Goal: Task Accomplishment & Management: Complete application form

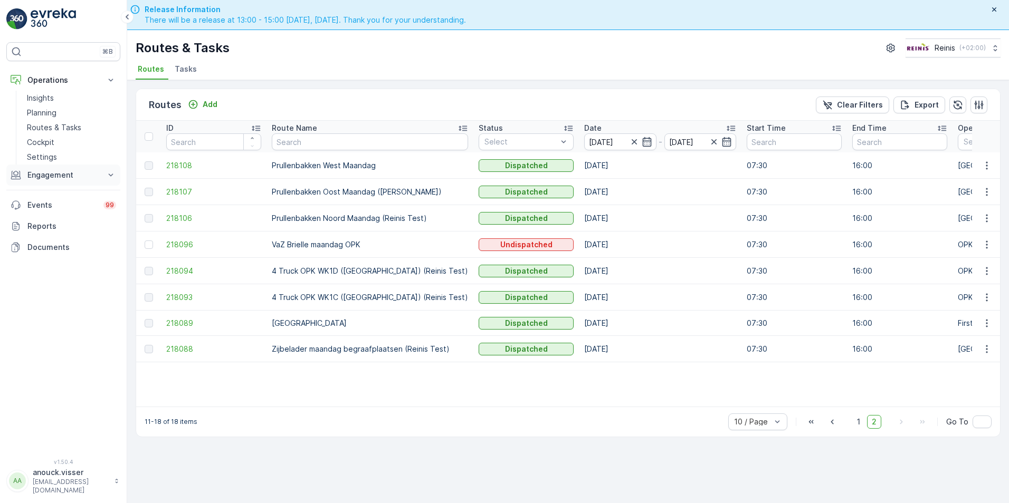
click at [82, 177] on p "Engagement" at bounding box center [63, 175] width 72 height 11
click at [51, 249] on link "Orders" at bounding box center [72, 252] width 98 height 15
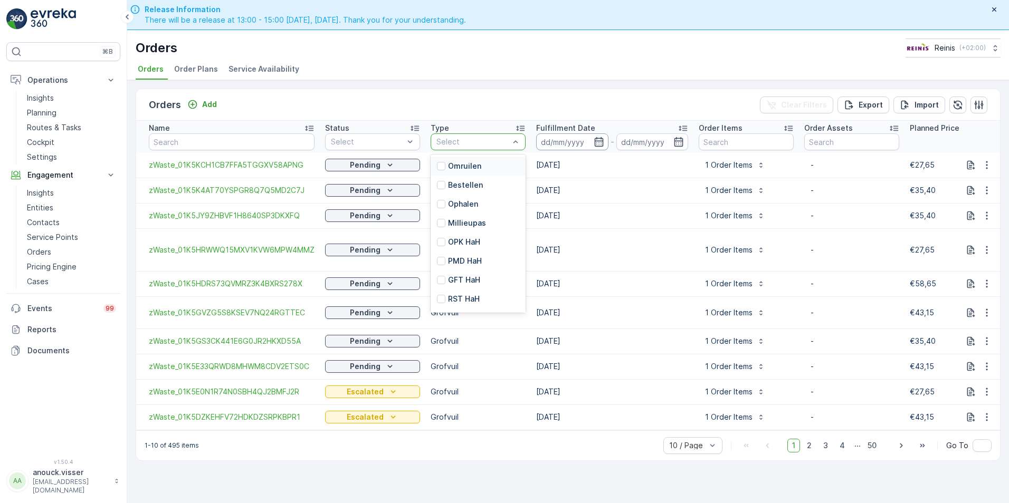
click at [592, 136] on input at bounding box center [572, 142] width 72 height 17
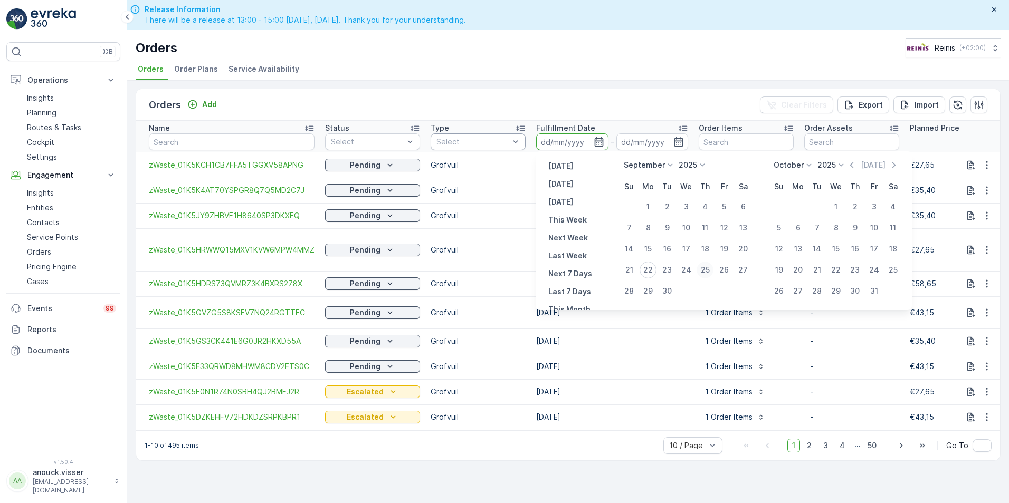
click at [701, 271] on div "25" at bounding box center [705, 270] width 17 height 17
type input "[DATE]"
click at [702, 271] on div "25" at bounding box center [705, 270] width 17 height 17
type input "[DATE]"
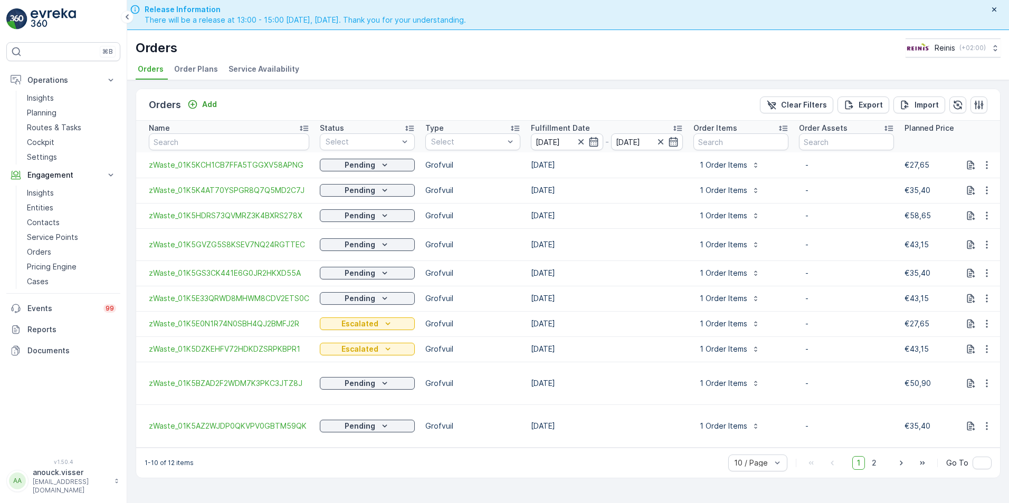
scroll to position [30, 0]
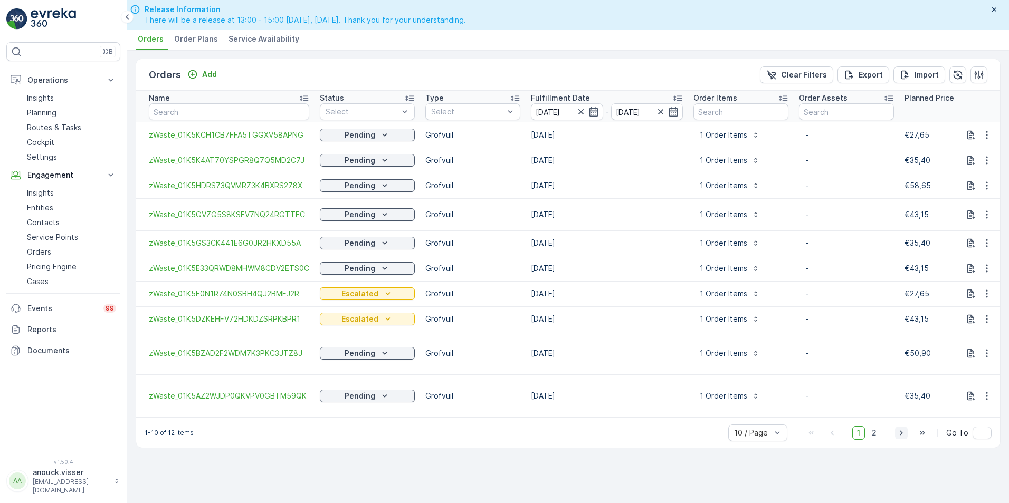
click at [901, 437] on icon "button" at bounding box center [901, 433] width 11 height 11
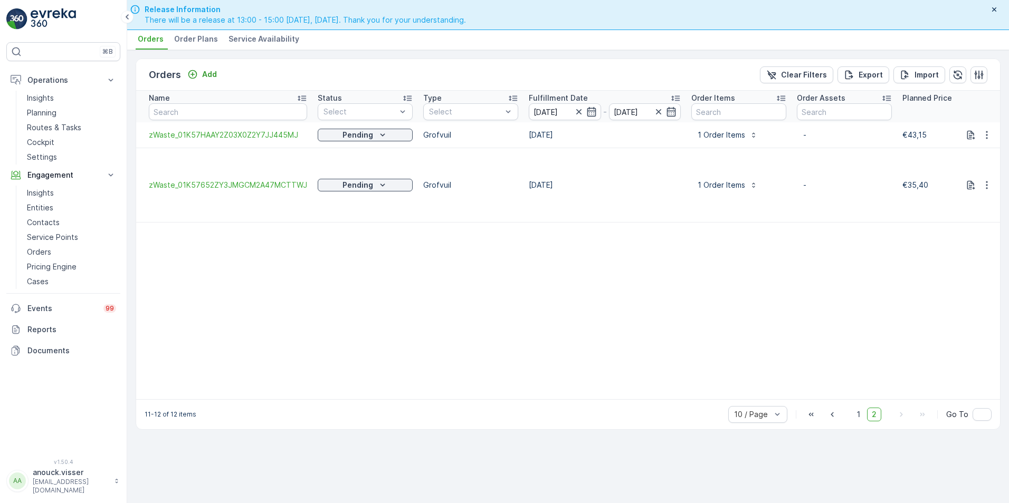
click at [582, 113] on div at bounding box center [585, 112] width 23 height 11
click at [593, 110] on icon "button" at bounding box center [591, 112] width 11 height 11
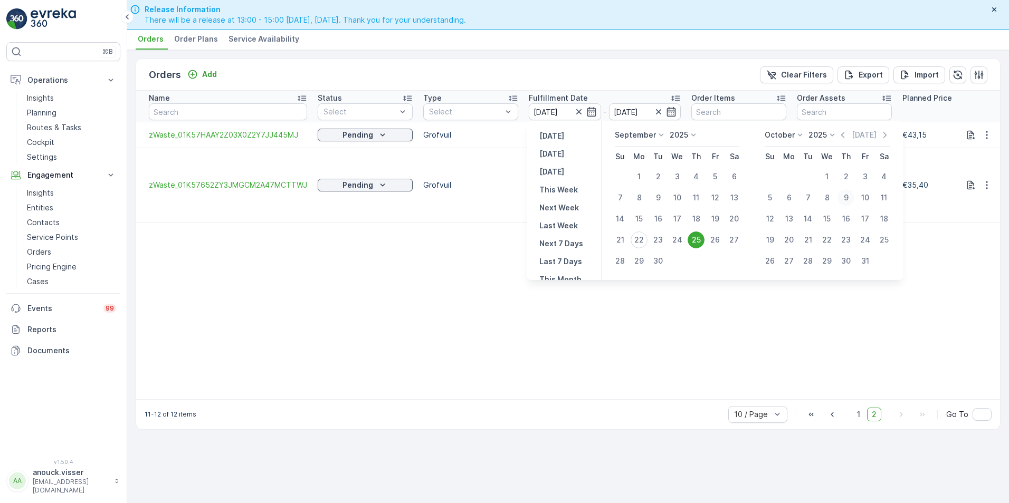
click at [844, 198] on div "9" at bounding box center [845, 197] width 17 height 17
type input "[DATE]"
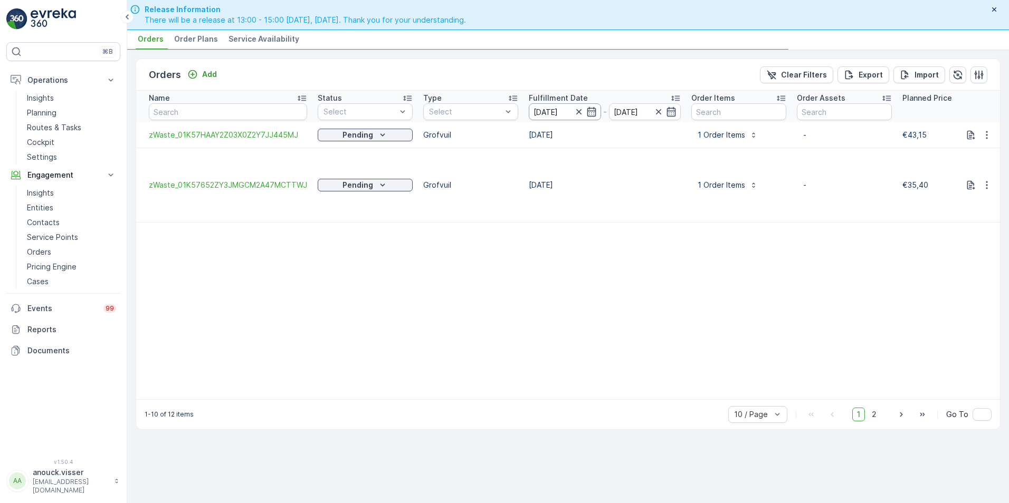
click at [595, 117] on input "[DATE]" at bounding box center [565, 111] width 72 height 17
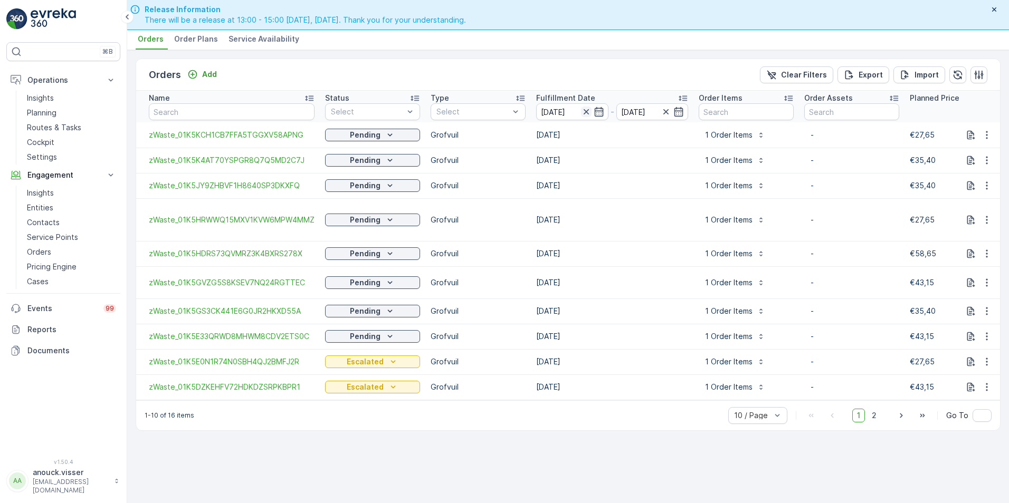
click at [584, 111] on icon "button" at bounding box center [586, 112] width 11 height 11
click at [599, 112] on icon "button" at bounding box center [599, 112] width 11 height 11
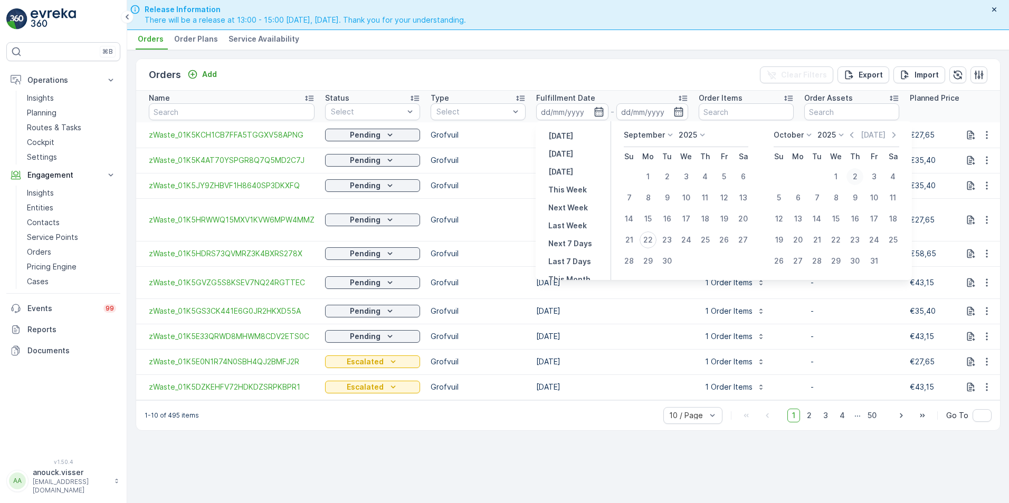
click at [855, 174] on div "2" at bounding box center [854, 176] width 17 height 17
type input "[DATE]"
click at [855, 174] on div "2" at bounding box center [854, 176] width 17 height 17
type input "[DATE]"
click at [854, 179] on div "2" at bounding box center [854, 176] width 17 height 17
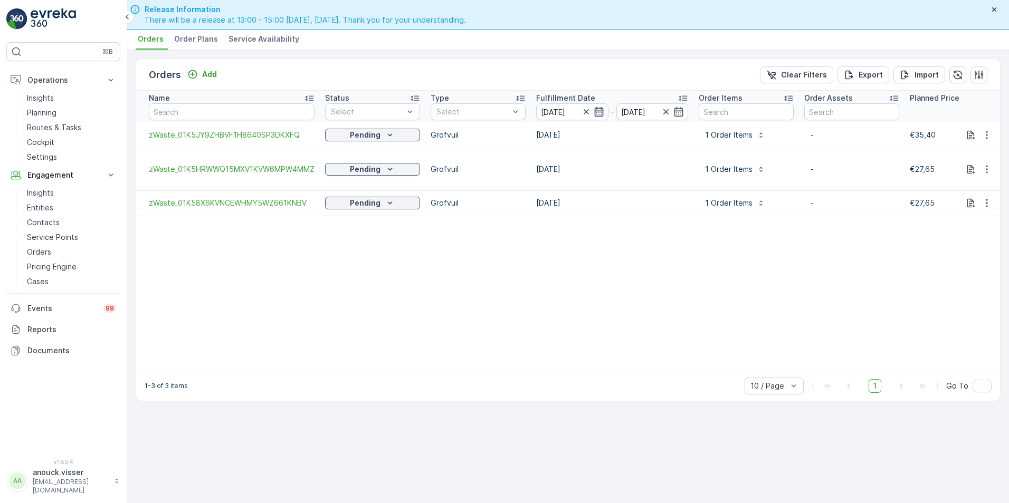
click at [599, 113] on icon "button" at bounding box center [599, 112] width 11 height 11
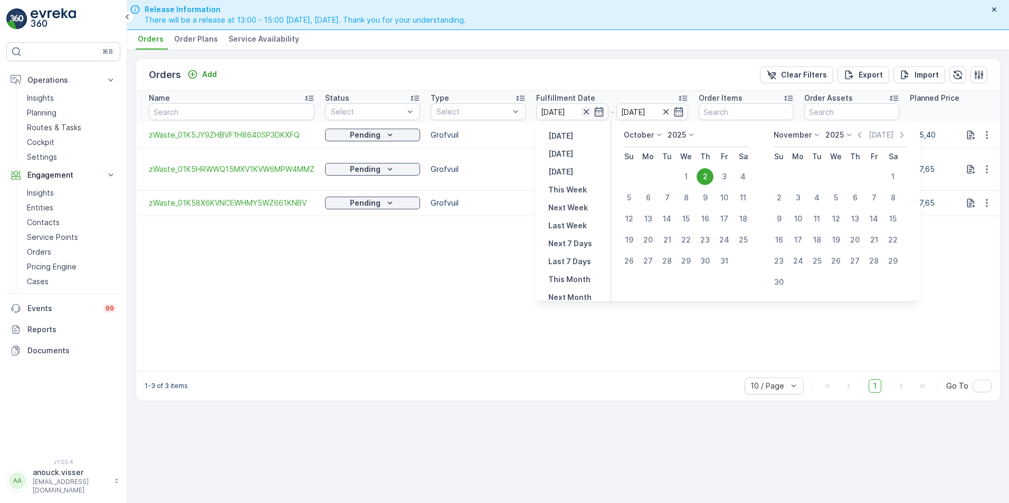
click at [587, 108] on icon "button" at bounding box center [586, 112] width 11 height 11
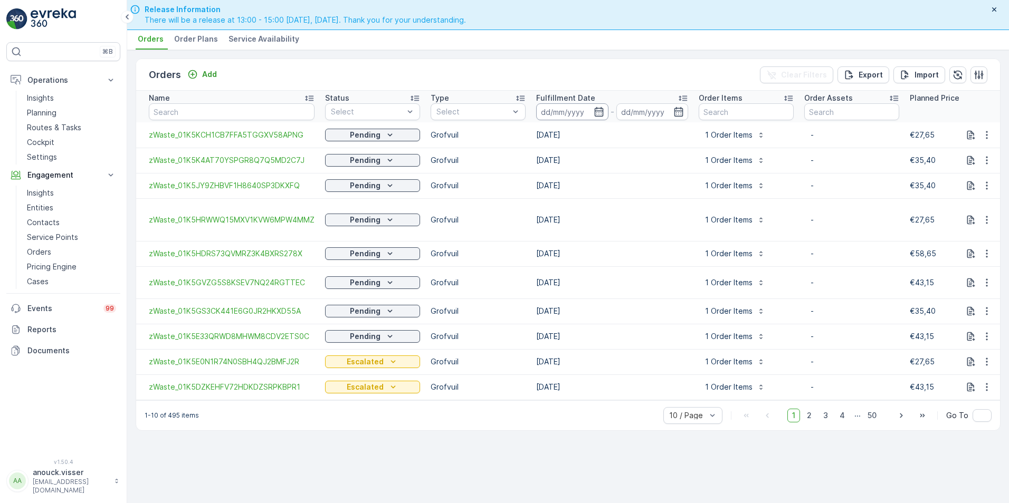
click at [592, 111] on input at bounding box center [572, 111] width 72 height 17
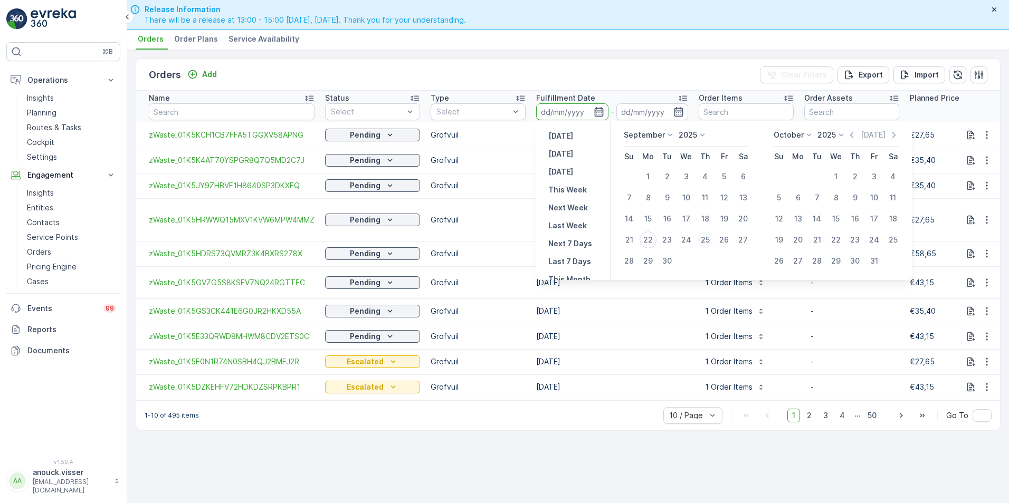
click at [702, 235] on div "25" at bounding box center [705, 240] width 17 height 17
type input "[DATE]"
click at [702, 235] on div "25" at bounding box center [705, 240] width 17 height 17
type input "[DATE]"
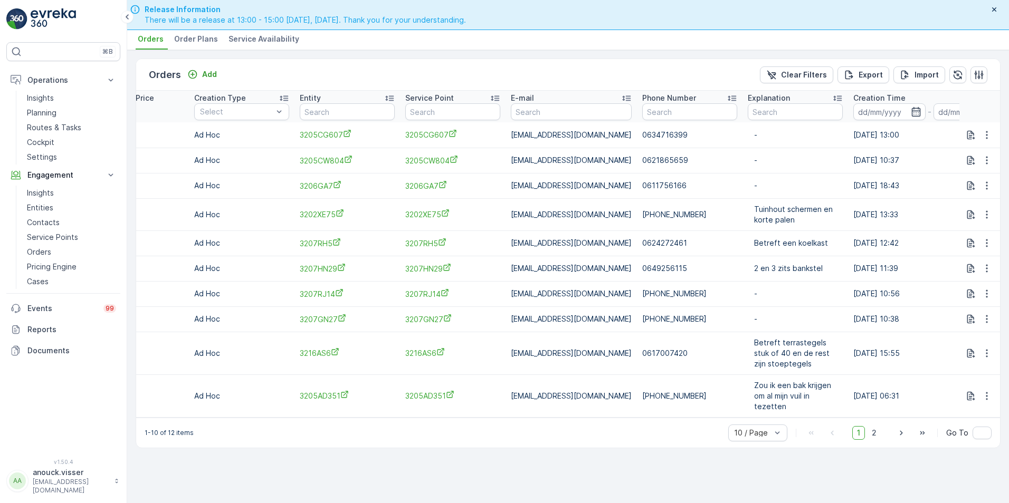
scroll to position [0, 931]
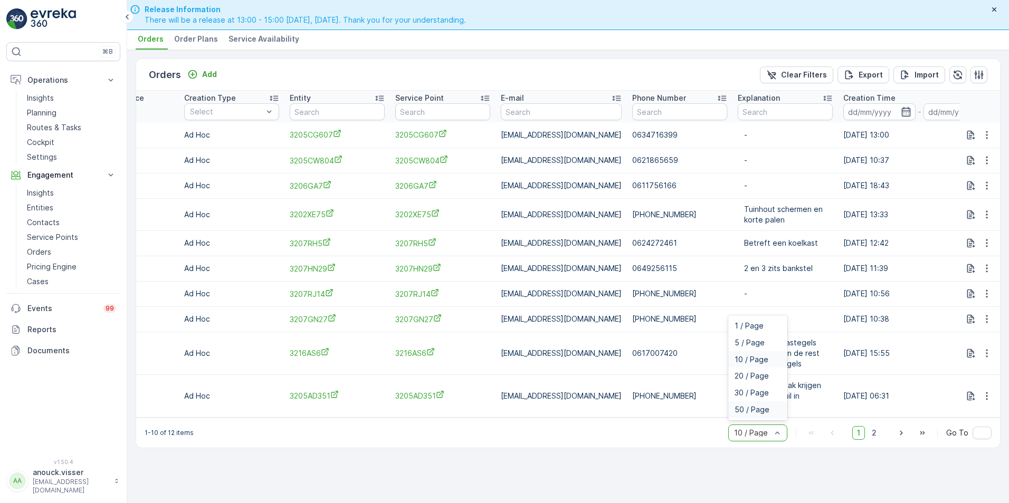
click at [770, 414] on div "50 / Page" at bounding box center [758, 410] width 46 height 8
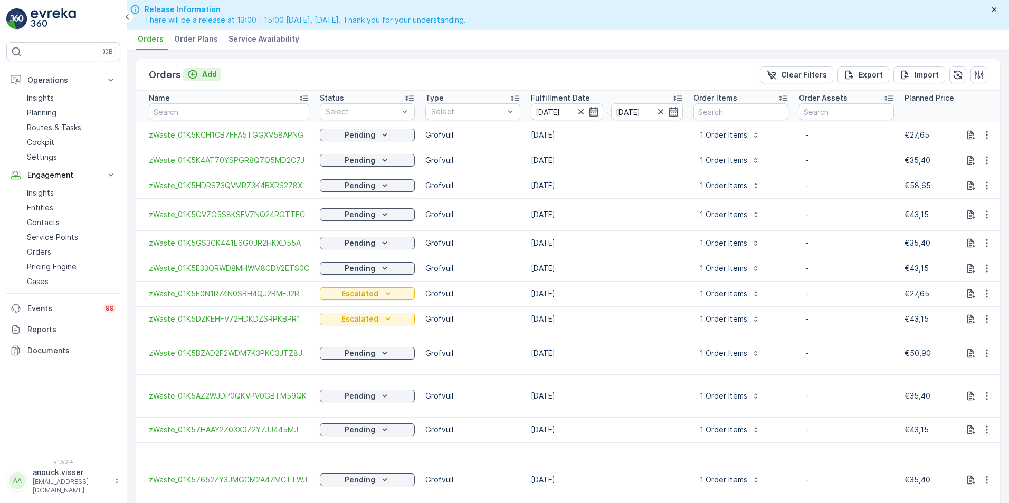
click at [209, 78] on p "Add" at bounding box center [209, 74] width 15 height 11
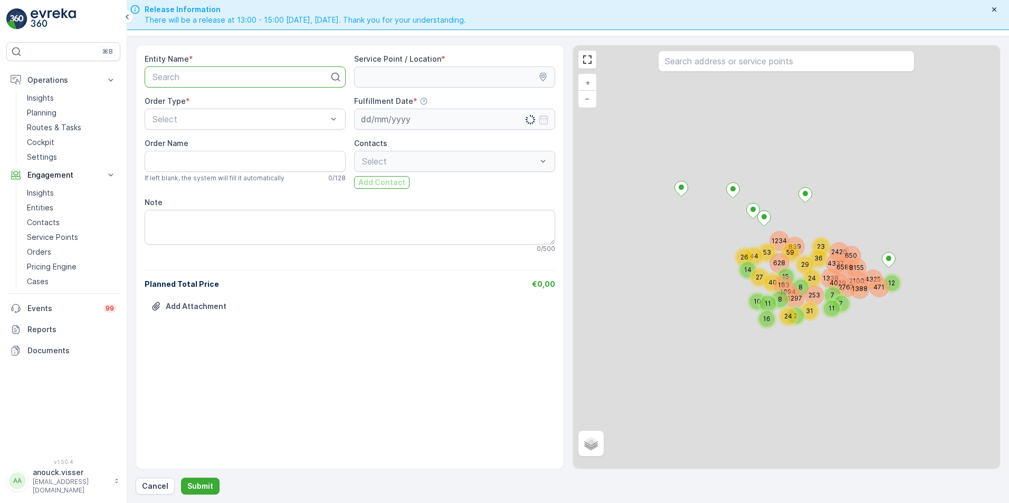
click at [292, 73] on div at bounding box center [240, 76] width 179 height 9
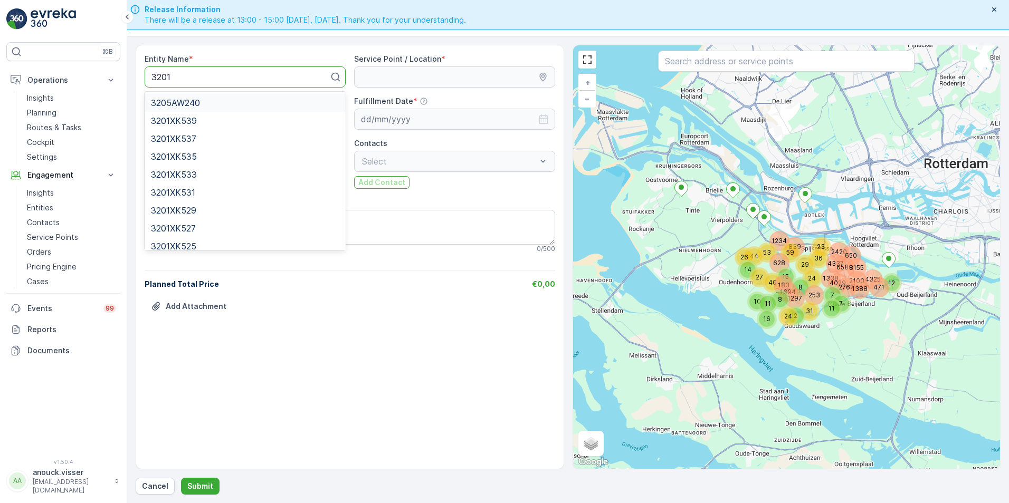
type input "3201"
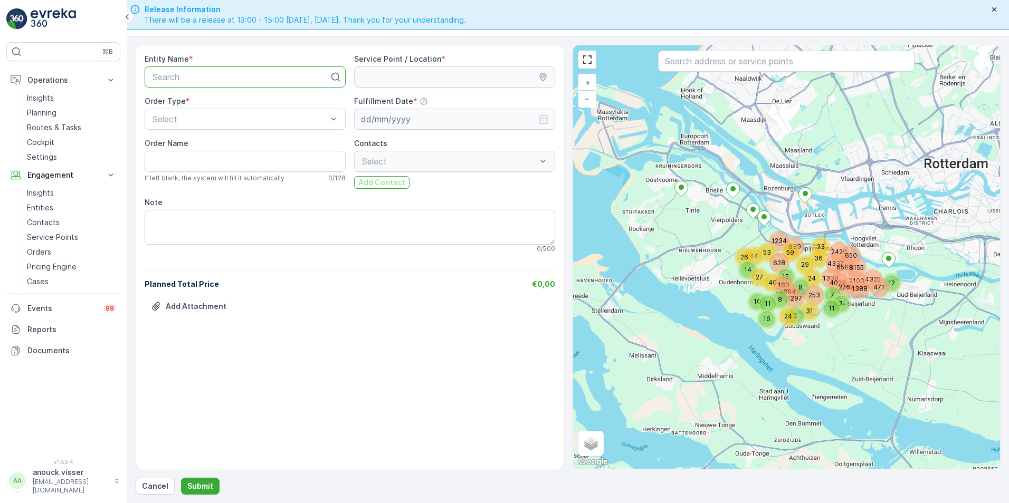
click at [204, 78] on div at bounding box center [240, 76] width 179 height 9
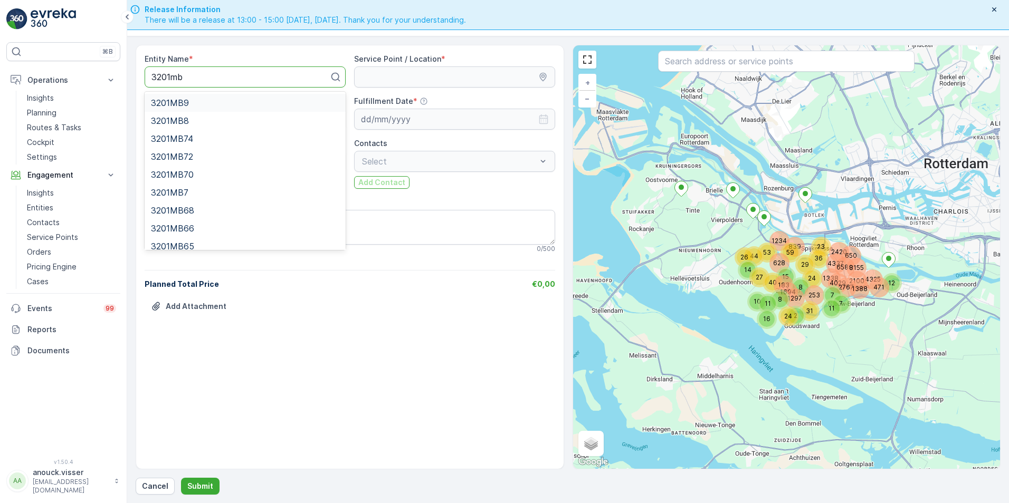
type input "3201mb7"
drag, startPoint x: 182, startPoint y: 155, endPoint x: 254, endPoint y: 120, distance: 80.2
click at [182, 154] on span "3201MB7" at bounding box center [169, 156] width 37 height 9
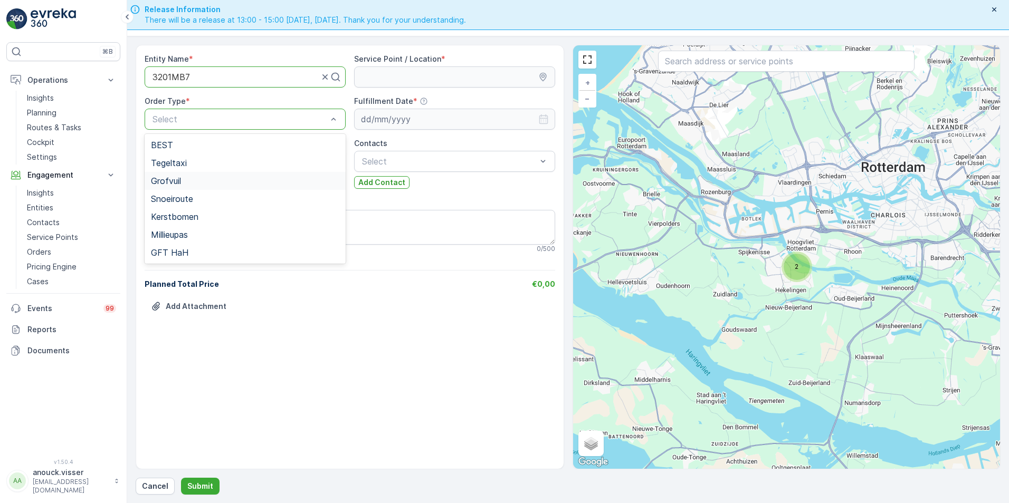
click at [171, 178] on span "Grofvuil" at bounding box center [166, 180] width 30 height 9
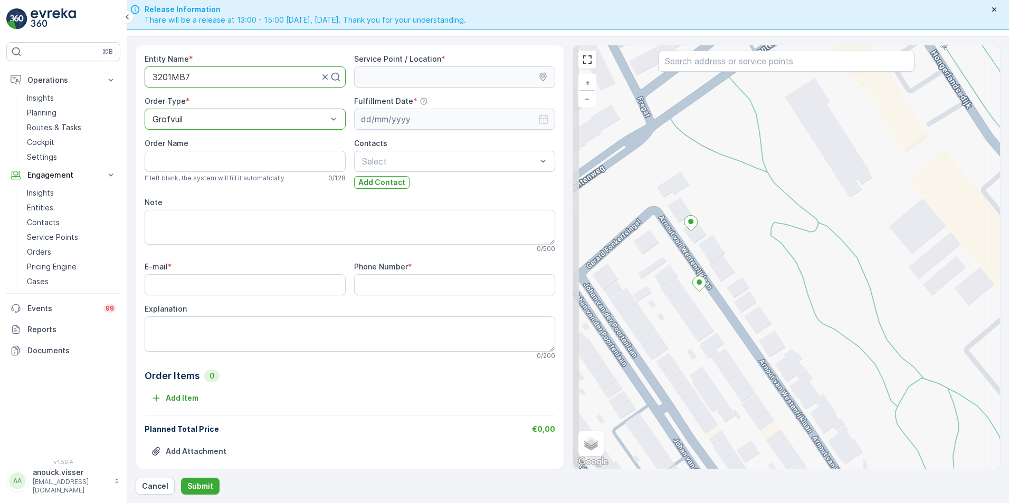
drag, startPoint x: 637, startPoint y: 198, endPoint x: 701, endPoint y: 239, distance: 75.0
click at [701, 239] on div "+ − Satellite Roadmap Terrain Hybrid Leaflet Keyboard shortcuts Map Data Map da…" at bounding box center [786, 257] width 427 height 424
click at [694, 223] on icon at bounding box center [690, 223] width 13 height 15
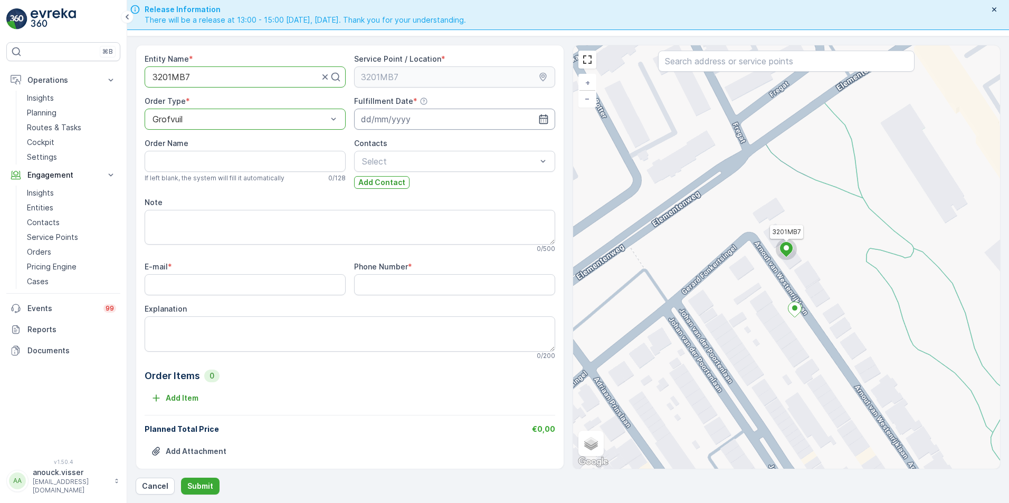
click at [366, 122] on input at bounding box center [454, 119] width 201 height 21
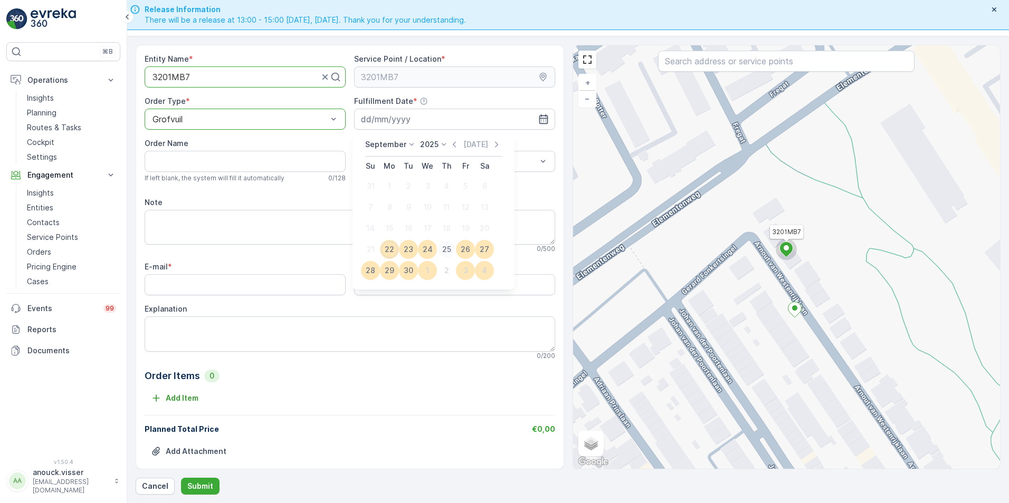
click at [448, 247] on div "25" at bounding box center [446, 249] width 17 height 17
type input "[DATE]"
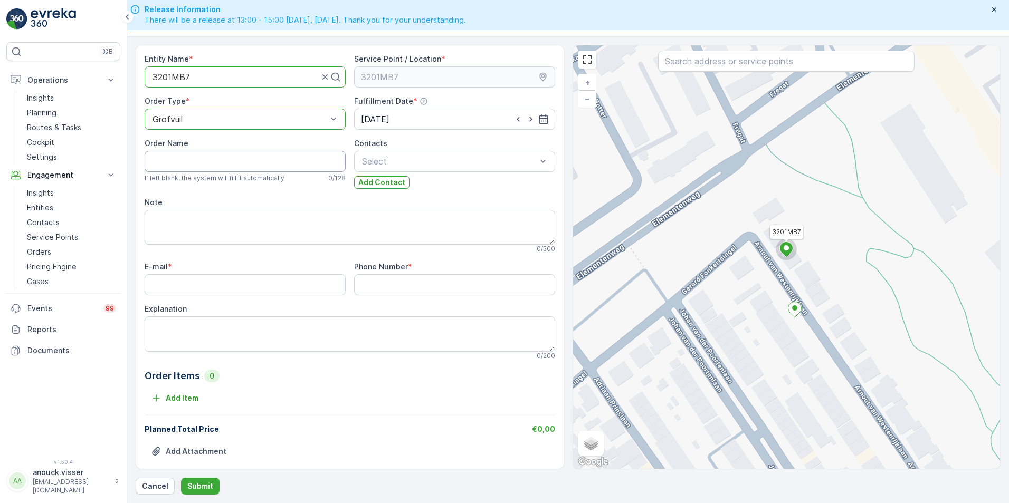
click at [258, 162] on Name "Order Name" at bounding box center [245, 161] width 201 height 21
type Name "[STREET_ADDRESS]"
click at [386, 157] on div at bounding box center [449, 161] width 177 height 9
click at [285, 227] on textarea "Note" at bounding box center [350, 227] width 411 height 35
type textarea "1x vriezer 1m3"
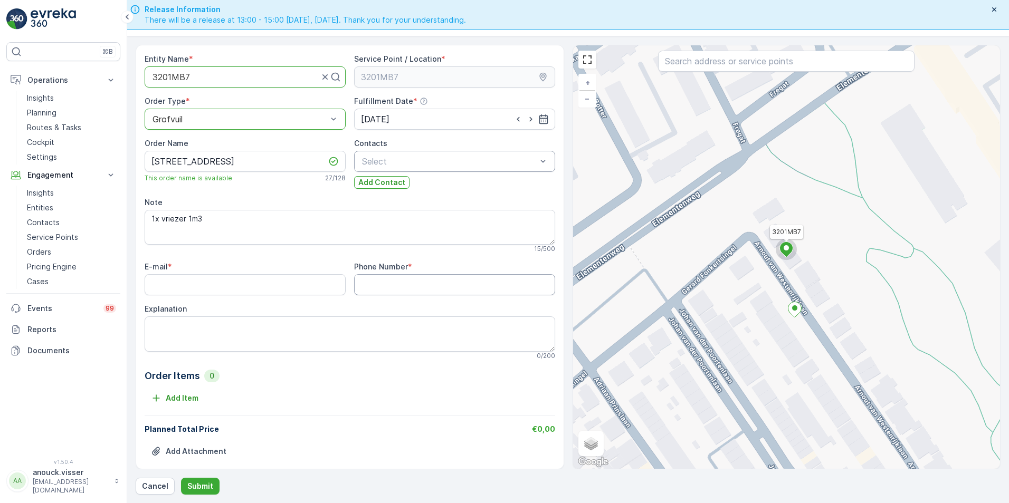
click at [409, 277] on Number "Phone Number" at bounding box center [454, 284] width 201 height 21
click at [396, 283] on Number "Phone Number" at bounding box center [454, 284] width 201 height 21
paste Number "0624110057"
type Number "0624110057"
click at [276, 281] on input "E-mail" at bounding box center [245, 284] width 201 height 21
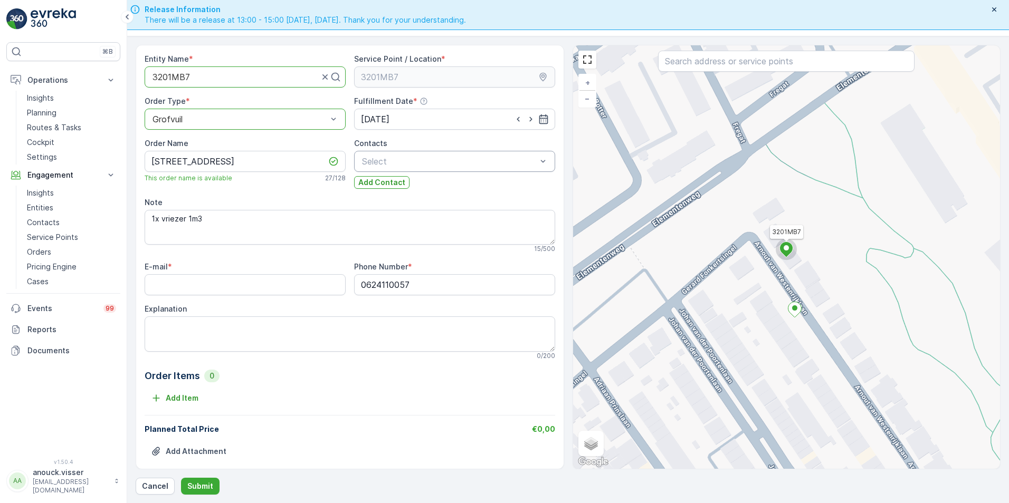
scroll to position [12, 0]
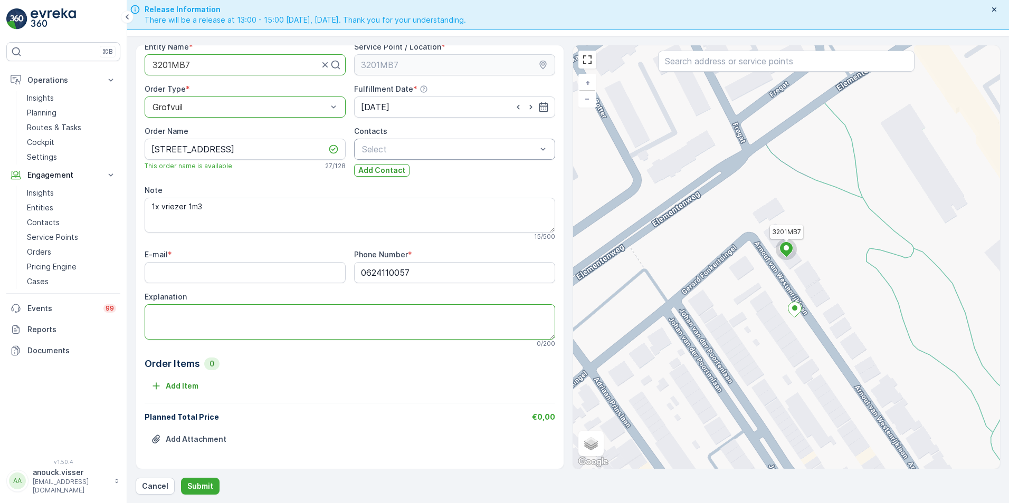
click at [262, 325] on textarea "Explanation" at bounding box center [350, 321] width 411 height 35
click at [193, 298] on div "Explanation" at bounding box center [350, 297] width 411 height 11
click at [200, 488] on p "Submit" at bounding box center [200, 486] width 26 height 11
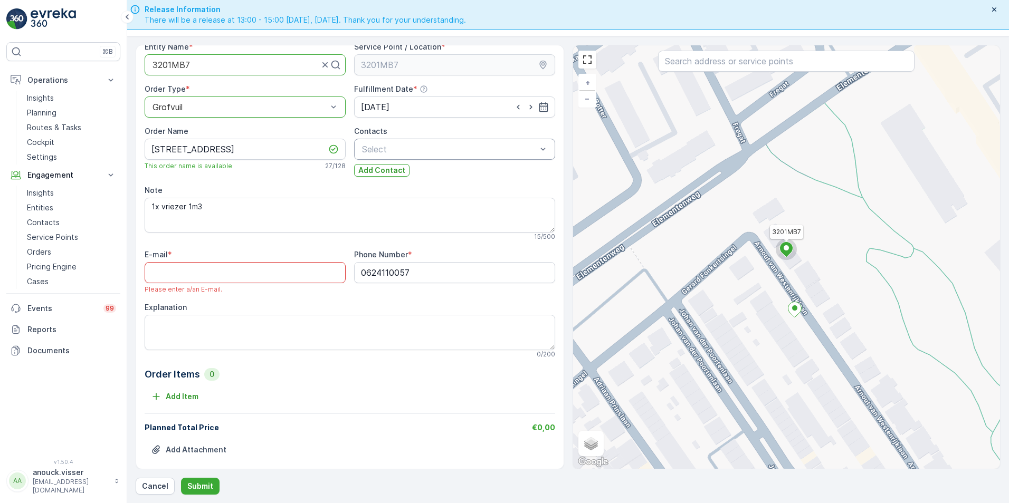
click at [281, 268] on input "E-mail" at bounding box center [245, 272] width 201 height 21
paste input "[EMAIL_ADDRESS][DOMAIN_NAME]"
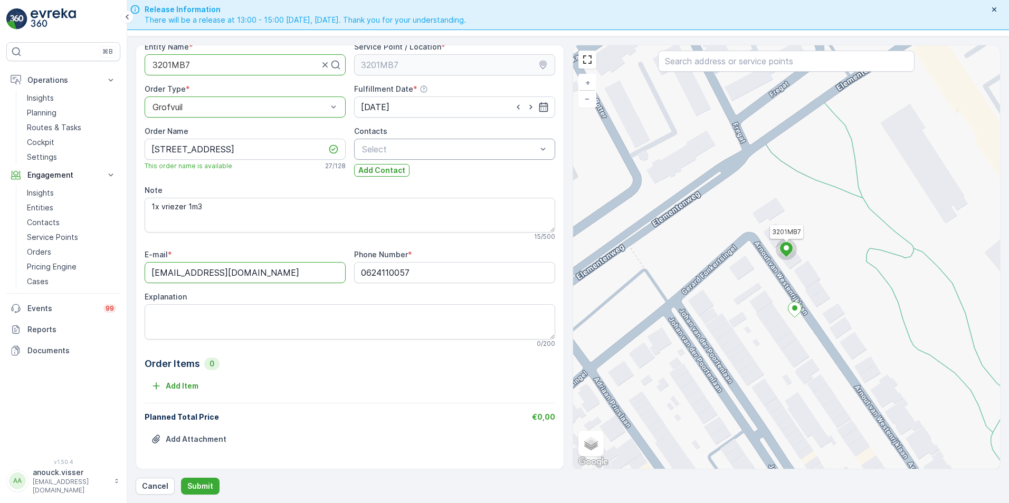
click at [166, 272] on input "[EMAIL_ADDRESS][DOMAIN_NAME]" at bounding box center [245, 272] width 201 height 21
type input "[EMAIL_ADDRESS][DOMAIN_NAME]"
click at [213, 482] on button "Submit" at bounding box center [200, 486] width 39 height 17
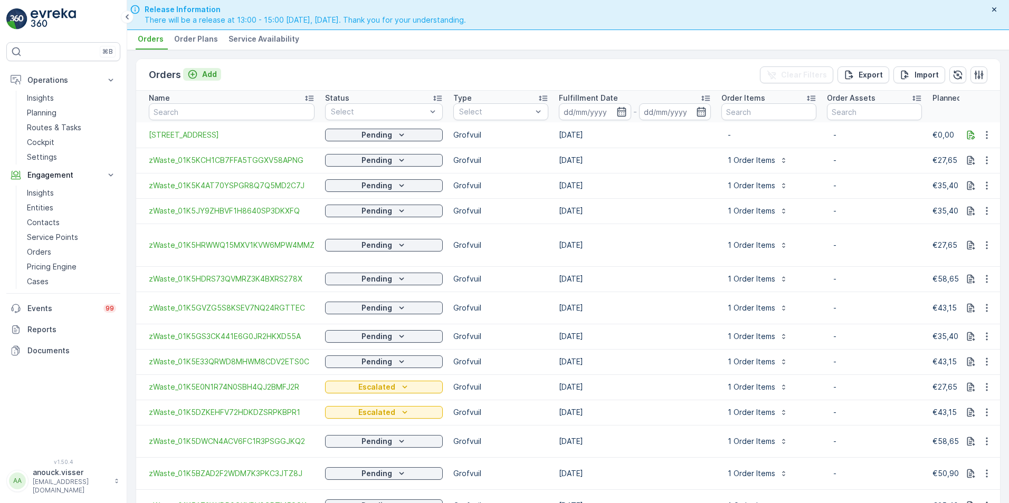
click at [216, 72] on button "Add" at bounding box center [202, 74] width 38 height 13
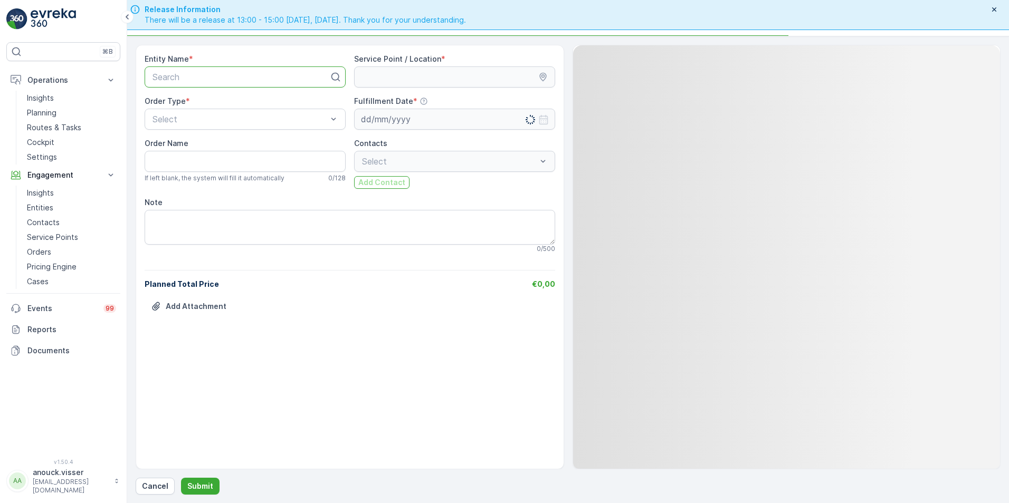
click at [237, 78] on div at bounding box center [240, 76] width 179 height 9
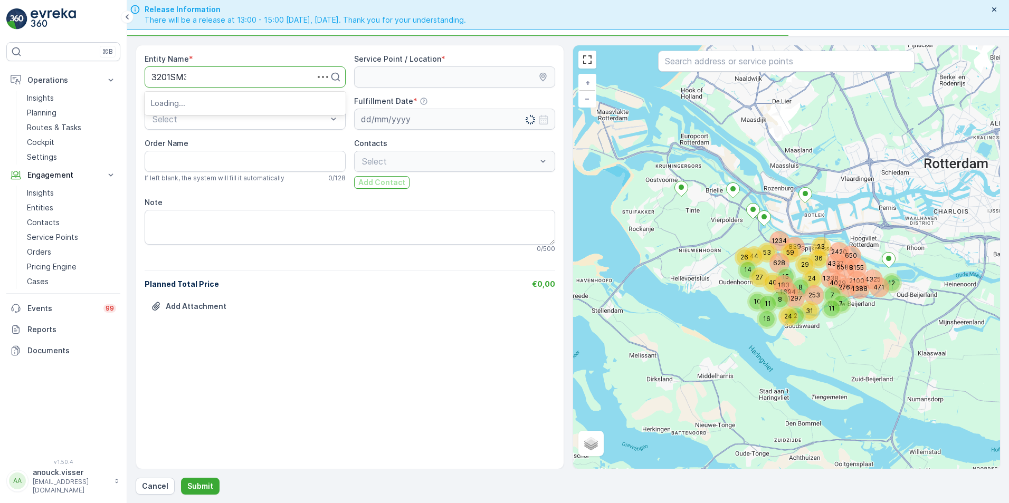
type input "3201SM30"
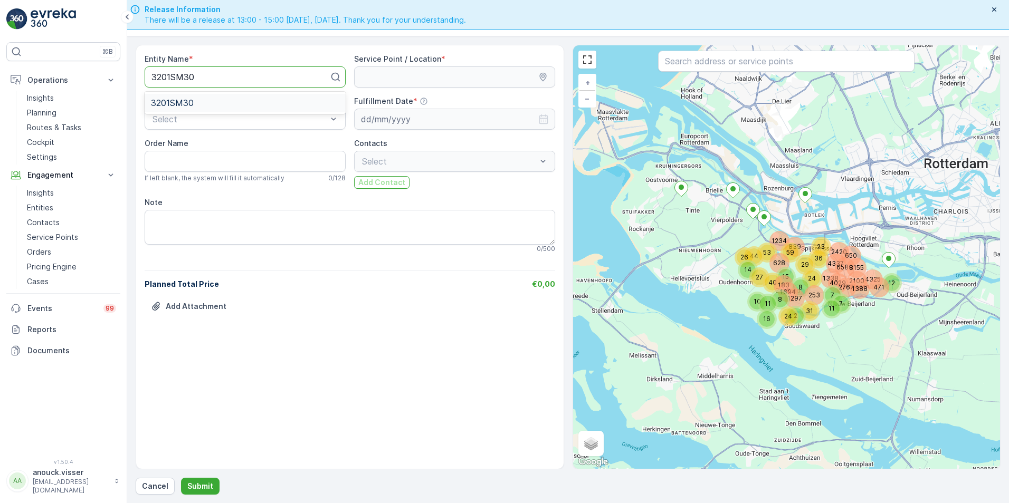
click at [226, 100] on div "3201SM30" at bounding box center [245, 102] width 188 height 9
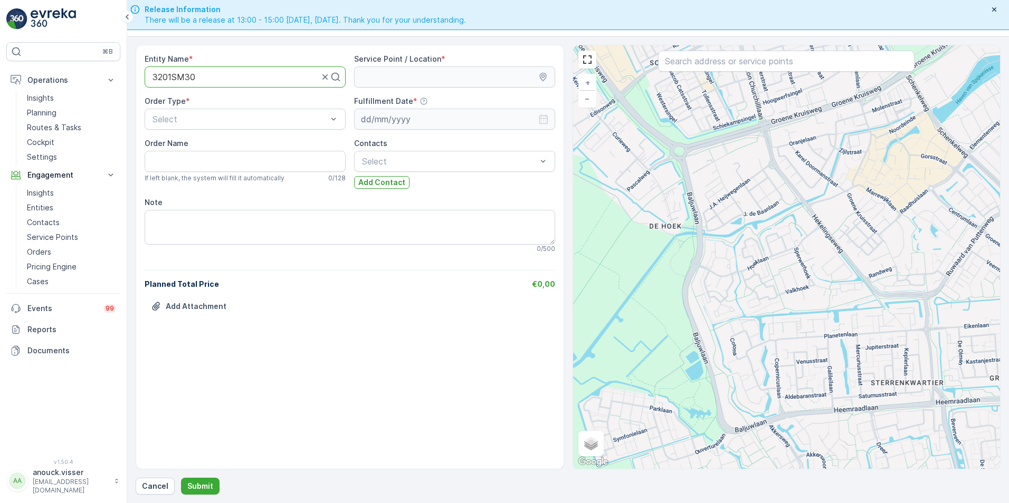
drag, startPoint x: 668, startPoint y: 106, endPoint x: 826, endPoint y: 373, distance: 311.1
click at [826, 373] on div "+ − Satellite Roadmap Terrain Hybrid Leaflet Keyboard shortcuts Map Data Map da…" at bounding box center [786, 257] width 427 height 424
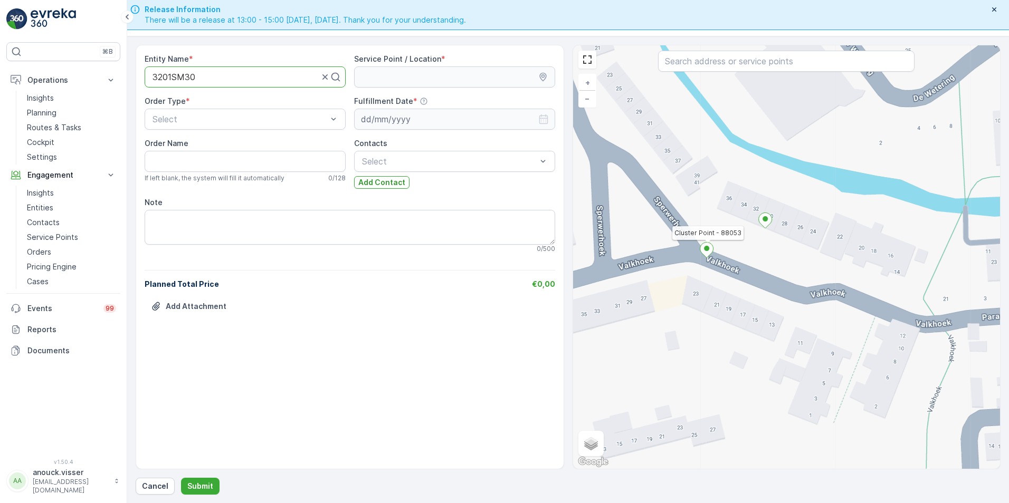
click at [712, 254] on icon at bounding box center [707, 250] width 14 height 16
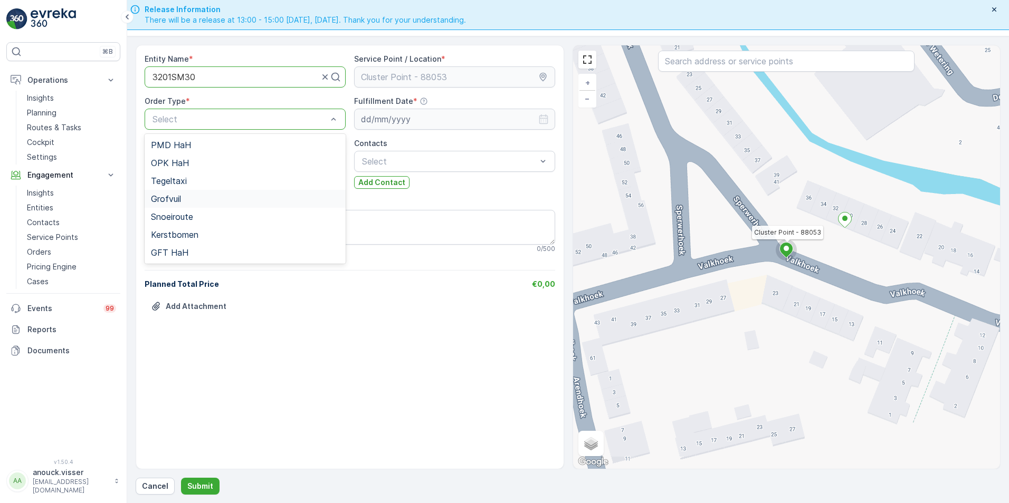
click at [189, 205] on div "Grofvuil" at bounding box center [245, 199] width 201 height 18
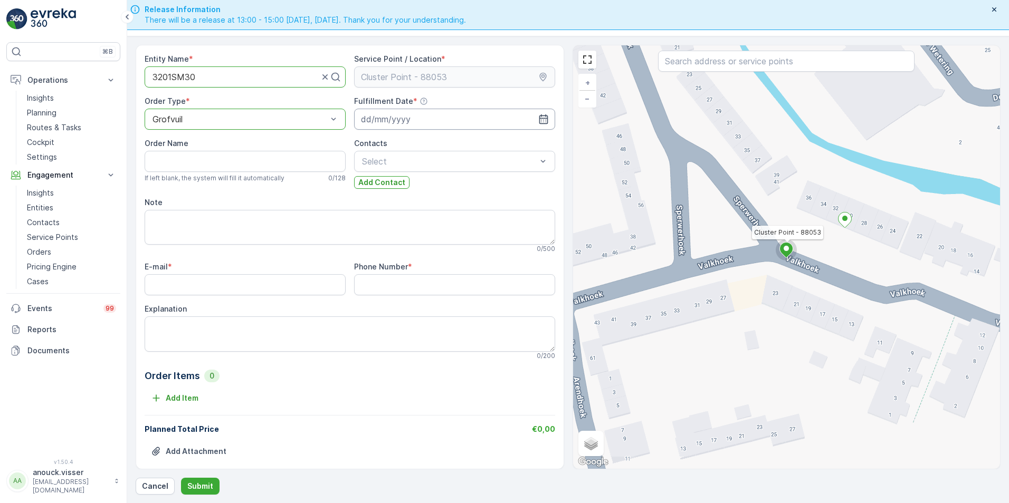
click at [359, 120] on input at bounding box center [454, 119] width 201 height 21
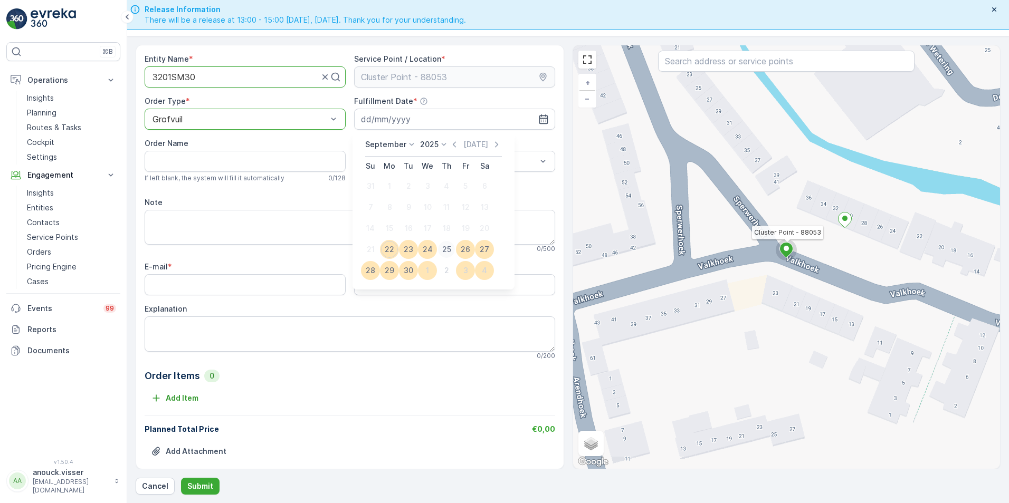
click at [442, 251] on div "25" at bounding box center [446, 249] width 17 height 17
type input "[DATE]"
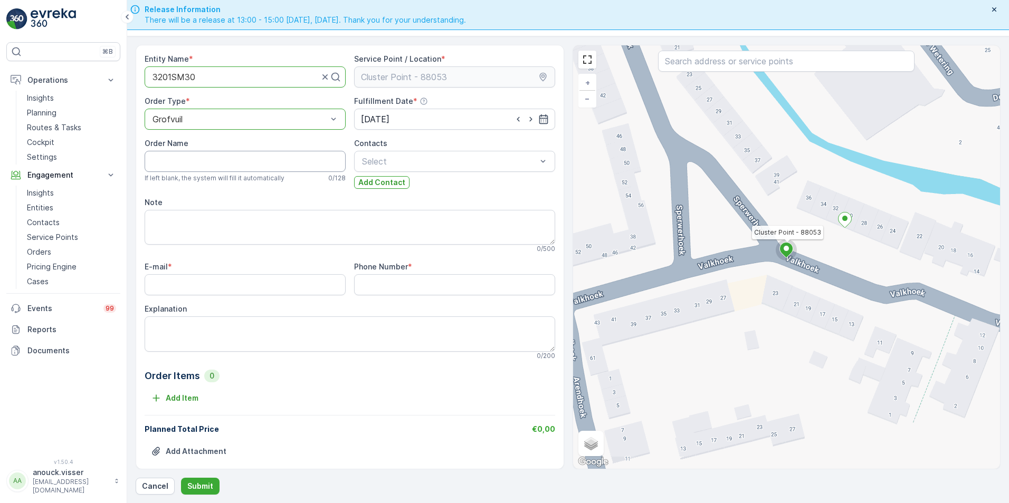
click at [230, 164] on Name "Order Name" at bounding box center [245, 161] width 201 height 21
type Name "Valkhoek 30"
click at [249, 240] on textarea "Note" at bounding box center [350, 227] width 411 height 35
type textarea "2x bankstel, 1x stoel, 4m3"
click at [265, 294] on input "E-mail" at bounding box center [245, 284] width 201 height 21
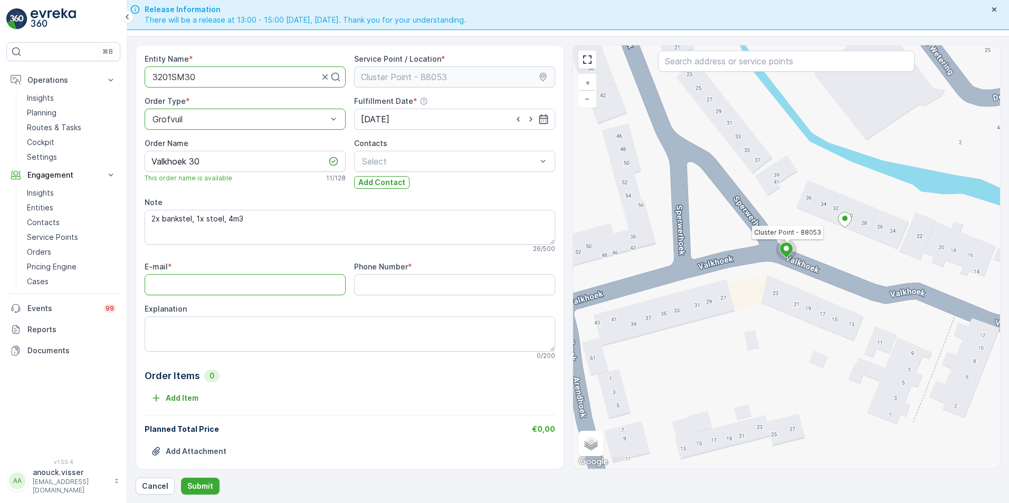
paste input "[EMAIL_ADDRESS][DOMAIN_NAME]"
click at [266, 283] on input "E-mail" at bounding box center [245, 284] width 201 height 21
type input "[EMAIL_ADDRESS][DOMAIN_NAME]"
drag, startPoint x: 437, startPoint y: 275, endPoint x: 473, endPoint y: 276, distance: 36.4
click at [437, 275] on Number "Phone Number" at bounding box center [454, 284] width 201 height 21
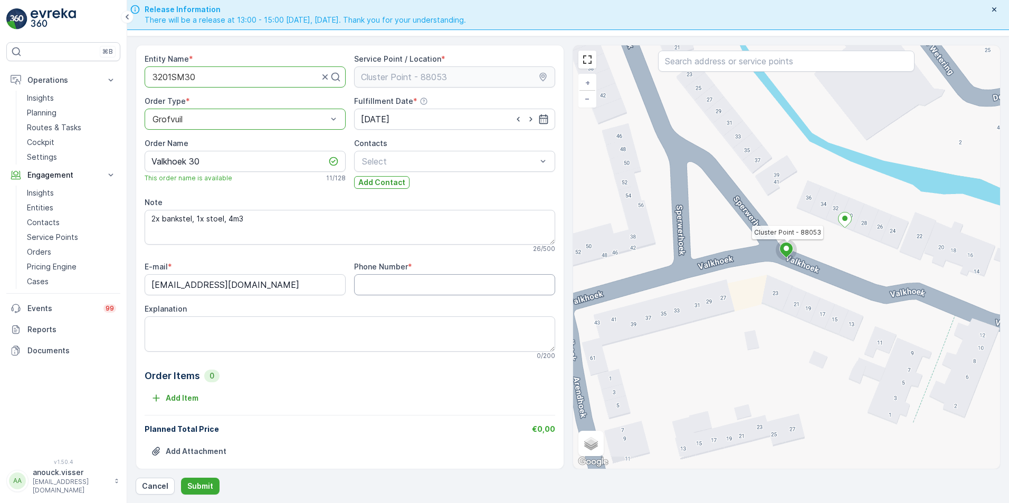
click at [429, 282] on Number "Phone Number" at bounding box center [454, 284] width 201 height 21
paste Number "0636477020"
click at [371, 282] on Number "0636477020" at bounding box center [454, 284] width 201 height 21
type Number "0636477020"
click at [209, 491] on p "Submit" at bounding box center [200, 486] width 26 height 11
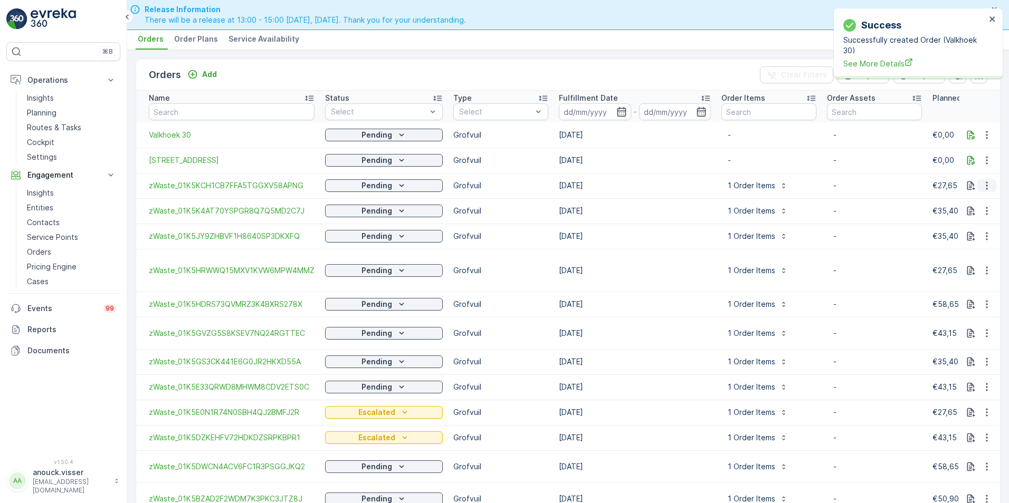
click at [982, 181] on icon "button" at bounding box center [987, 185] width 11 height 11
click at [973, 204] on span "See more details" at bounding box center [971, 201] width 60 height 11
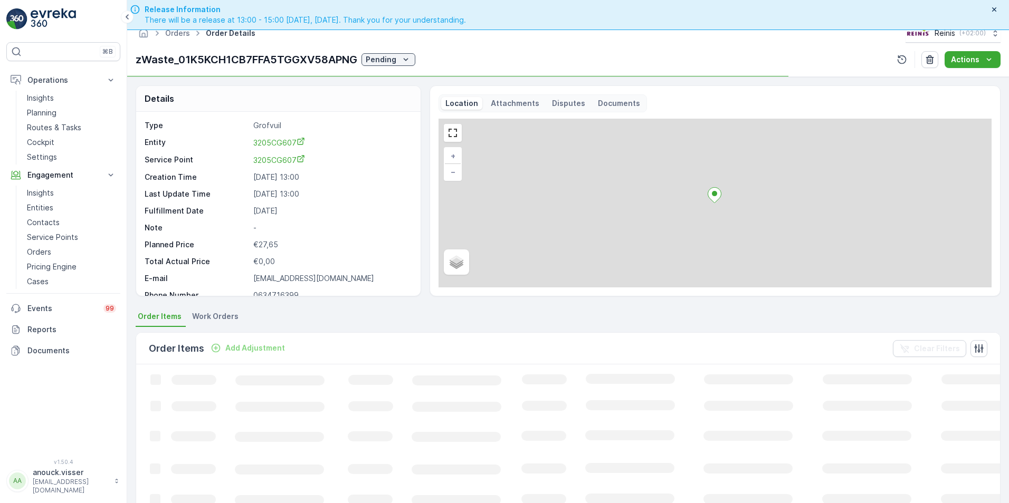
scroll to position [30, 0]
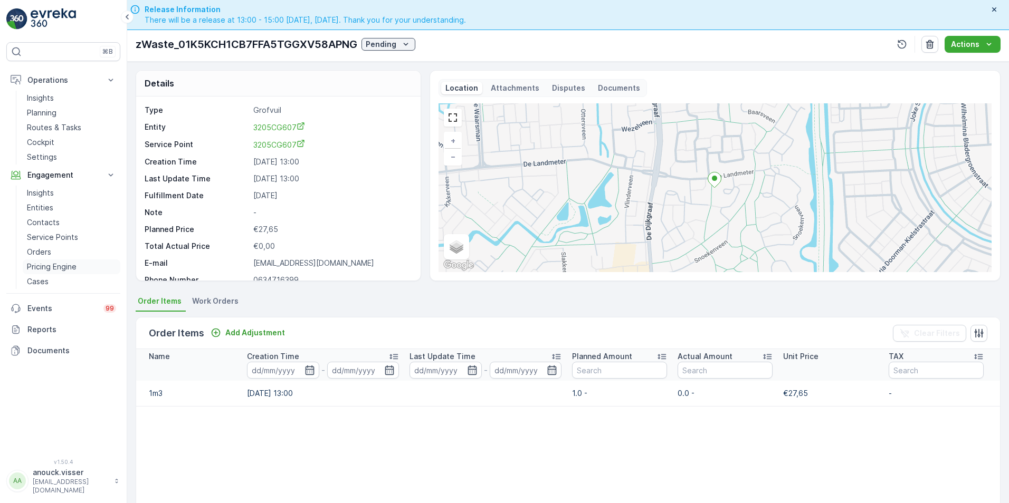
click at [56, 262] on p "Pricing Engine" at bounding box center [52, 267] width 50 height 11
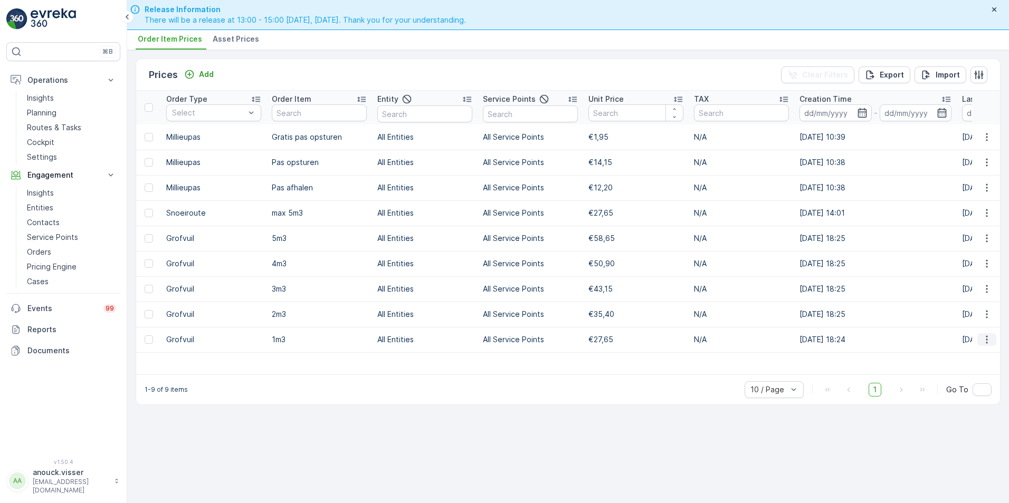
click at [979, 339] on button "button" at bounding box center [986, 340] width 19 height 13
click at [993, 355] on div "Edit Price" at bounding box center [981, 355] width 54 height 15
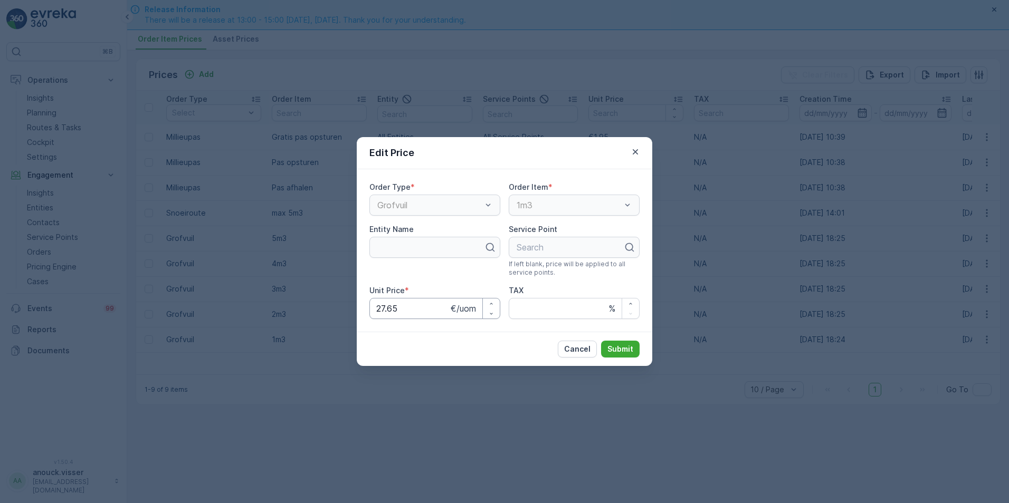
click at [402, 304] on Price "27.65" at bounding box center [434, 308] width 131 height 21
type Price "2"
type Price "29.00"
click at [624, 349] on p "Submit" at bounding box center [620, 349] width 26 height 11
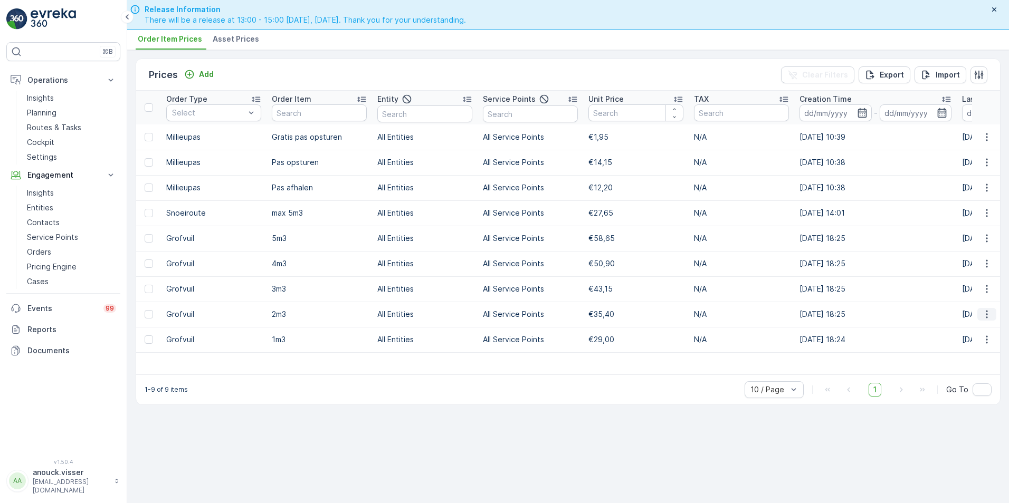
click at [989, 315] on icon "button" at bounding box center [987, 314] width 11 height 11
click at [982, 334] on span "Edit Price" at bounding box center [975, 330] width 34 height 11
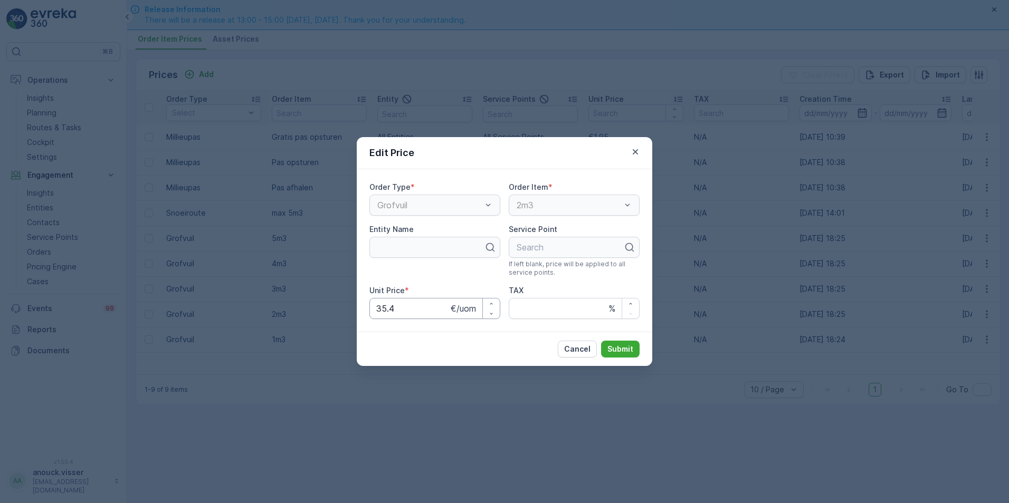
click at [388, 311] on Price "35.4" at bounding box center [434, 308] width 131 height 21
click at [386, 311] on Price "35.4" at bounding box center [434, 308] width 131 height 21
click at [394, 308] on Price "37.4" at bounding box center [434, 308] width 131 height 21
type Price "37.1"
click at [621, 348] on p "Submit" at bounding box center [620, 349] width 26 height 11
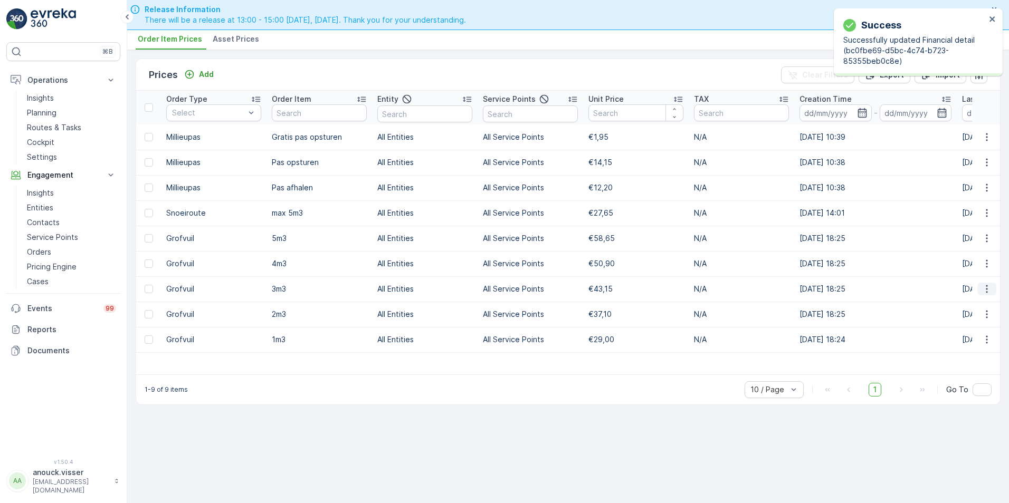
click at [985, 288] on icon "button" at bounding box center [987, 289] width 11 height 11
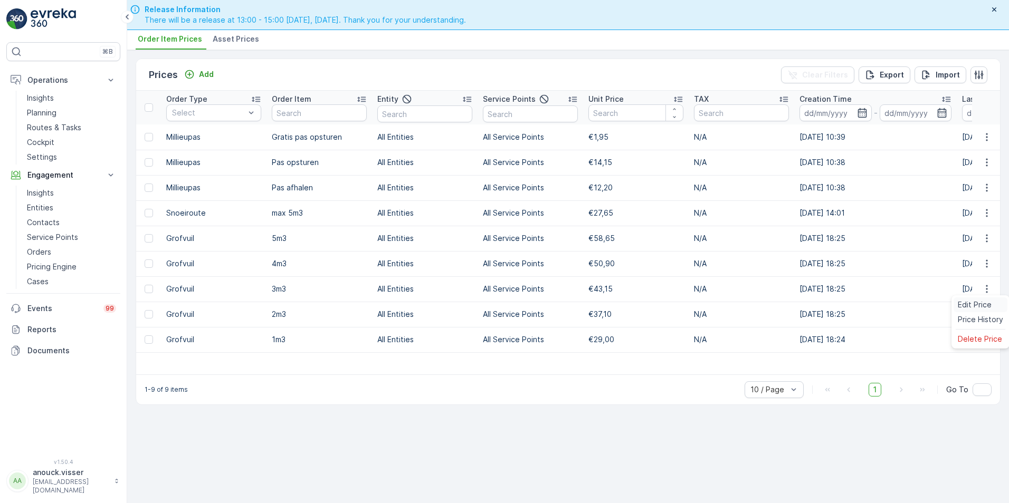
click at [964, 305] on span "Edit Price" at bounding box center [975, 305] width 34 height 11
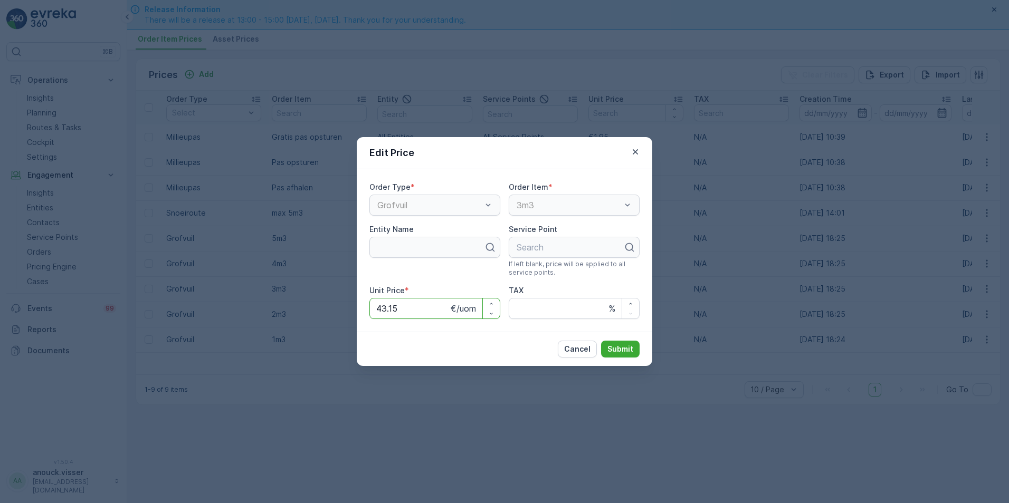
click at [387, 308] on Price "43.15" at bounding box center [434, 308] width 131 height 21
click at [418, 309] on Price "45.15" at bounding box center [434, 308] width 131 height 21
type Price "45.20"
click at [635, 349] on button "Submit" at bounding box center [620, 349] width 39 height 17
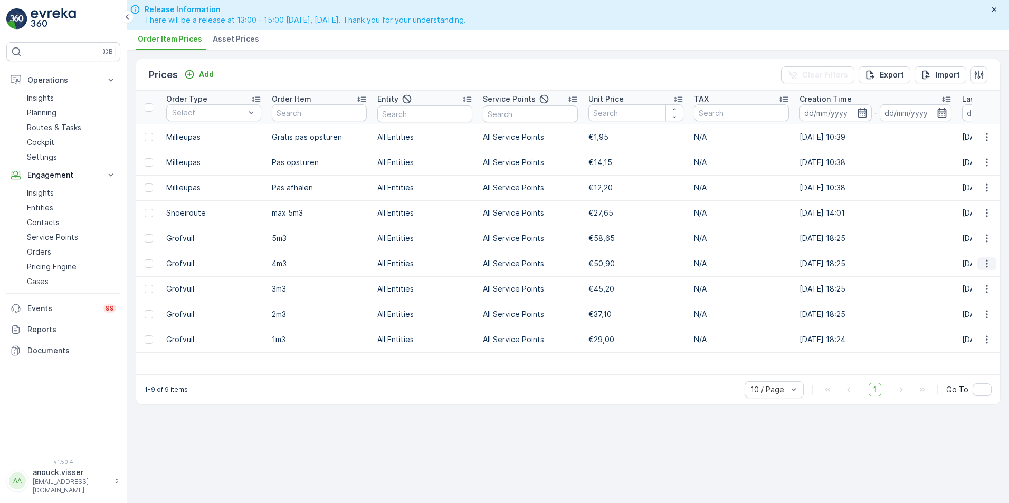
click at [988, 264] on icon "button" at bounding box center [987, 264] width 11 height 11
click at [983, 278] on span "Edit Price" at bounding box center [975, 279] width 34 height 11
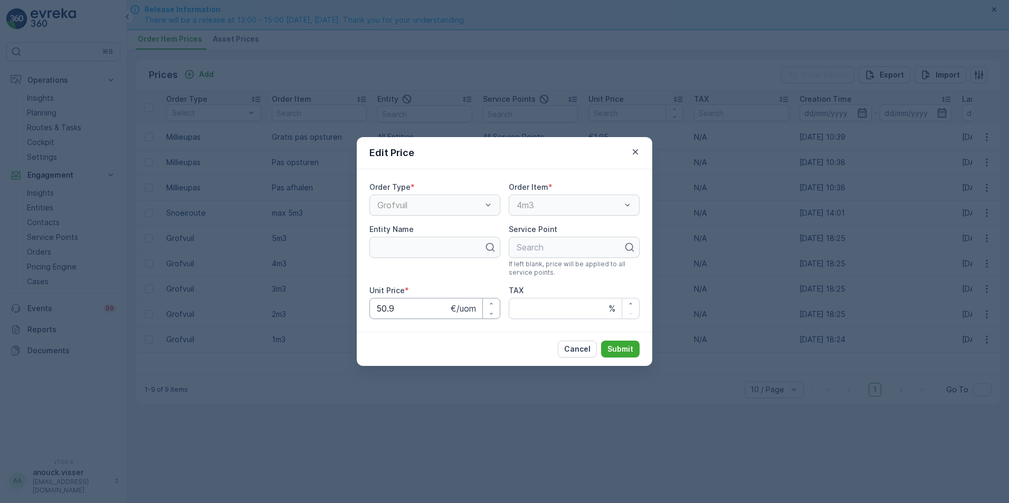
click at [384, 309] on Price "50.9" at bounding box center [434, 308] width 131 height 21
type Price "53.30"
click at [618, 345] on p "Submit" at bounding box center [620, 349] width 26 height 11
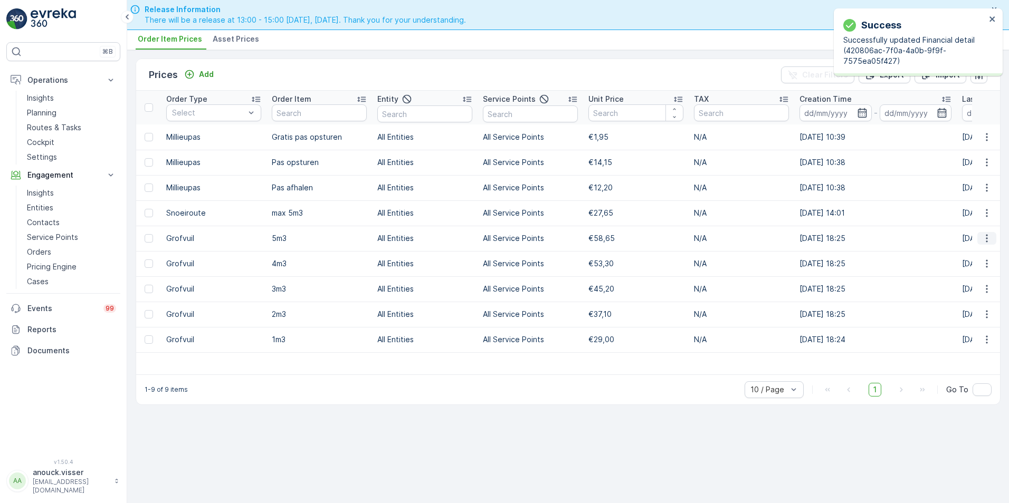
click at [989, 241] on icon "button" at bounding box center [987, 238] width 11 height 11
click at [979, 258] on span "Edit Price" at bounding box center [975, 254] width 34 height 11
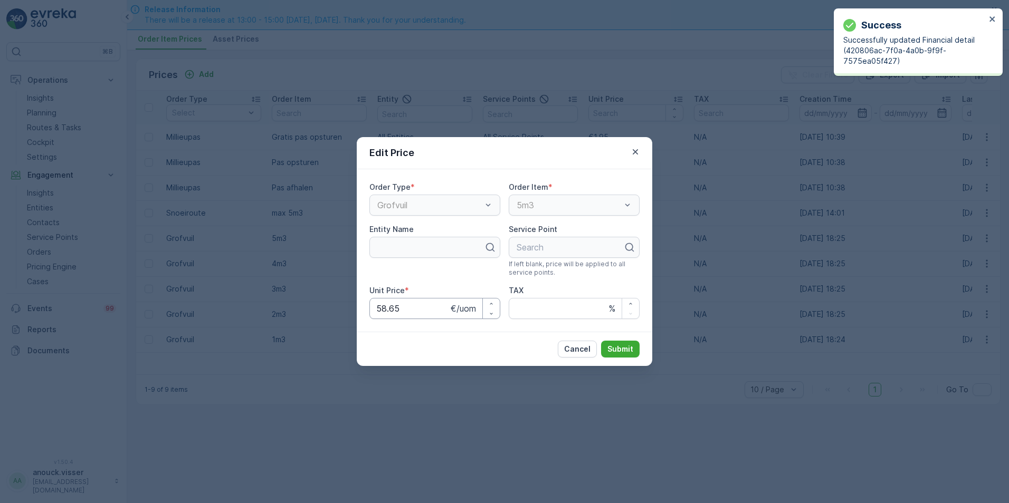
drag, startPoint x: 390, startPoint y: 311, endPoint x: 399, endPoint y: 307, distance: 9.4
click at [391, 311] on Price "58.65" at bounding box center [434, 308] width 131 height 21
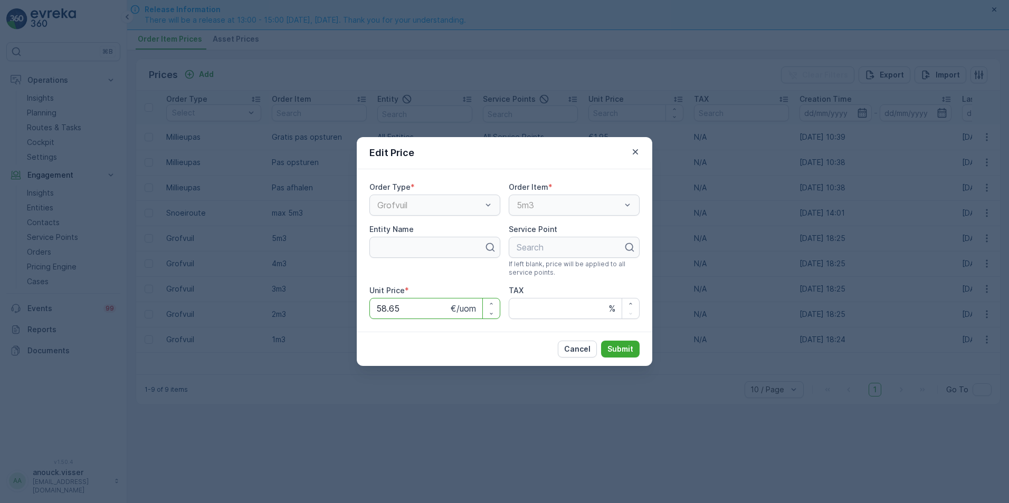
drag, startPoint x: 399, startPoint y: 307, endPoint x: 345, endPoint y: 313, distance: 54.7
click at [345, 312] on div "Edit Price Order Type * Grofvuil Order Item * 5m3 Entity Name Service Point Sea…" at bounding box center [504, 251] width 1009 height 503
type Price "61.40"
click at [626, 346] on p "Submit" at bounding box center [620, 349] width 26 height 11
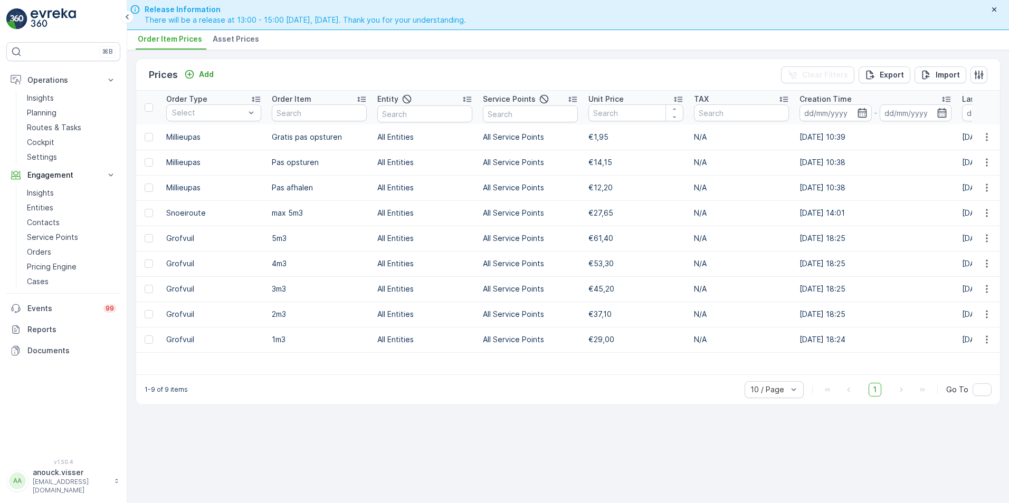
drag, startPoint x: 45, startPoint y: 250, endPoint x: 20, endPoint y: 250, distance: 25.9
click at [45, 250] on p "Orders" at bounding box center [39, 252] width 24 height 11
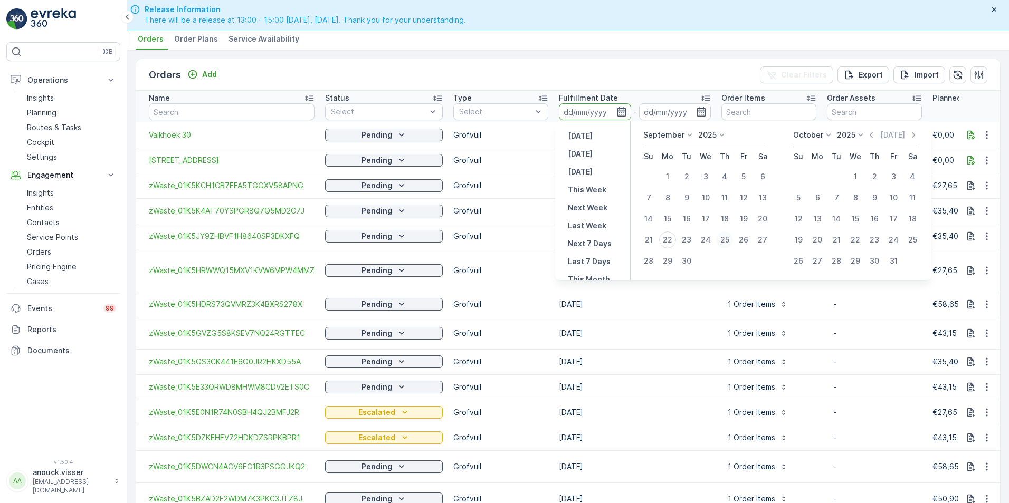
click at [727, 244] on div "25" at bounding box center [724, 240] width 17 height 17
type input "[DATE]"
click at [727, 244] on div "25" at bounding box center [724, 240] width 17 height 17
type input "[DATE]"
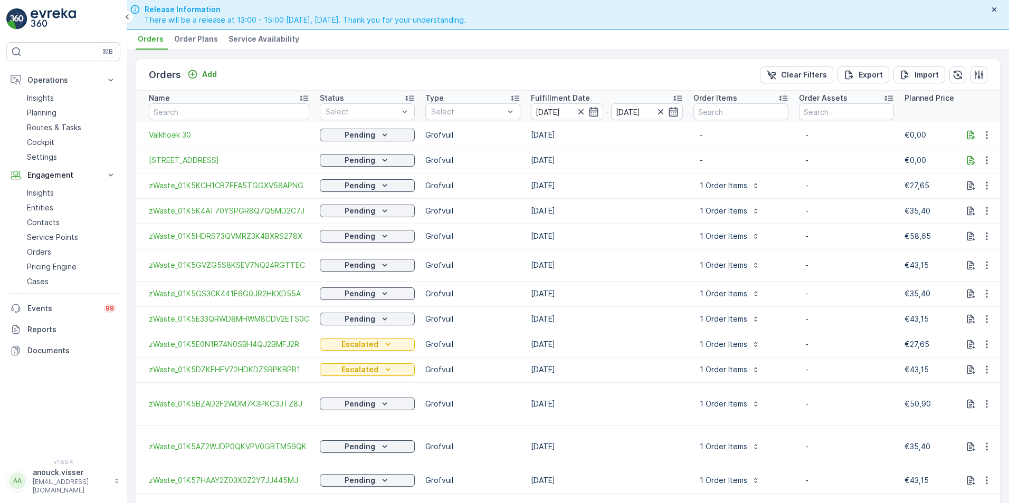
scroll to position [99, 0]
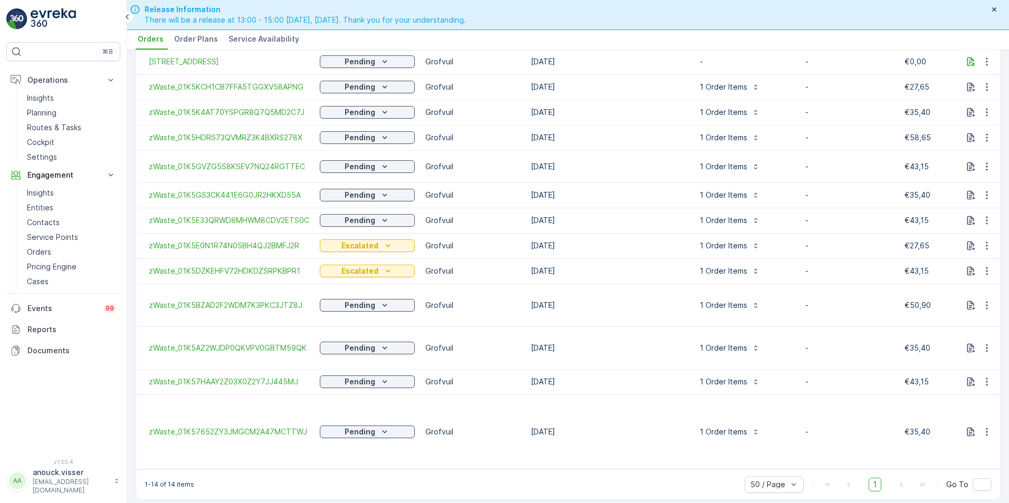
drag, startPoint x: 465, startPoint y: 465, endPoint x: 586, endPoint y: 449, distance: 121.9
click at [588, 447] on div "Orders Add Clear Filters Export Import Name Status Select Type Select Fulfillme…" at bounding box center [568, 230] width 865 height 540
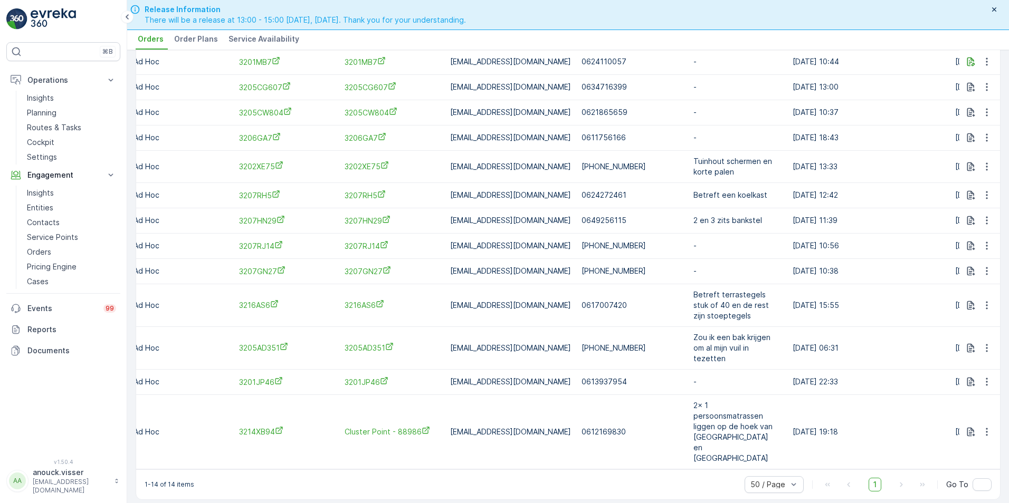
click at [550, 411] on td "[EMAIL_ADDRESS][DOMAIN_NAME]" at bounding box center [510, 432] width 131 height 74
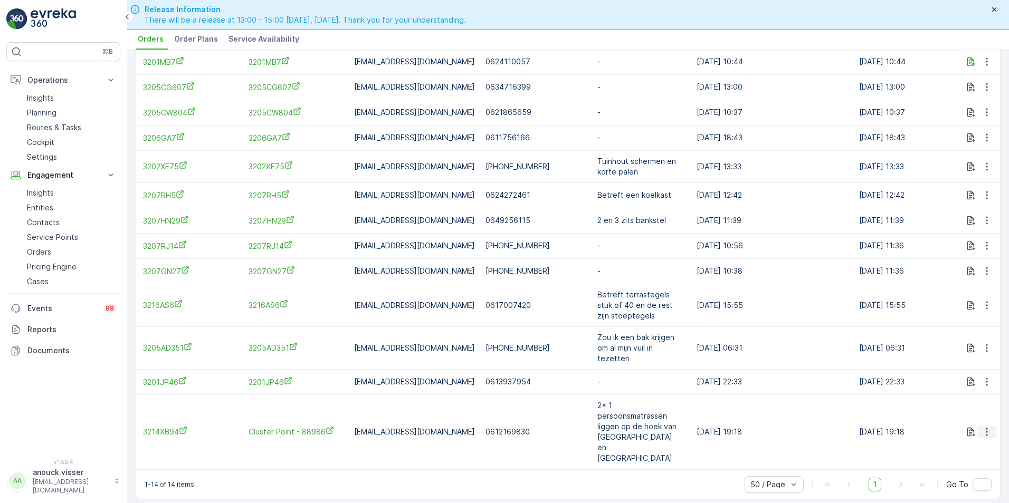
click at [982, 428] on icon "button" at bounding box center [987, 432] width 11 height 11
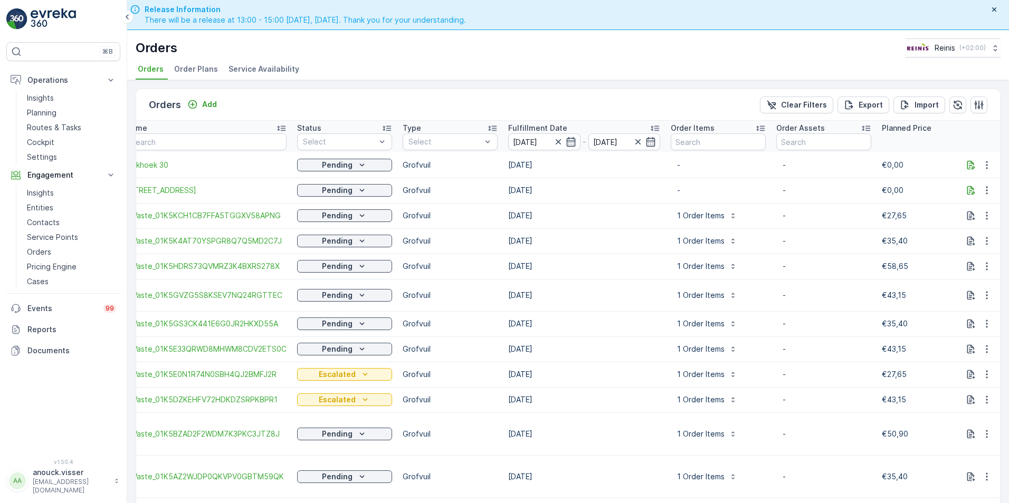
scroll to position [0, 0]
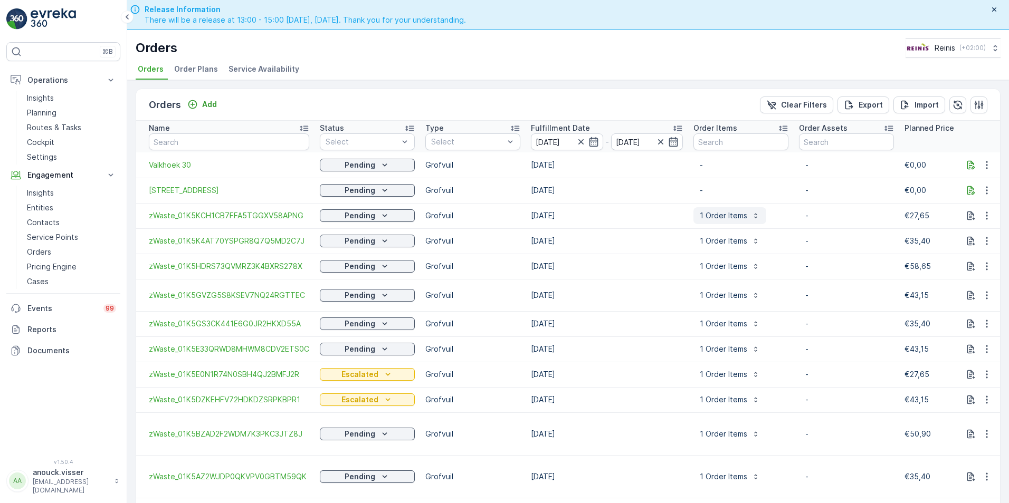
drag, startPoint x: 741, startPoint y: 213, endPoint x: 716, endPoint y: 220, distance: 26.2
click at [716, 220] on p "1 Order Items" at bounding box center [723, 216] width 47 height 11
click at [982, 168] on icon "button" at bounding box center [987, 165] width 11 height 11
click at [988, 178] on span "See more details" at bounding box center [971, 181] width 60 height 11
click at [203, 103] on p "Add" at bounding box center [209, 104] width 15 height 11
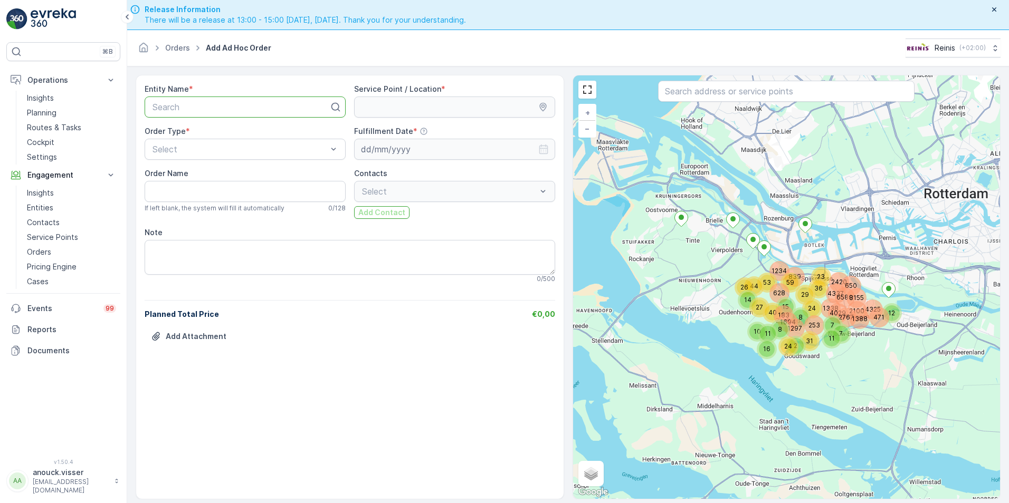
click at [203, 103] on div at bounding box center [240, 106] width 179 height 9
type input "3201XD19"
click at [243, 101] on p "Search" at bounding box center [241, 107] width 177 height 13
type input "3201xd193"
click at [205, 133] on div "3201XD193" at bounding box center [245, 132] width 188 height 9
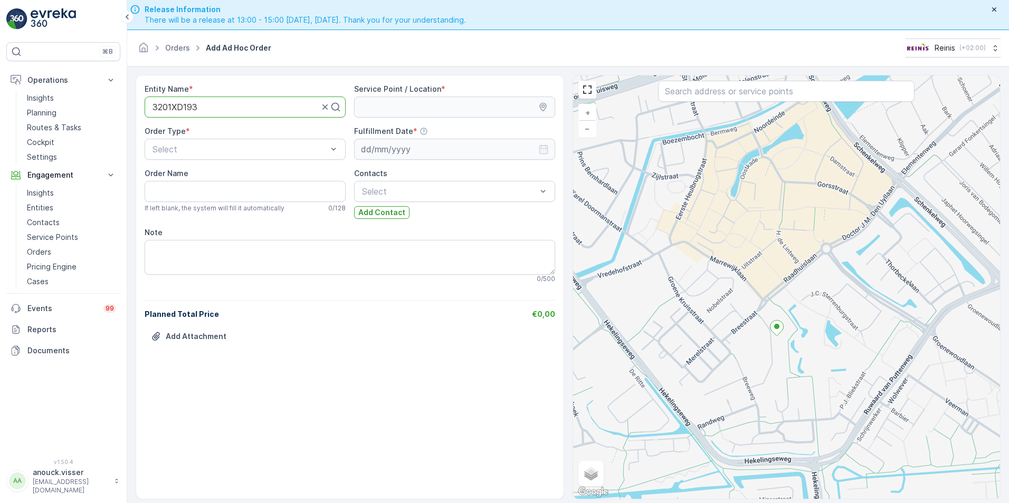
drag, startPoint x: 817, startPoint y: 379, endPoint x: 795, endPoint y: 275, distance: 105.8
click at [795, 275] on div "+ − Satellite Roadmap Terrain Hybrid Leaflet Keyboard shortcuts Map Data Map da…" at bounding box center [786, 287] width 427 height 424
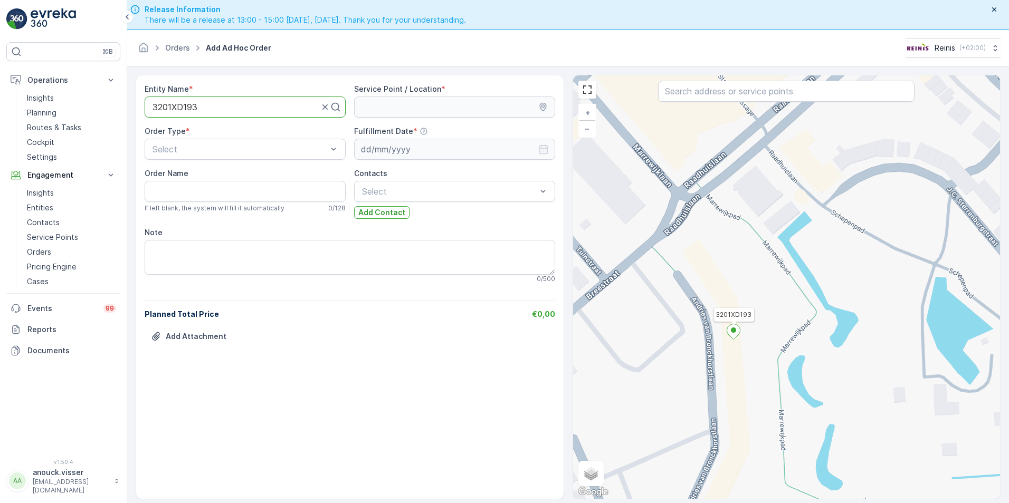
click at [731, 336] on icon at bounding box center [733, 332] width 13 height 15
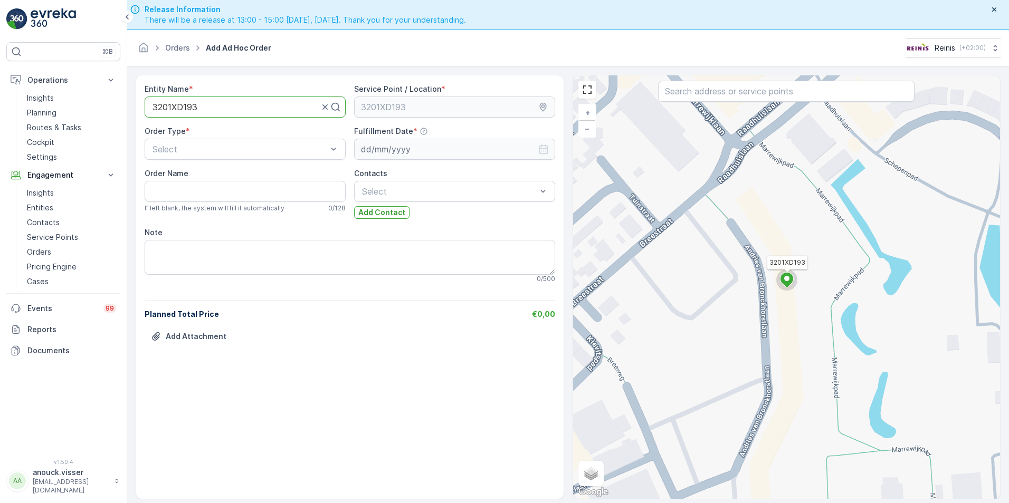
click at [760, 292] on div "3201XD193 + − Satellite Roadmap Terrain Hybrid Leaflet Keyboard shortcuts Map D…" at bounding box center [786, 287] width 427 height 424
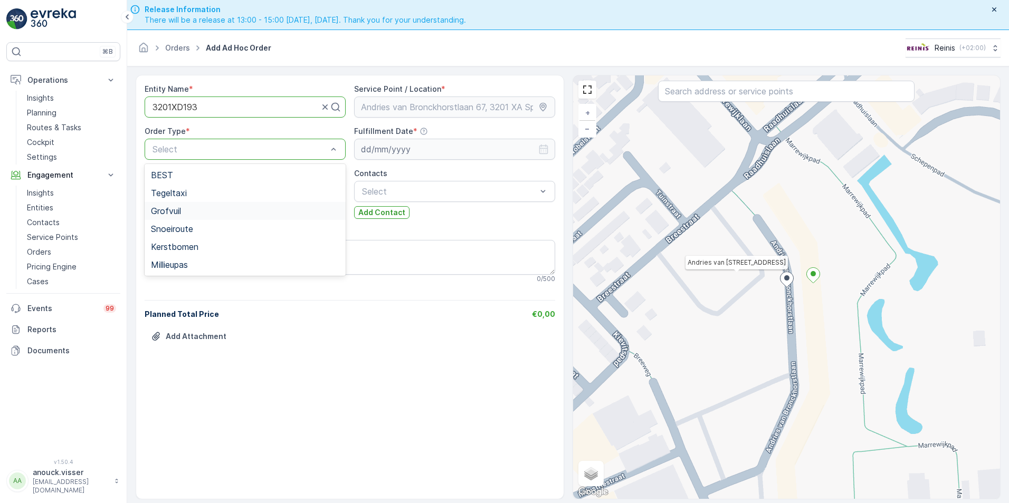
click at [179, 214] on span "Grofvuil" at bounding box center [166, 210] width 30 height 9
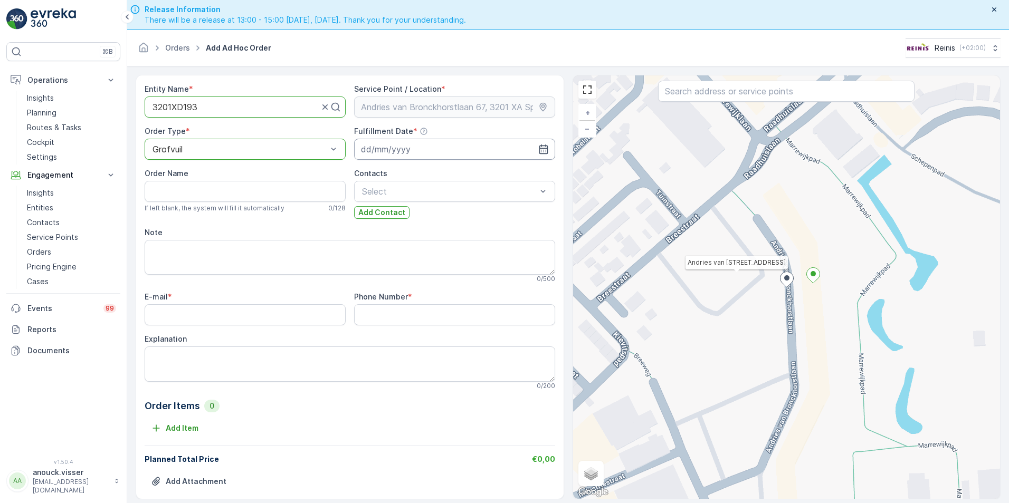
click at [358, 153] on input at bounding box center [454, 149] width 201 height 21
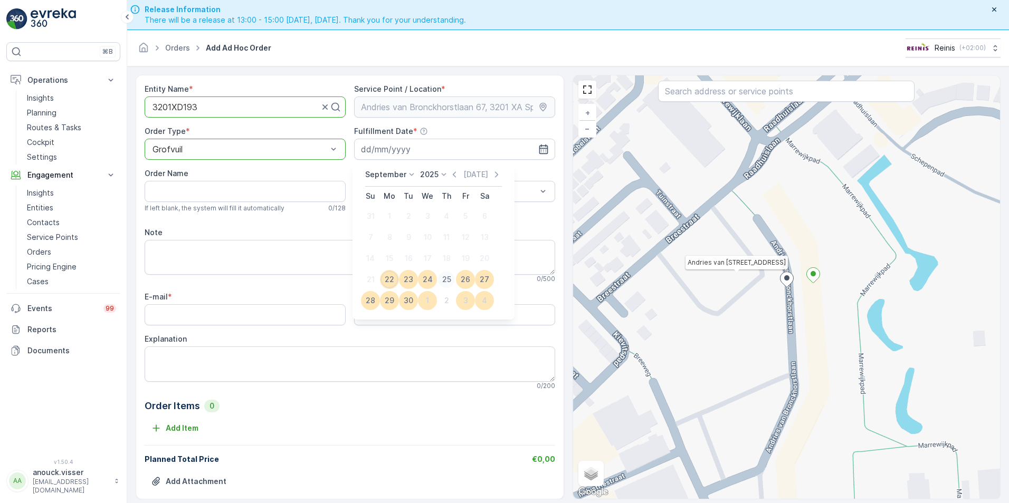
click at [446, 272] on div "25" at bounding box center [446, 279] width 17 height 17
type input "[DATE]"
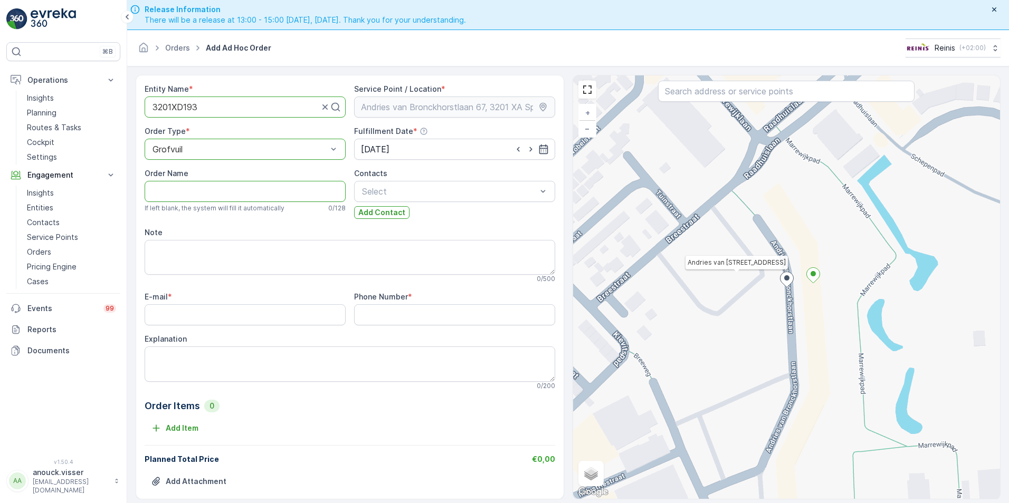
click at [212, 186] on Name "Order Name" at bounding box center [245, 191] width 201 height 21
type Name "Andries van [STREET_ADDRESS]"
click at [258, 363] on textarea "Explanation" at bounding box center [350, 364] width 411 height 35
type textarea "1x bed, 1x kast, 1x baby meubel 2m3"
click at [231, 318] on input "E-mail" at bounding box center [245, 314] width 201 height 21
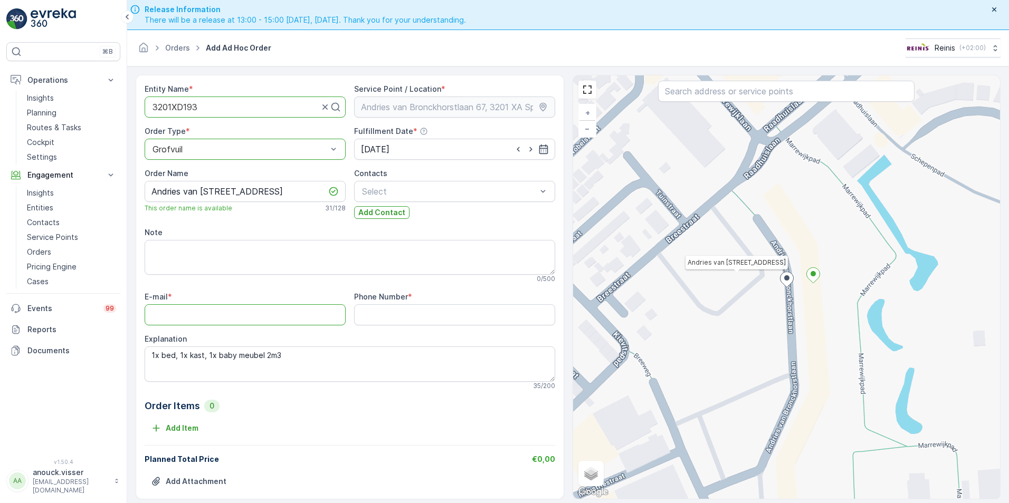
paste input "[EMAIL_ADDRESS][DOMAIN_NAME]"
type input "[EMAIL_ADDRESS][DOMAIN_NAME]"
click at [364, 320] on Number "Phone Number" at bounding box center [454, 314] width 201 height 21
paste Number "0612738055"
click at [380, 316] on Number "0612738055" at bounding box center [454, 314] width 201 height 21
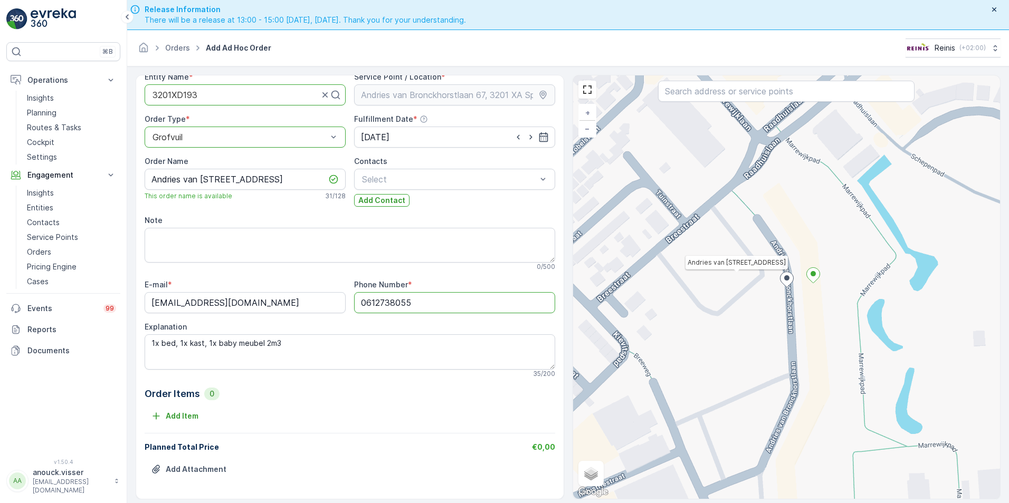
scroll to position [30, 0]
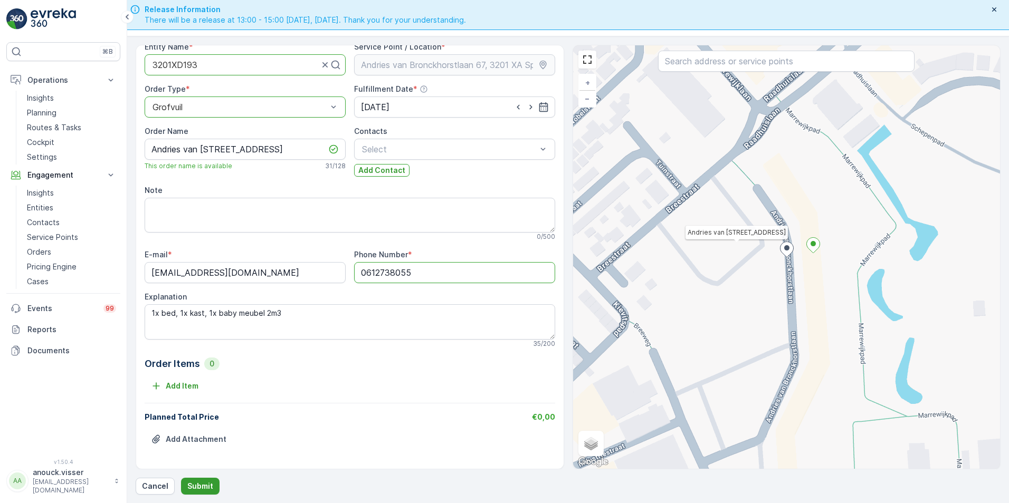
type Number "0612738055"
click at [207, 487] on p "Submit" at bounding box center [200, 486] width 26 height 11
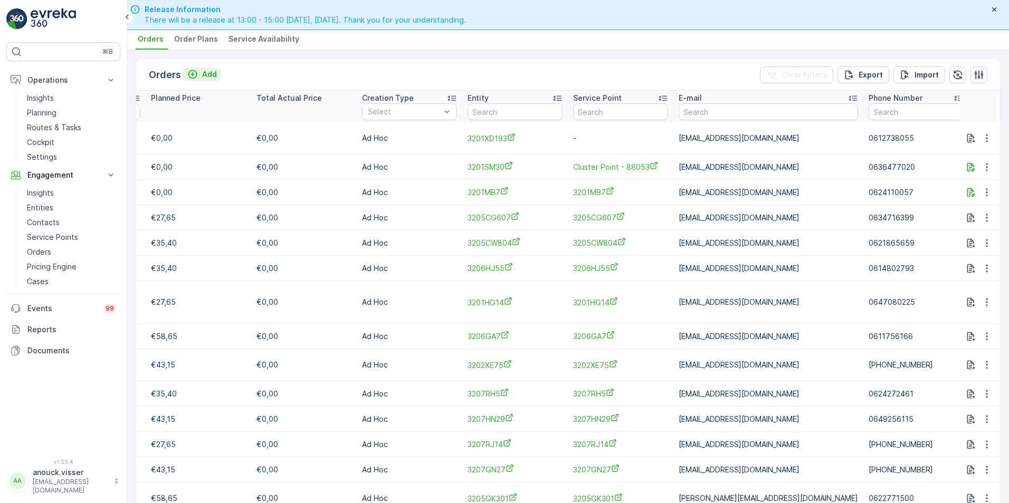
click at [216, 74] on button "Add" at bounding box center [202, 74] width 38 height 13
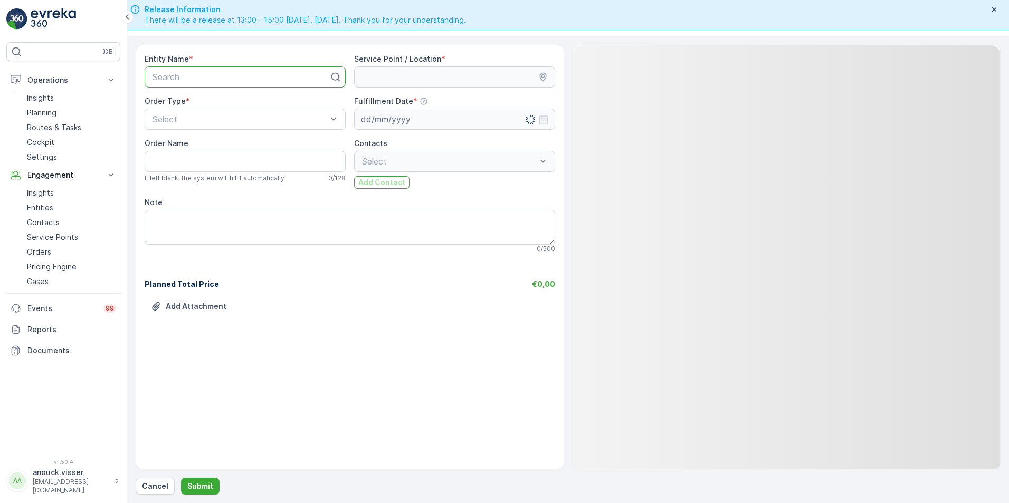
click at [257, 74] on div at bounding box center [240, 76] width 179 height 9
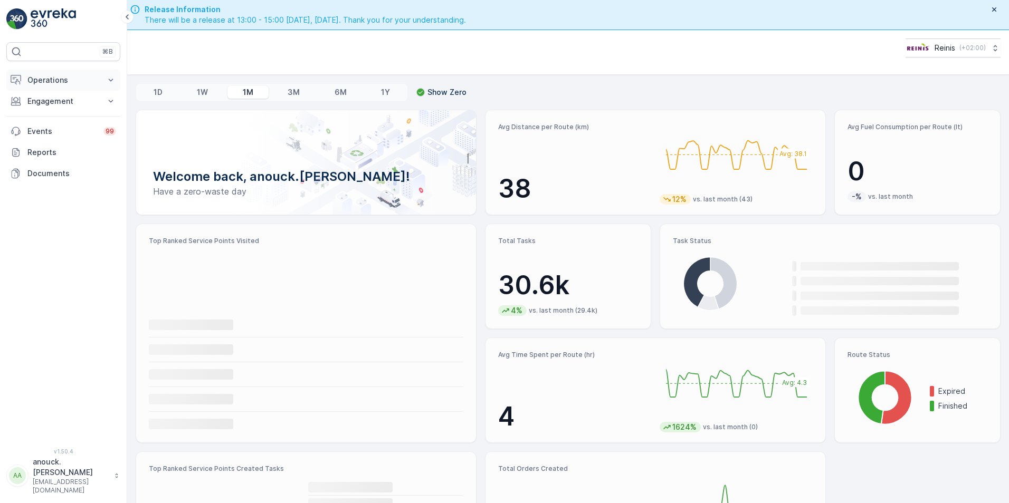
click at [96, 76] on p "Operations" at bounding box center [63, 80] width 72 height 11
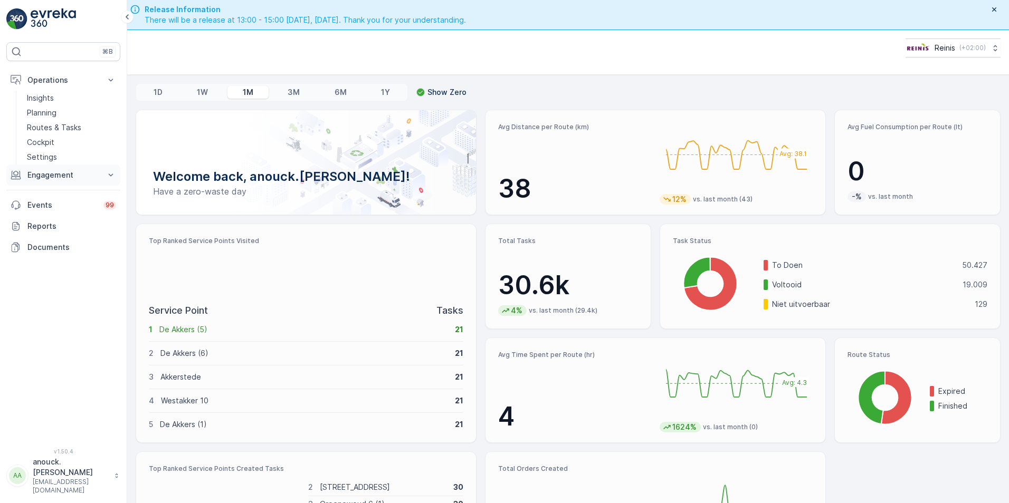
click at [96, 170] on p "Engagement" at bounding box center [63, 175] width 72 height 11
click at [52, 258] on link "Orders" at bounding box center [72, 252] width 98 height 15
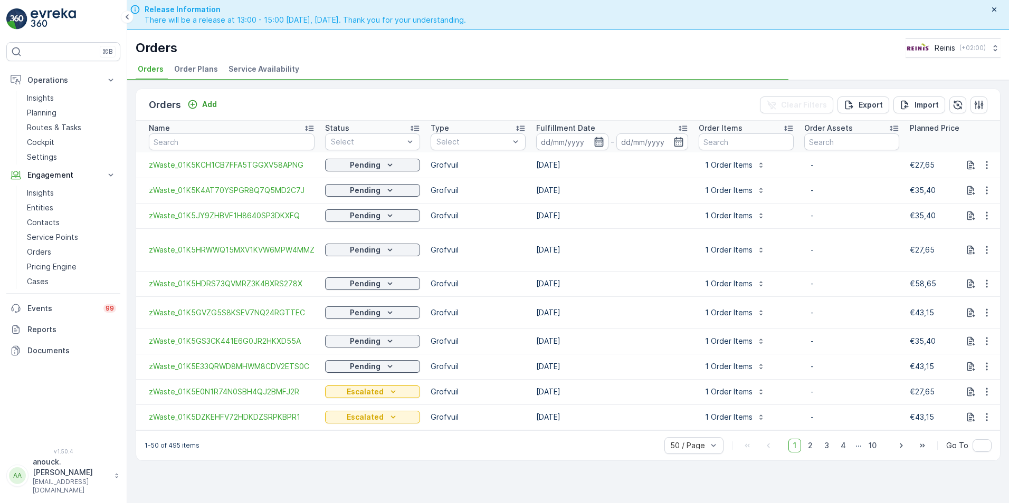
click at [596, 146] on icon "button" at bounding box center [599, 142] width 11 height 11
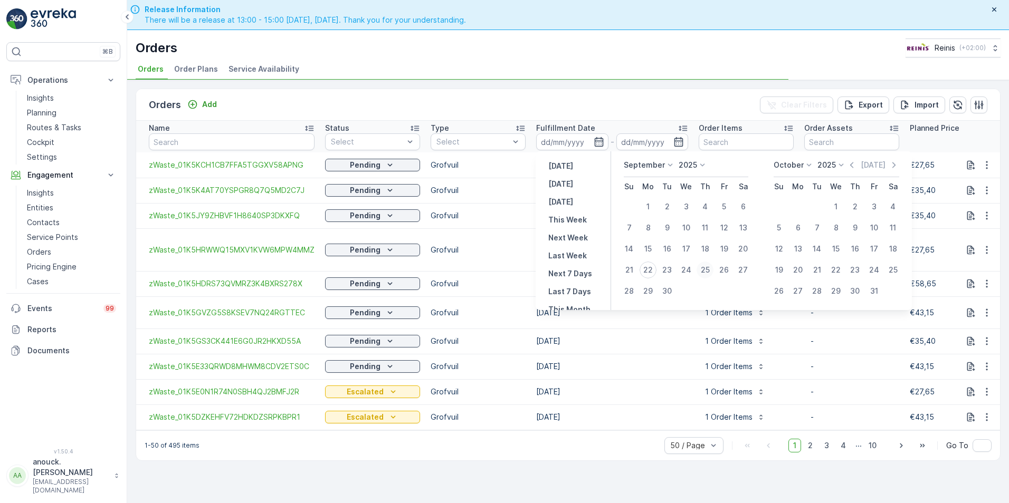
click at [708, 269] on div "25" at bounding box center [705, 270] width 17 height 17
click at [693, 269] on td "[DATE]" at bounding box center [612, 249] width 163 height 43
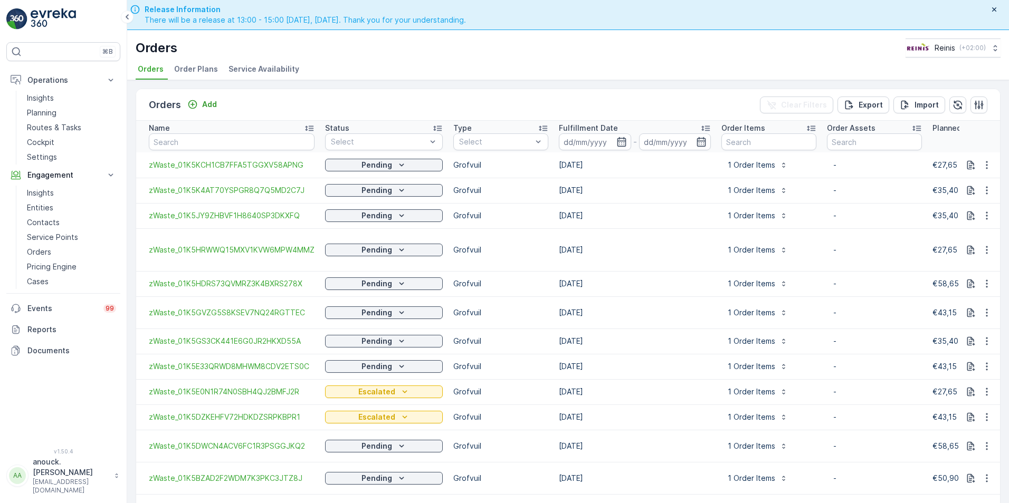
click at [627, 140] on div "-" at bounding box center [635, 142] width 152 height 17
click at [620, 141] on icon "button" at bounding box center [621, 141] width 9 height 9
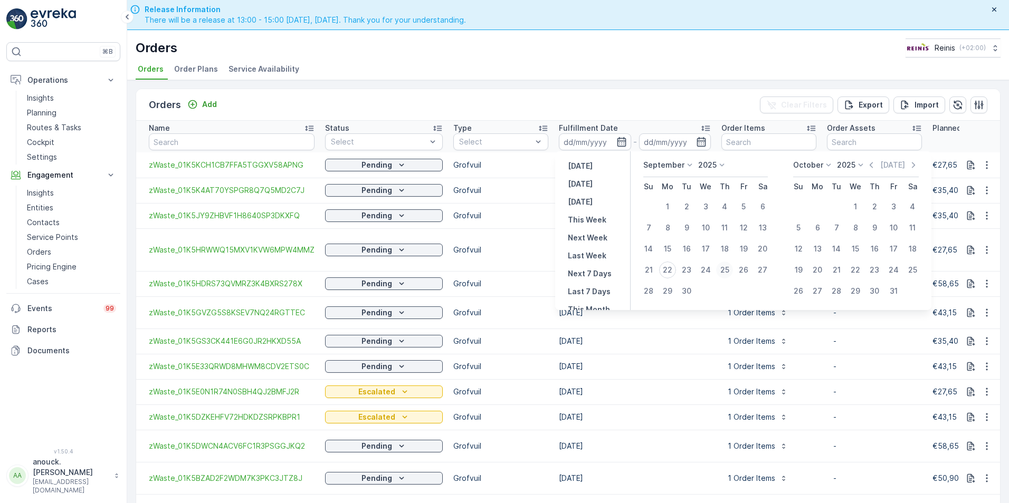
click at [730, 275] on div "25" at bounding box center [724, 270] width 17 height 17
type input "[DATE]"
click at [728, 272] on div "25" at bounding box center [724, 270] width 17 height 17
type input "[DATE]"
click at [729, 268] on div "25" at bounding box center [724, 270] width 17 height 17
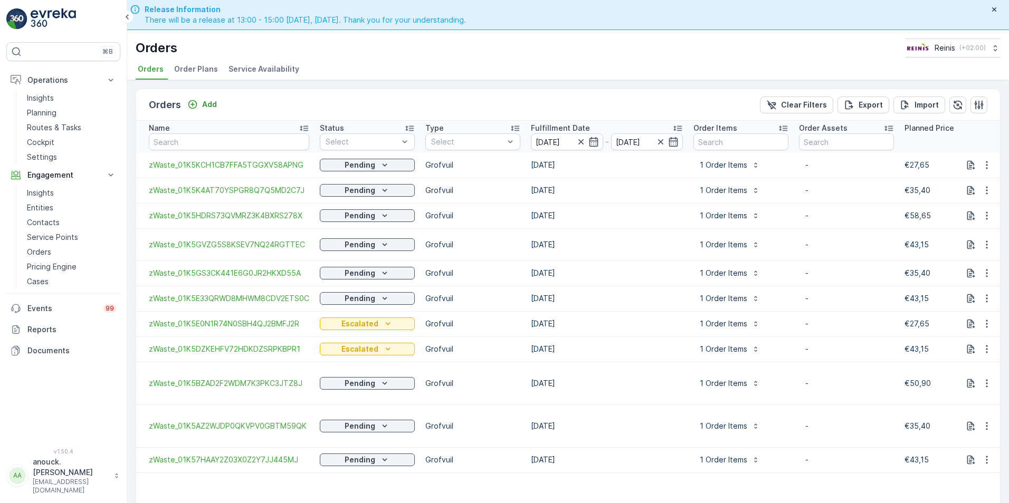
click at [689, 169] on td "1 Order Items" at bounding box center [741, 165] width 106 height 25
click at [982, 167] on icon "button" at bounding box center [987, 165] width 11 height 11
click at [971, 178] on span "See more details" at bounding box center [971, 181] width 60 height 11
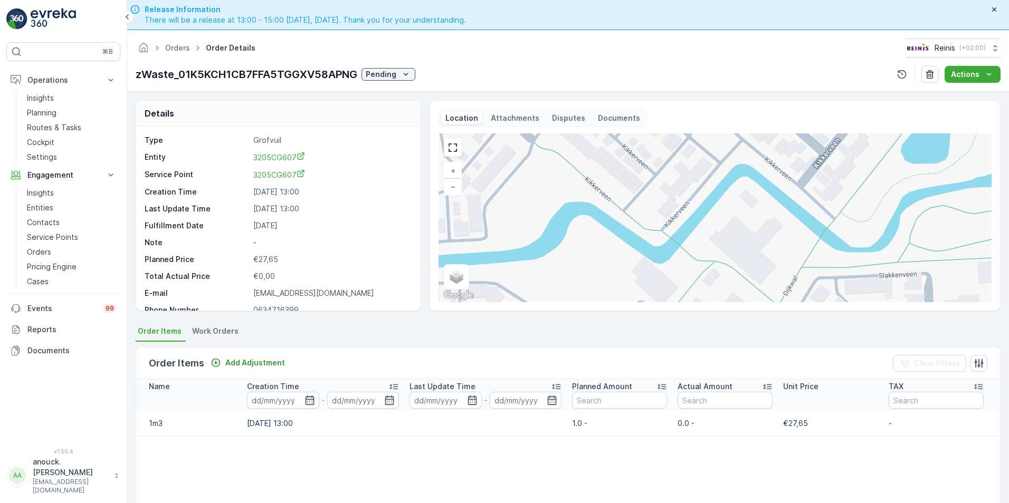
scroll to position [13, 0]
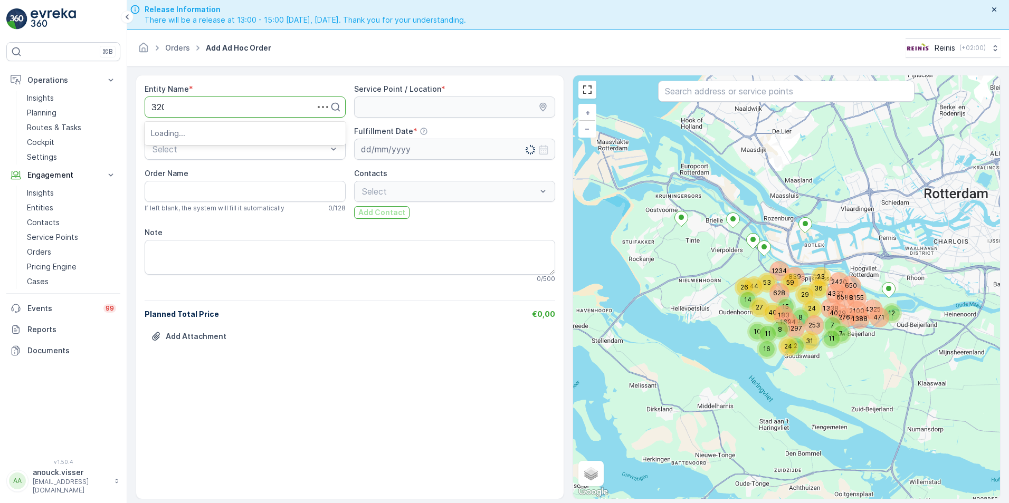
scroll to position [30, 0]
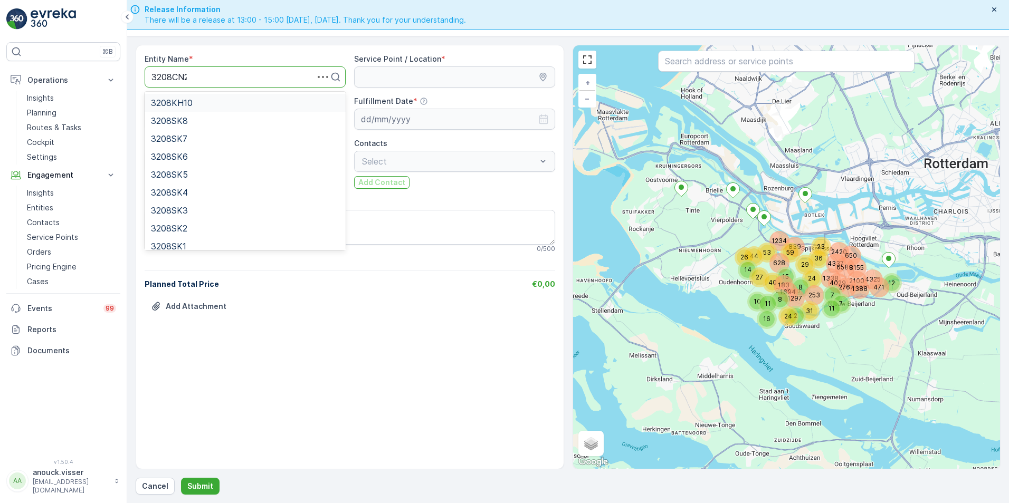
type input "3208CN21"
click at [197, 98] on div "3208CN21" at bounding box center [245, 102] width 188 height 9
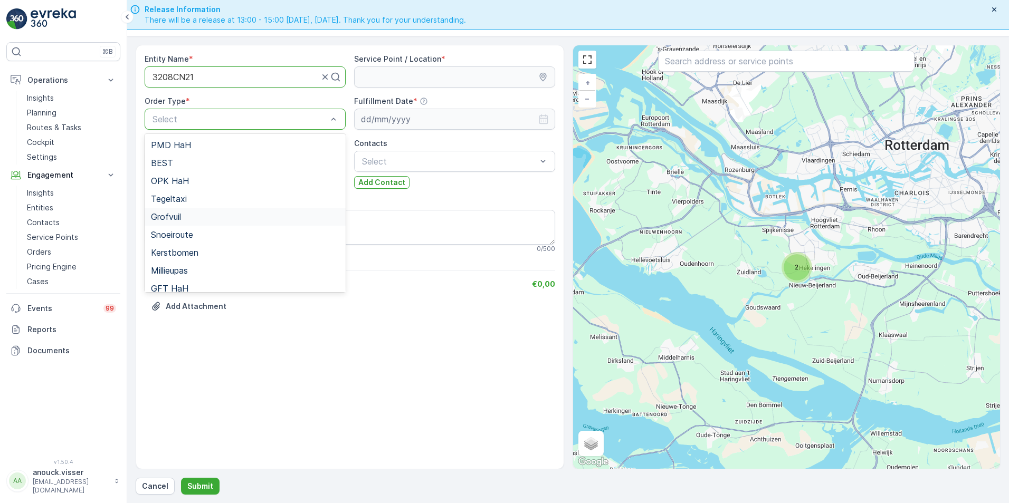
click at [173, 218] on span "Grofvuil" at bounding box center [166, 216] width 30 height 9
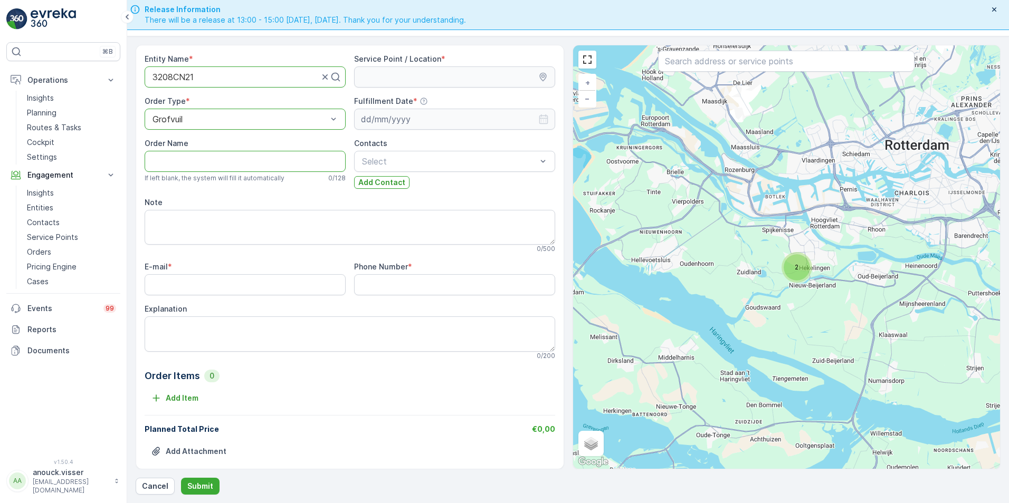
click at [283, 164] on Name "Order Name" at bounding box center [245, 161] width 201 height 21
type Name "Rousselpad 21"
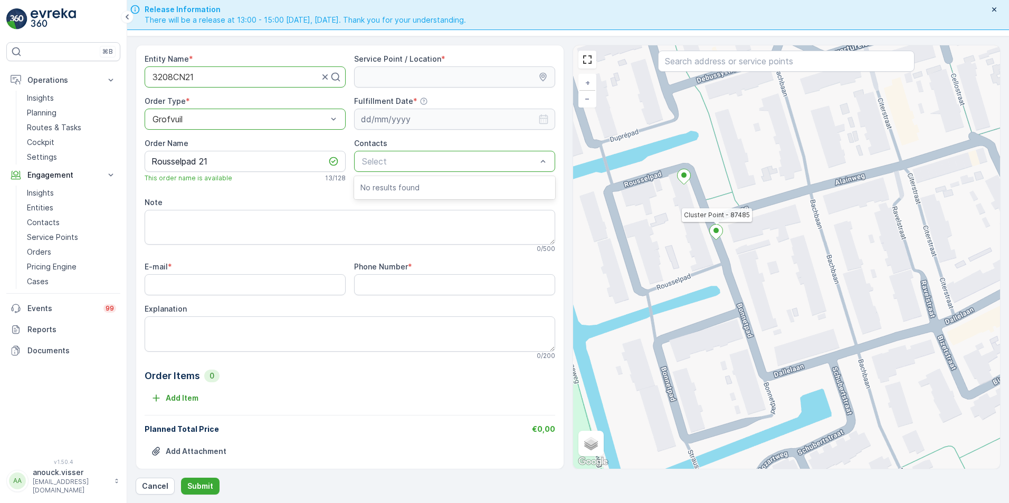
click at [716, 235] on icon at bounding box center [715, 232] width 13 height 15
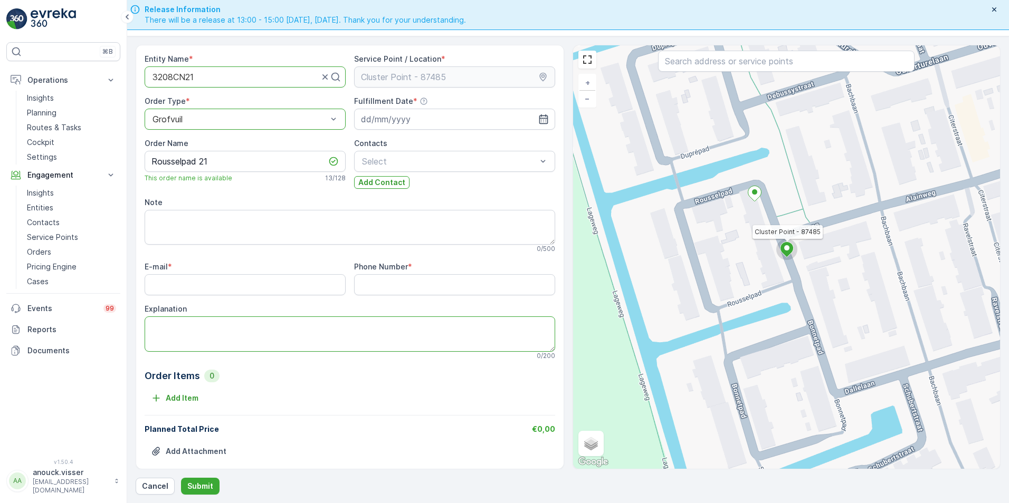
click at [191, 331] on textarea "Explanation" at bounding box center [350, 334] width 411 height 35
type textarea "4x deuren 1m3"
click at [171, 283] on input "E-mail" at bounding box center [245, 284] width 201 height 21
type input "[EMAIL_ADDRESS][DOMAIN_NAME]"
type Number "-"
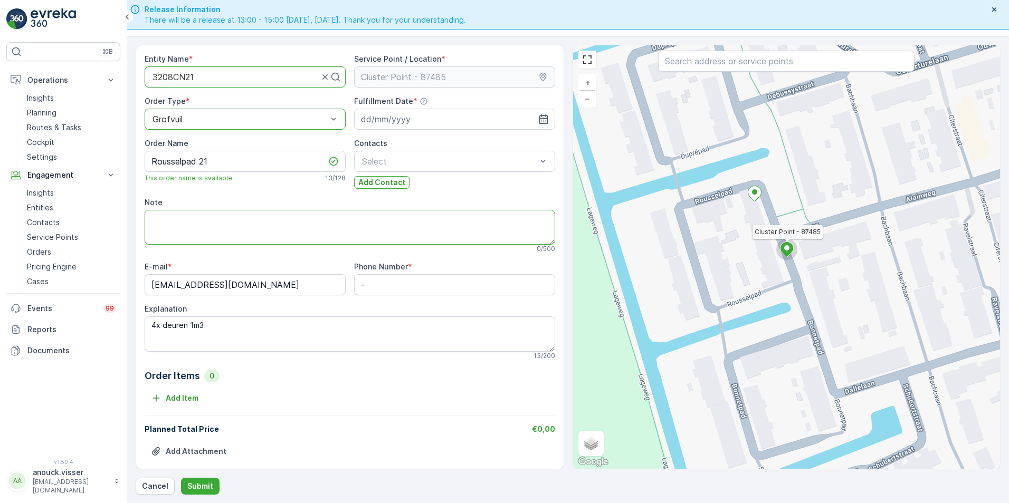
click at [445, 223] on textarea "Note" at bounding box center [350, 227] width 411 height 35
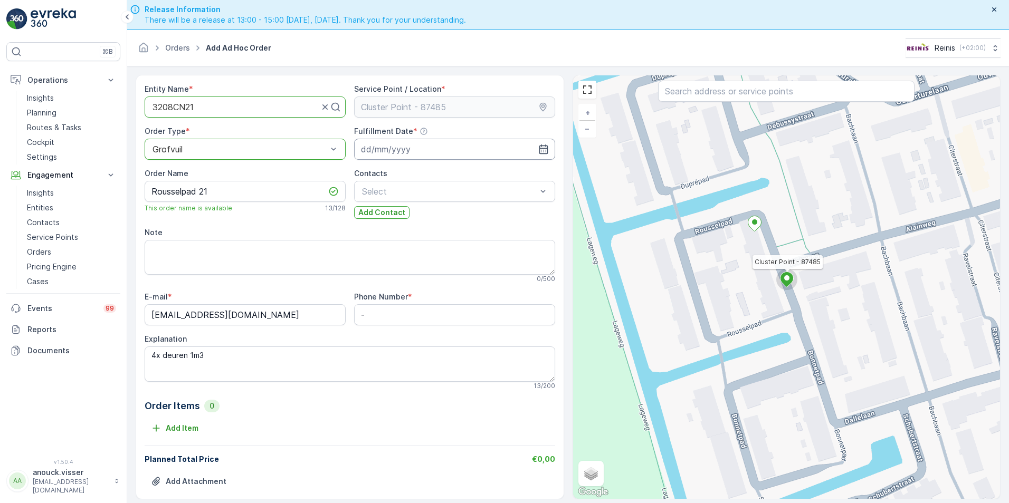
click at [364, 147] on input at bounding box center [454, 149] width 201 height 21
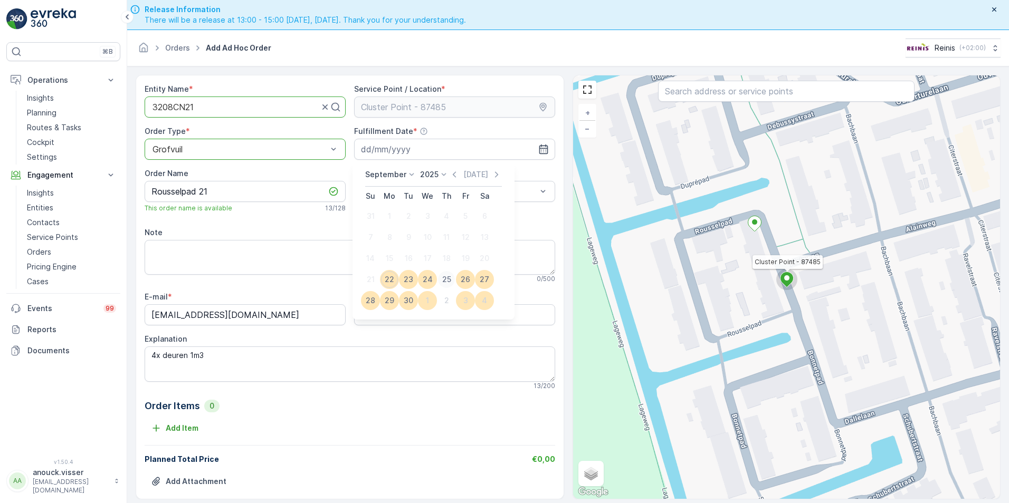
click at [446, 279] on div "25" at bounding box center [446, 279] width 17 height 17
type input "[DATE]"
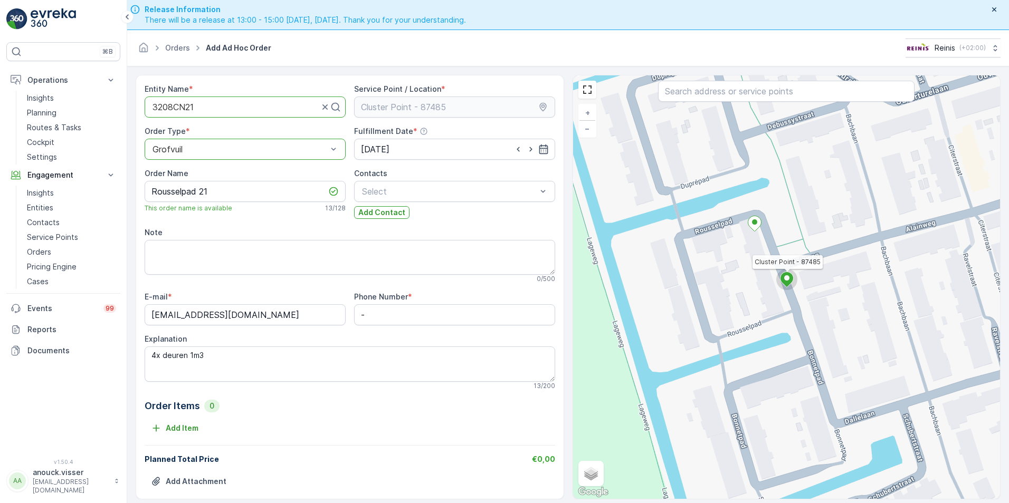
scroll to position [30, 0]
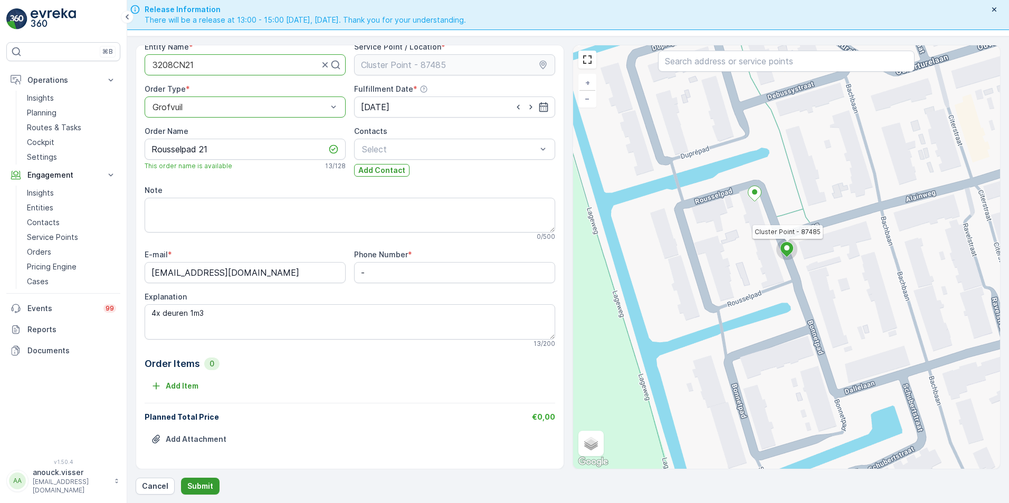
click at [209, 486] on p "Submit" at bounding box center [200, 486] width 26 height 11
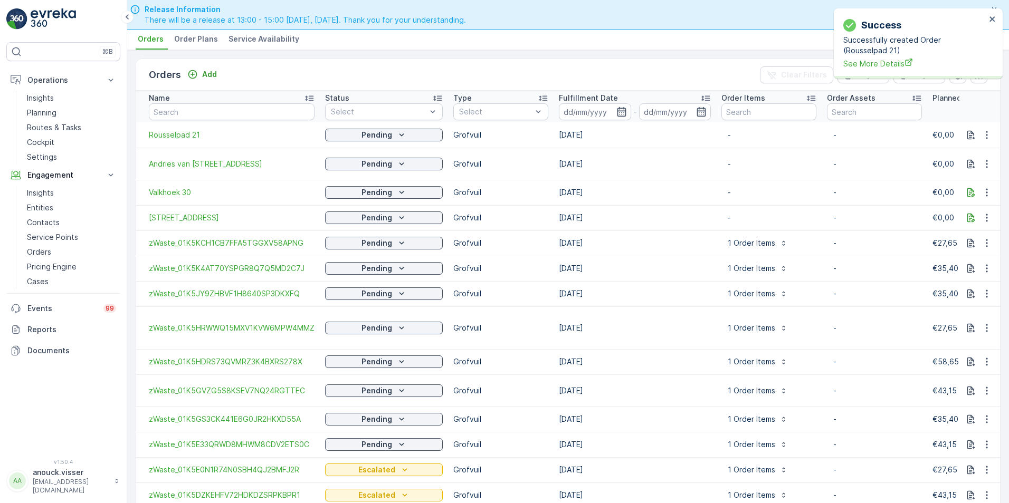
click at [610, 63] on div "Orders Add Clear Filters Export Import" at bounding box center [568, 75] width 864 height 32
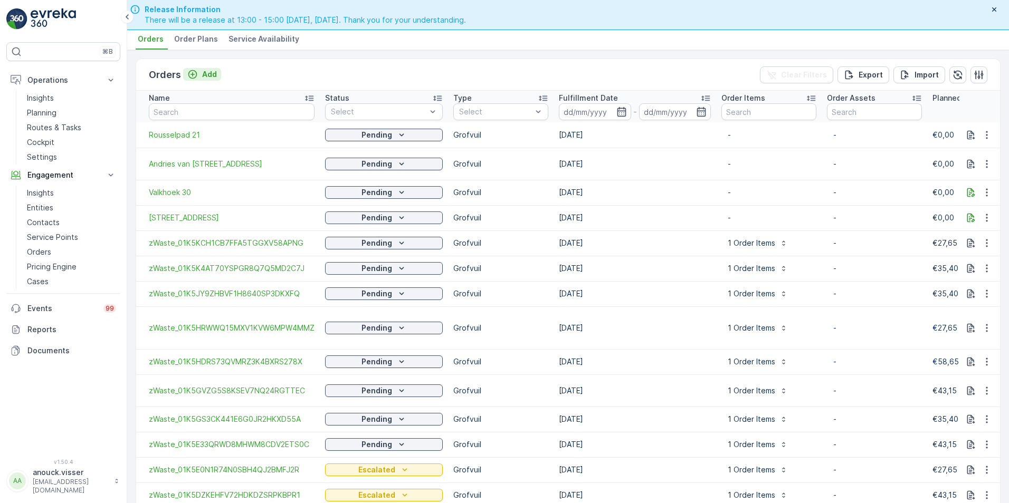
click at [205, 72] on p "Add" at bounding box center [209, 74] width 15 height 11
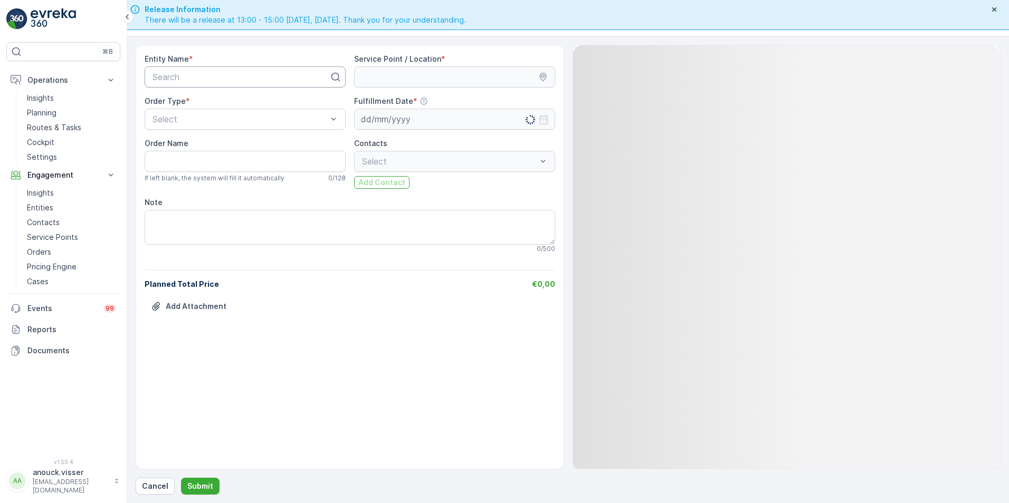
click at [201, 78] on div at bounding box center [240, 76] width 179 height 9
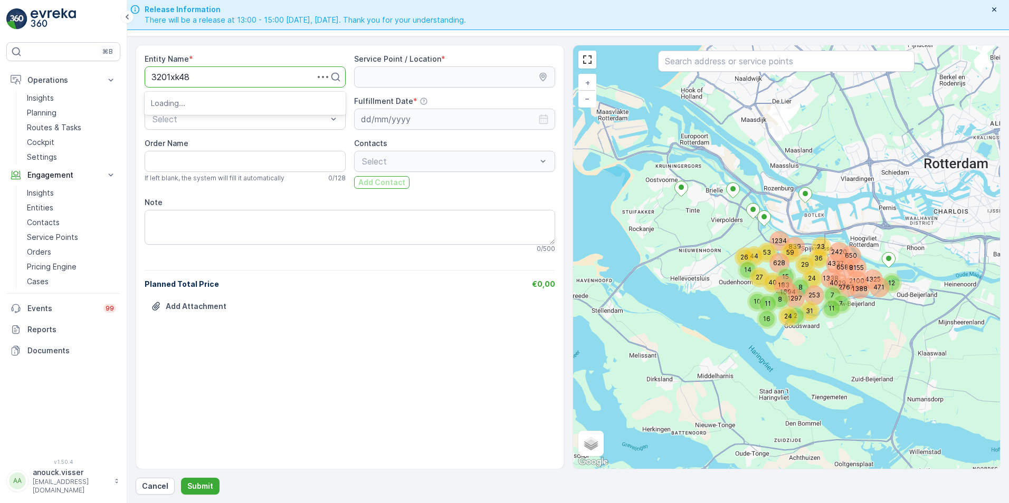
type input "3201xk487"
click at [200, 102] on div "3201XK487" at bounding box center [245, 102] width 188 height 9
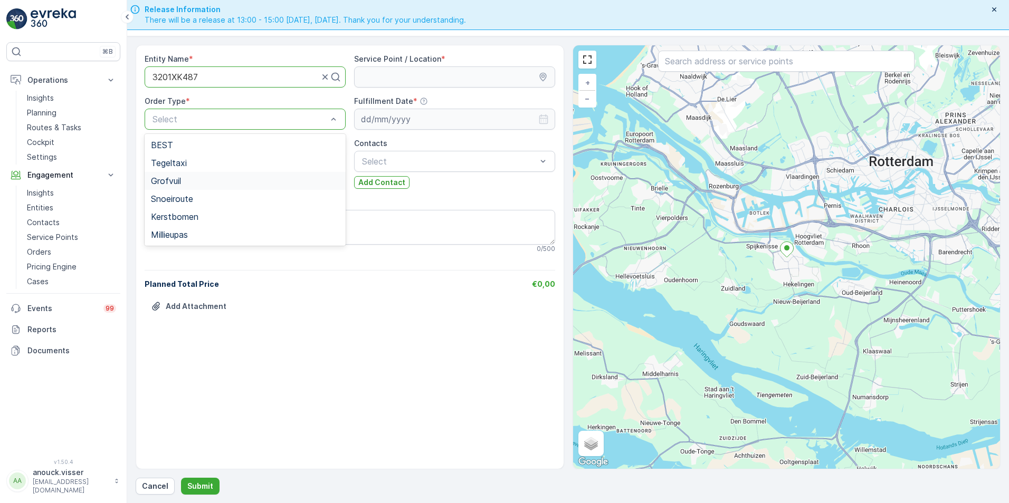
click at [188, 178] on div "Grofvuil" at bounding box center [245, 180] width 188 height 9
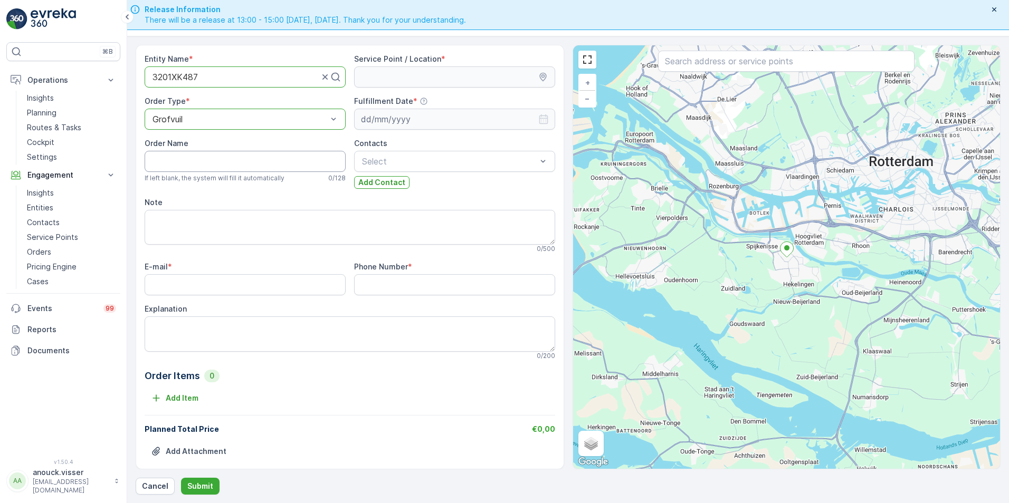
click at [209, 154] on Name "Order Name" at bounding box center [245, 161] width 201 height 21
type Name "Andries van [STREET_ADDRESS]"
click at [175, 341] on textarea "Explanation" at bounding box center [350, 334] width 411 height 35
type textarea "1x koelkast"
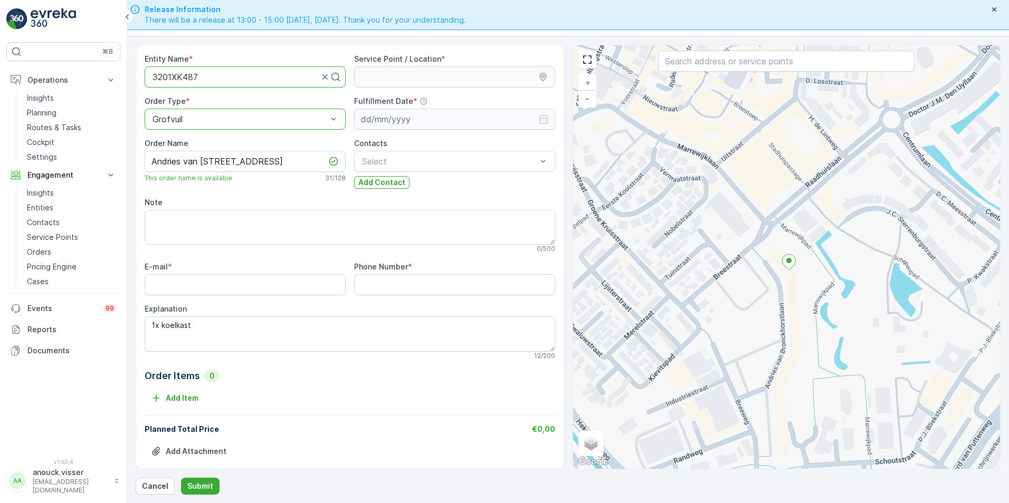
click at [774, 278] on div "+ − Satellite Roadmap Terrain Hybrid Leaflet Keyboard shortcuts Map Data Map da…" at bounding box center [786, 257] width 427 height 424
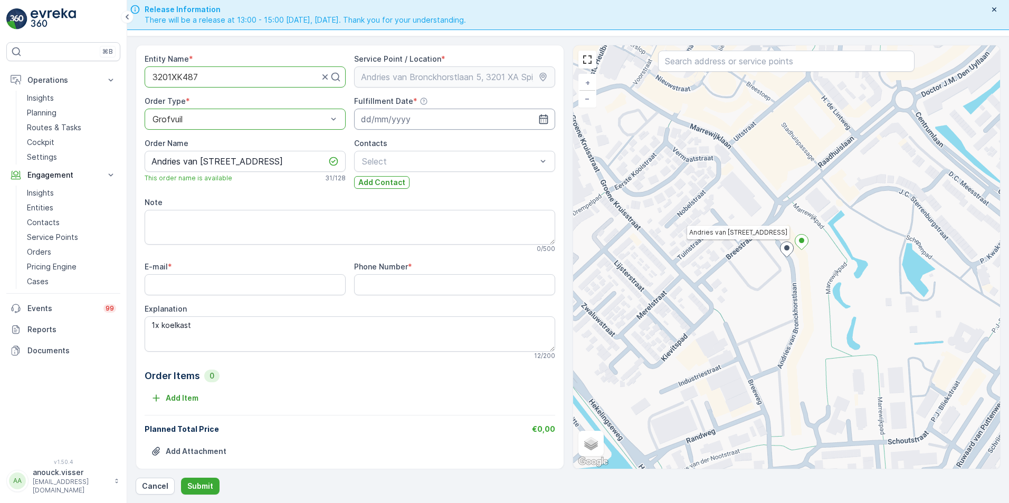
click at [403, 122] on input at bounding box center [454, 119] width 201 height 21
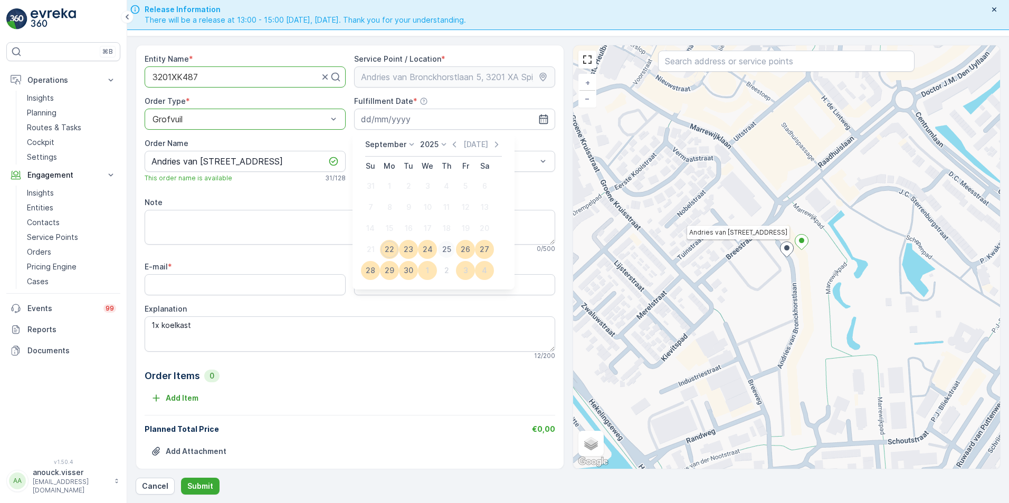
click at [444, 250] on div "25" at bounding box center [446, 249] width 17 height 17
type input "[DATE]"
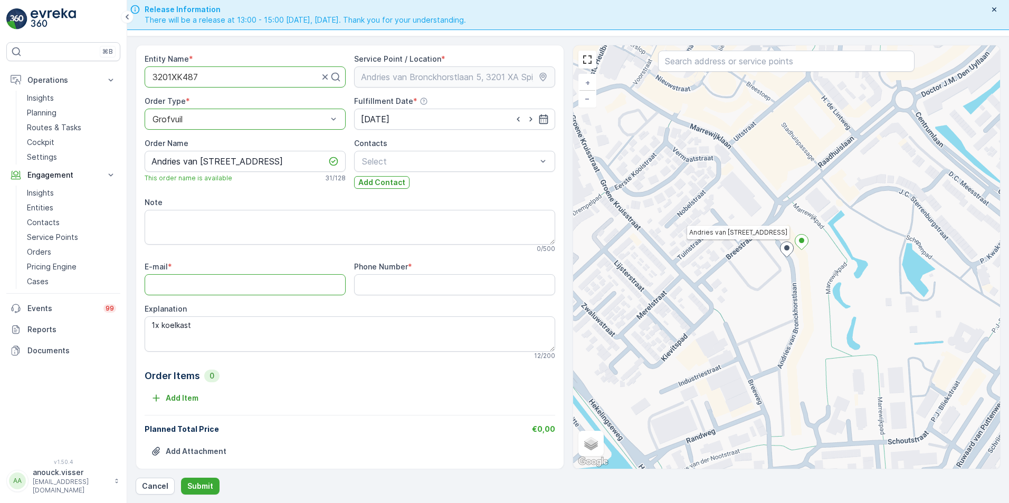
click at [214, 282] on input "E-mail" at bounding box center [245, 284] width 201 height 21
drag, startPoint x: 252, startPoint y: 285, endPoint x: 301, endPoint y: 284, distance: 49.6
click at [252, 286] on input "E-mail" at bounding box center [245, 284] width 201 height 21
paste input "[EMAIL_ADDRESS][DOMAIN_NAME]"
type input "[EMAIL_ADDRESS][DOMAIN_NAME]"
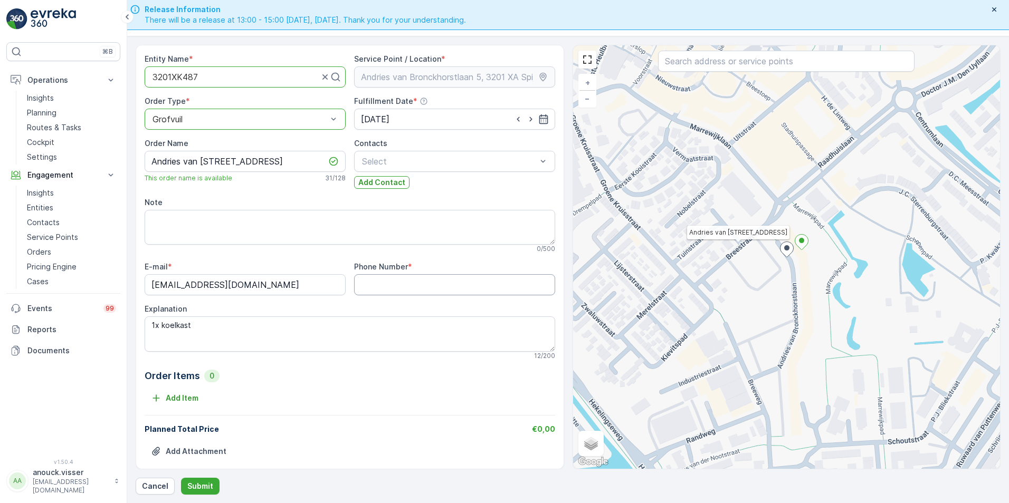
click at [421, 289] on Number "Phone Number" at bounding box center [454, 284] width 201 height 21
paste Number "0611399272"
type Number "0611399272"
click at [172, 283] on input "[EMAIL_ADDRESS][DOMAIN_NAME]" at bounding box center [245, 284] width 201 height 21
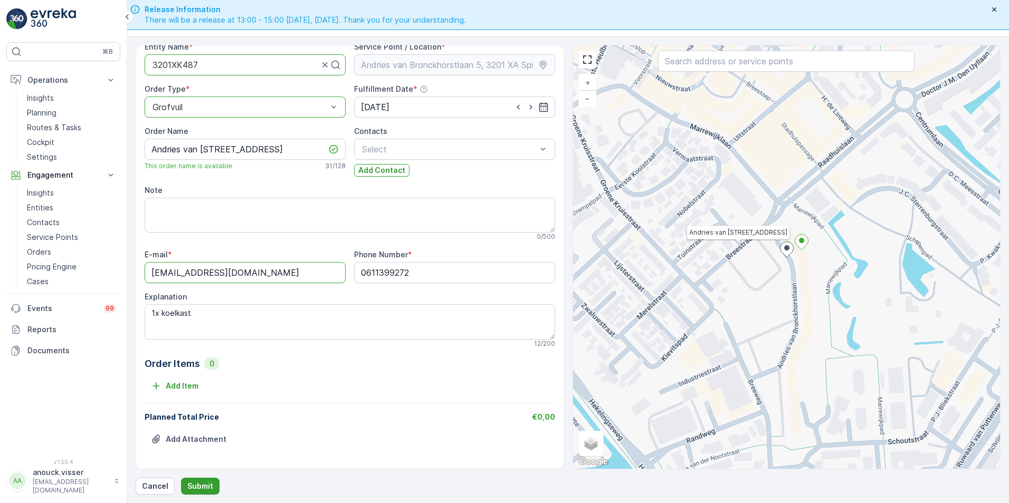
type input "[EMAIL_ADDRESS][DOMAIN_NAME]"
click at [211, 486] on p "Submit" at bounding box center [200, 486] width 26 height 11
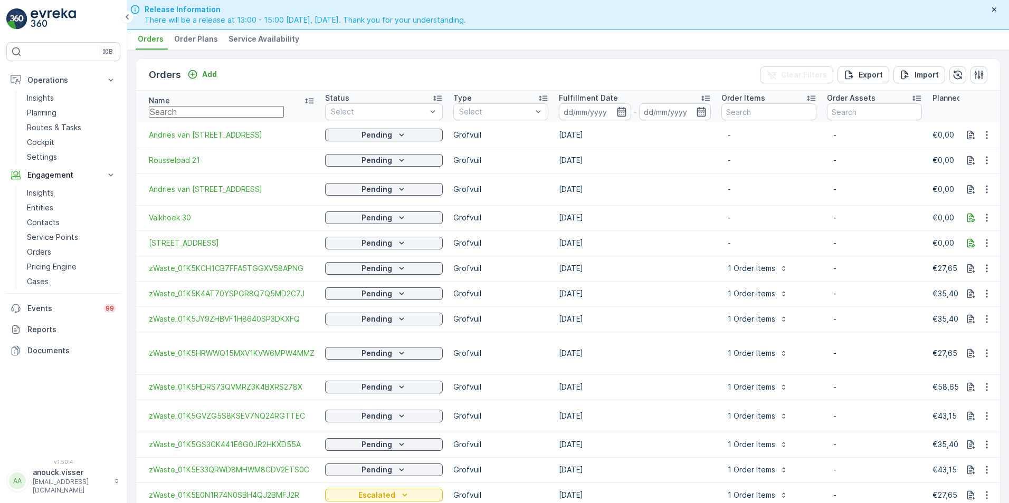
click at [271, 113] on input "text" at bounding box center [216, 112] width 135 height 12
type input "3202"
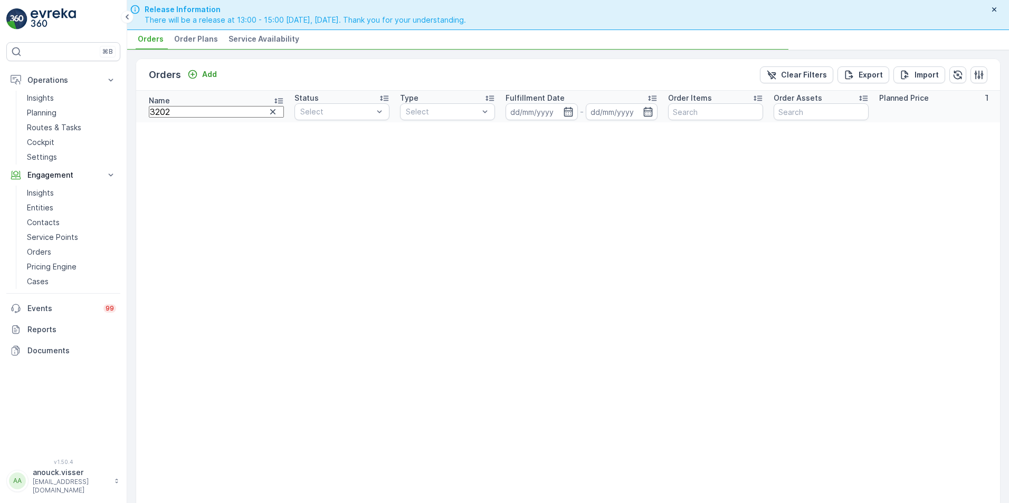
type input "3202AK"
click at [196, 72] on icon "Add" at bounding box center [192, 74] width 11 height 11
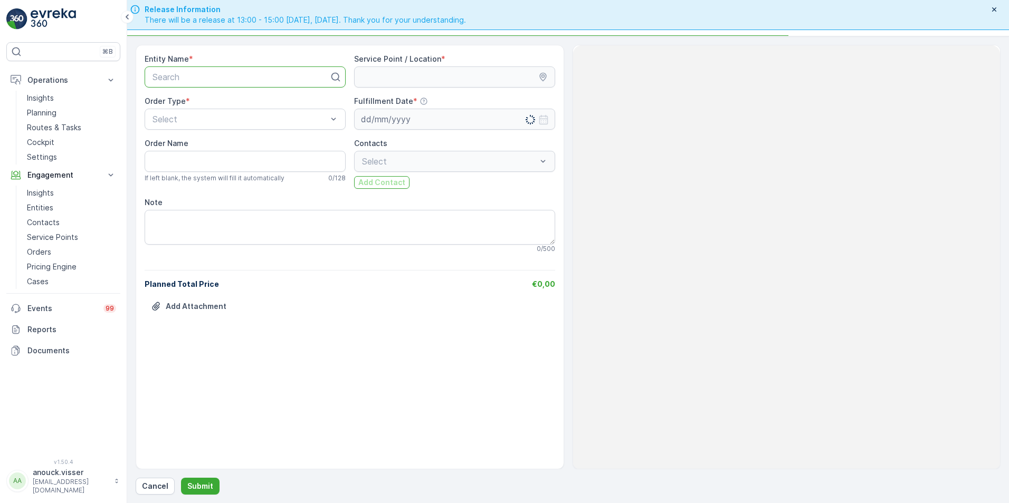
click at [214, 74] on div at bounding box center [240, 76] width 179 height 9
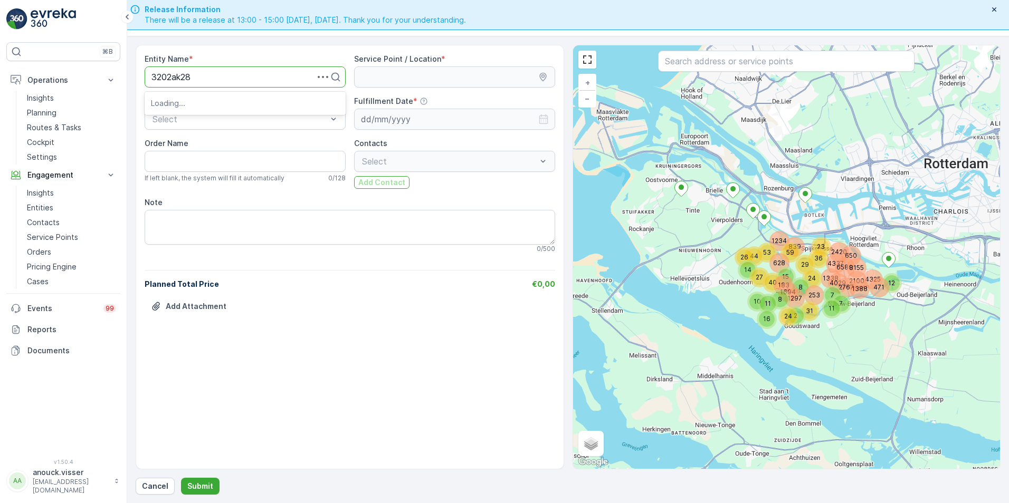
type input "3202ak28a"
drag, startPoint x: 190, startPoint y: 105, endPoint x: 268, endPoint y: 113, distance: 78.6
click at [190, 106] on span "3202AK28A" at bounding box center [174, 102] width 47 height 9
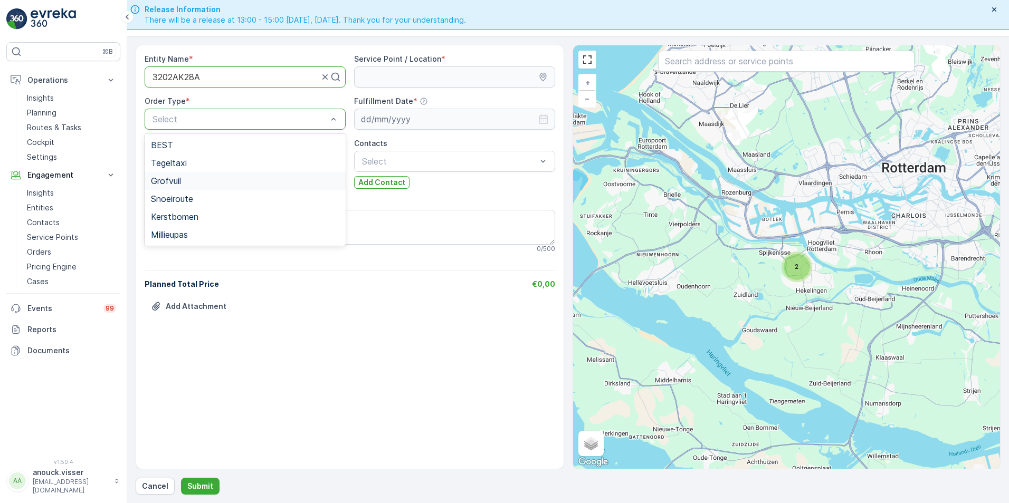
click at [192, 185] on div "Grofvuil" at bounding box center [245, 180] width 188 height 9
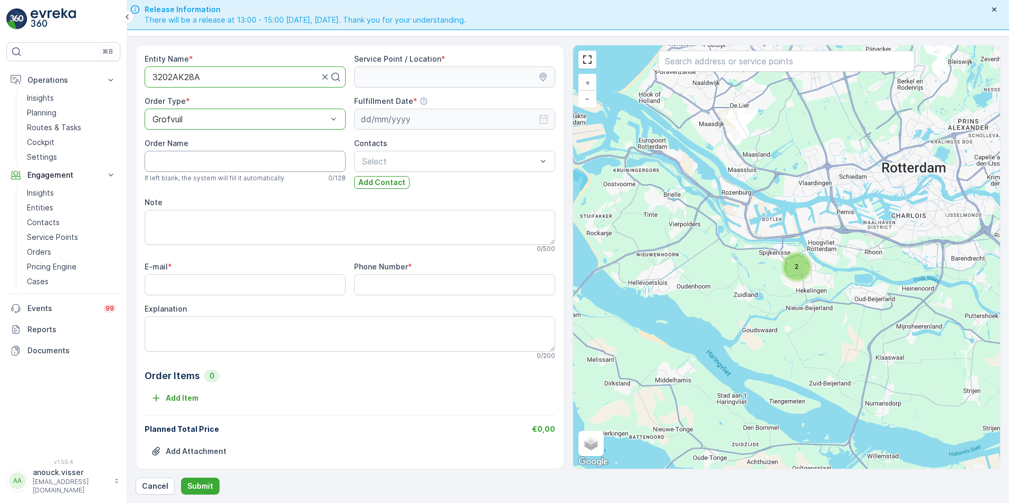
click at [211, 158] on Name "Order Name" at bounding box center [245, 161] width 201 height 21
type Name "[PERSON_NAME][STREET_ADDRESS]"
click at [191, 329] on textarea "Explanation" at bounding box center [350, 334] width 411 height 35
type textarea "1x bankstel, 5x stoel, 2x tafel"
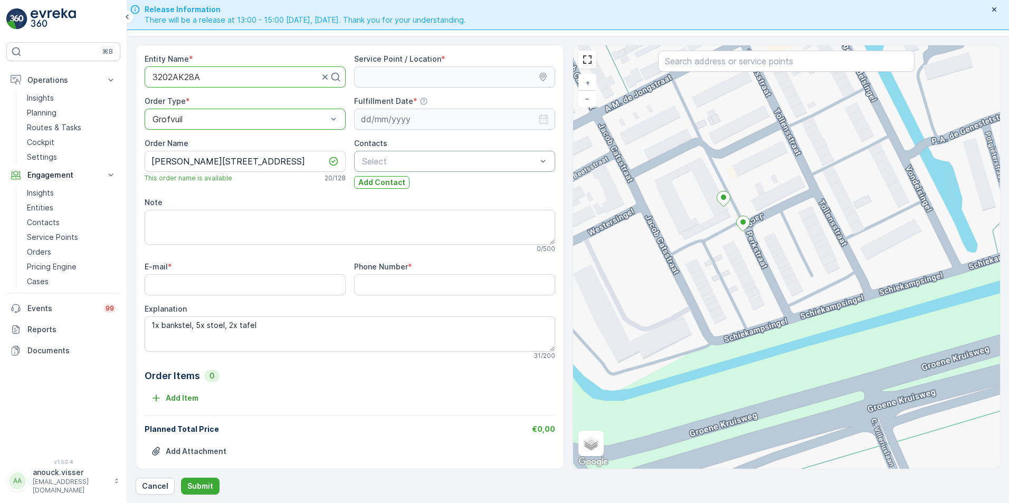
drag, startPoint x: 704, startPoint y: 174, endPoint x: 770, endPoint y: 200, distance: 70.6
click at [770, 200] on div "+ − Satellite Roadmap Terrain Hybrid Leaflet Keyboard shortcuts Map Data Map da…" at bounding box center [786, 257] width 427 height 424
click at [749, 232] on div at bounding box center [743, 225] width 14 height 18
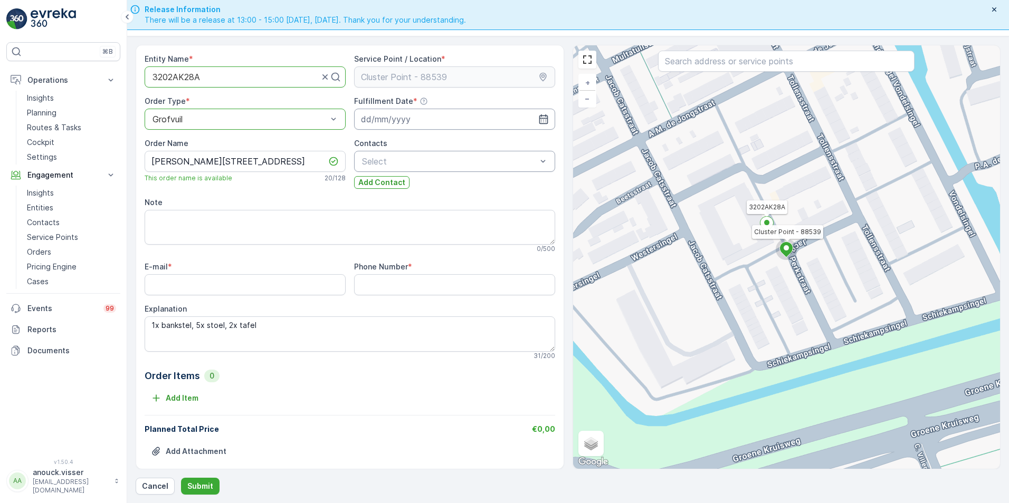
click at [377, 125] on input at bounding box center [454, 119] width 201 height 21
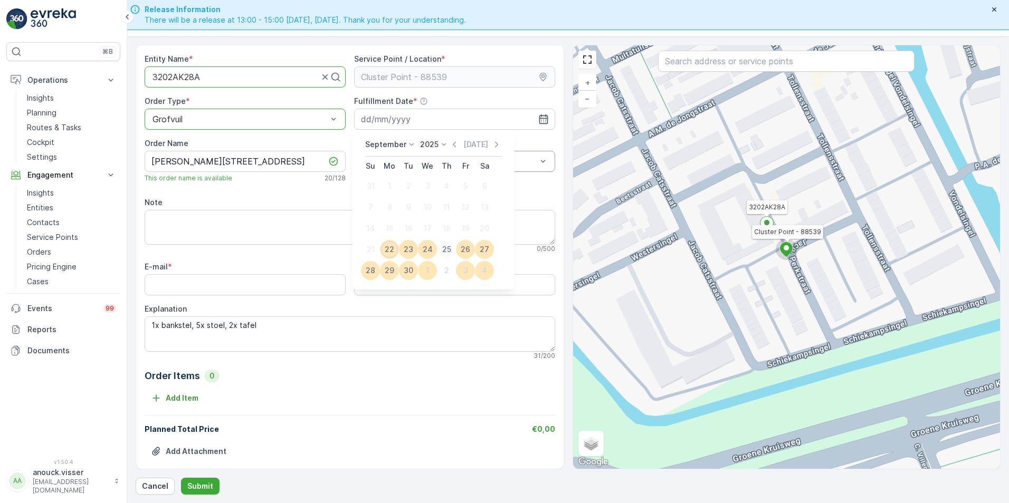
click at [442, 245] on div "25" at bounding box center [446, 249] width 17 height 17
type input "[DATE]"
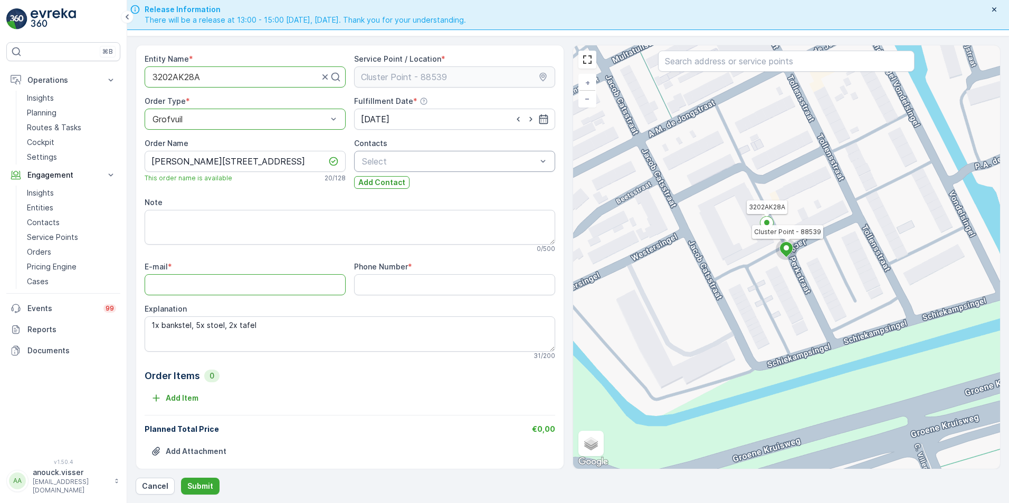
drag, startPoint x: 237, startPoint y: 289, endPoint x: 234, endPoint y: 284, distance: 6.2
click at [236, 289] on input "E-mail" at bounding box center [245, 284] width 201 height 21
paste input "[EMAIL_ADDRESS][DOMAIN_NAME]"
type input "[EMAIL_ADDRESS][DOMAIN_NAME]"
paste Number "0615859090"
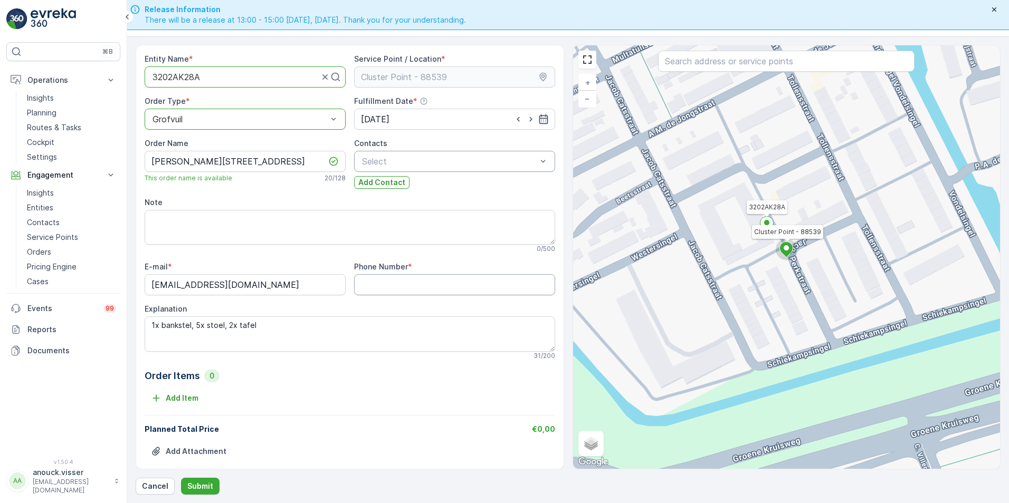
click at [363, 285] on Number "Phone Number" at bounding box center [454, 284] width 201 height 21
click at [375, 285] on Number "0615859090" at bounding box center [454, 284] width 201 height 21
type Number "0615859090"
click at [199, 491] on p "Submit" at bounding box center [200, 486] width 26 height 11
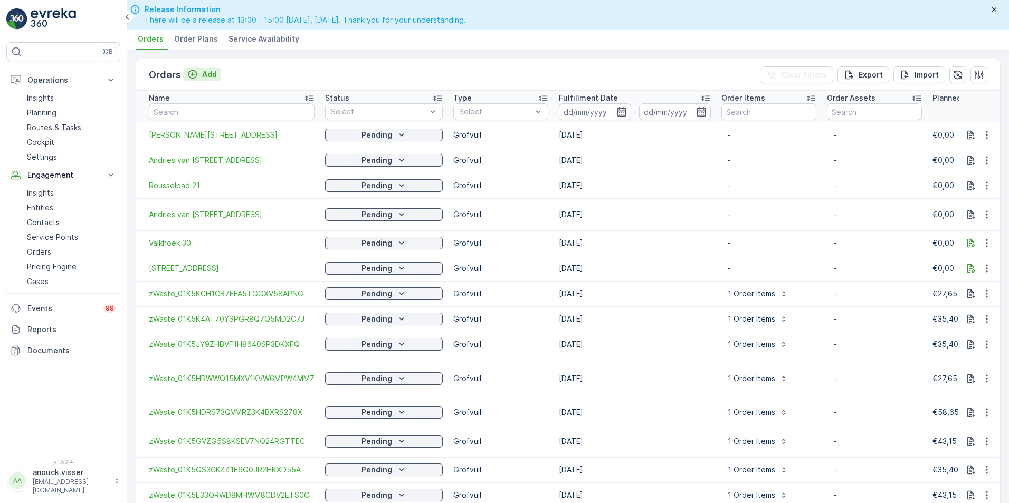
click at [193, 72] on icon "Add" at bounding box center [192, 74] width 11 height 11
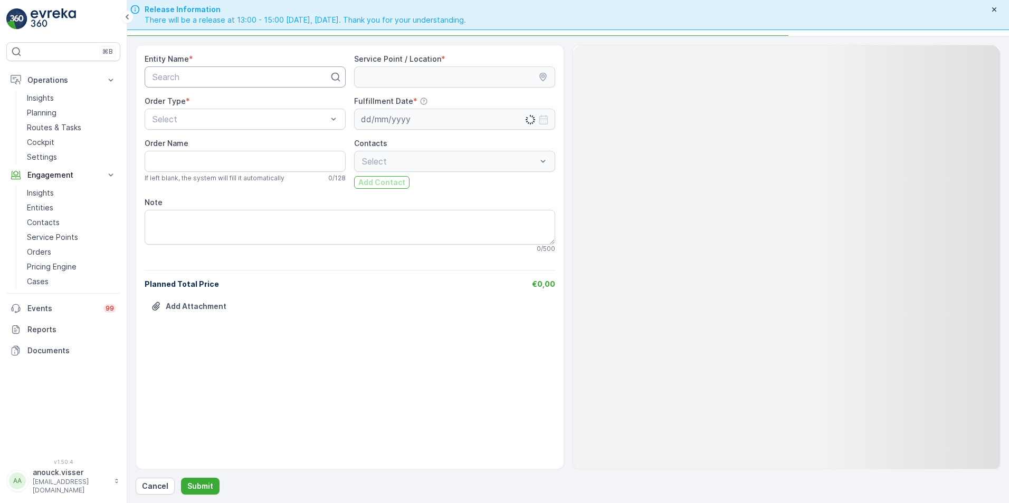
click at [261, 78] on div at bounding box center [240, 76] width 179 height 9
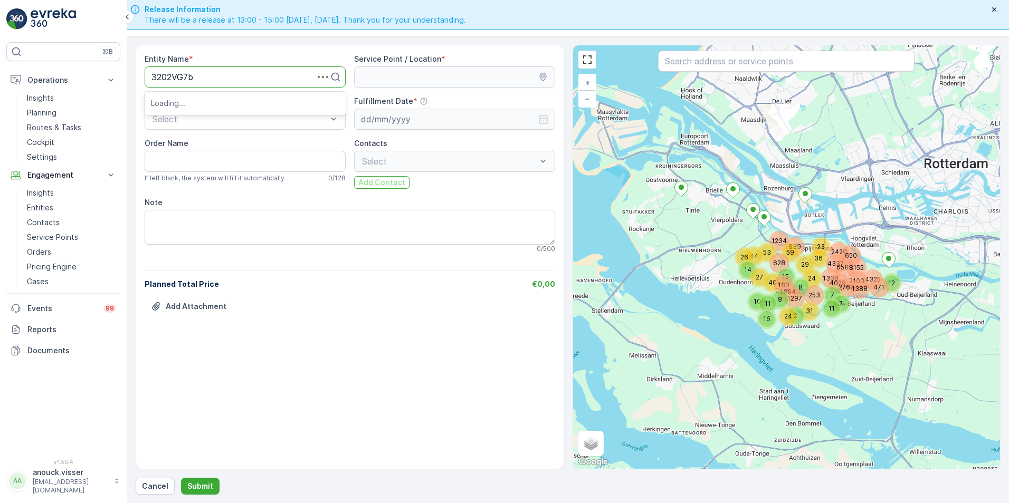
type input "3202VG7b"
click at [181, 478] on button "Submit" at bounding box center [200, 486] width 39 height 17
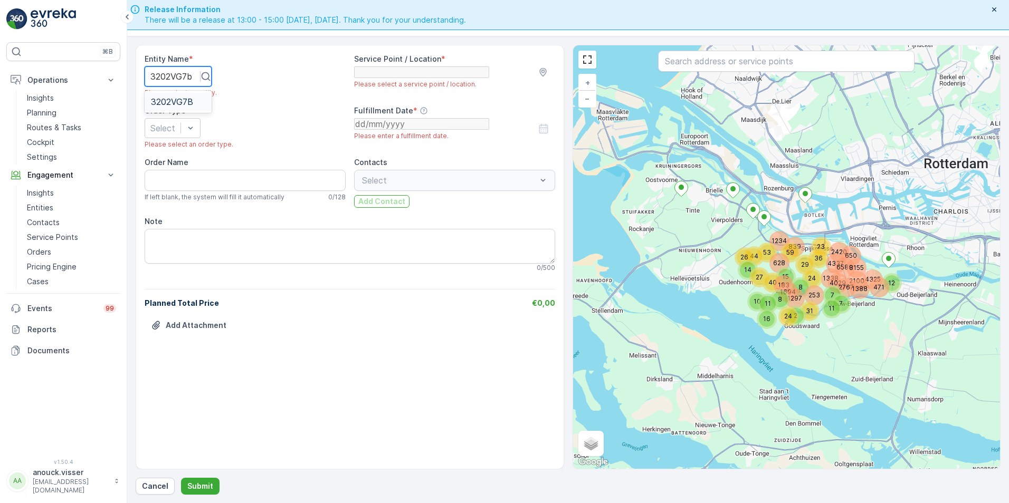
click at [199, 102] on div "3202VG7B" at bounding box center [178, 101] width 54 height 9
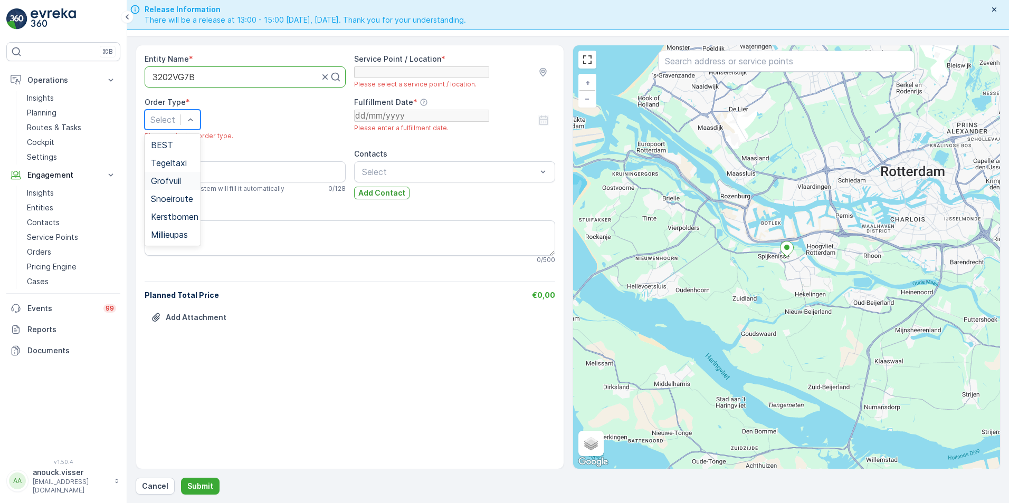
click at [188, 186] on div "Grofvuil" at bounding box center [172, 180] width 43 height 9
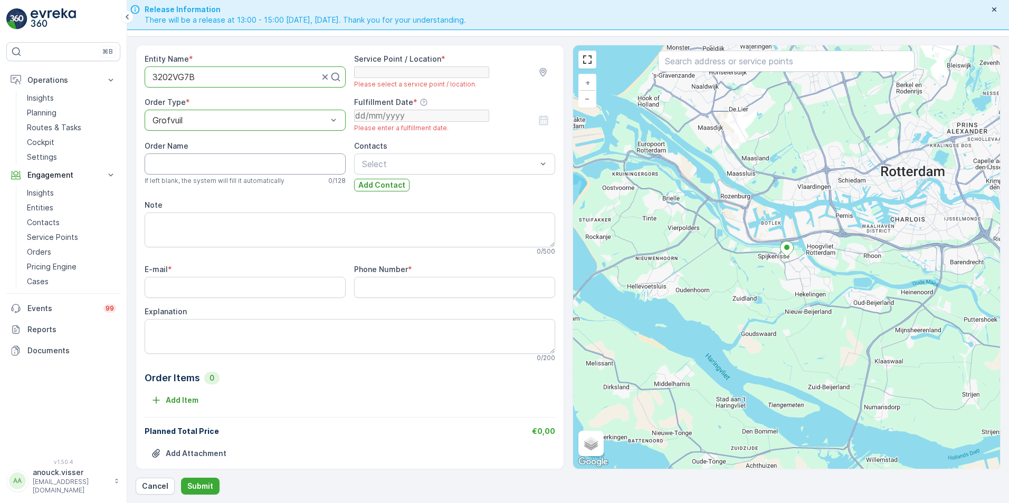
click at [209, 174] on Name "Order Name" at bounding box center [245, 164] width 201 height 21
type Name "J"
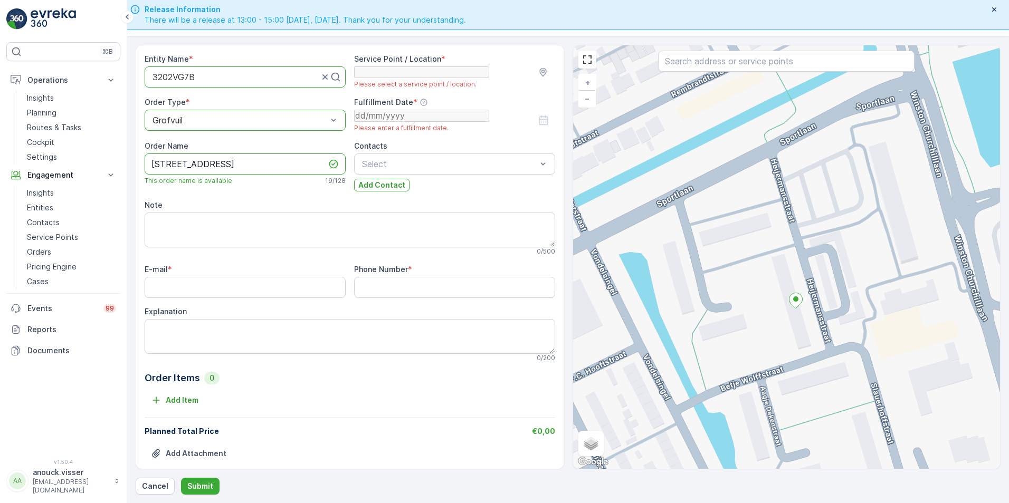
type Name "[STREET_ADDRESS]"
click at [813, 294] on div "+ − Satellite Roadmap Terrain Hybrid Leaflet Keyboard shortcuts Map Data Map da…" at bounding box center [786, 257] width 427 height 424
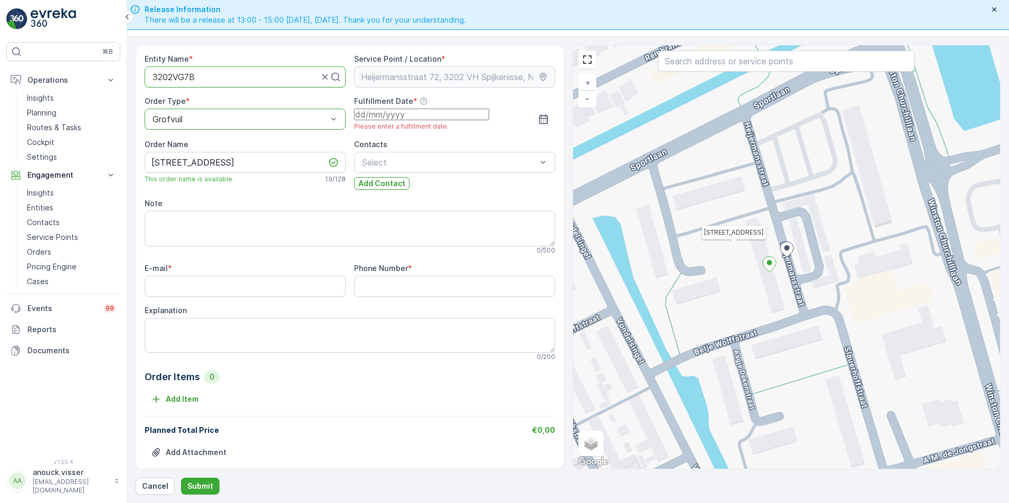
click at [787, 268] on div "Heijermansstraat 72, 3202 VH Spijkenisse, Netherlands + − Satellite Roadmap Ter…" at bounding box center [786, 257] width 427 height 424
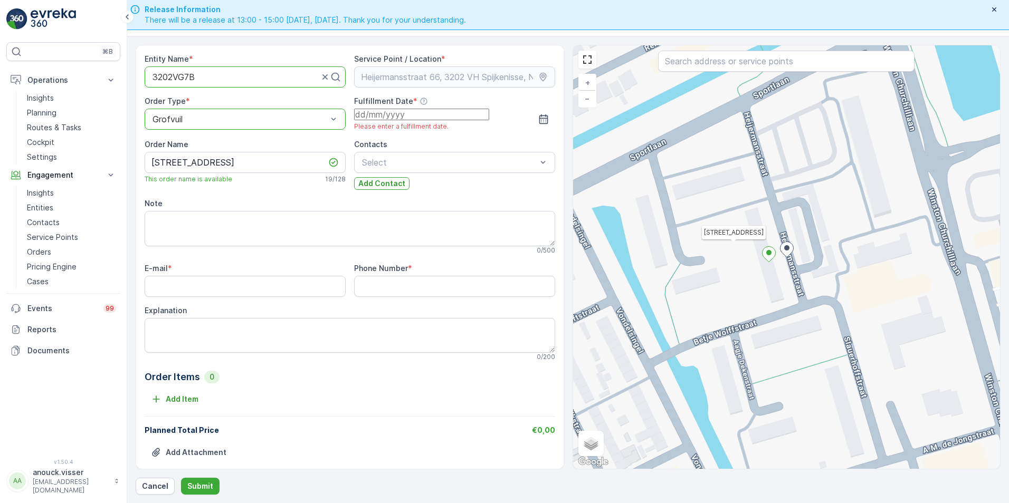
click at [412, 119] on input at bounding box center [421, 115] width 135 height 12
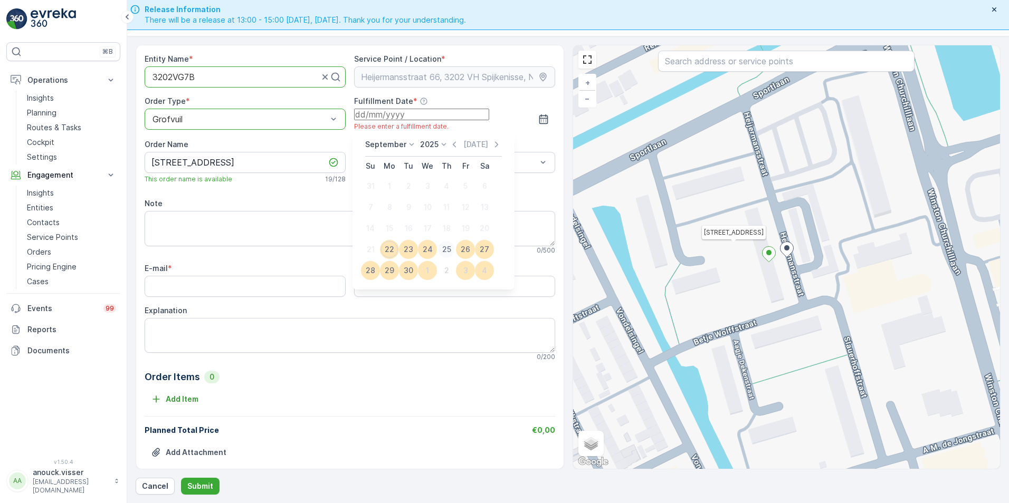
click at [445, 249] on div "25" at bounding box center [446, 249] width 17 height 17
type input "[DATE]"
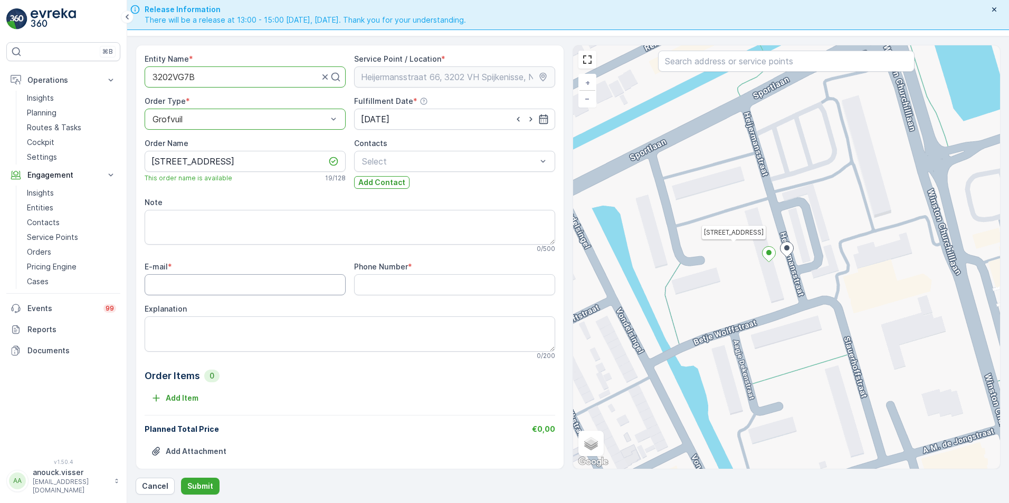
click at [190, 287] on input "E-mail" at bounding box center [245, 284] width 201 height 21
click at [186, 328] on textarea "Explanation" at bounding box center [350, 334] width 411 height 35
click at [289, 335] on textarea "1x elektrische apparaten" at bounding box center [350, 334] width 411 height 35
drag, startPoint x: 155, startPoint y: 327, endPoint x: 108, endPoint y: 317, distance: 47.6
click at [109, 318] on div "⌘B Operations Insights Planning Routes & Tasks Cockpit Settings Engagement Insi…" at bounding box center [504, 251] width 1009 height 503
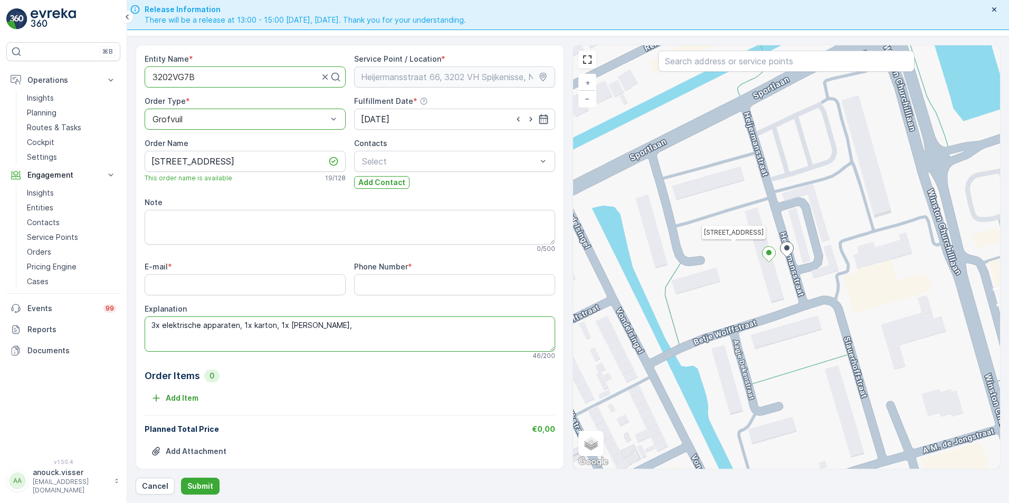
click at [341, 327] on textarea "3x elektrische apparaten, 1x karton, 1x kast," at bounding box center [350, 334] width 411 height 35
type textarea "3x elektrische apparaten, 1x karton, 1x kast, 1x koffer, 1x voetbaltafel. 2m3"
paste input "[EMAIL_ADDRESS][DOMAIN_NAME]"
click at [226, 284] on input "E-mail" at bounding box center [245, 284] width 201 height 21
type input "[EMAIL_ADDRESS][DOMAIN_NAME]"
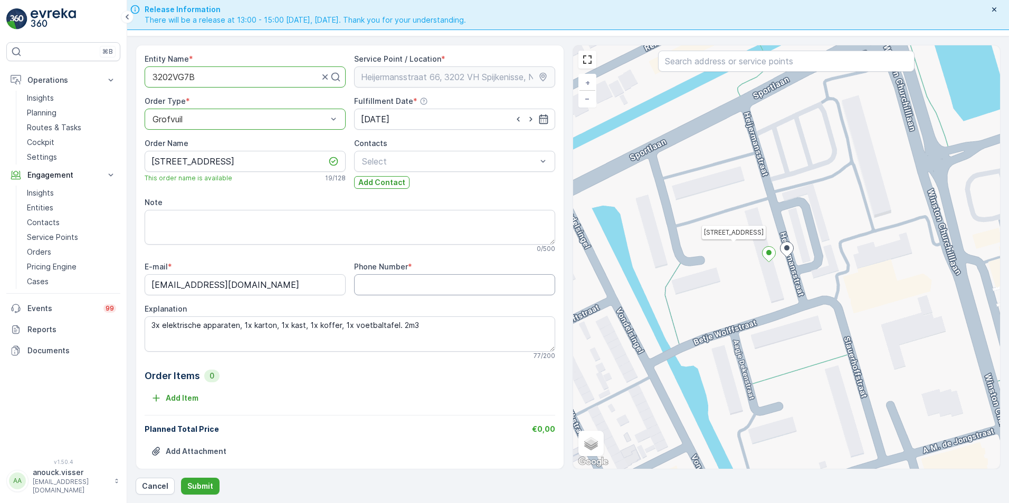
click at [447, 278] on Number "Phone Number" at bounding box center [454, 284] width 201 height 21
paste Number "0614417526"
type Number "0614417526"
click at [198, 487] on p "Submit" at bounding box center [200, 486] width 26 height 11
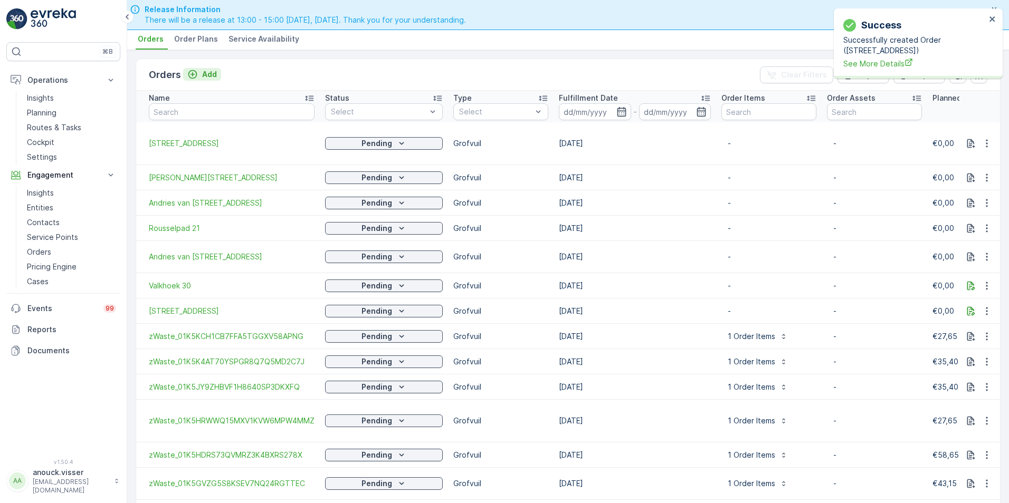
click at [202, 74] on p "Add" at bounding box center [209, 74] width 15 height 11
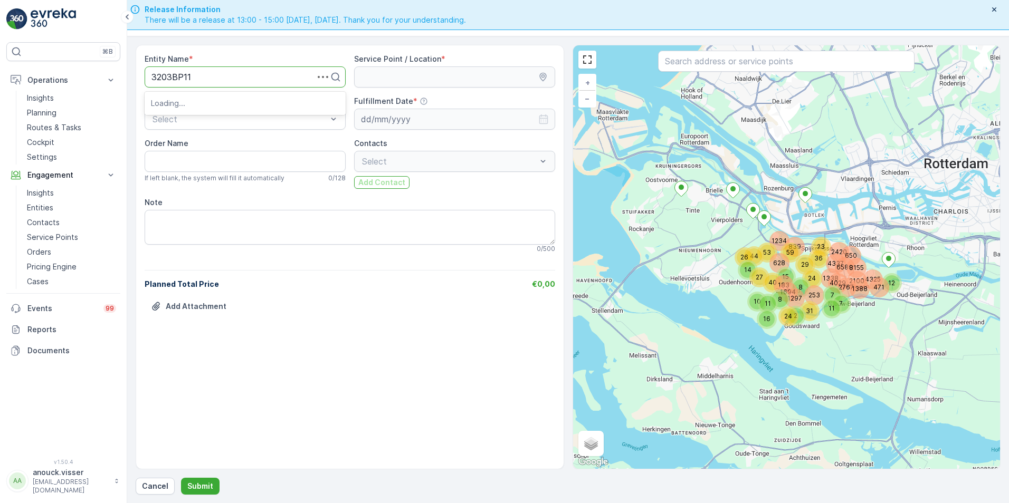
type input "3203BP11b"
click at [205, 104] on div "3203BP11B" at bounding box center [245, 102] width 188 height 9
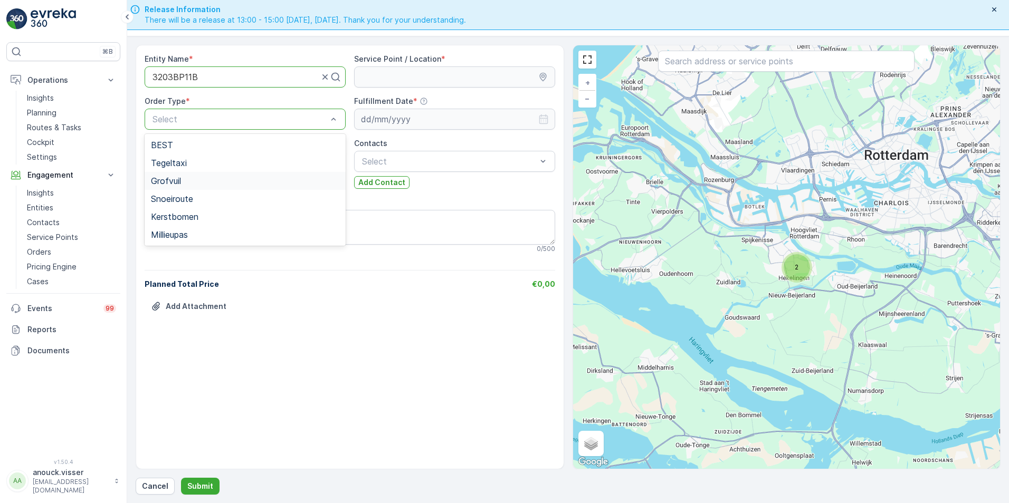
click at [188, 188] on div "Grofvuil" at bounding box center [245, 181] width 201 height 18
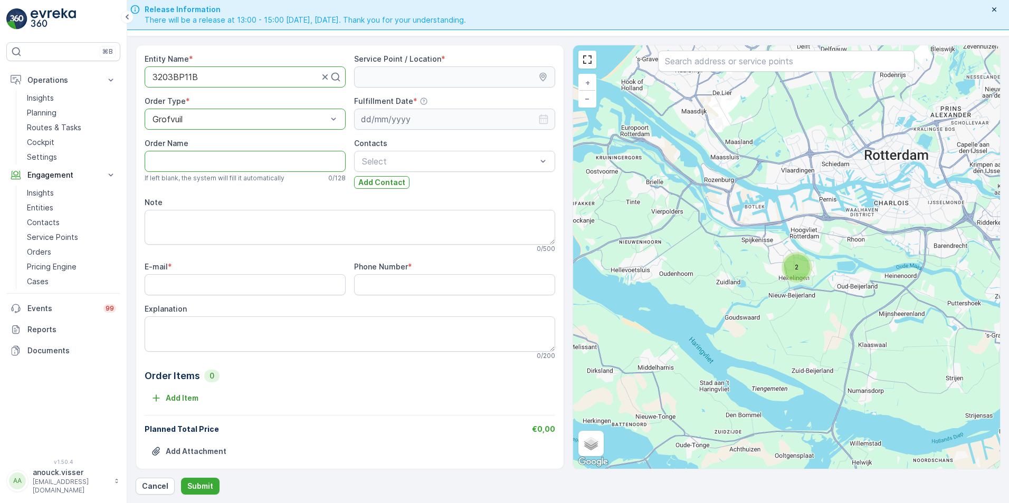
click at [182, 158] on Name "Order Name" at bounding box center [245, 161] width 201 height 21
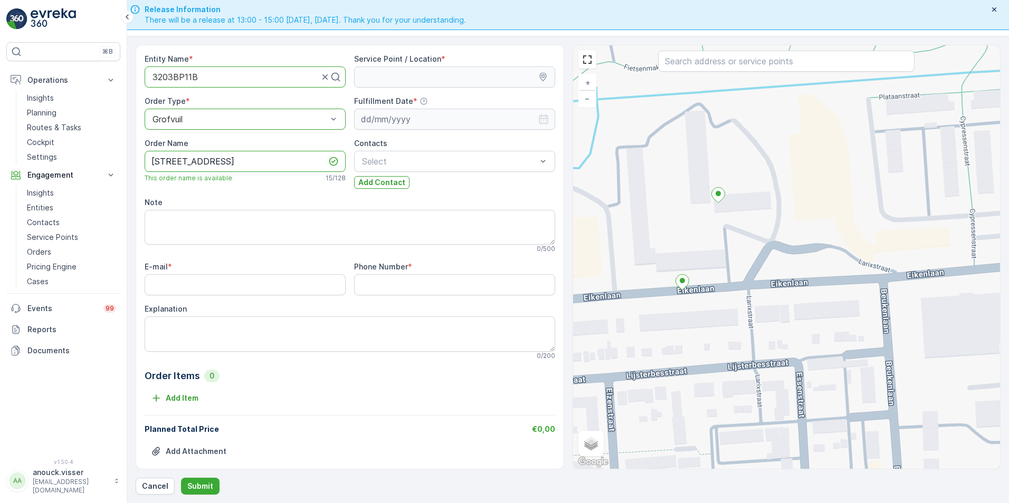
type Name "[STREET_ADDRESS]"
drag, startPoint x: 764, startPoint y: 243, endPoint x: 799, endPoint y: 243, distance: 35.9
click at [764, 243] on div "+ − Satellite Roadmap Terrain Hybrid Leaflet Keyboard shortcuts Map Data Map da…" at bounding box center [786, 257] width 427 height 424
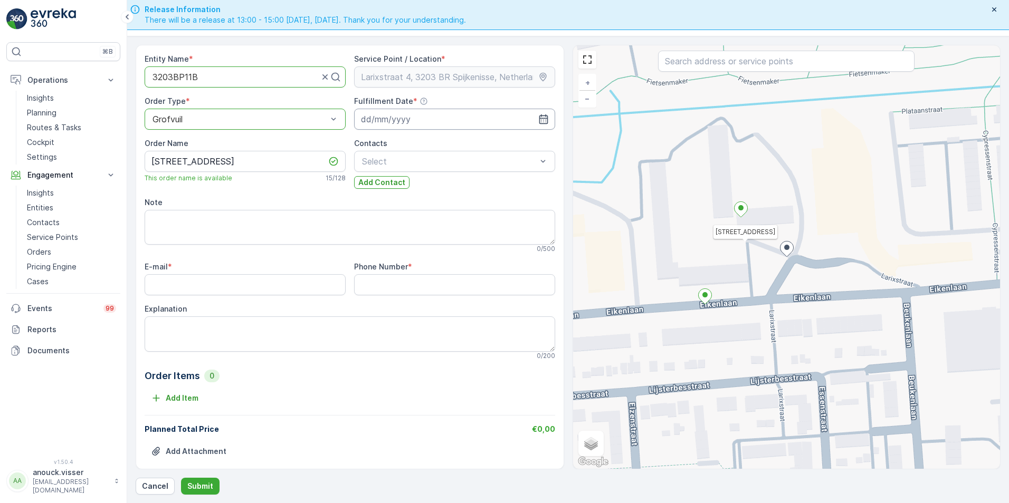
click at [377, 117] on input at bounding box center [454, 119] width 201 height 21
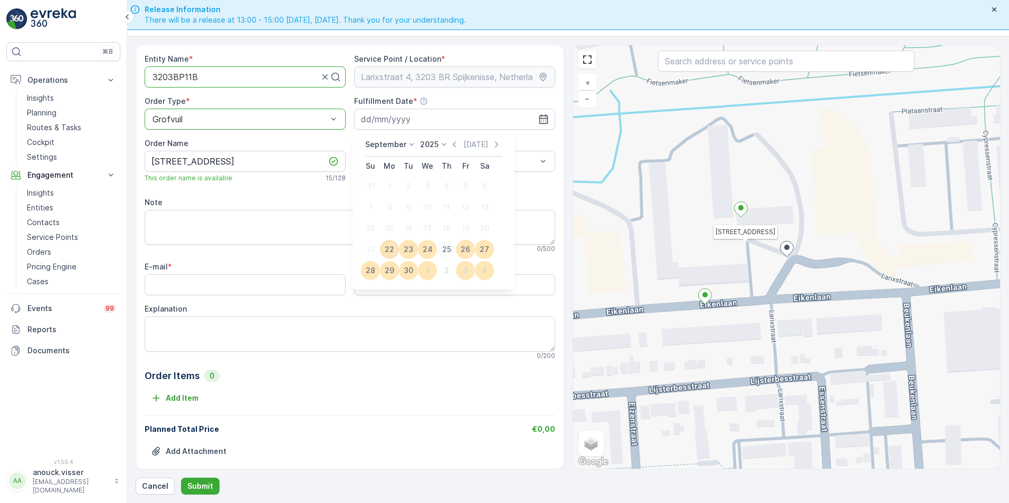
click at [449, 248] on div "25" at bounding box center [446, 249] width 17 height 17
type input "[DATE]"
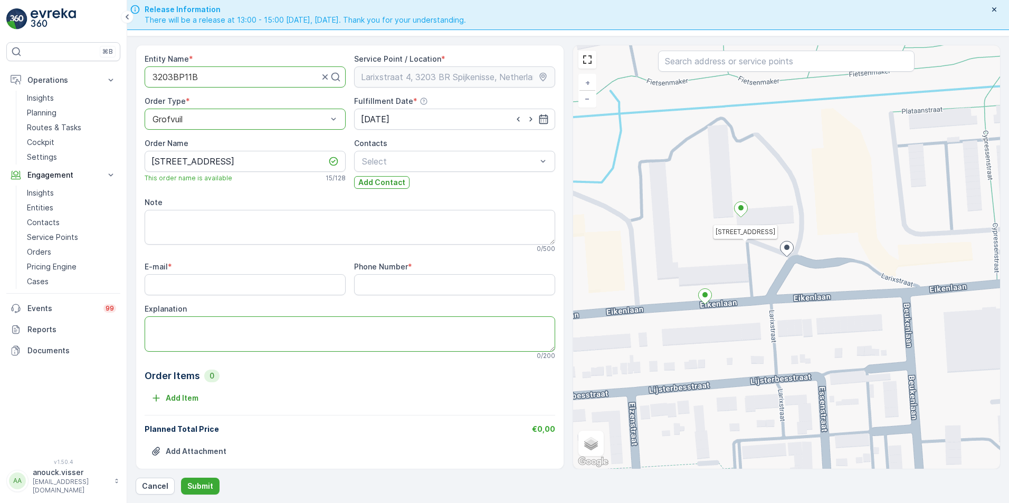
click at [194, 331] on textarea "Explanation" at bounding box center [350, 334] width 411 height 35
type textarea "2x bankstel 2m3"
click at [243, 290] on input "E-mail" at bounding box center [245, 284] width 201 height 21
paste input "[EMAIL_ADDRESS][DOMAIN_NAME]"
type input "[EMAIL_ADDRESS][DOMAIN_NAME]"
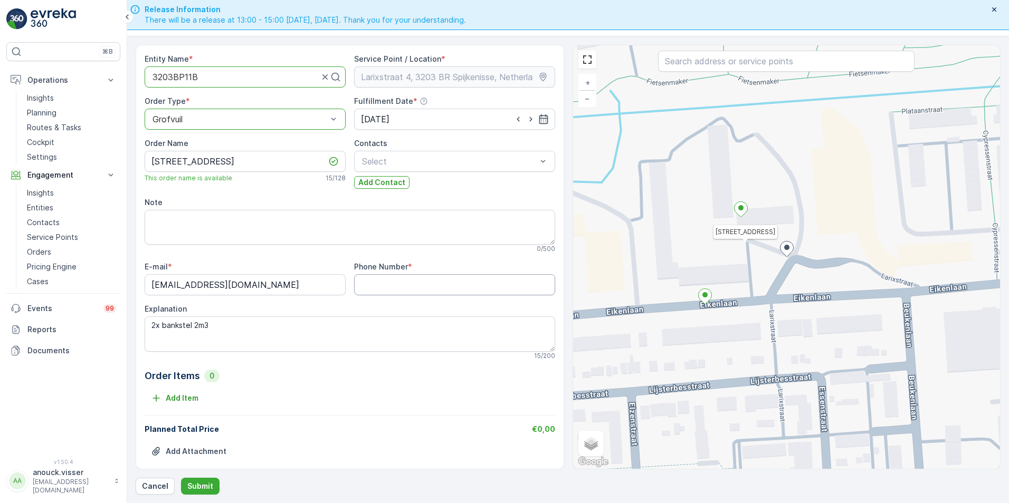
click at [493, 291] on Number "Phone Number" at bounding box center [454, 284] width 201 height 21
paste Number "0616679556"
type Number "0616679556"
click at [207, 486] on p "Submit" at bounding box center [200, 486] width 26 height 11
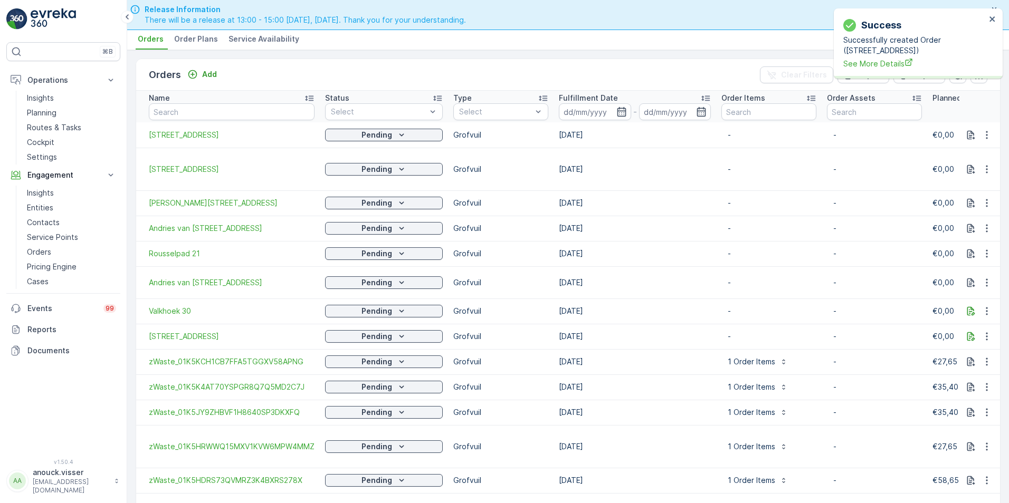
click at [201, 68] on div "Orders Add" at bounding box center [185, 75] width 72 height 15
click at [202, 74] on p "Add" at bounding box center [209, 74] width 15 height 11
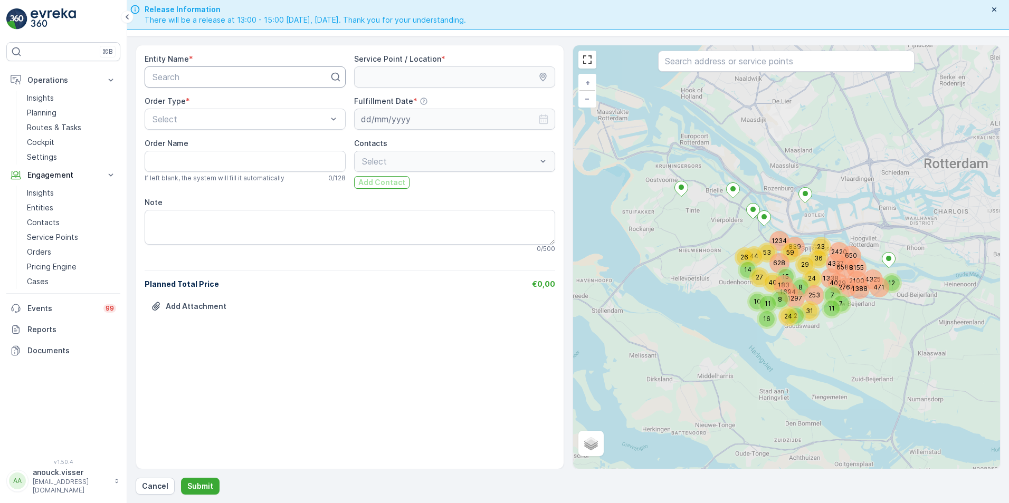
click at [287, 79] on div at bounding box center [240, 76] width 179 height 9
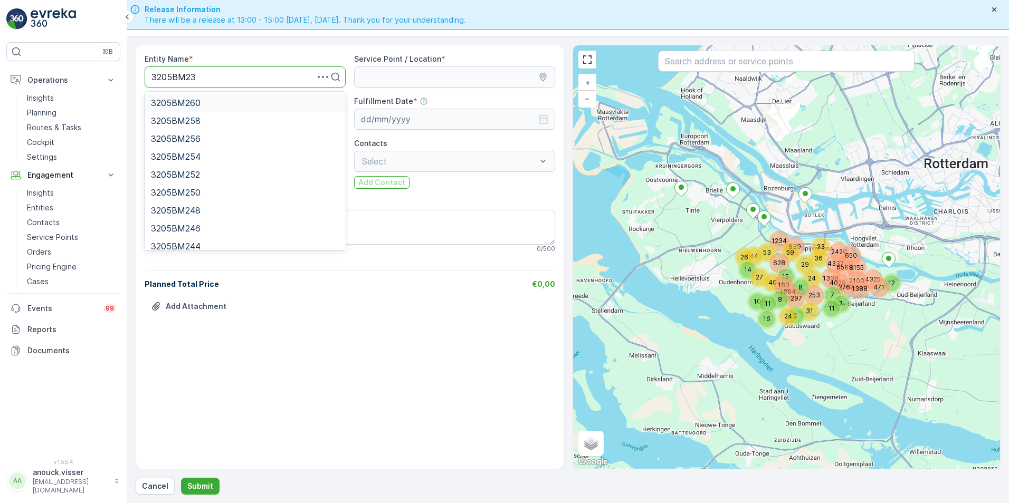
type input "3205BM232"
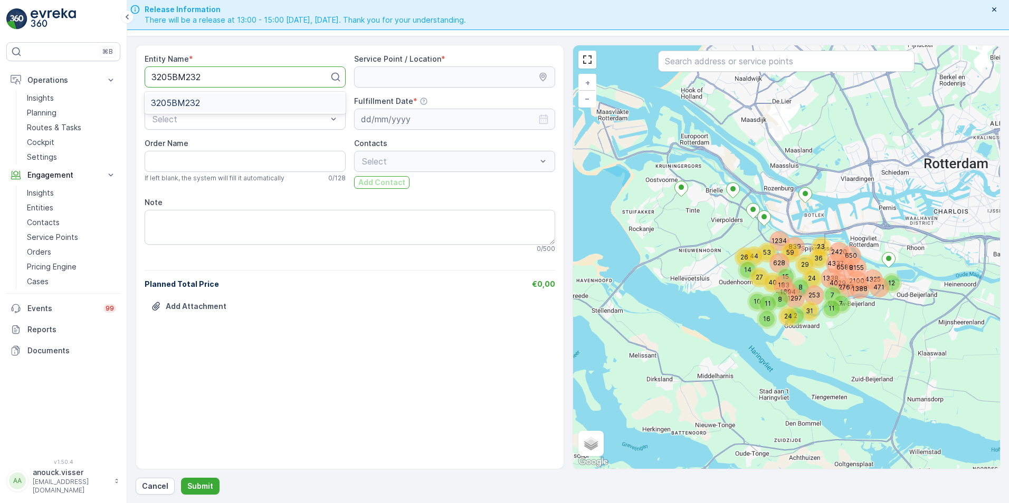
click at [188, 106] on span "3205BM232" at bounding box center [175, 102] width 49 height 9
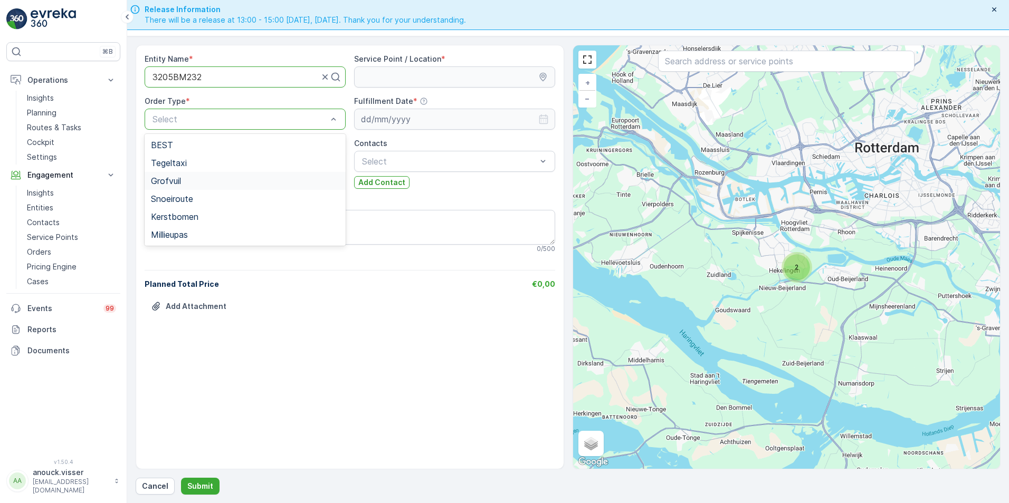
click at [187, 180] on div "Grofvuil" at bounding box center [245, 180] width 188 height 9
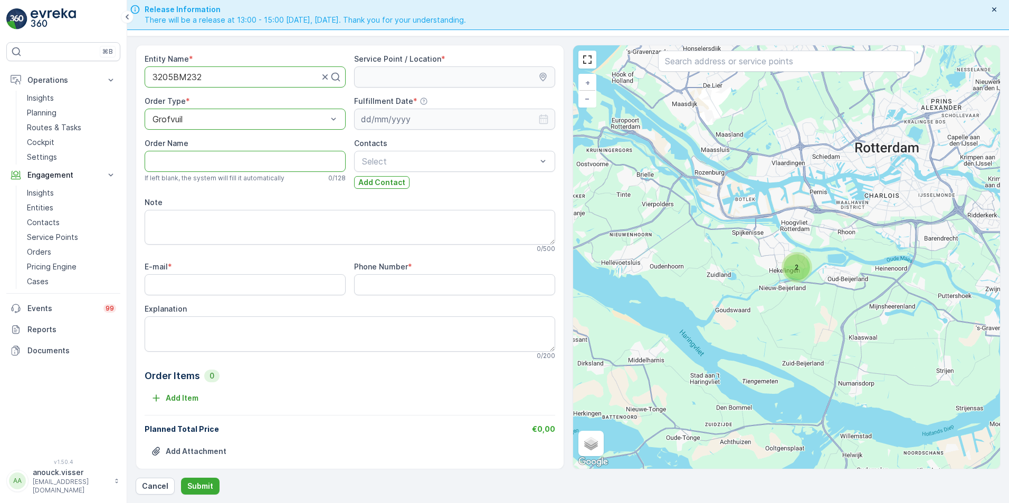
click at [187, 156] on Name "Order Name" at bounding box center [245, 161] width 201 height 21
type Name "[GEOGRAPHIC_DATA] 232"
click at [209, 282] on input "E-mail" at bounding box center [245, 284] width 201 height 21
paste input "[EMAIL_ADDRESS][DOMAIN_NAME]"
click at [276, 285] on input "E-mail" at bounding box center [245, 284] width 201 height 21
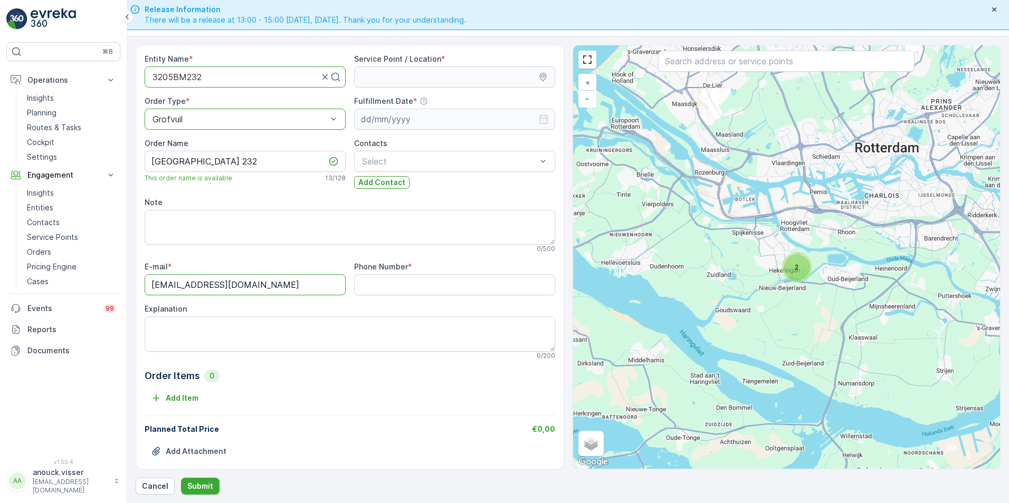
type input "[EMAIL_ADDRESS][DOMAIN_NAME]"
paste Number "0645235391"
drag, startPoint x: 387, startPoint y: 287, endPoint x: 342, endPoint y: 287, distance: 44.9
click at [387, 287] on Number "Phone Number" at bounding box center [454, 284] width 201 height 21
drag, startPoint x: 383, startPoint y: 283, endPoint x: 374, endPoint y: 285, distance: 9.4
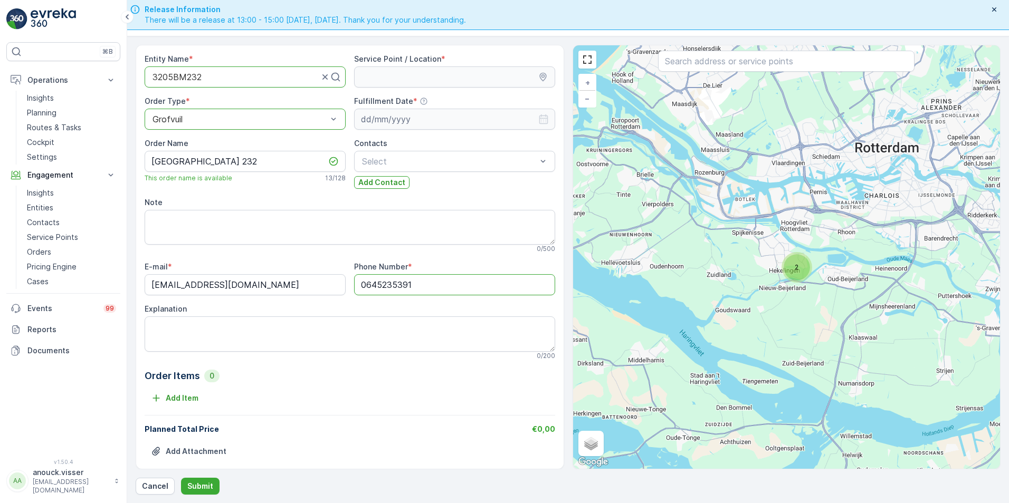
click at [374, 285] on Number "0645235391" at bounding box center [454, 284] width 201 height 21
click at [377, 285] on Number "0645235391" at bounding box center [454, 284] width 201 height 21
type Number "0645235391"
click at [172, 286] on input "[EMAIL_ADDRESS][DOMAIN_NAME]" at bounding box center [245, 284] width 201 height 21
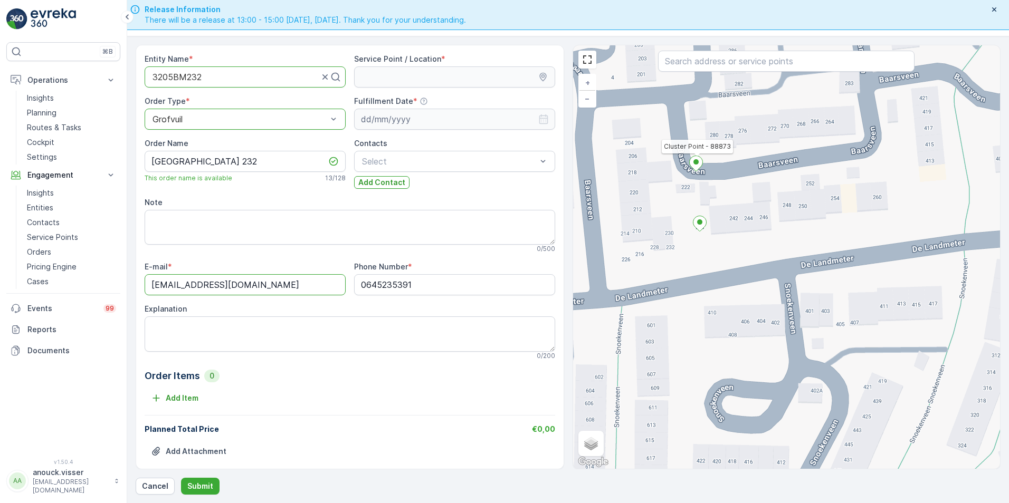
type input "[EMAIL_ADDRESS][DOMAIN_NAME]"
click at [695, 170] on icon at bounding box center [695, 163] width 13 height 15
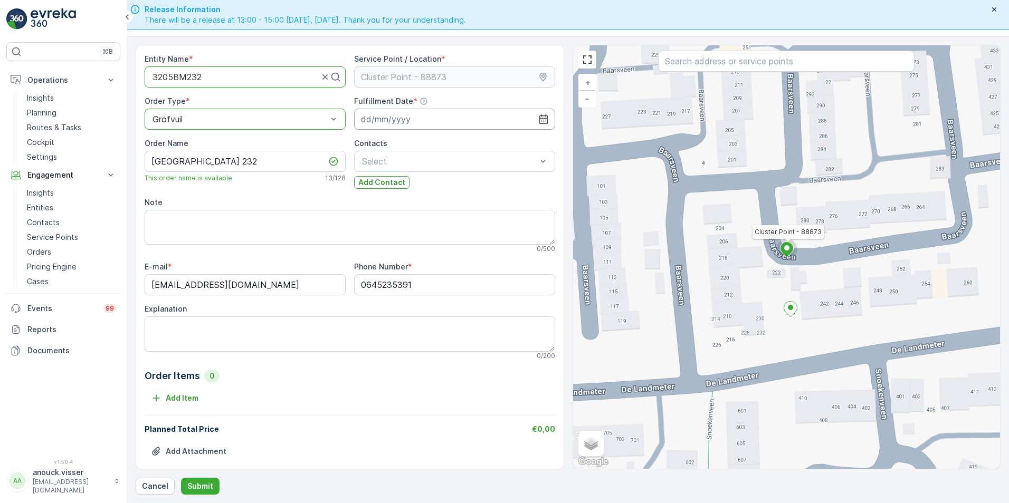
click at [411, 117] on input at bounding box center [454, 119] width 201 height 21
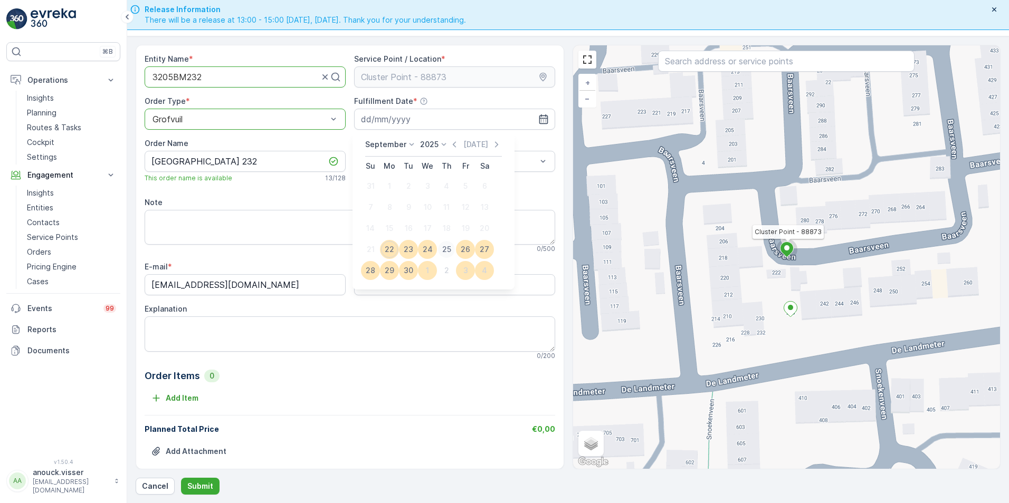
click at [444, 247] on div "25" at bounding box center [446, 249] width 17 height 17
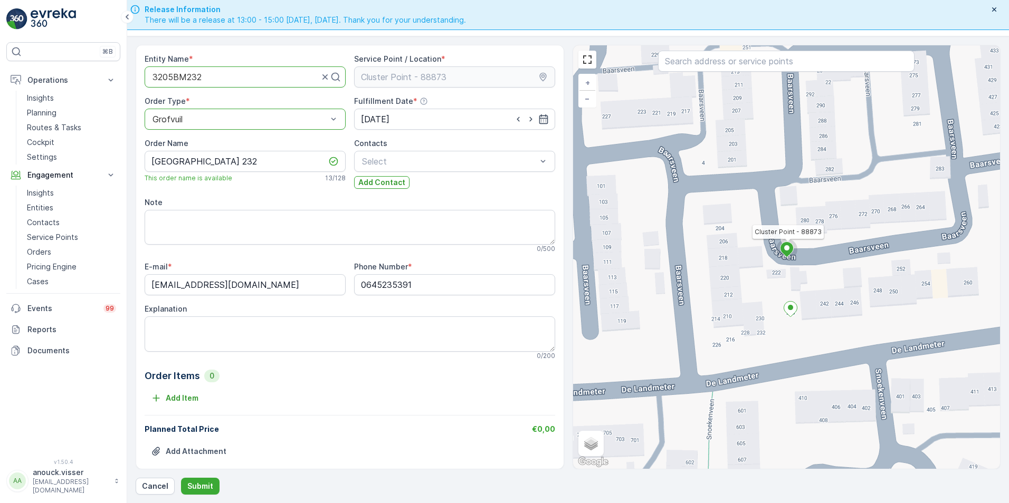
type input "[DATE]"
click at [225, 338] on textarea "Explanation" at bounding box center [350, 334] width 411 height 35
type textarea "1x laminaat 2m3"
click at [202, 483] on p "Submit" at bounding box center [200, 486] width 26 height 11
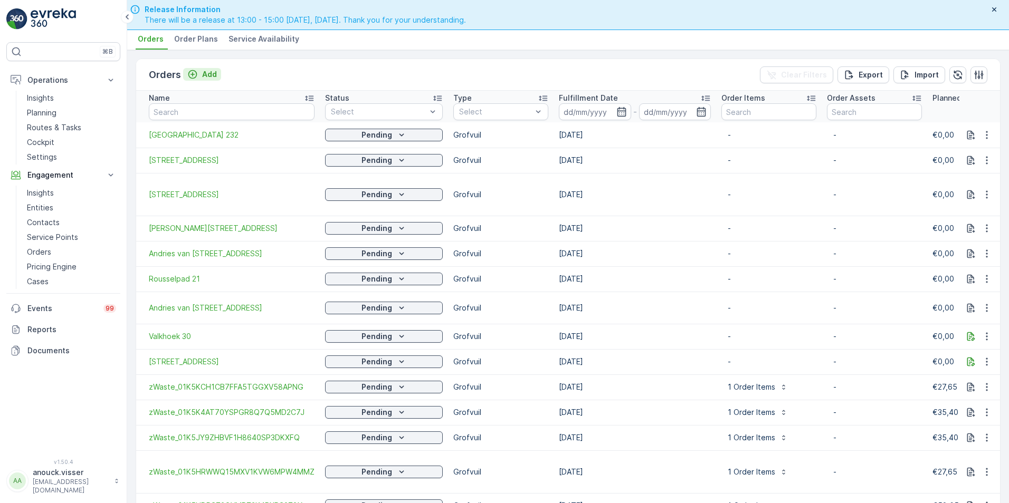
click at [199, 76] on div "Add" at bounding box center [202, 74] width 30 height 11
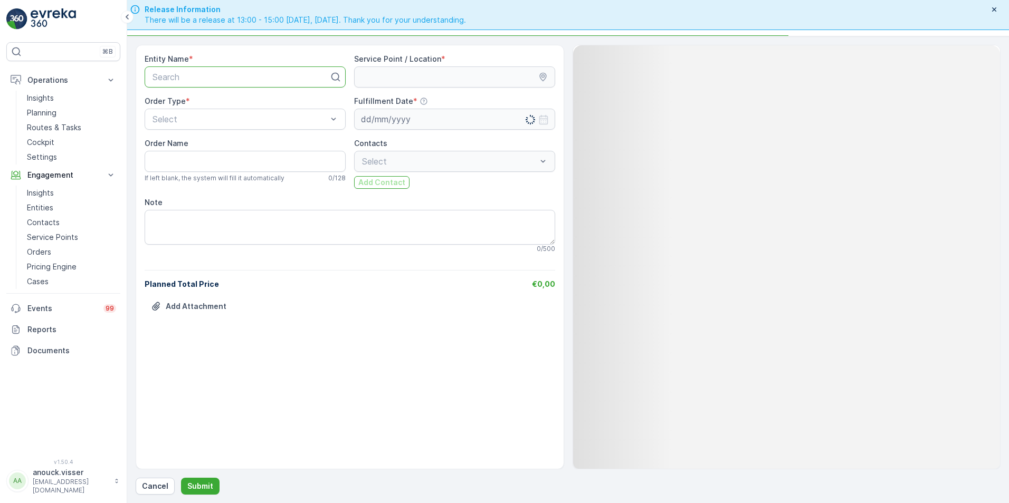
click at [285, 75] on div at bounding box center [240, 76] width 179 height 9
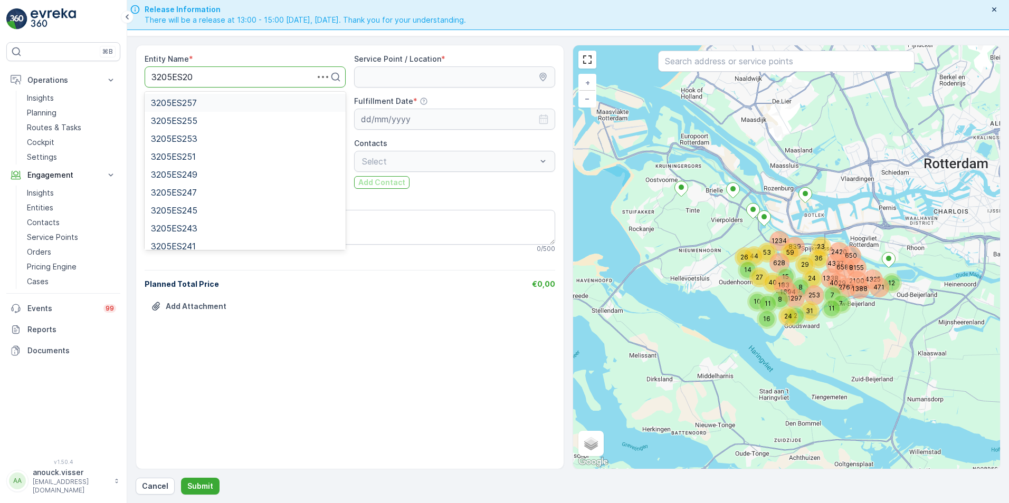
type input "3205ES201"
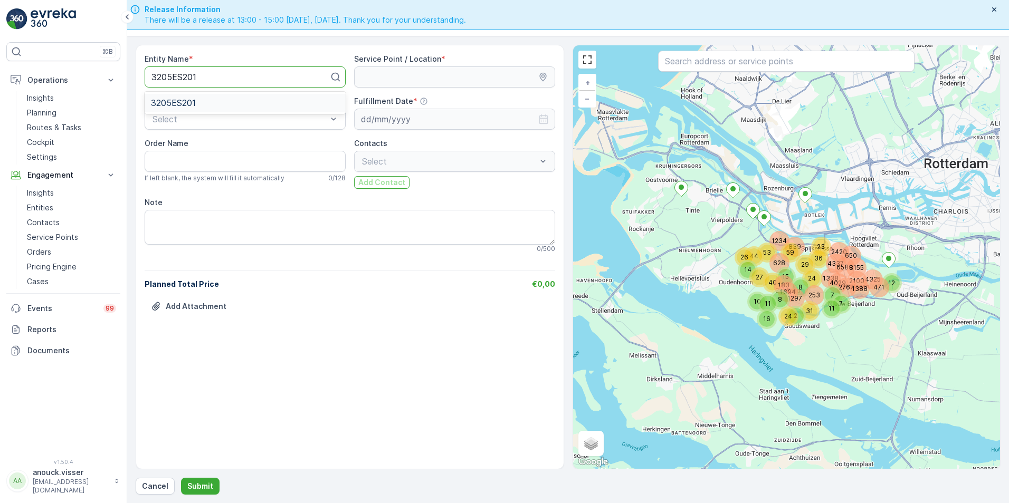
click at [202, 100] on div "3205ES201" at bounding box center [245, 102] width 188 height 9
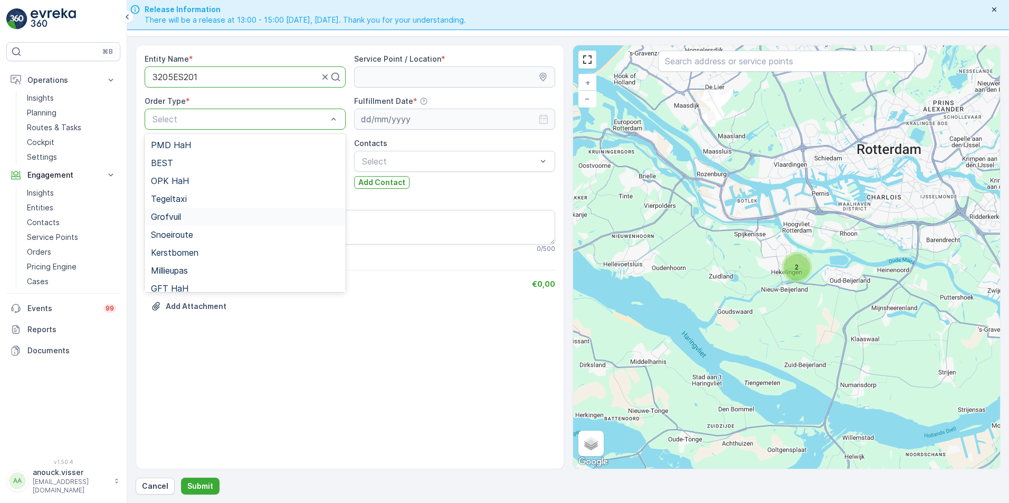
click at [181, 216] on span "Grofvuil" at bounding box center [166, 216] width 30 height 9
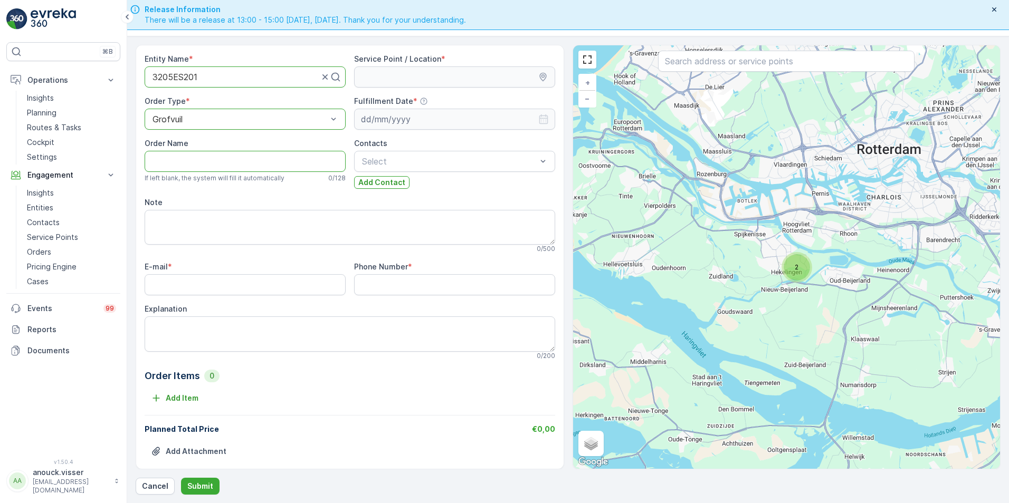
click at [211, 159] on Name "Order Name" at bounding box center [245, 161] width 201 height 21
type Name "Wezelveen 201"
paste input "[EMAIL_ADDRESS][DOMAIN_NAME]"
click at [260, 281] on input "E-mail" at bounding box center [245, 284] width 201 height 21
type input "[EMAIL_ADDRESS][DOMAIN_NAME]"
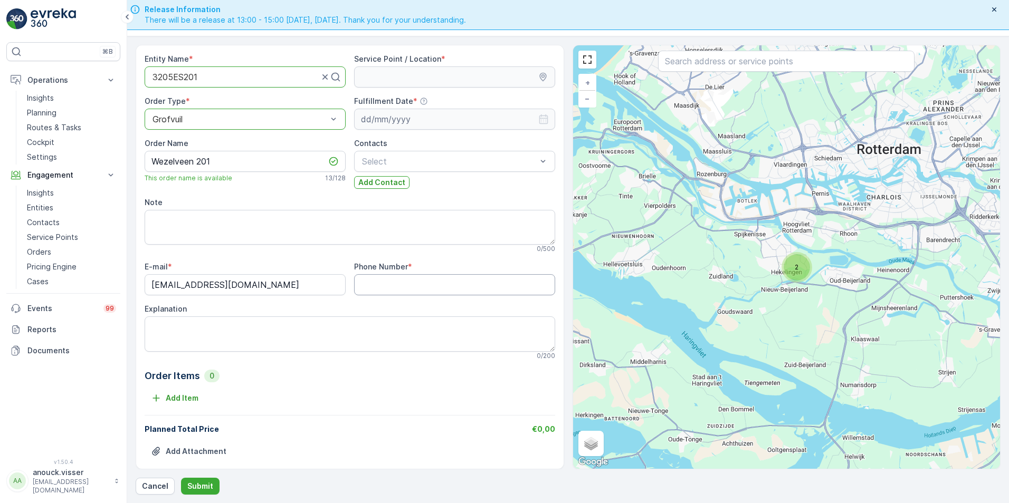
click at [408, 280] on Number "Phone Number" at bounding box center [454, 284] width 201 height 21
paste Number "0617391219"
type Number "0617391219"
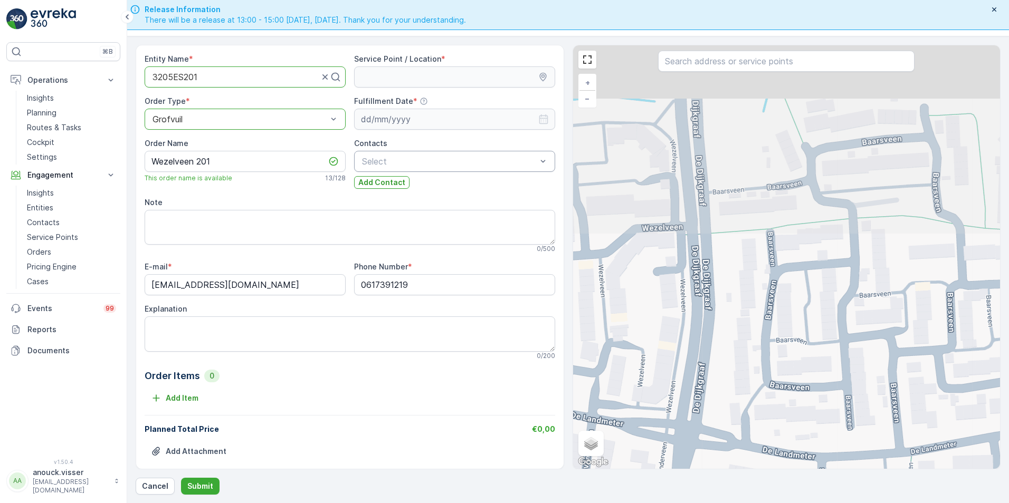
drag, startPoint x: 703, startPoint y: 166, endPoint x: 768, endPoint y: 345, distance: 189.6
click at [768, 345] on div "+ − Satellite Roadmap Terrain Hybrid Leaflet Keyboard shortcuts Map Data Map da…" at bounding box center [786, 257] width 427 height 424
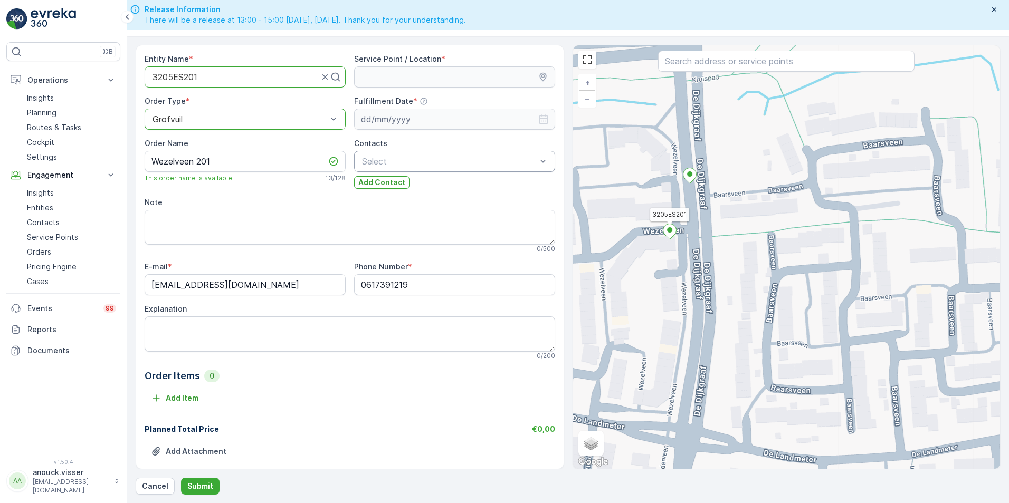
click at [671, 227] on icon at bounding box center [669, 231] width 13 height 15
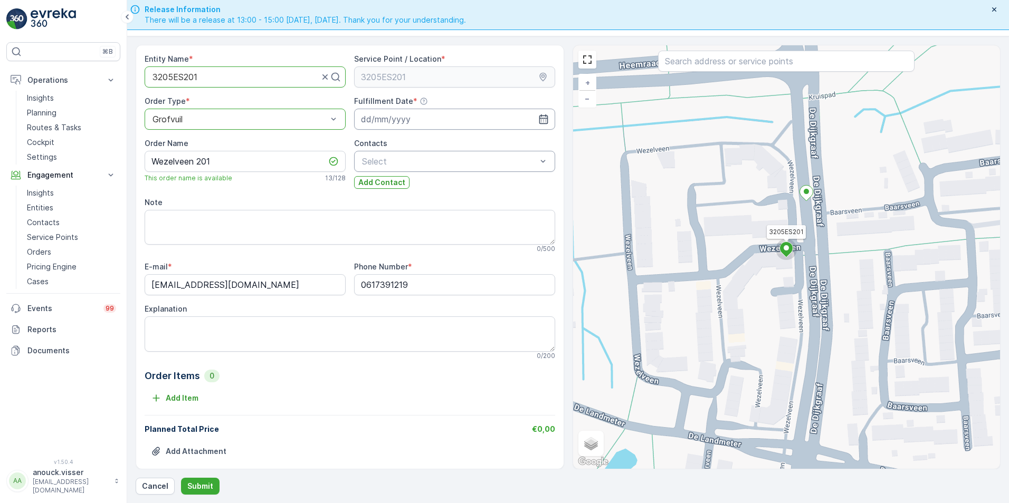
click at [368, 123] on input at bounding box center [454, 119] width 201 height 21
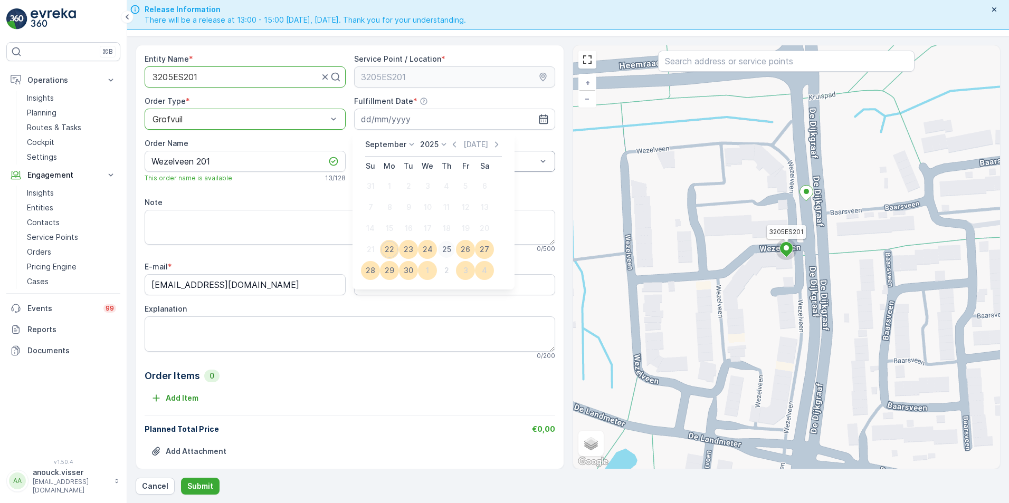
click at [451, 249] on div "25" at bounding box center [446, 249] width 17 height 17
type input "[DATE]"
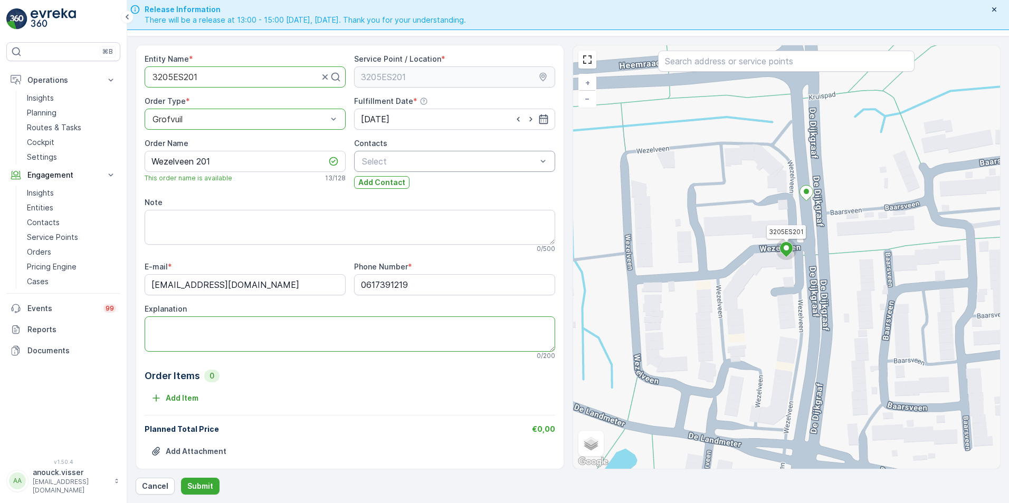
click at [209, 349] on textarea "Explanation" at bounding box center [350, 334] width 411 height 35
type textarea "1x tuin ding"
click at [207, 484] on p "Submit" at bounding box center [200, 486] width 26 height 11
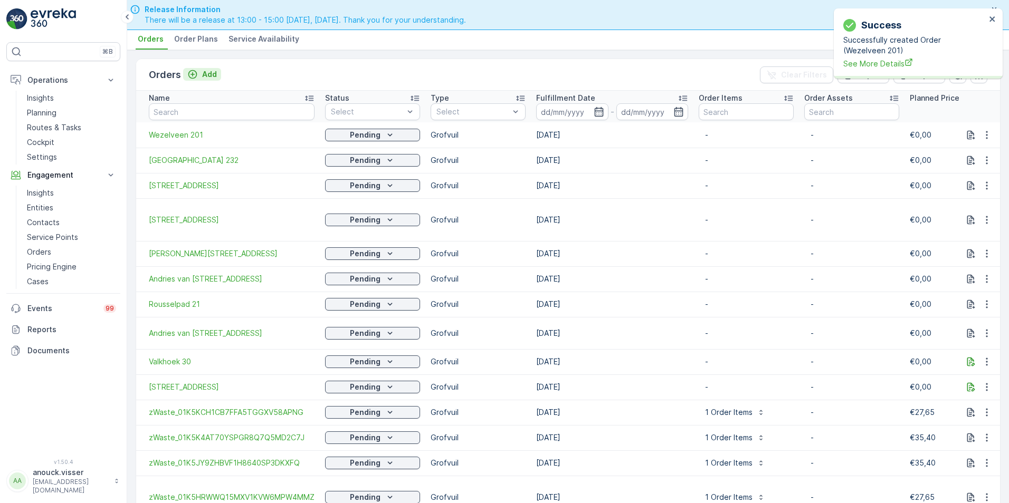
click at [215, 72] on p "Add" at bounding box center [209, 74] width 15 height 11
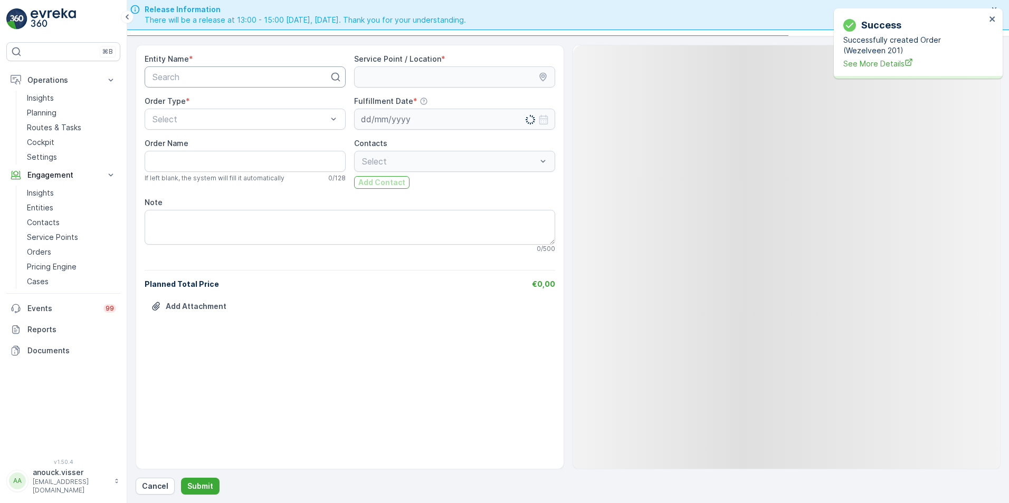
click at [233, 79] on div at bounding box center [240, 76] width 179 height 9
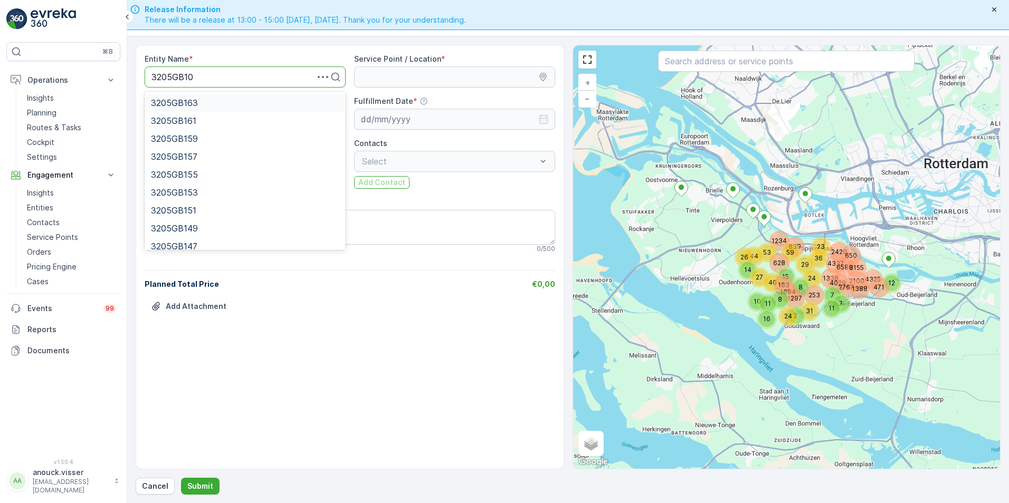
type input "3205GB109"
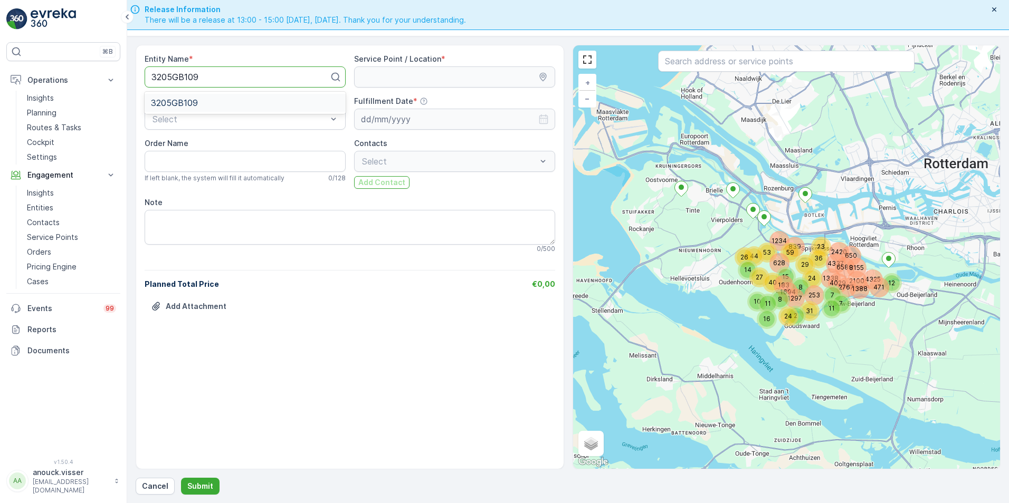
click at [184, 102] on span "3205GB109" at bounding box center [174, 102] width 47 height 9
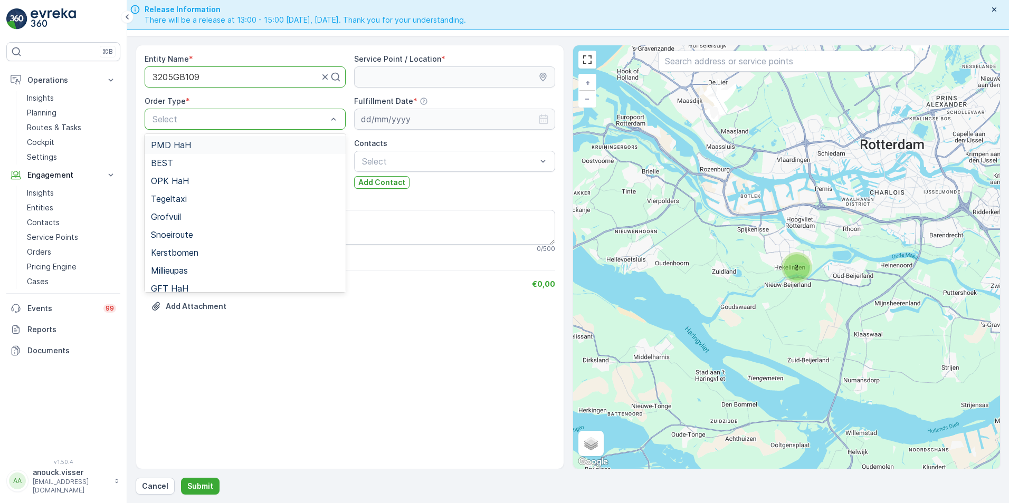
click at [310, 126] on div "Select" at bounding box center [245, 119] width 201 height 21
click at [185, 212] on div "Grofvuil" at bounding box center [245, 217] width 201 height 18
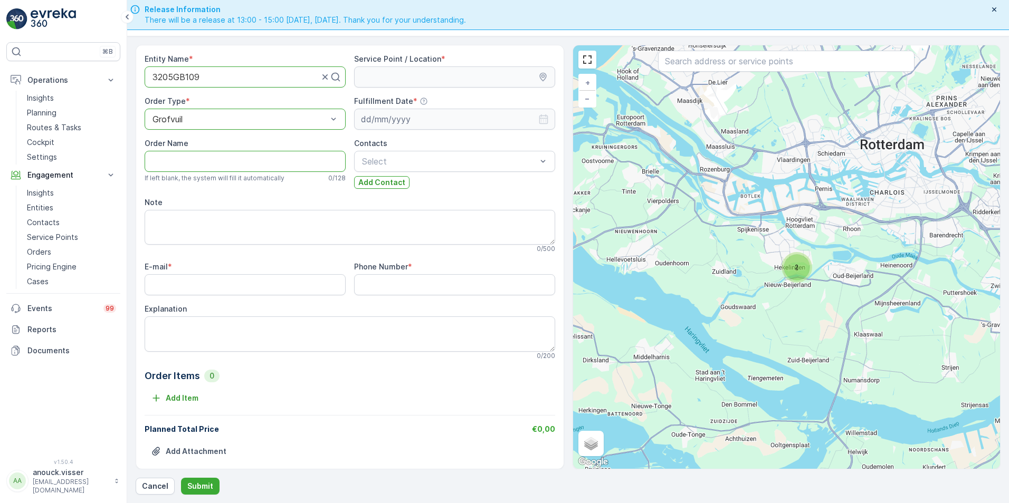
click at [207, 165] on Name "Order Name" at bounding box center [245, 161] width 201 height 21
type Name "[STREET_ADDRESS]"
click at [236, 285] on input "E-mail" at bounding box center [245, 284] width 201 height 21
paste input "[EMAIL_ADDRESS][DOMAIN_NAME]"
type input "[EMAIL_ADDRESS][DOMAIN_NAME]"
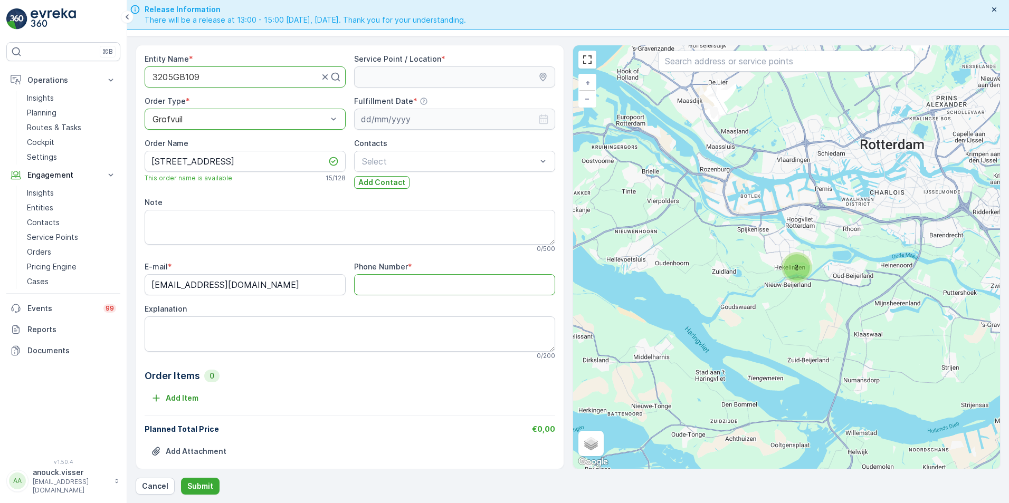
click at [395, 284] on Number "Phone Number" at bounding box center [454, 284] width 201 height 21
paste Number "0655172675"
type Number "0655172675"
click at [239, 335] on textarea "Explanation" at bounding box center [350, 334] width 411 height 35
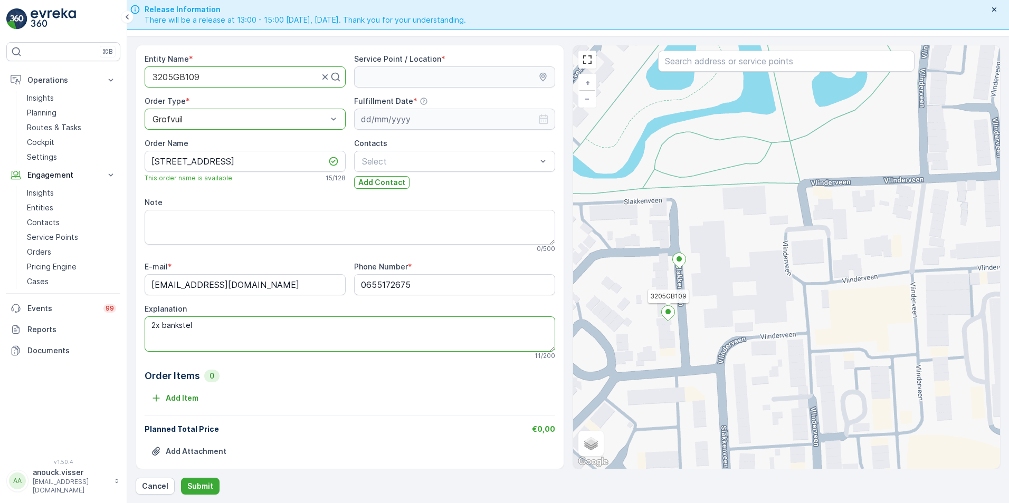
type textarea "2x bankstel"
click at [677, 315] on div "+ − Satellite Roadmap Terrain Hybrid Leaflet Keyboard shortcuts Map Data Map da…" at bounding box center [786, 257] width 427 height 424
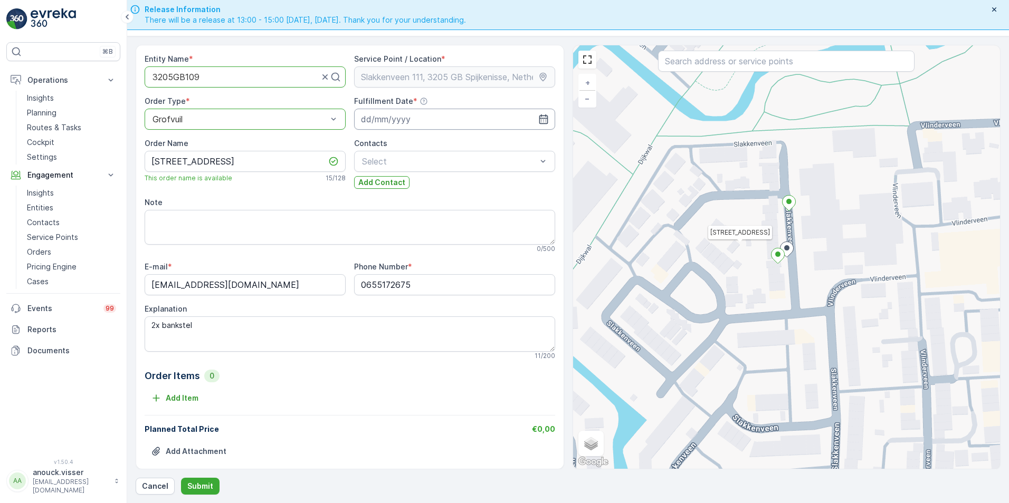
click at [454, 121] on input at bounding box center [454, 119] width 201 height 21
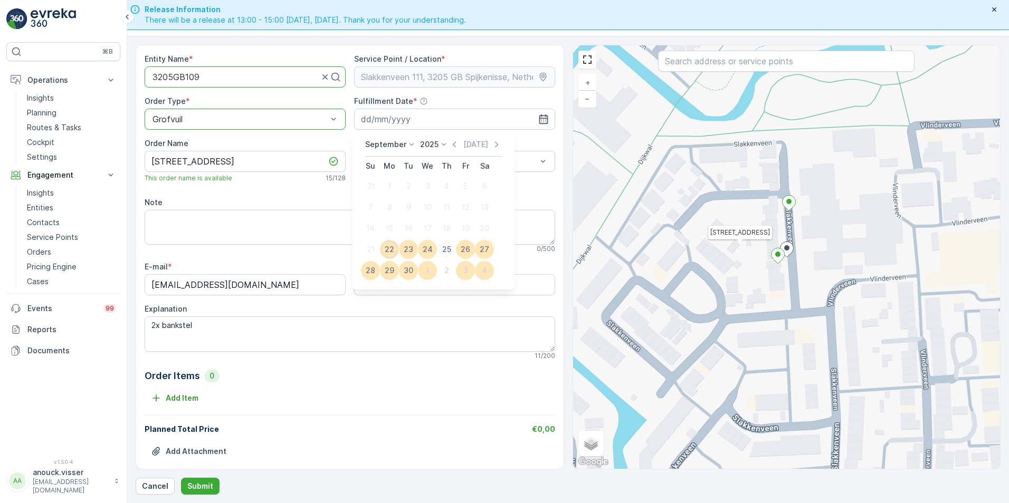
click at [447, 247] on div "25" at bounding box center [446, 249] width 17 height 17
type input "[DATE]"
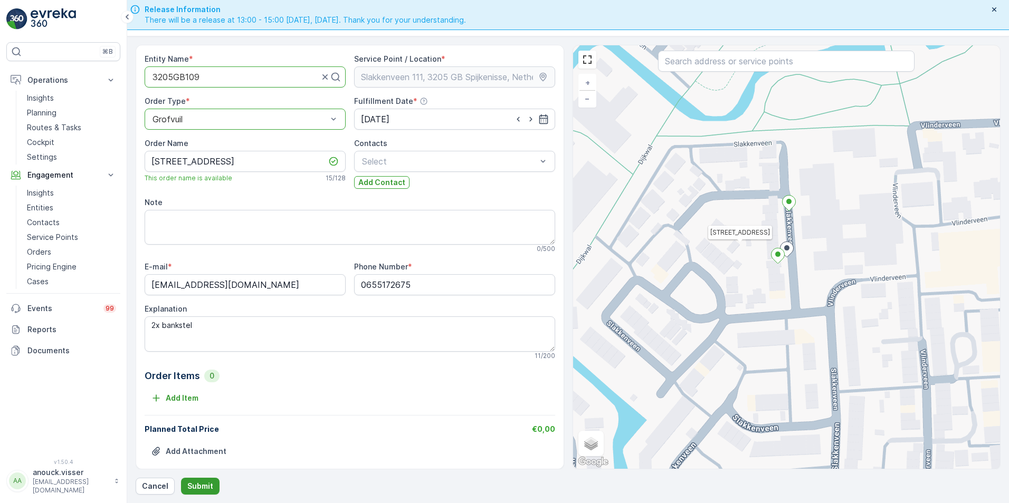
click at [196, 482] on p "Submit" at bounding box center [200, 486] width 26 height 11
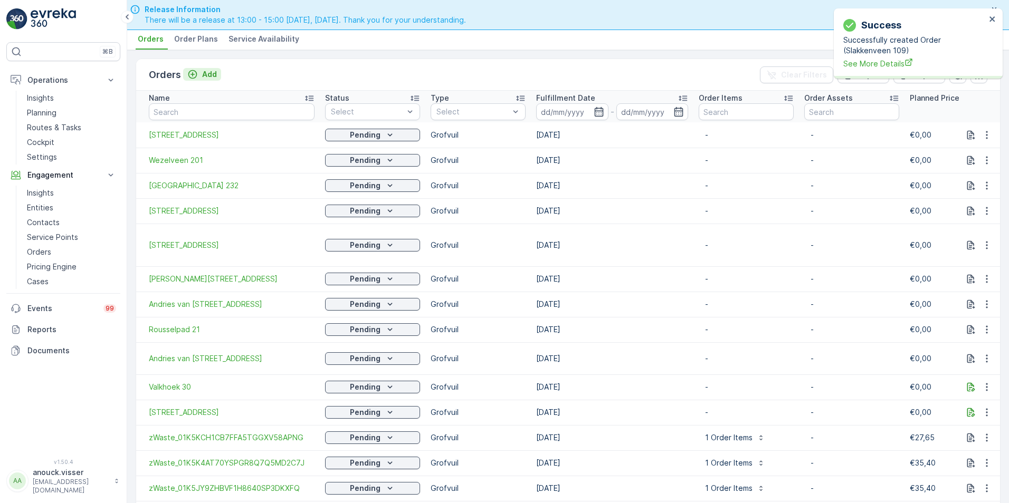
click at [211, 76] on p "Add" at bounding box center [209, 74] width 15 height 11
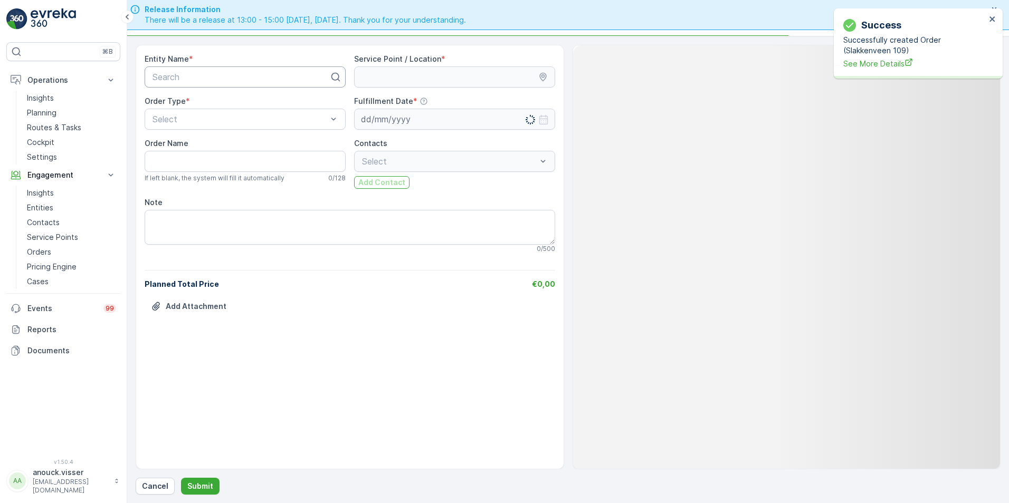
click at [240, 81] on div at bounding box center [240, 76] width 179 height 9
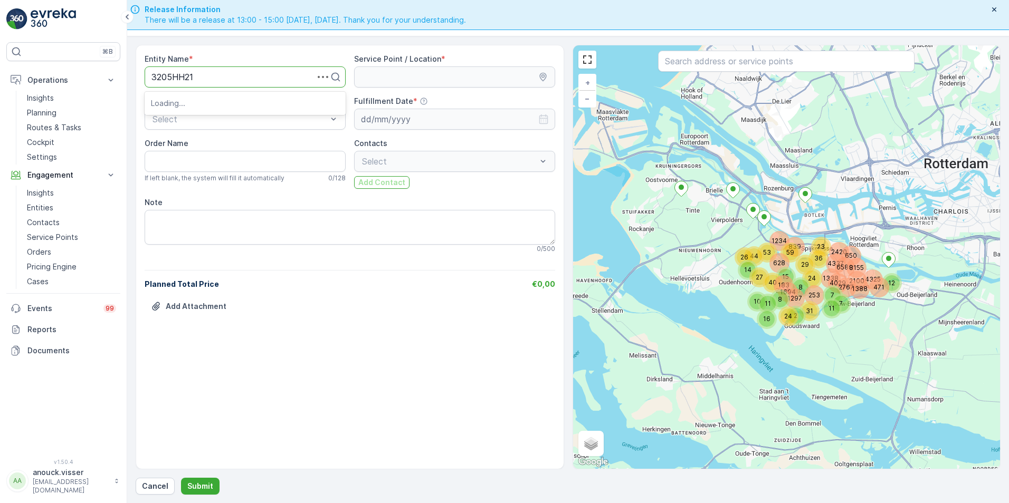
type input "3205HH214"
click at [229, 96] on div "3205HH214" at bounding box center [245, 103] width 201 height 18
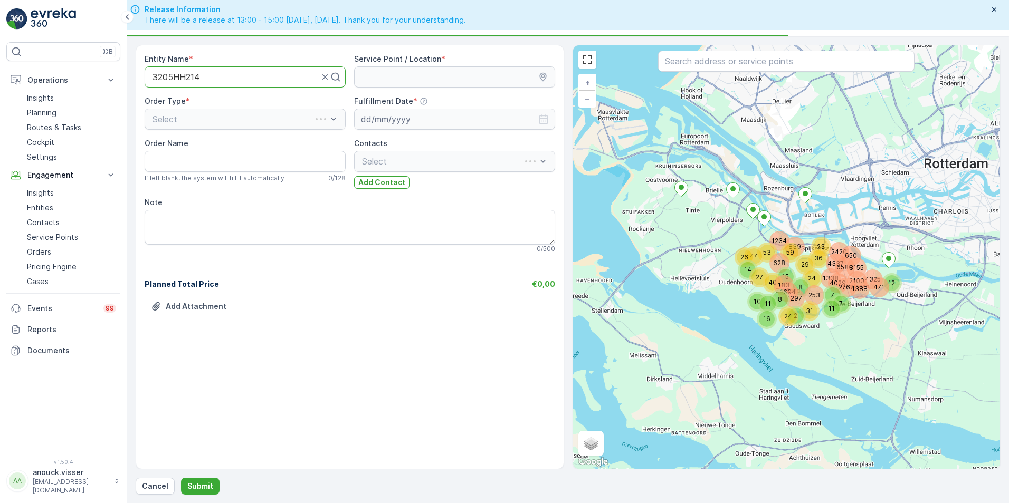
click at [222, 115] on div "Select" at bounding box center [245, 119] width 201 height 21
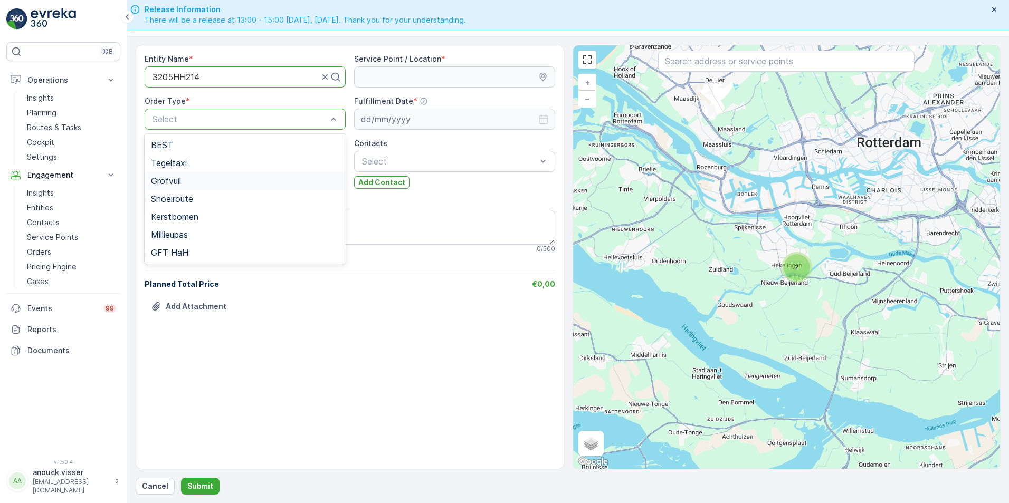
click at [179, 187] on div "Grofvuil" at bounding box center [245, 181] width 201 height 18
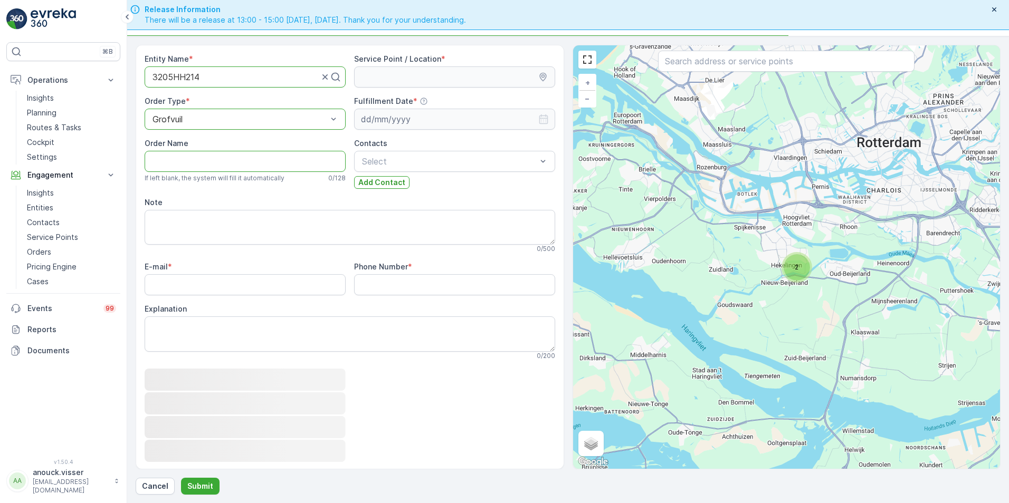
click at [198, 160] on Name "Order Name" at bounding box center [245, 161] width 201 height 21
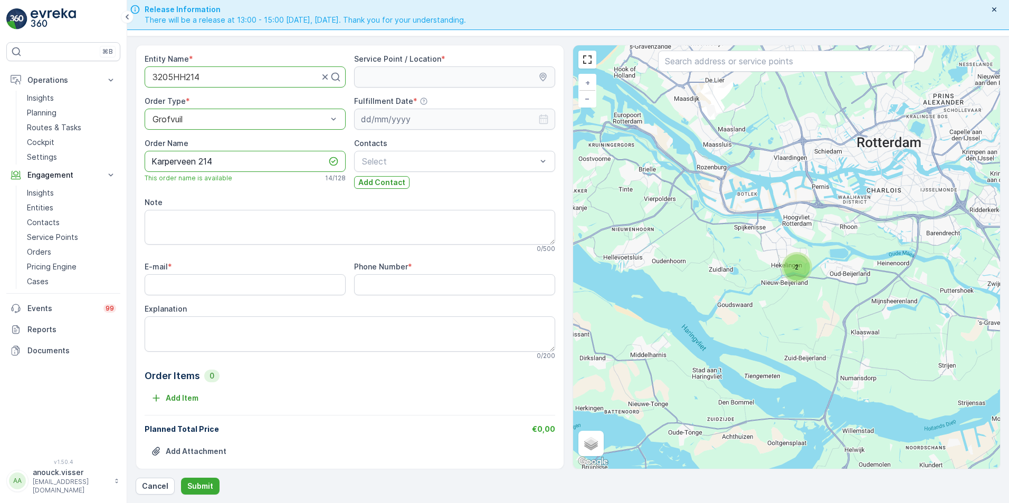
type Name "Karperveen 214"
click at [416, 296] on div "E-mail * Phone Number * Explanation 0 / 200" at bounding box center [350, 311] width 411 height 98
drag, startPoint x: 416, startPoint y: 296, endPoint x: 416, endPoint y: 283, distance: 13.2
click at [416, 283] on Number "Phone Number" at bounding box center [454, 284] width 201 height 21
click at [398, 280] on Number "Phone Number" at bounding box center [454, 284] width 201 height 21
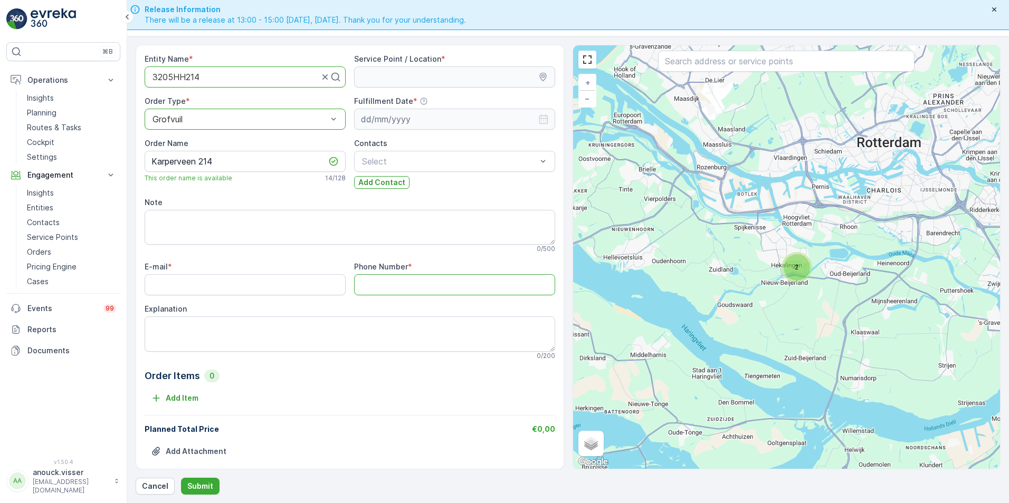
paste Number "0625052161"
type Number "0625052161"
drag, startPoint x: 275, startPoint y: 304, endPoint x: 284, endPoint y: 288, distance: 18.4
click at [275, 304] on div "Explanation" at bounding box center [350, 309] width 411 height 11
click at [284, 288] on input "E-mail" at bounding box center [245, 284] width 201 height 21
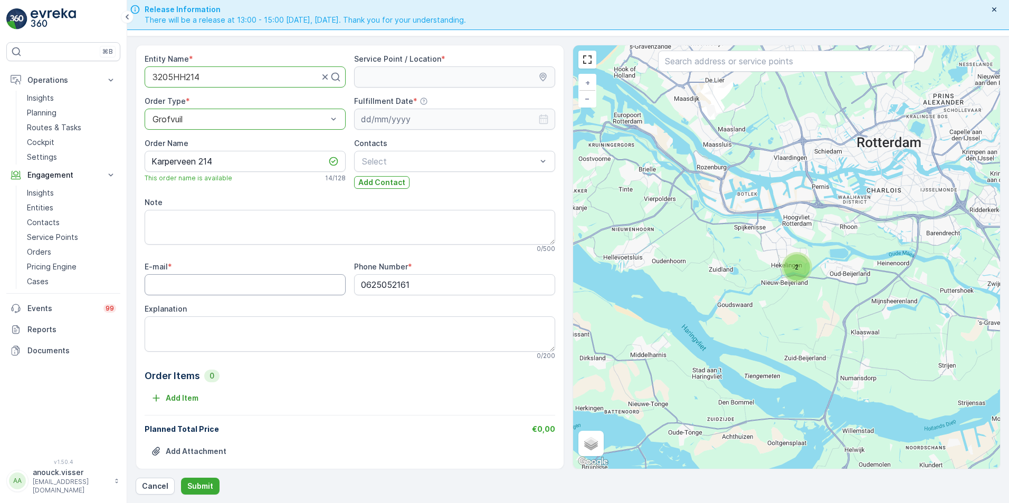
paste input "[EMAIL_ADDRESS][DOMAIN_NAME]"
click at [165, 286] on input "[EMAIL_ADDRESS][DOMAIN_NAME]" at bounding box center [245, 284] width 201 height 21
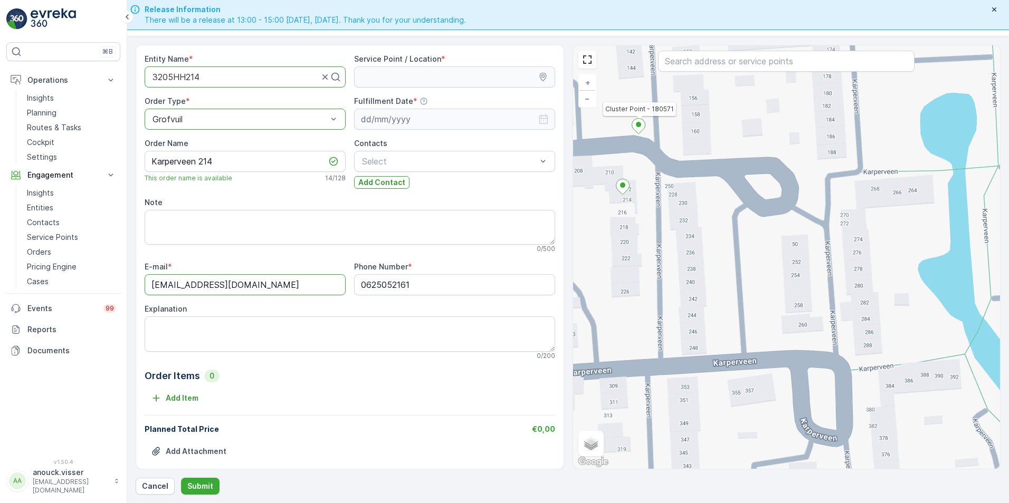
type input "[EMAIL_ADDRESS][DOMAIN_NAME]"
click at [641, 131] on icon at bounding box center [638, 126] width 13 height 15
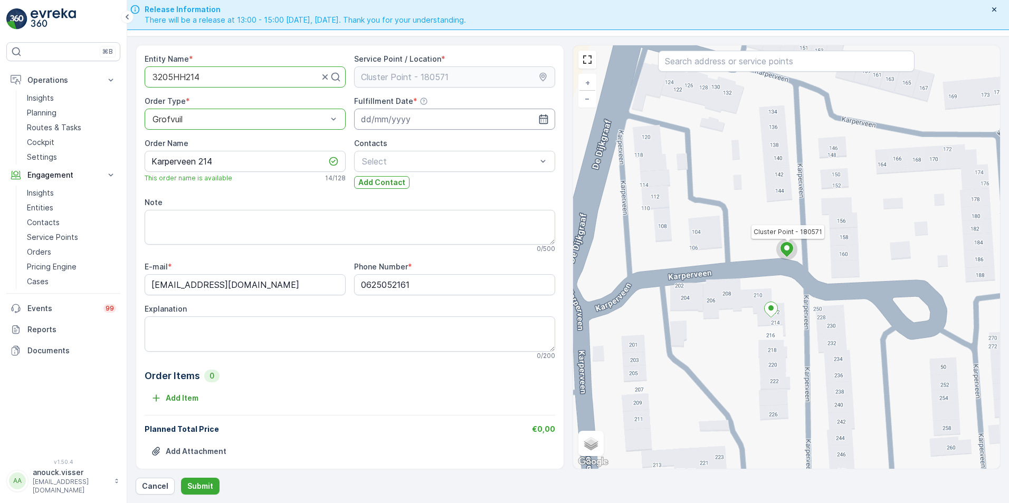
drag, startPoint x: 393, startPoint y: 120, endPoint x: 396, endPoint y: 125, distance: 5.4
click at [393, 121] on input at bounding box center [454, 119] width 201 height 21
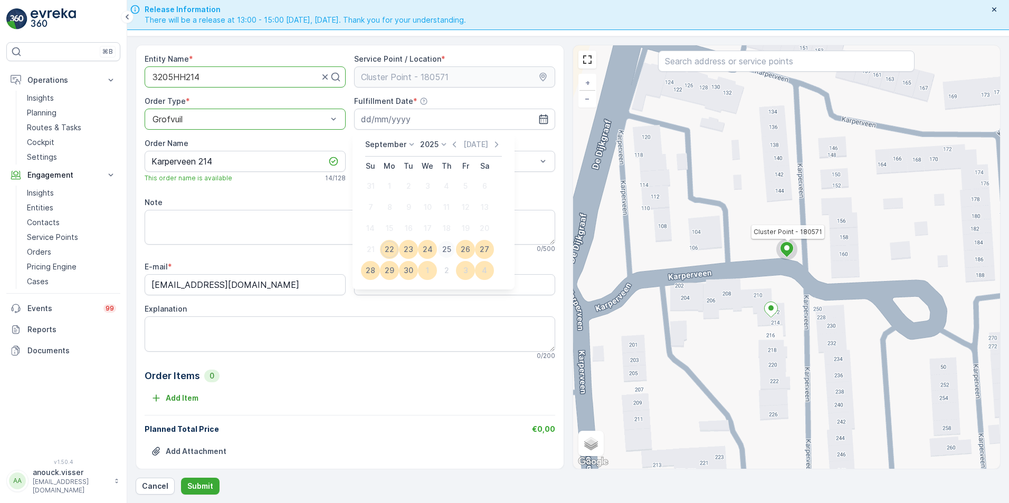
click at [447, 252] on div "25" at bounding box center [446, 249] width 17 height 17
type input "[DATE]"
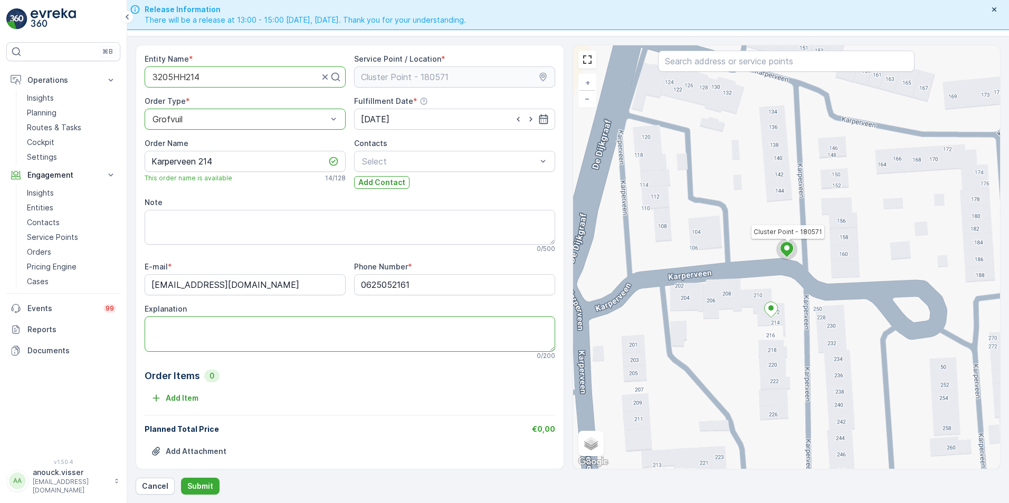
click at [285, 322] on textarea "Explanation" at bounding box center [350, 334] width 411 height 35
type textarea "1x elektrische apparaten 1m3"
click at [204, 485] on p "Submit" at bounding box center [200, 486] width 26 height 11
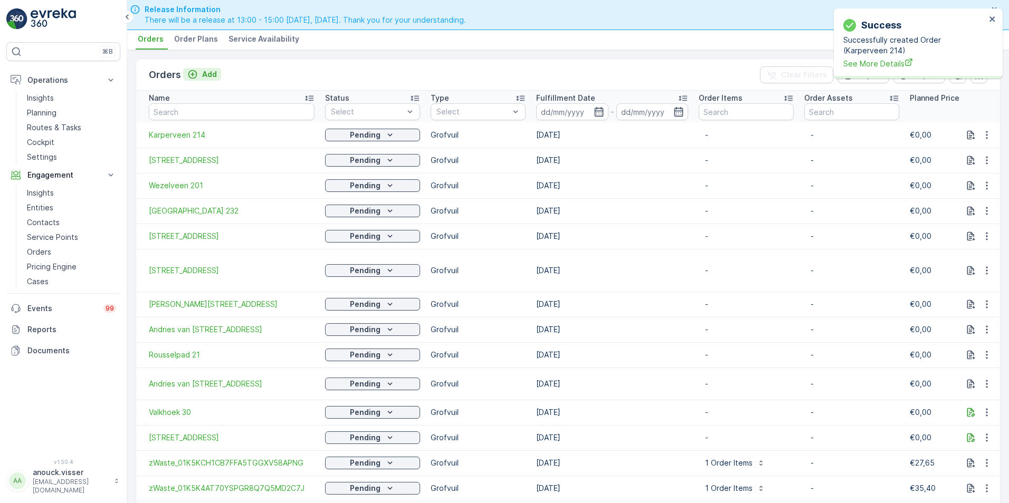
click at [215, 80] on button "Add" at bounding box center [202, 74] width 38 height 13
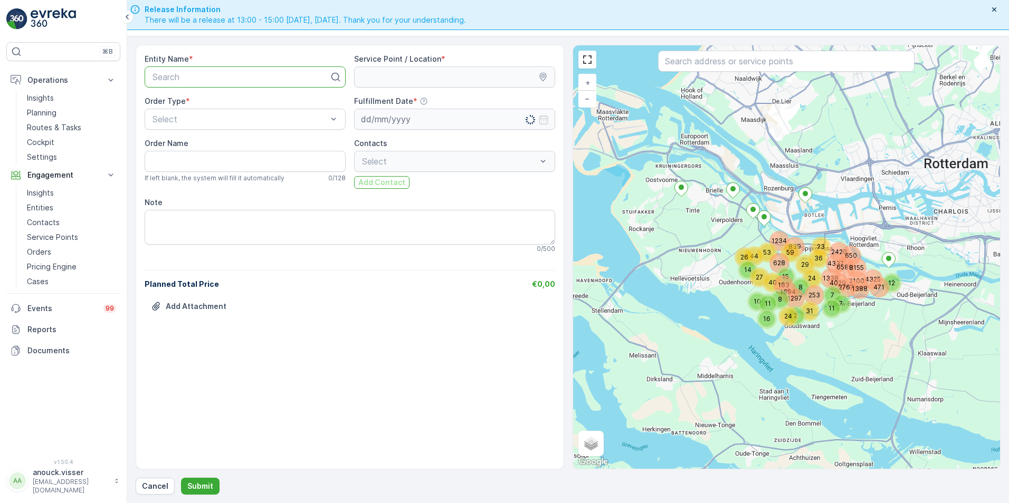
drag, startPoint x: 329, startPoint y: 85, endPoint x: 326, endPoint y: 79, distance: 7.3
click at [328, 85] on div "Search" at bounding box center [245, 76] width 201 height 21
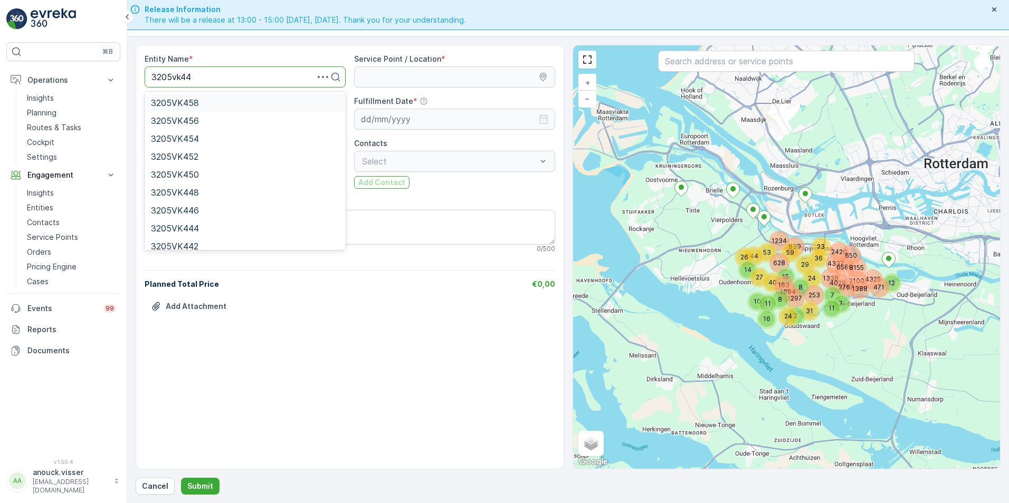
type input "3205vk448"
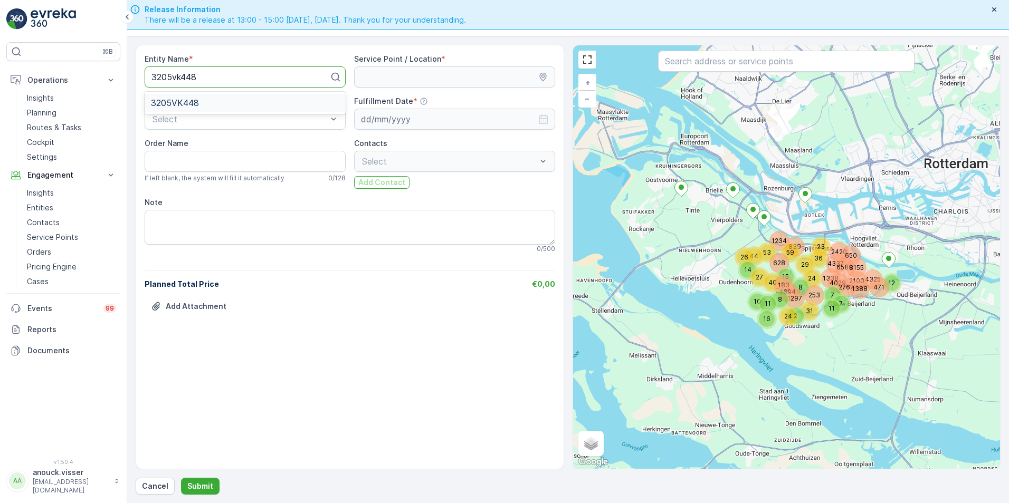
click at [196, 102] on span "3205VK448" at bounding box center [175, 102] width 48 height 9
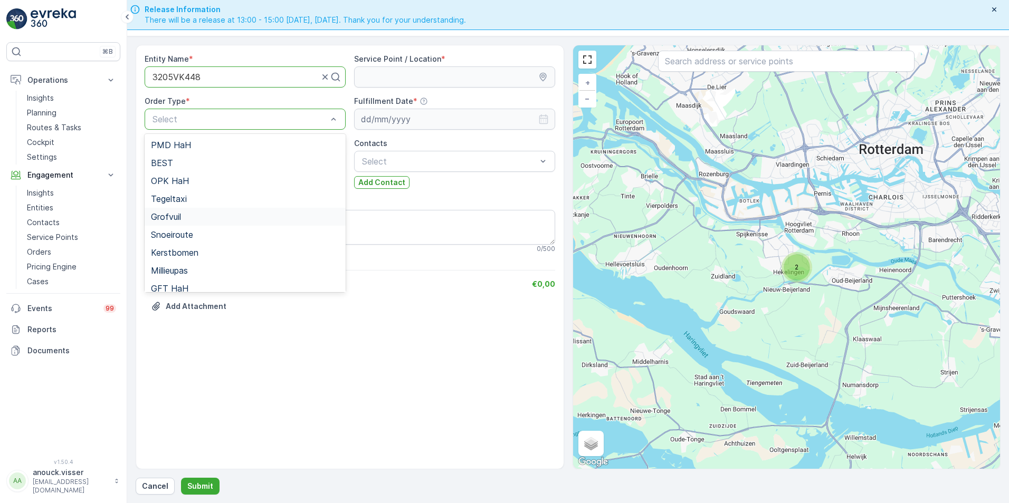
click at [185, 217] on div "Grofvuil" at bounding box center [245, 216] width 188 height 9
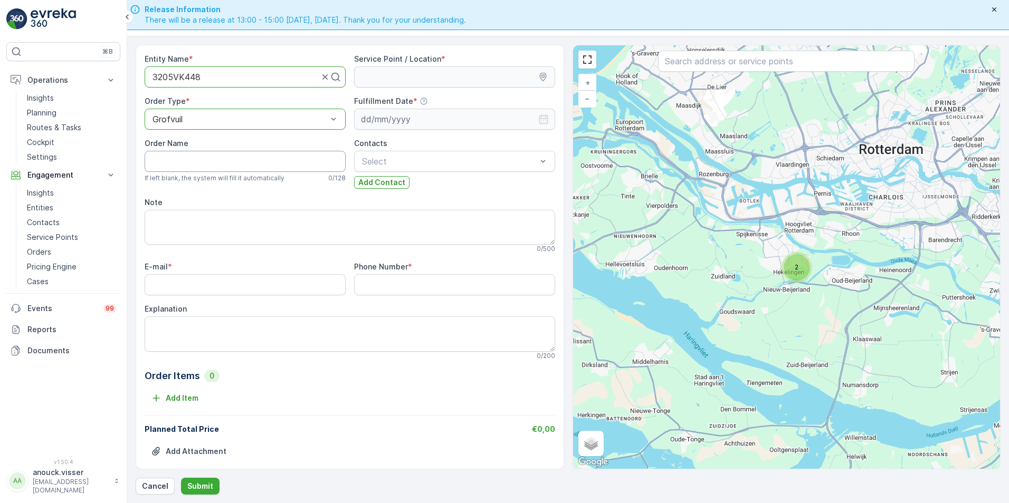
click at [209, 159] on Name "Order Name" at bounding box center [245, 161] width 201 height 21
type Name "[GEOGRAPHIC_DATA] 448"
click at [192, 276] on input "E-mail" at bounding box center [245, 284] width 201 height 21
paste input "[EMAIL_ADDRESS][DOMAIN_NAME]"
type input "[EMAIL_ADDRESS][DOMAIN_NAME]"
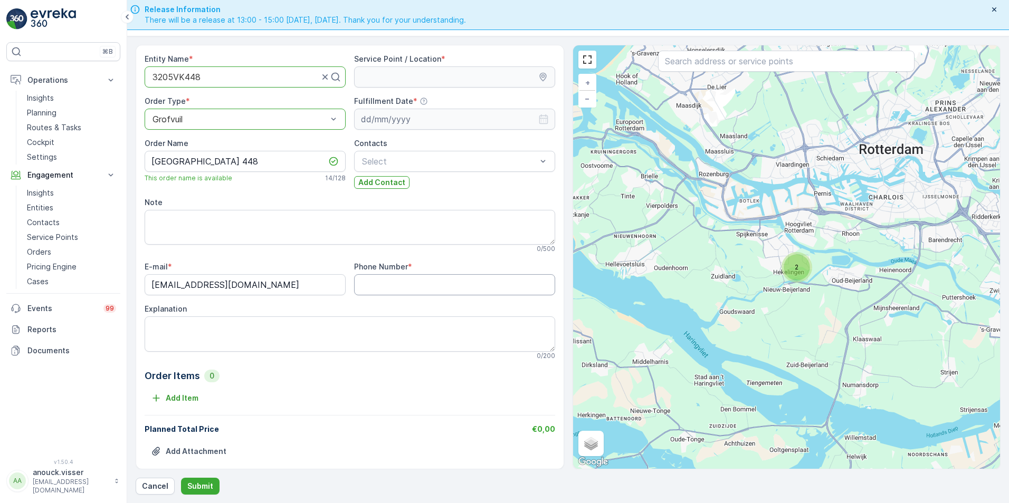
drag, startPoint x: 427, startPoint y: 285, endPoint x: 268, endPoint y: 250, distance: 163.2
click at [427, 285] on Number "Phone Number" at bounding box center [454, 284] width 201 height 21
paste Number "0612647133"
type Number "0612647133"
click at [165, 291] on input "[EMAIL_ADDRESS][DOMAIN_NAME]" at bounding box center [245, 284] width 201 height 21
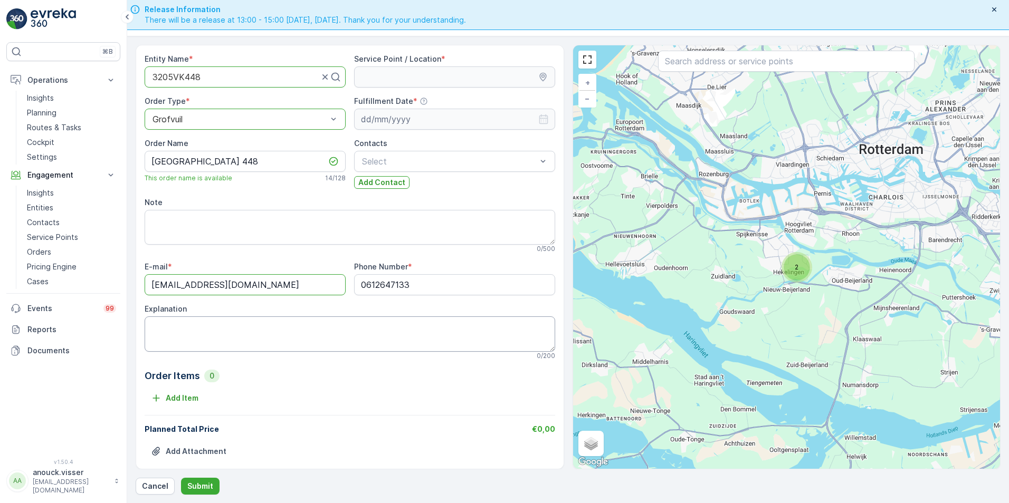
type input "[EMAIL_ADDRESS][DOMAIN_NAME]"
click at [186, 325] on textarea "Explanation" at bounding box center [350, 334] width 411 height 35
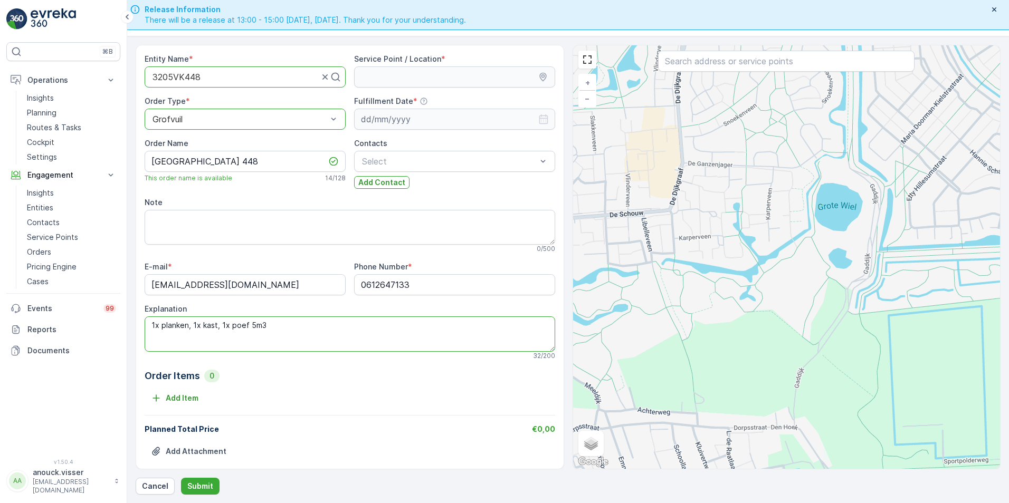
type textarea "1x planken, 1x kast, 1x poef 5m3"
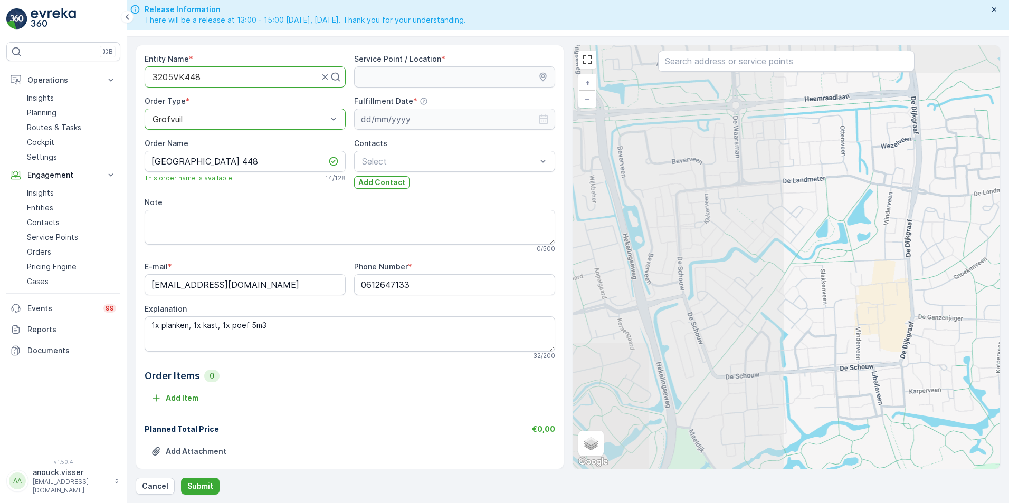
drag, startPoint x: 681, startPoint y: 159, endPoint x: 902, endPoint y: 306, distance: 266.1
click at [902, 306] on div "+ − Satellite Roadmap Terrain Hybrid Leaflet Keyboard shortcuts Map Data Map da…" at bounding box center [786, 257] width 427 height 424
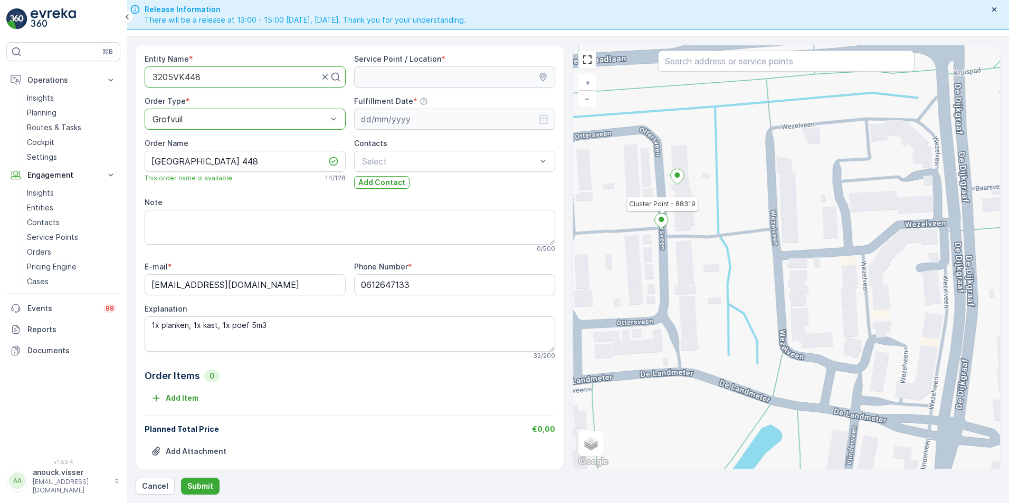
click at [664, 220] on icon at bounding box center [660, 221] width 13 height 15
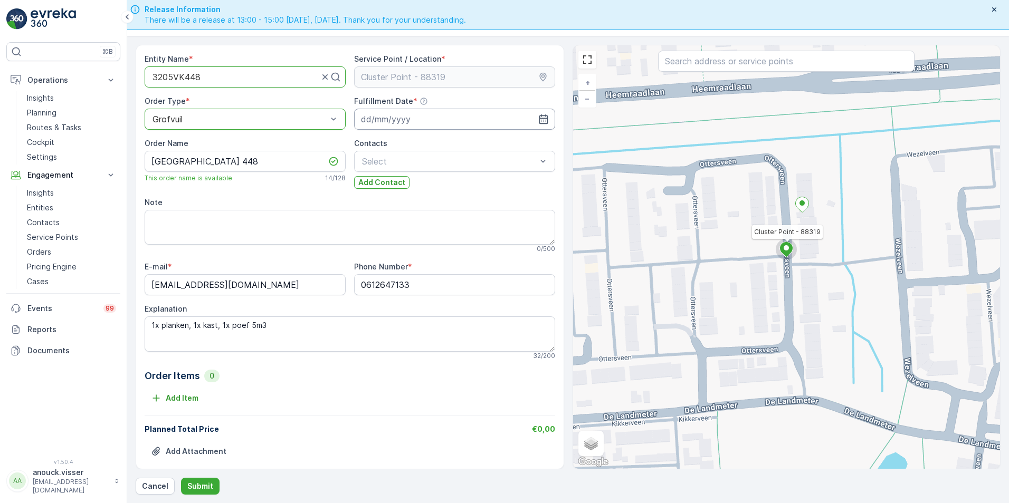
click at [385, 117] on input at bounding box center [454, 119] width 201 height 21
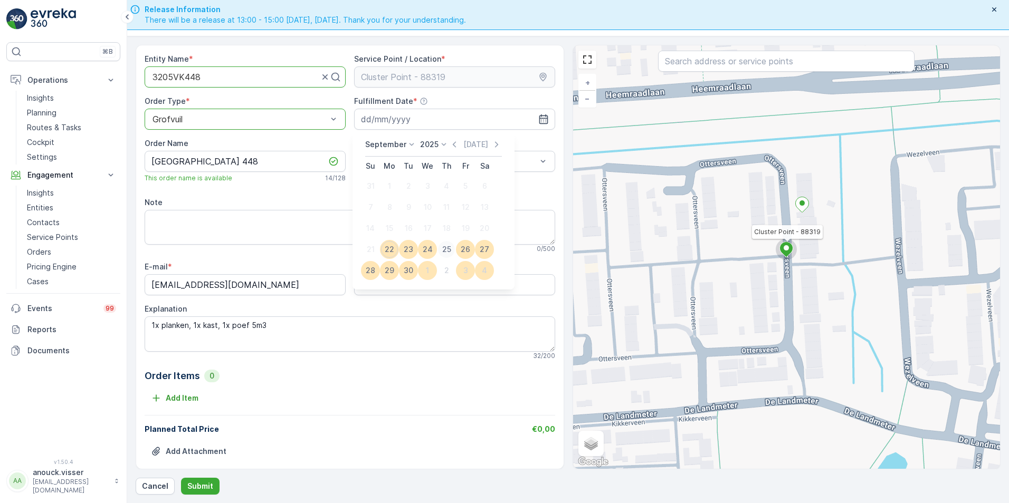
click at [447, 249] on div "25" at bounding box center [446, 249] width 17 height 17
type input "[DATE]"
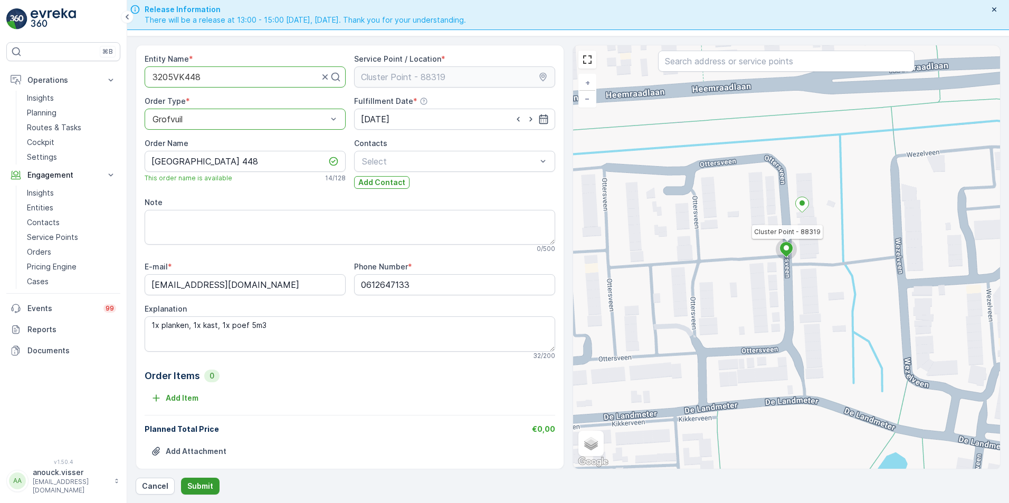
click at [195, 489] on p "Submit" at bounding box center [200, 486] width 26 height 11
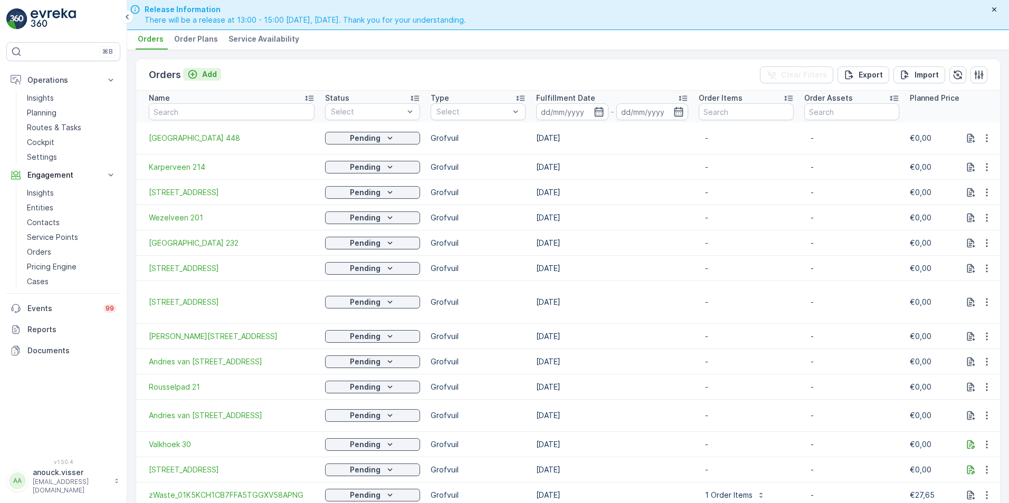
click at [209, 75] on p "Add" at bounding box center [209, 74] width 15 height 11
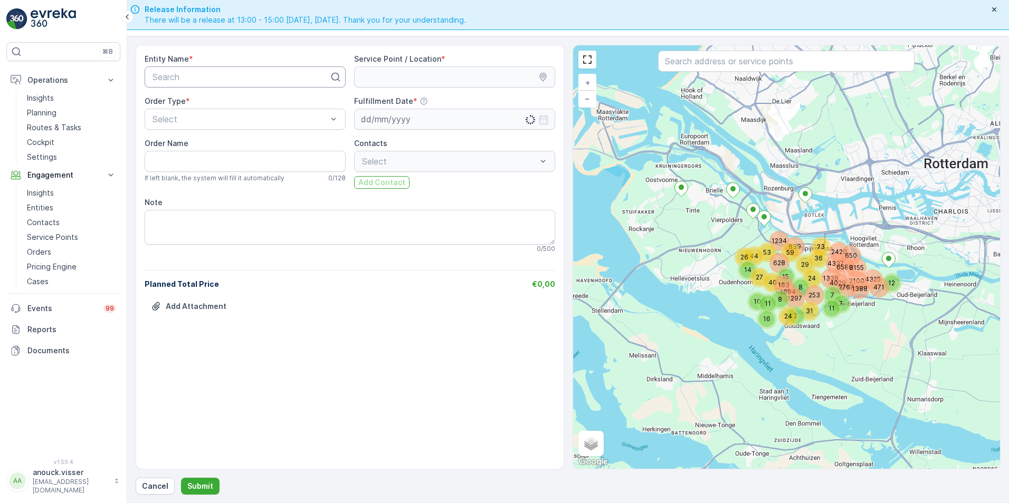
click at [223, 76] on div at bounding box center [240, 76] width 179 height 9
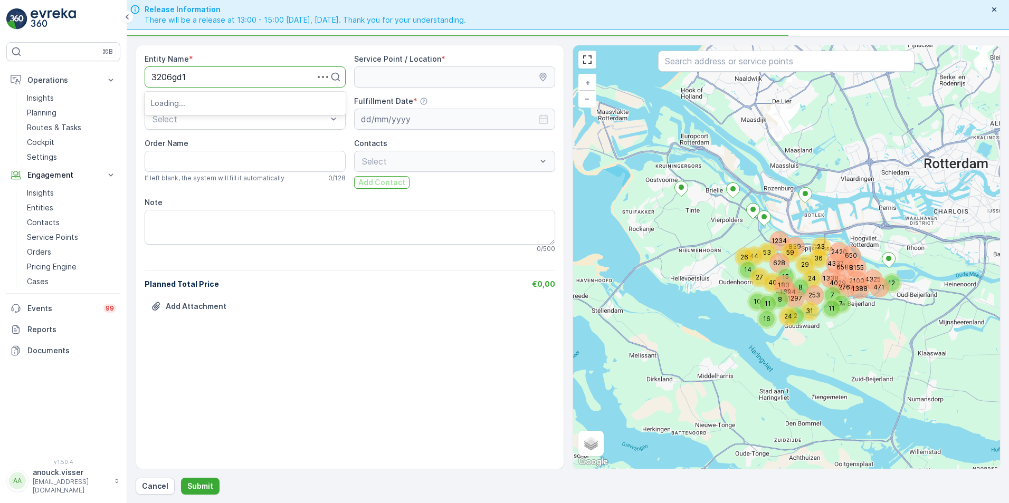
type input "3206gd11"
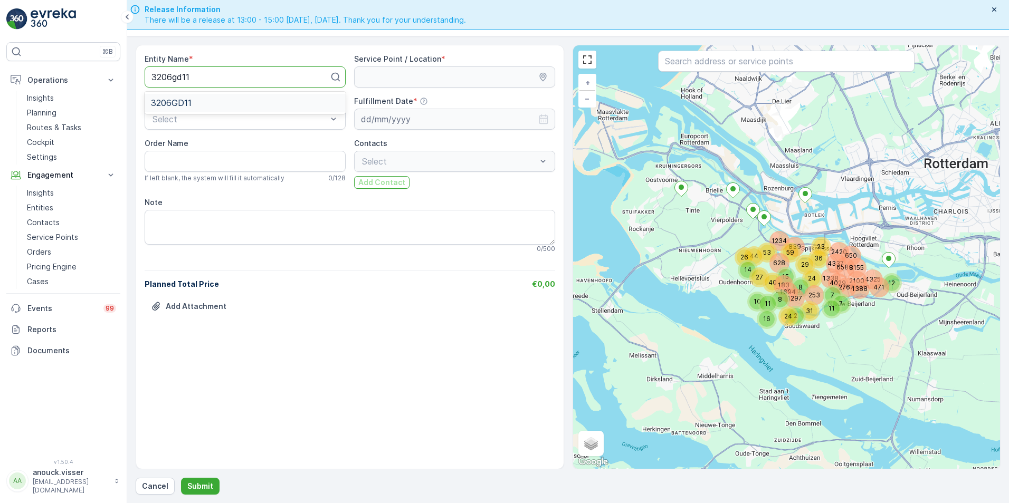
click at [207, 97] on div "3206GD11" at bounding box center [245, 103] width 201 height 18
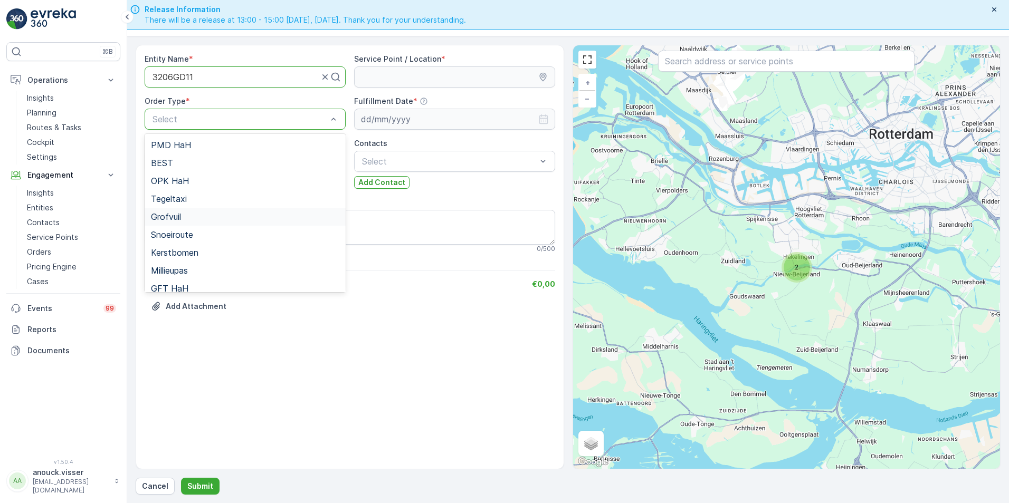
click at [184, 222] on div "Grofvuil" at bounding box center [245, 217] width 201 height 18
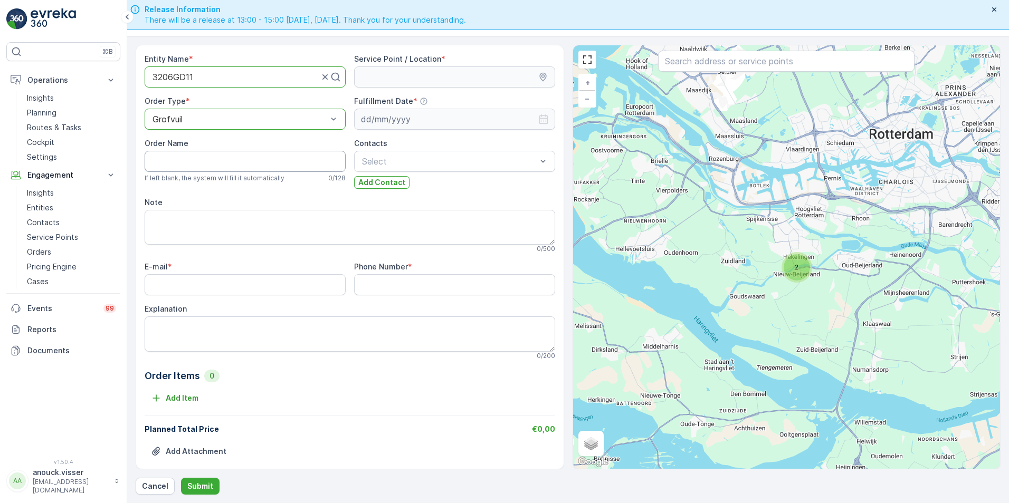
click at [194, 157] on Name "Order Name" at bounding box center [245, 161] width 201 height 21
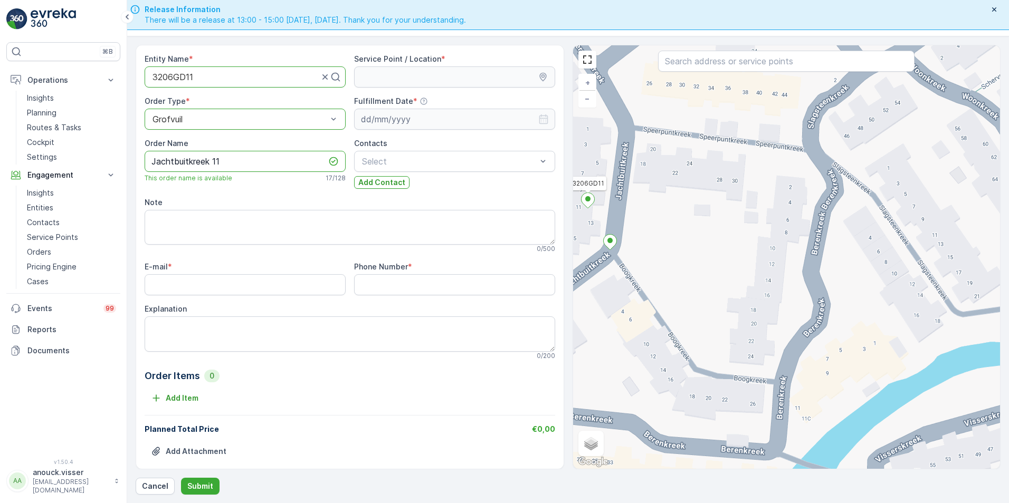
type Name "Jachtbuitkreek 11"
click at [592, 205] on icon at bounding box center [588, 201] width 14 height 16
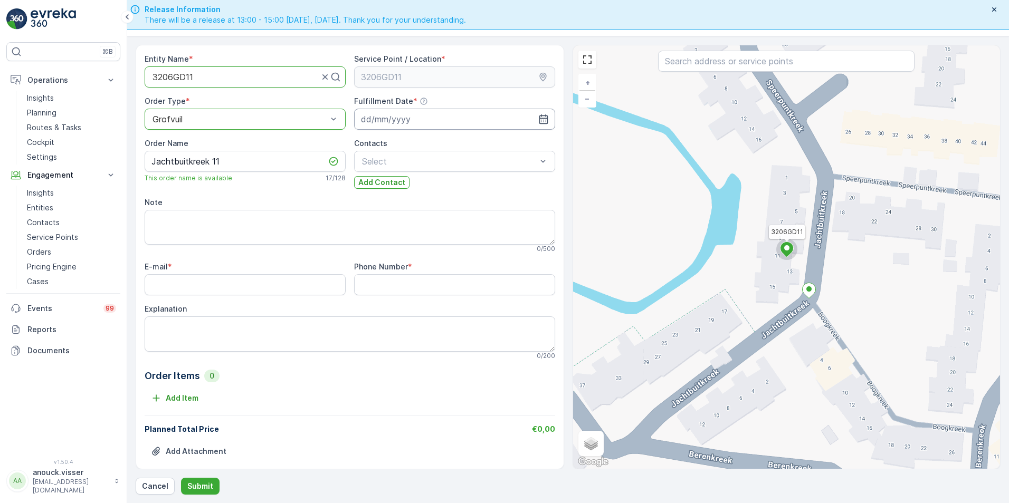
click at [432, 110] on input at bounding box center [454, 119] width 201 height 21
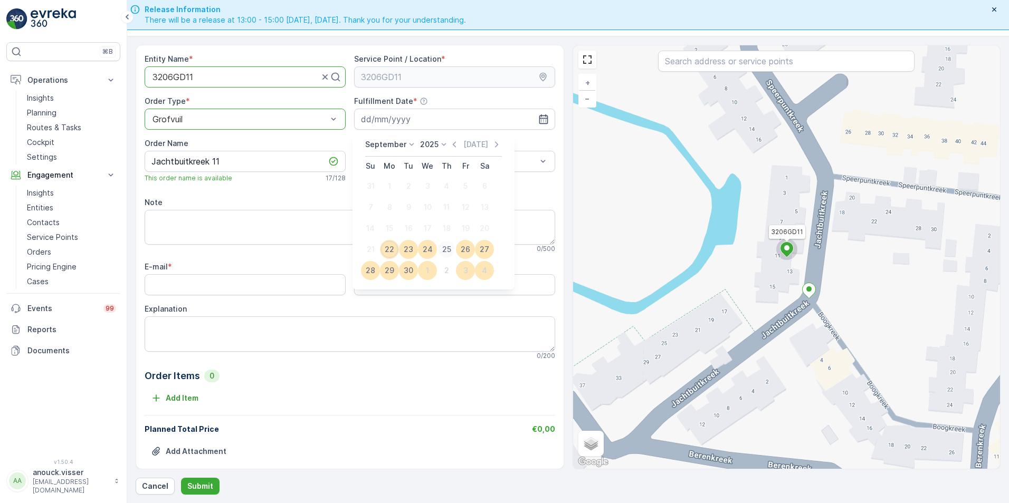
click at [450, 249] on div "25" at bounding box center [446, 249] width 17 height 17
type input "[DATE]"
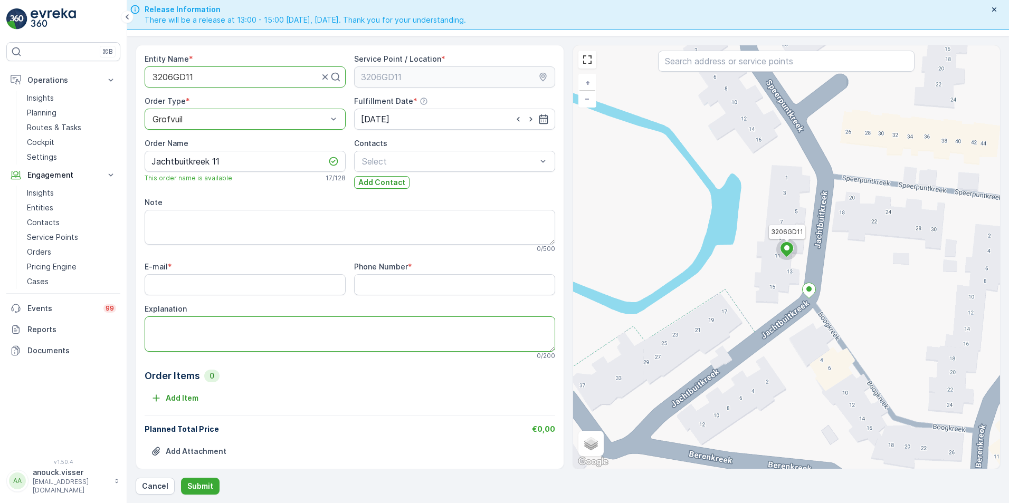
click at [202, 323] on textarea "Explanation" at bounding box center [350, 334] width 411 height 35
click at [171, 322] on textarea "2x stiel 2m3" at bounding box center [350, 334] width 411 height 35
type textarea "2x stoel 2m3"
click at [198, 275] on input "E-mail" at bounding box center [245, 284] width 201 height 21
paste input "[EMAIL_ADDRESS][DOMAIN_NAME]"
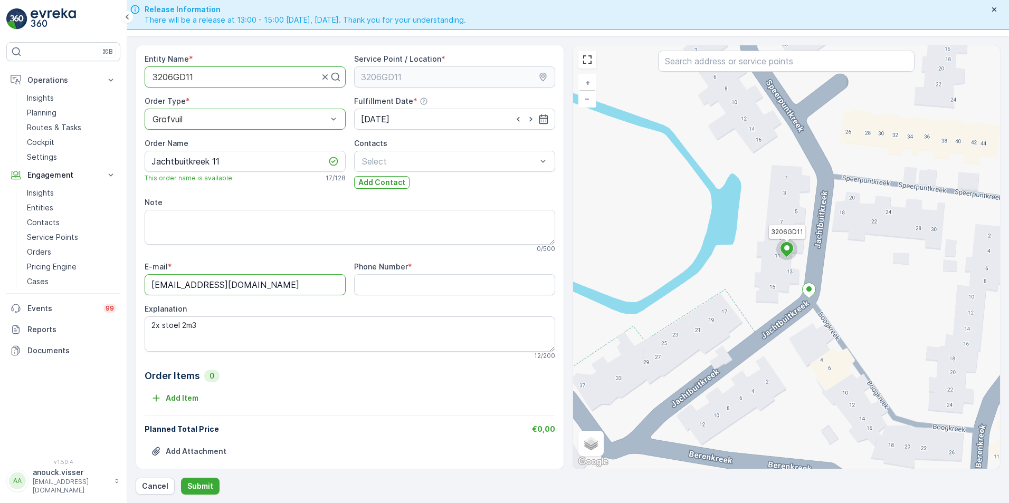
type input "[EMAIL_ADDRESS][DOMAIN_NAME]"
click at [394, 287] on Number "Phone Number" at bounding box center [454, 284] width 201 height 21
paste Number "0647548183"
click at [375, 284] on Number "0647548183" at bounding box center [454, 284] width 201 height 21
type Number "0647548183"
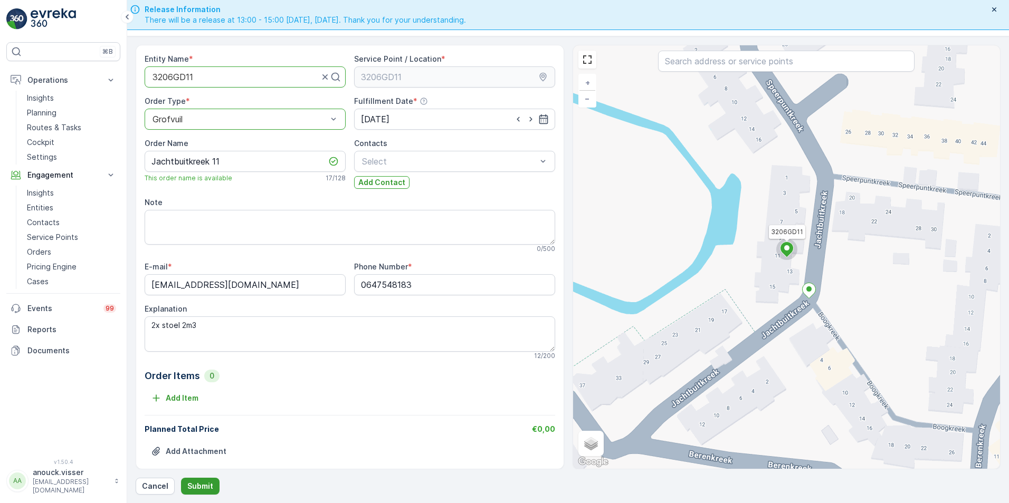
click at [203, 487] on p "Submit" at bounding box center [200, 486] width 26 height 11
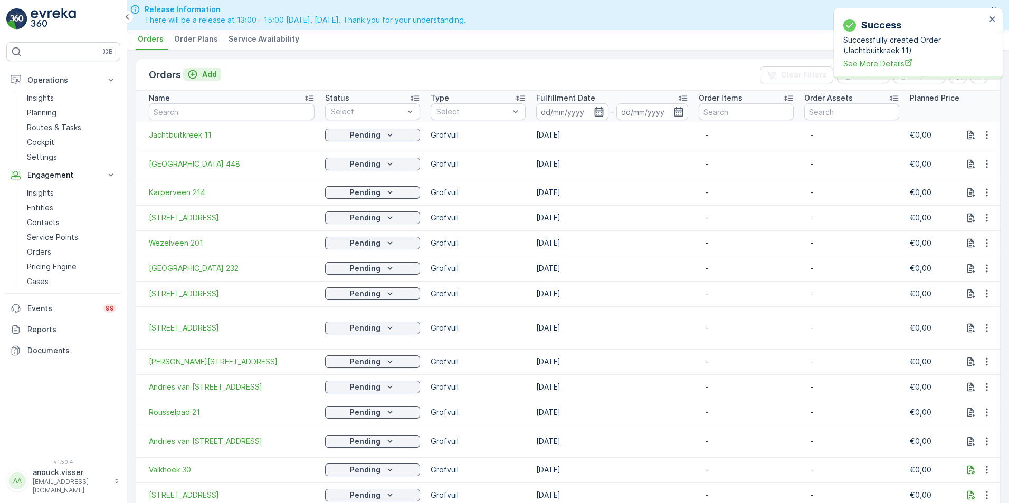
click at [202, 78] on p "Add" at bounding box center [209, 74] width 15 height 11
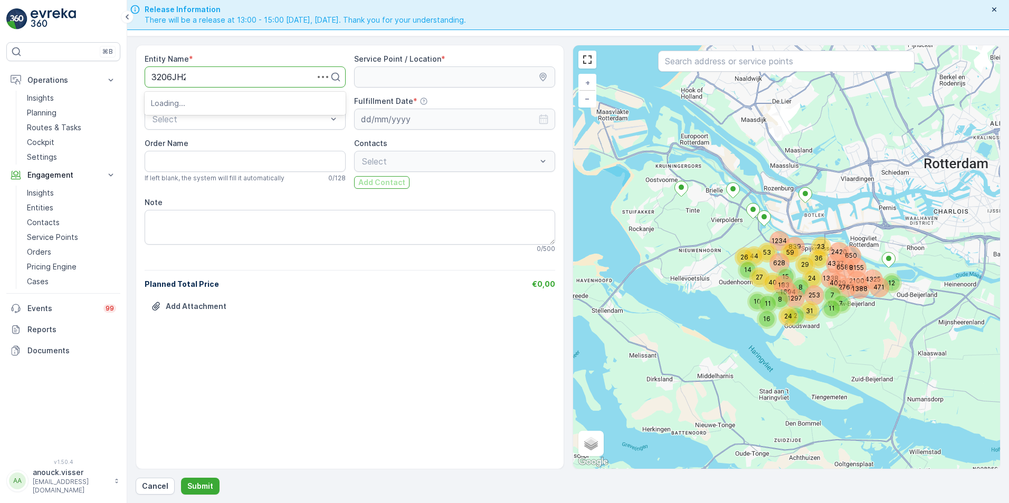
type input "3206JH25"
click at [223, 104] on div "3206JH25" at bounding box center [245, 102] width 188 height 9
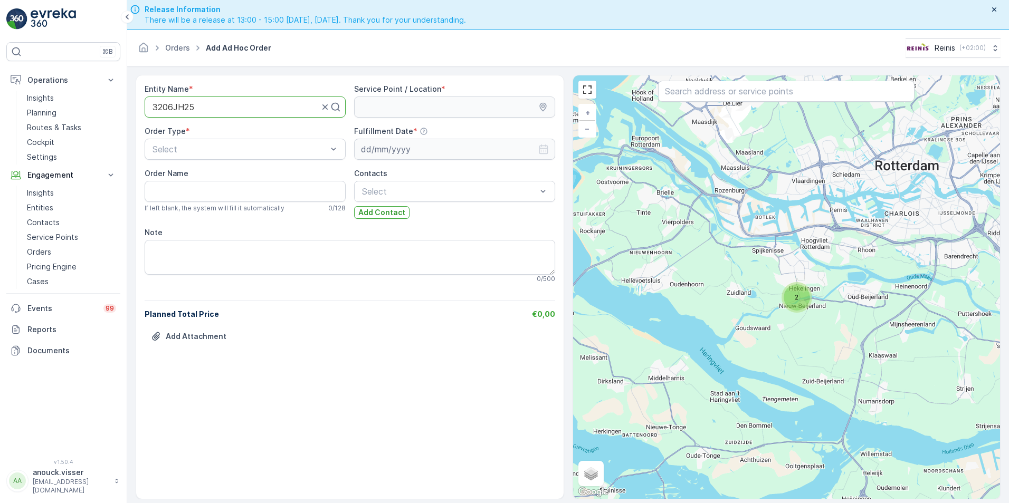
scroll to position [30, 0]
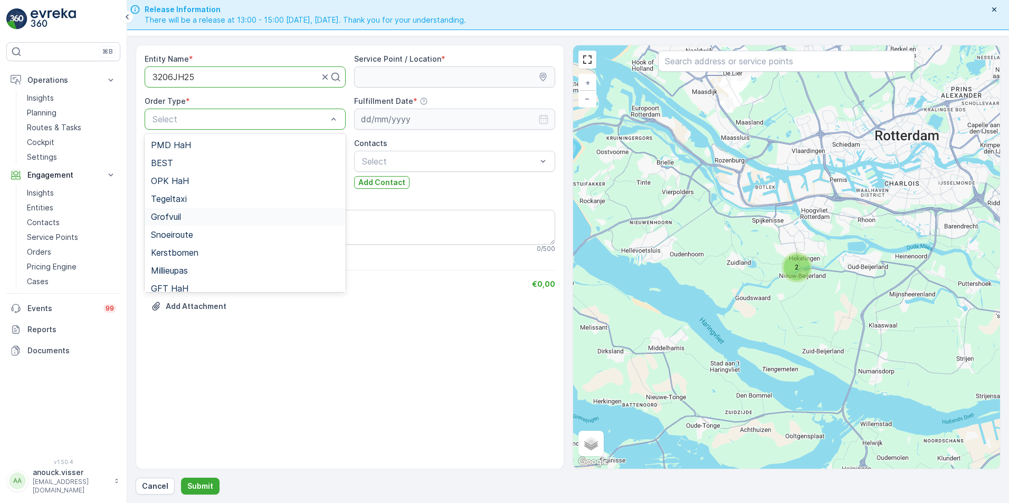
click at [179, 214] on span "Grofvuil" at bounding box center [166, 216] width 30 height 9
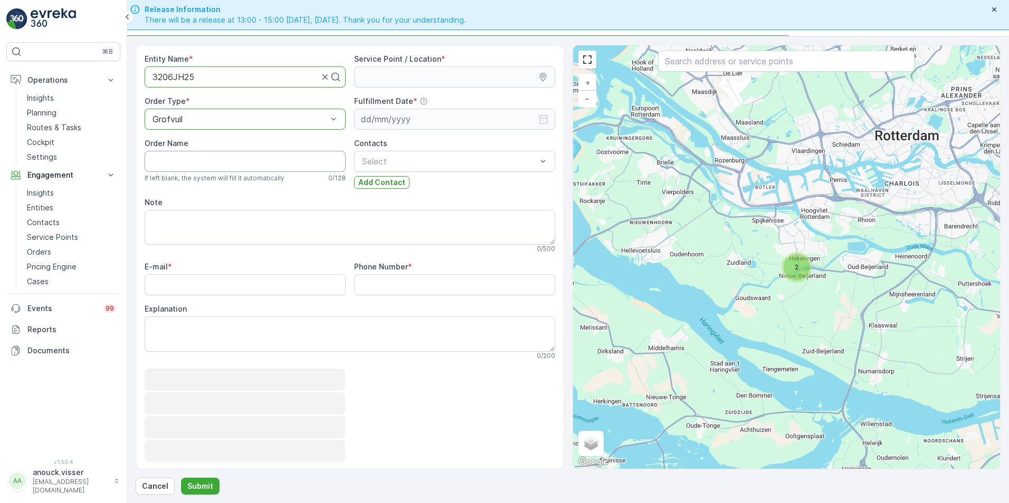
click at [196, 153] on Name "Order Name" at bounding box center [245, 161] width 201 height 21
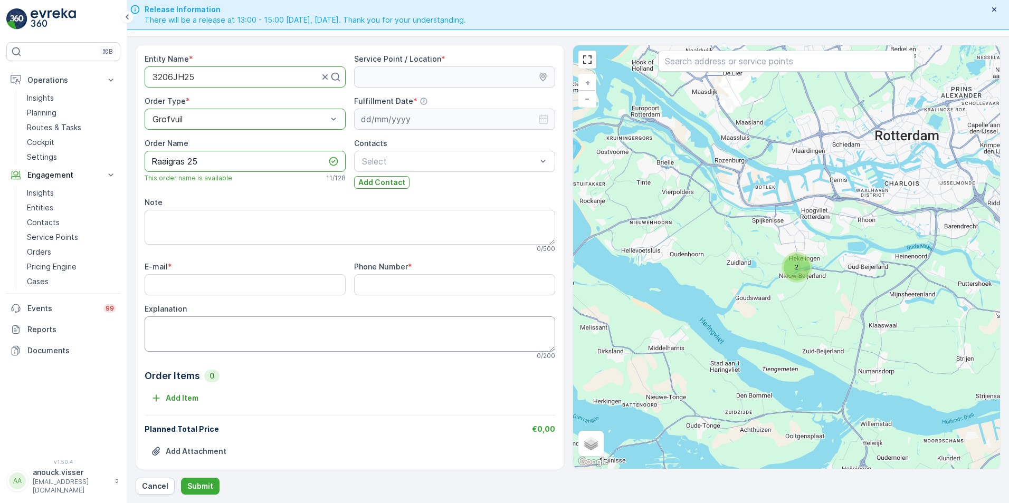
type Name "Raaigras 25"
click at [180, 349] on textarea "Explanation" at bounding box center [350, 334] width 411 height 35
type textarea "1x plastic, 7x speelgoed,"
click at [207, 283] on input "E-mail" at bounding box center [245, 284] width 201 height 21
paste input "van.denhaakjes@hotmail.com"
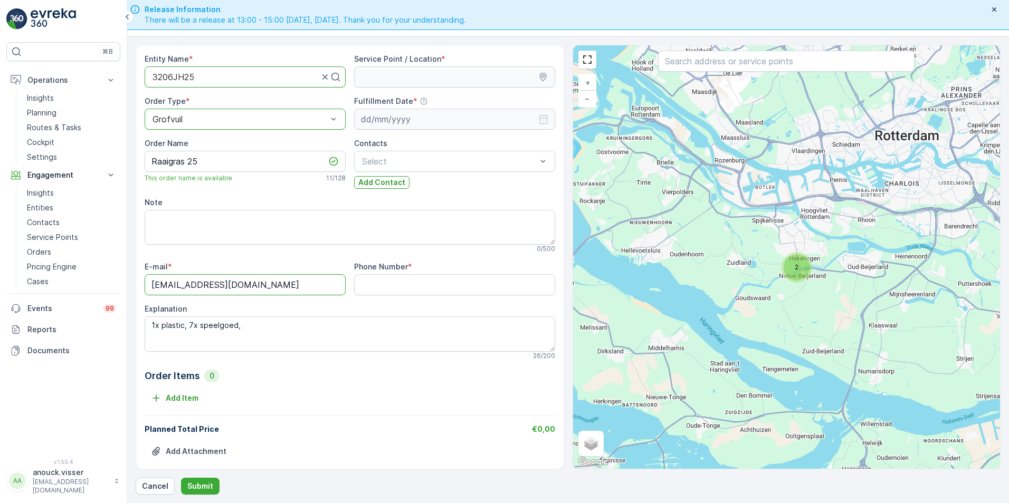
type input "van.denhaakjes@hotmail.com"
click at [456, 284] on Number "Phone Number" at bounding box center [454, 284] width 201 height 21
paste Number "0641289656"
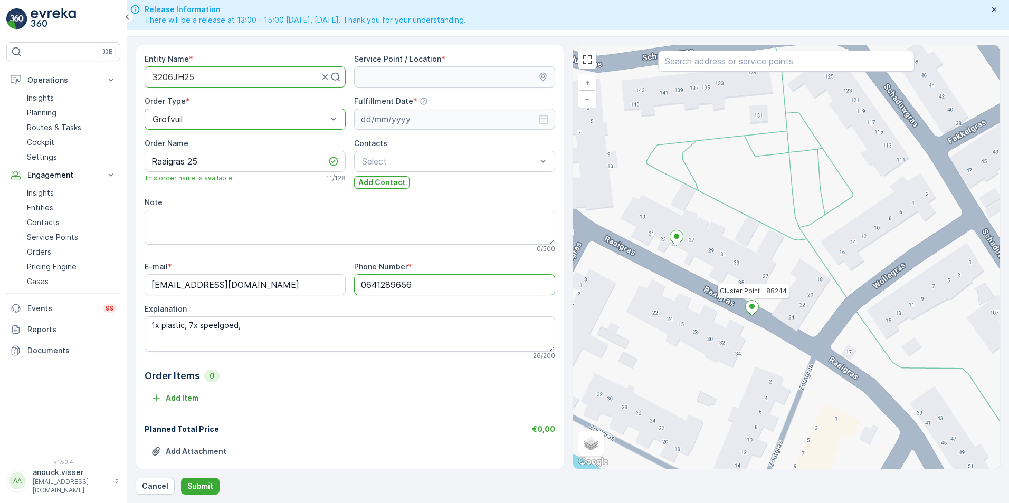
type Number "0641289656"
click at [748, 311] on icon at bounding box center [751, 308] width 13 height 15
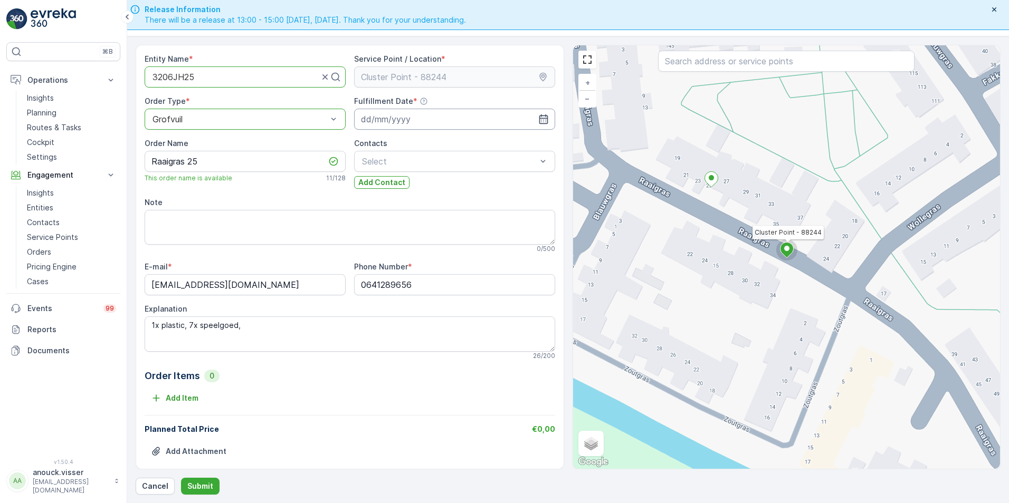
click at [404, 121] on input at bounding box center [454, 119] width 201 height 21
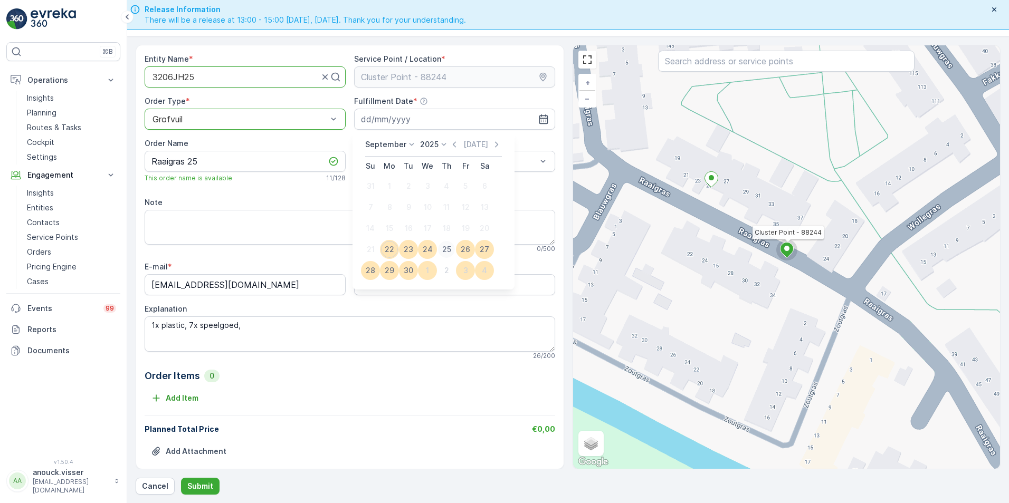
click at [442, 249] on div "25" at bounding box center [446, 249] width 17 height 17
type input "[DATE]"
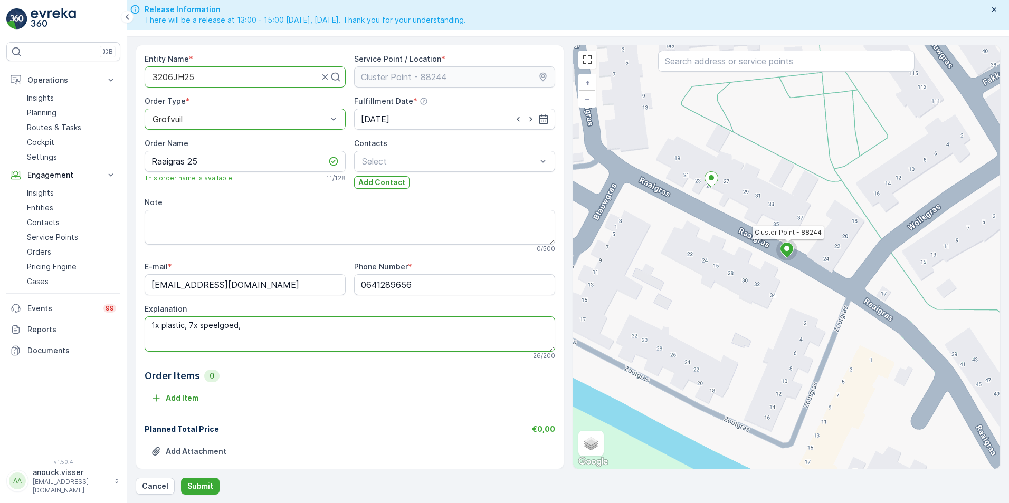
click at [271, 338] on textarea "1x plastic, 7x speelgoed," at bounding box center [350, 334] width 411 height 35
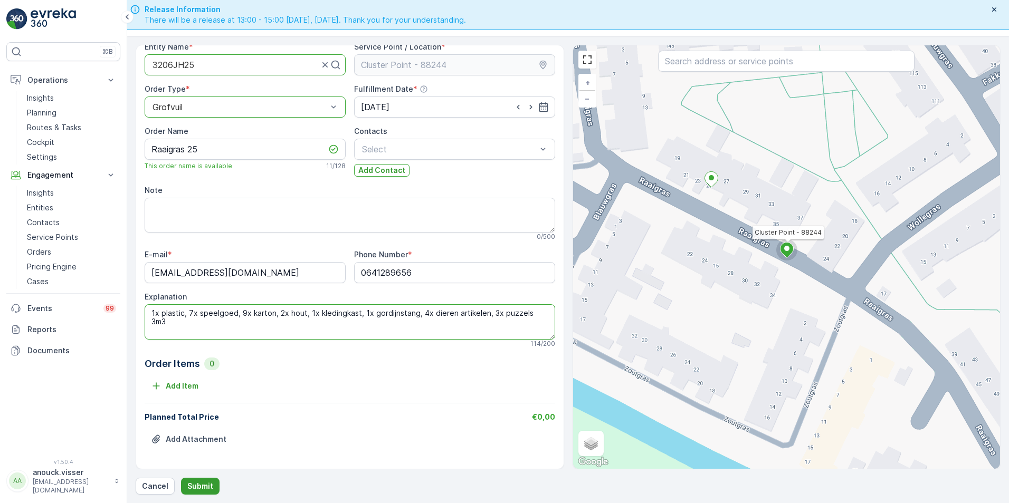
type textarea "1x plastic, 7x speelgoed, 9x karton, 2x hout, 1x kledingkast, 1x gordijnstang, …"
click at [204, 492] on button "Submit" at bounding box center [200, 486] width 39 height 17
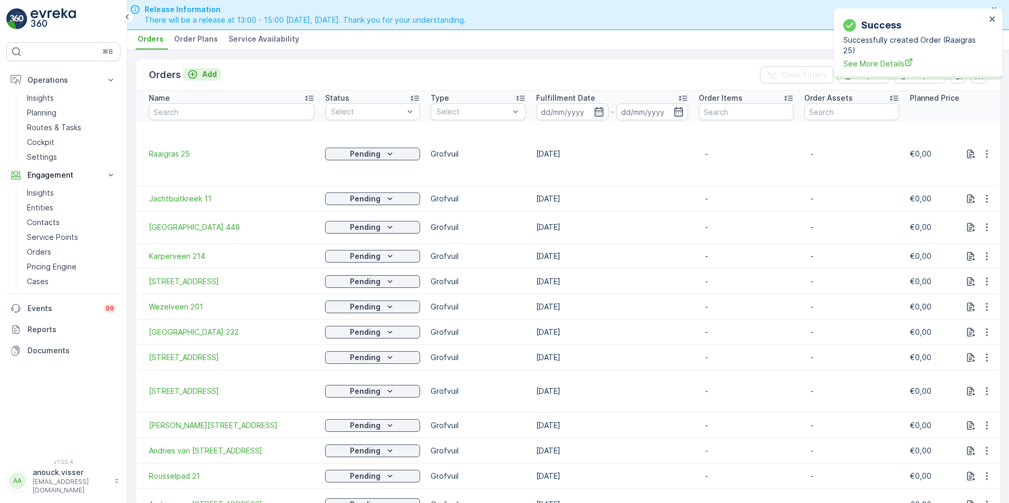
click at [198, 79] on div "Add" at bounding box center [202, 74] width 30 height 11
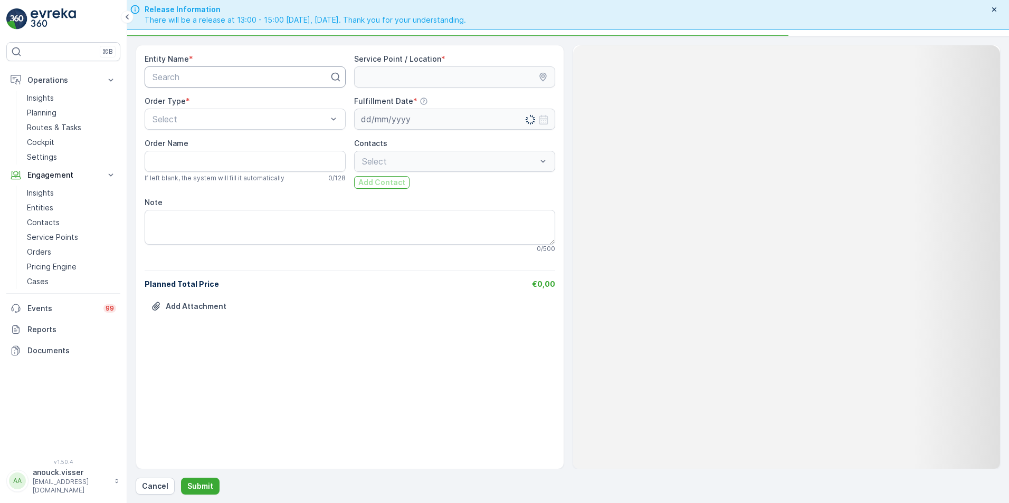
click at [260, 85] on div "Search" at bounding box center [245, 76] width 201 height 21
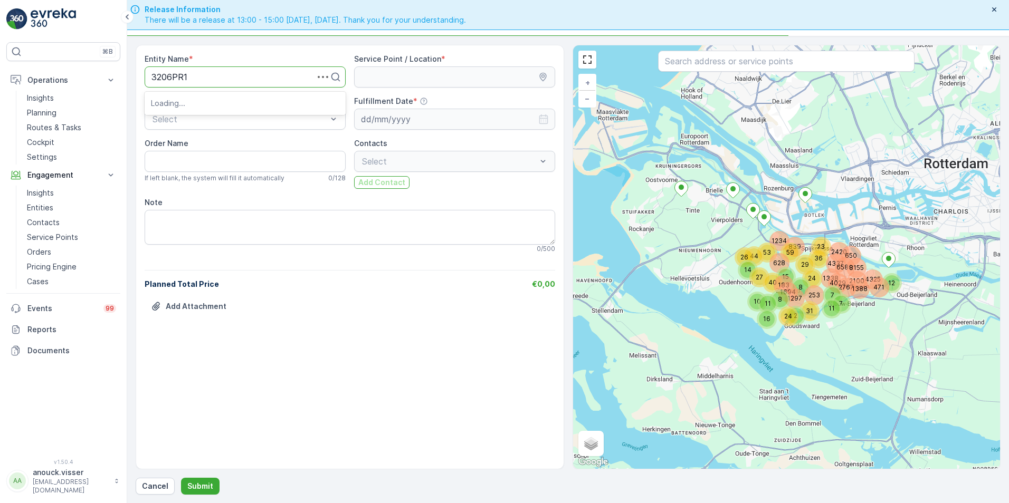
type input "3206PR10"
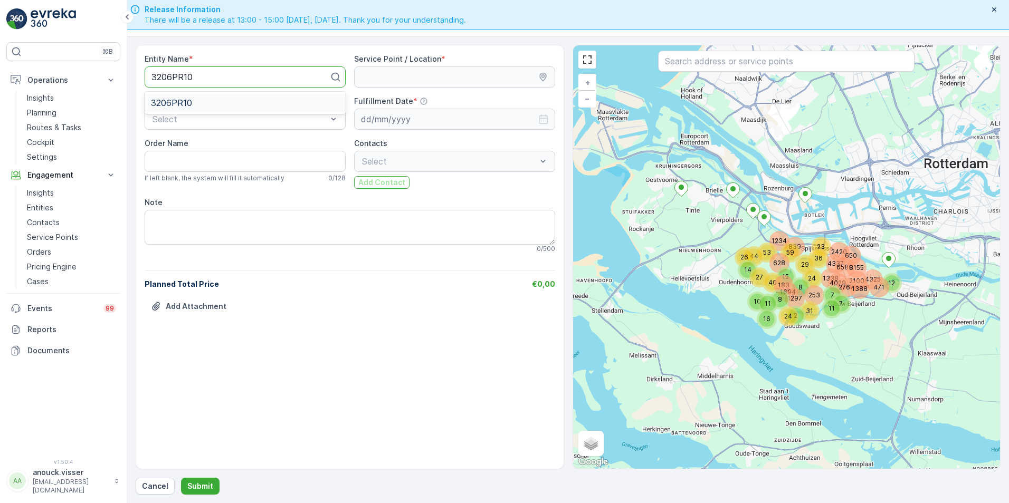
click at [240, 104] on div "3206PR10" at bounding box center [245, 102] width 188 height 9
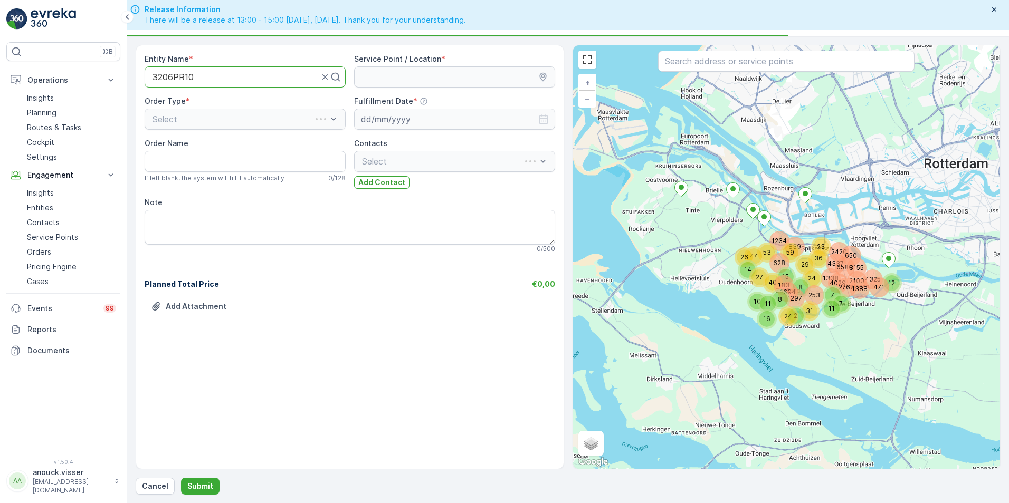
click at [232, 118] on div "Select" at bounding box center [245, 119] width 201 height 21
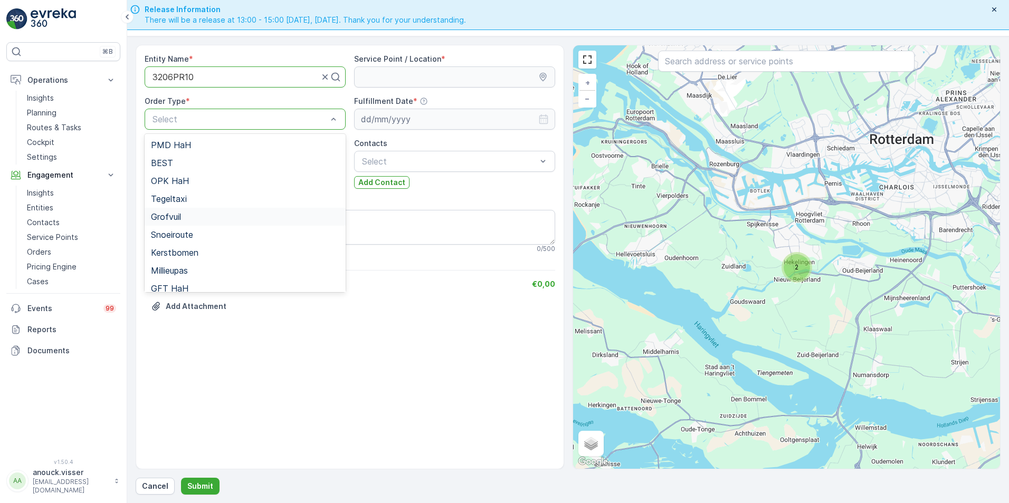
drag, startPoint x: 174, startPoint y: 215, endPoint x: 174, endPoint y: 208, distance: 6.9
click at [175, 215] on span "Grofvuil" at bounding box center [166, 216] width 30 height 9
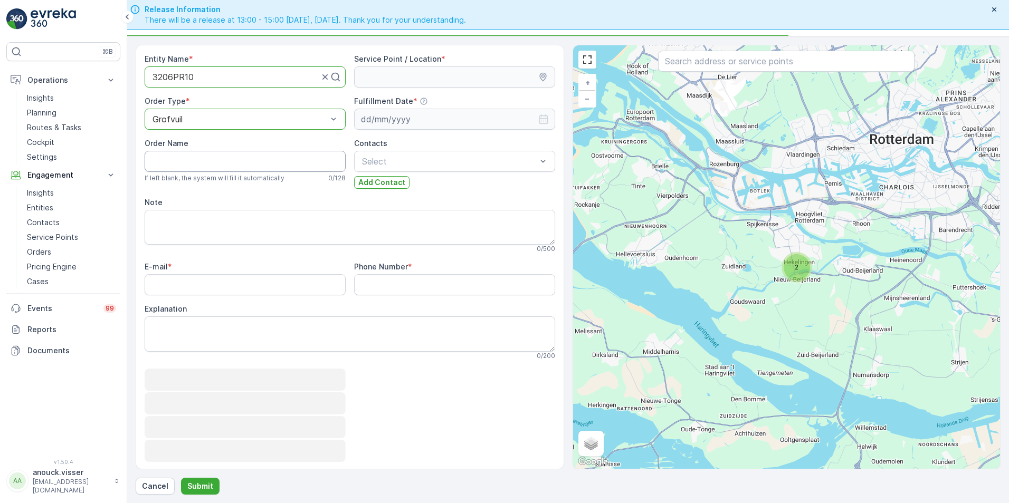
click at [185, 163] on Name "Order Name" at bounding box center [245, 161] width 201 height 21
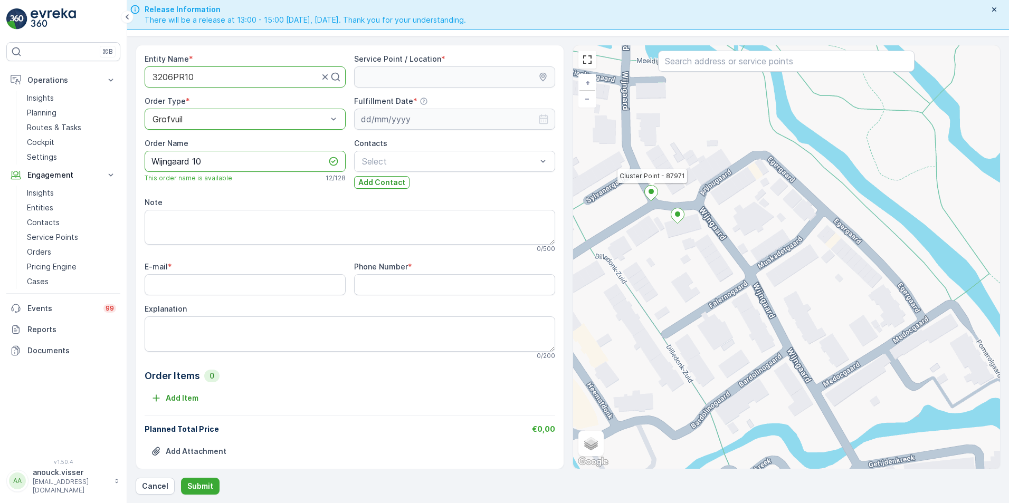
type Name "Wijngaard 10"
click at [656, 193] on icon at bounding box center [650, 193] width 13 height 15
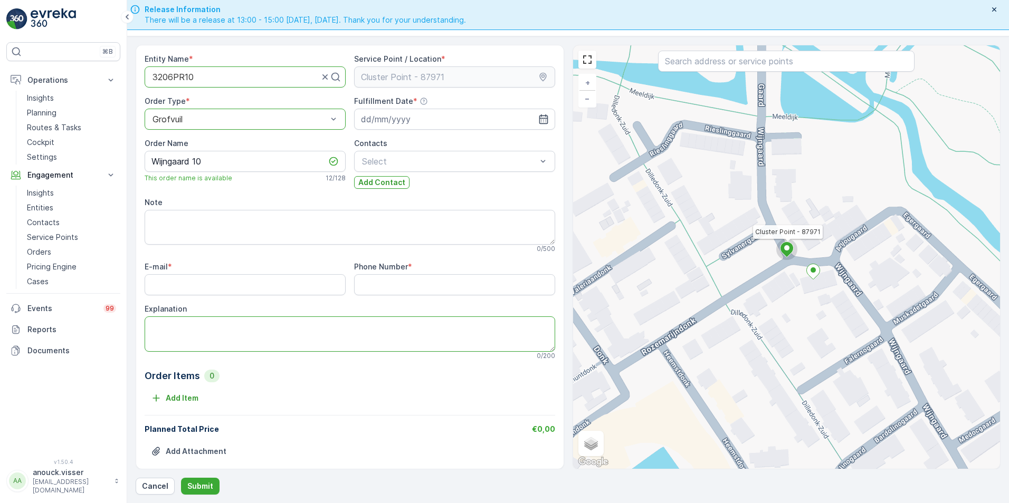
click at [368, 334] on textarea "Explanation" at bounding box center [350, 334] width 411 height 35
type textarea "1x tafel, 1x stoel, 1x elektrische apparaten, 1x matras, 1x bankstel, 1x tuin a…"
click at [174, 284] on input "E-mail" at bounding box center [245, 284] width 201 height 21
paste input "[EMAIL_ADDRESS][DOMAIN_NAME]"
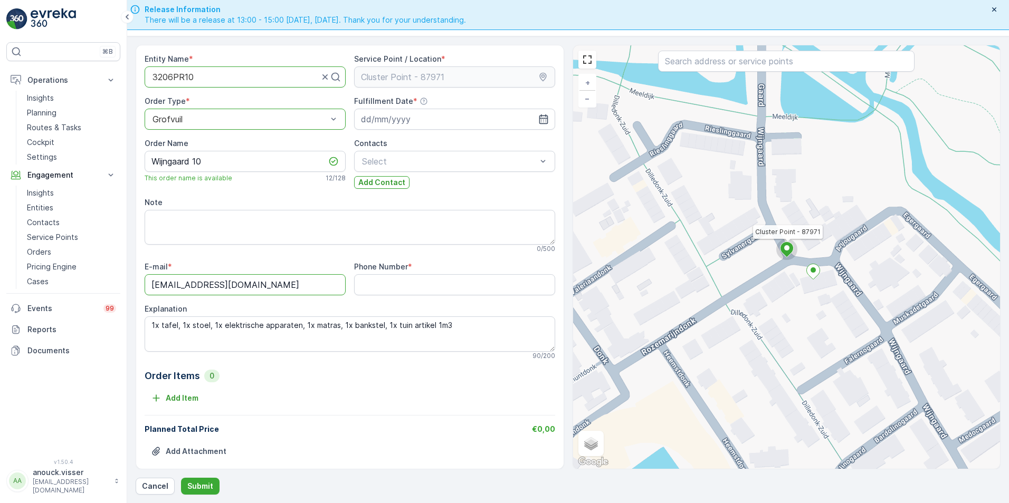
type input "[EMAIL_ADDRESS][DOMAIN_NAME]"
click at [442, 285] on Number "Phone Number" at bounding box center [454, 284] width 201 height 21
paste Number "0619195493"
type Number "0619195493"
click at [408, 117] on input at bounding box center [454, 119] width 201 height 21
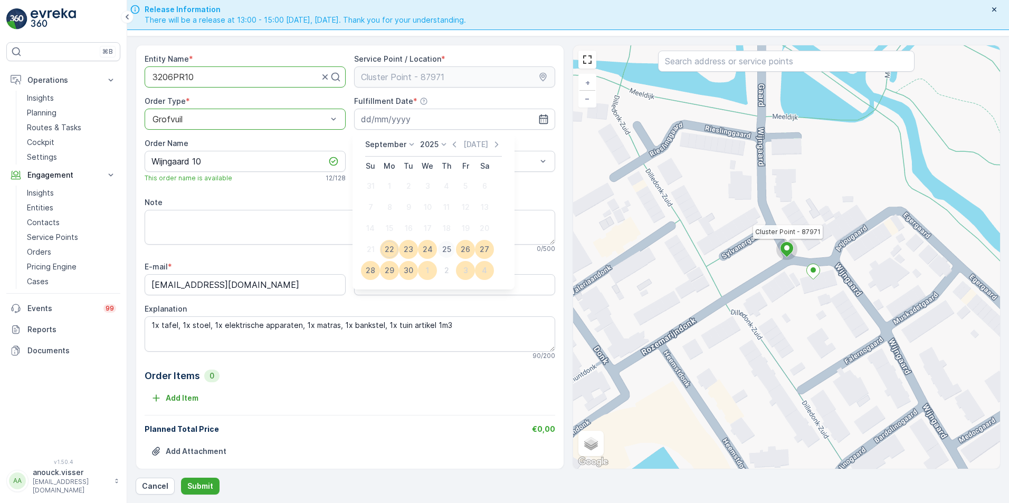
click at [449, 249] on div "25" at bounding box center [446, 249] width 17 height 17
type input "[DATE]"
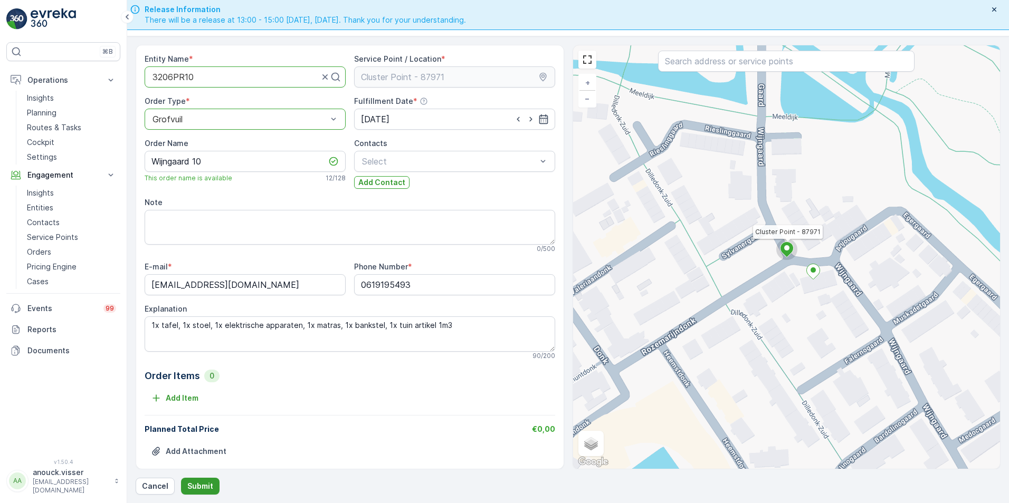
click at [205, 490] on p "Submit" at bounding box center [200, 486] width 26 height 11
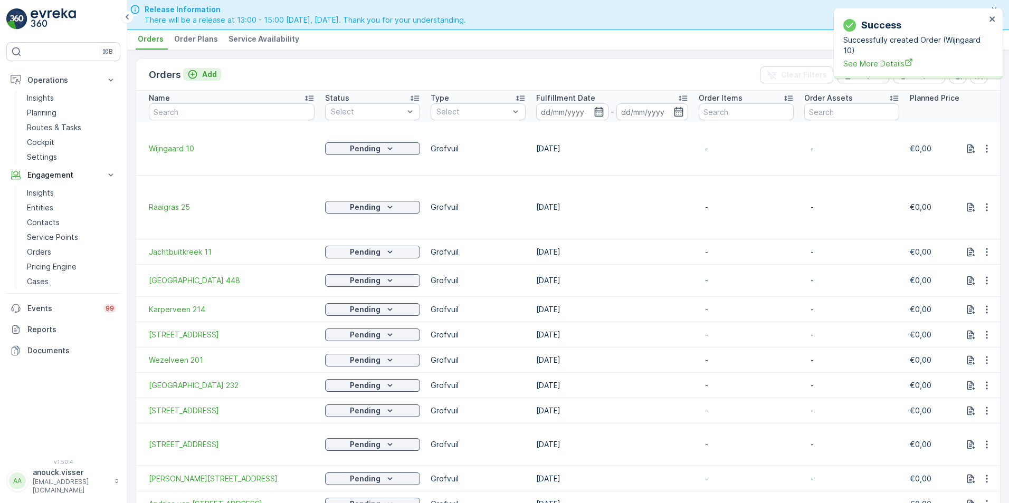
click at [207, 73] on p "Add" at bounding box center [209, 74] width 15 height 11
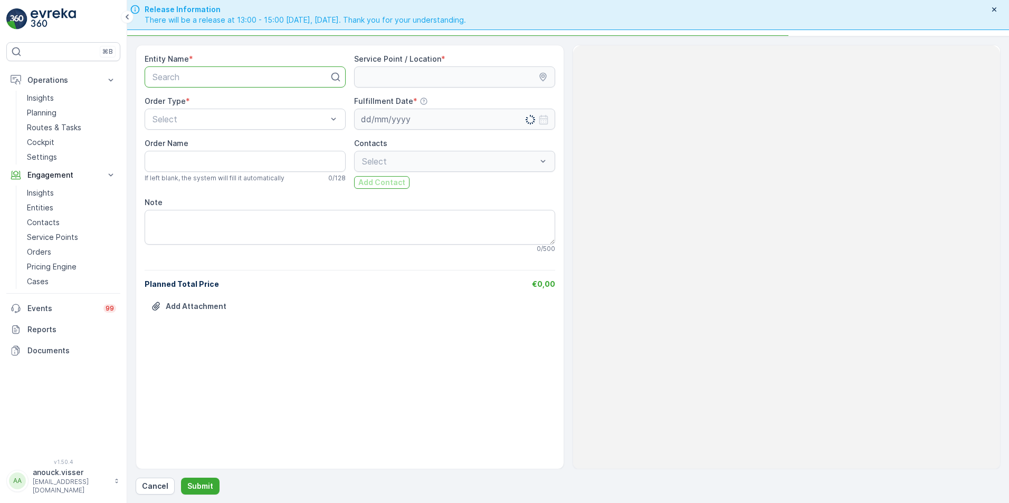
click at [263, 80] on div at bounding box center [240, 76] width 179 height 9
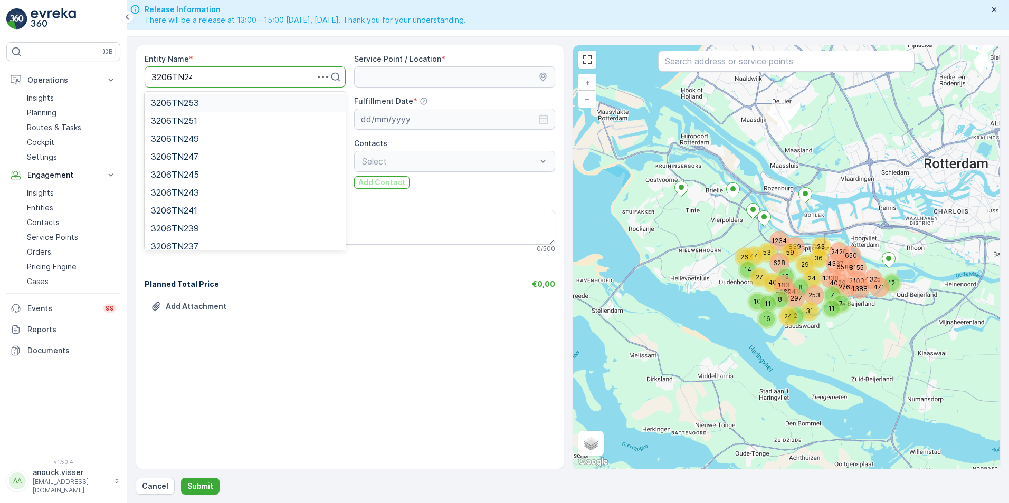
type input "3206TN245"
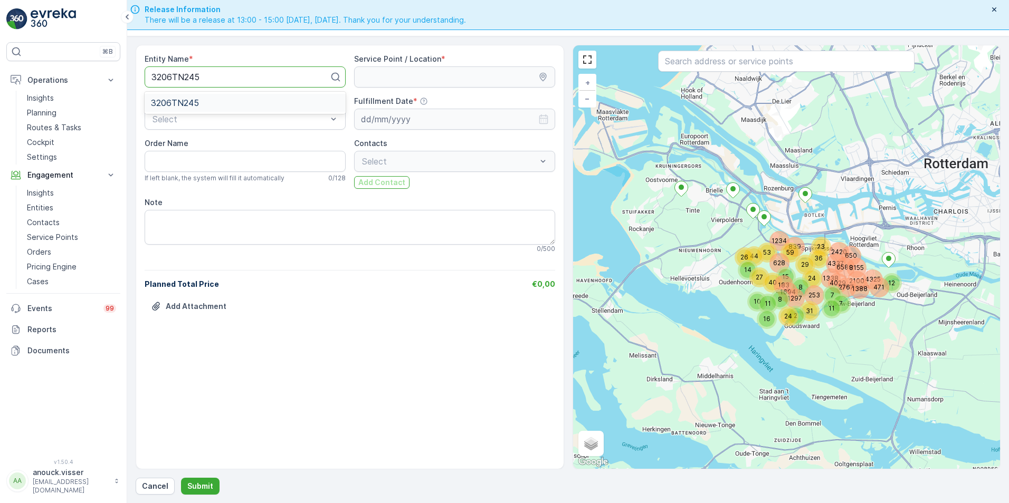
click at [197, 102] on span "3206TN245" at bounding box center [175, 102] width 48 height 9
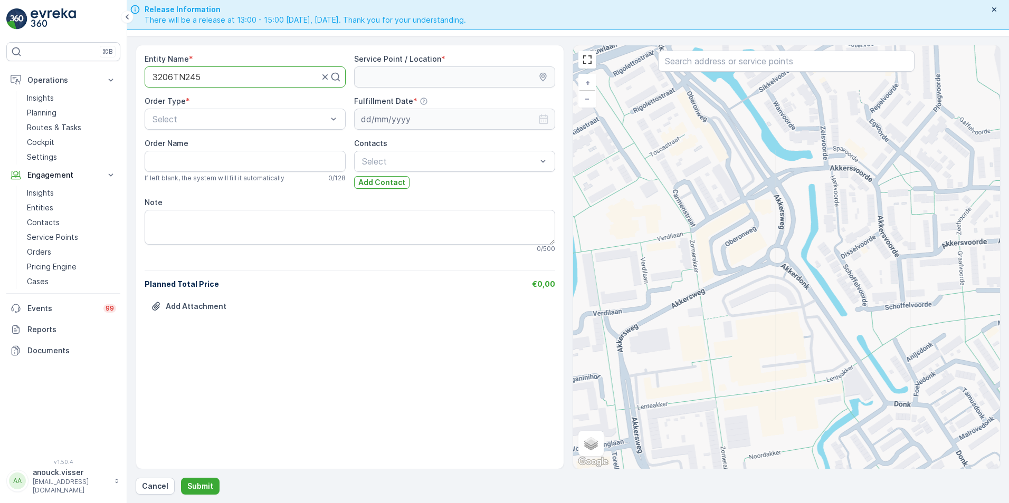
drag, startPoint x: 910, startPoint y: 363, endPoint x: 677, endPoint y: 251, distance: 258.7
click at [677, 251] on div "+ − Satellite Roadmap Terrain Hybrid Leaflet Keyboard shortcuts Map Data Map da…" at bounding box center [786, 257] width 427 height 424
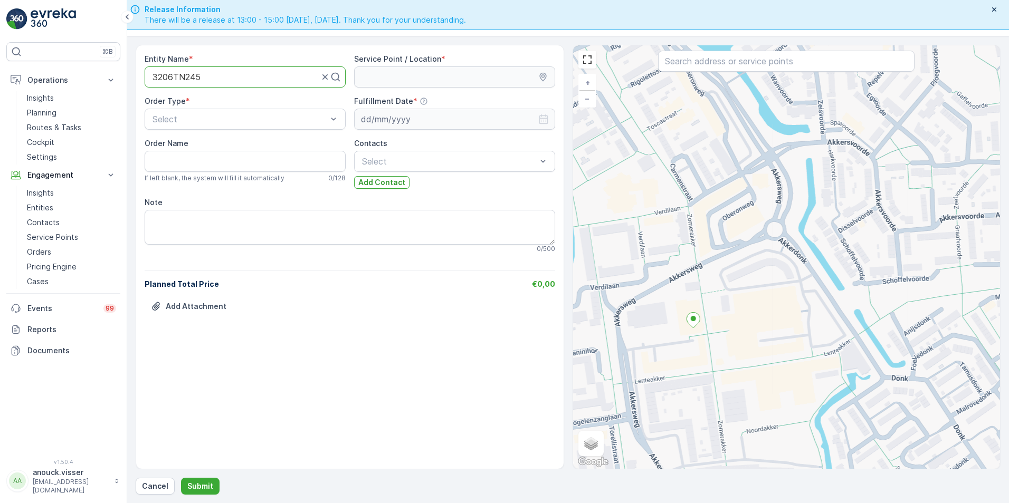
drag, startPoint x: 794, startPoint y: 340, endPoint x: 786, endPoint y: 325, distance: 16.5
click at [786, 325] on div "+ − Satellite Roadmap Terrain Hybrid Leaflet Keyboard shortcuts Map Data Map da…" at bounding box center [786, 257] width 427 height 424
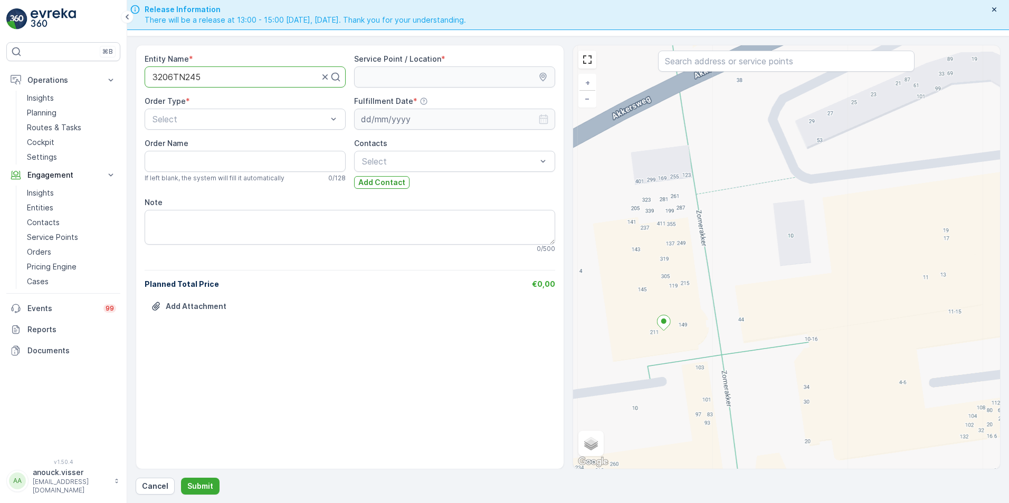
click at [803, 178] on div "+ − Satellite Roadmap Terrain Hybrid Leaflet Keyboard shortcuts Map Data Map da…" at bounding box center [786, 257] width 427 height 424
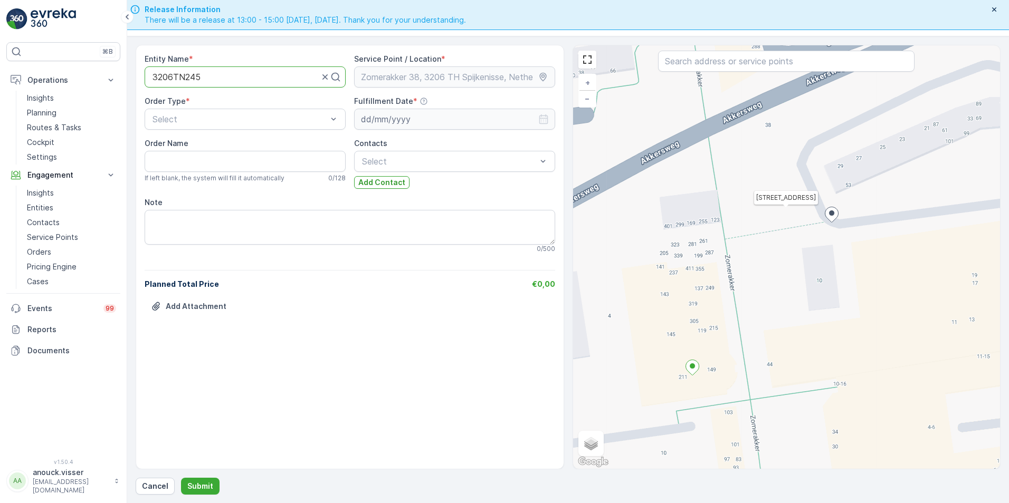
drag, startPoint x: 718, startPoint y: 348, endPoint x: 756, endPoint y: 320, distance: 46.8
click at [756, 320] on div "Zomerakker 38, 3206 TH Spijkenisse, Netherlands + − Satellite Roadmap Terrain H…" at bounding box center [786, 257] width 427 height 424
drag, startPoint x: 186, startPoint y: 179, endPoint x: 194, endPoint y: 162, distance: 18.6
click at [186, 178] on div "Grofvuil" at bounding box center [245, 180] width 188 height 9
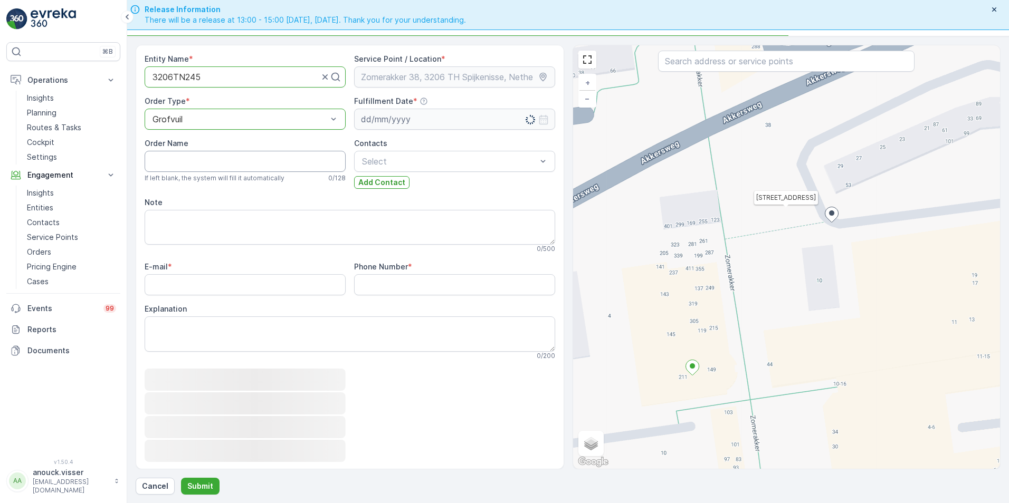
click at [195, 159] on Name "Order Name" at bounding box center [245, 161] width 201 height 21
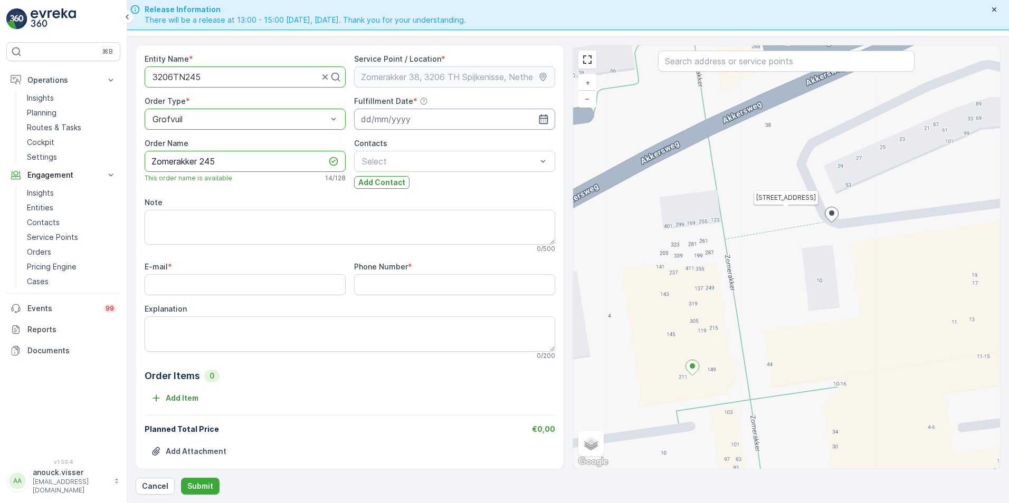
type Name "Zomerakker 245"
click at [486, 111] on input at bounding box center [454, 119] width 201 height 21
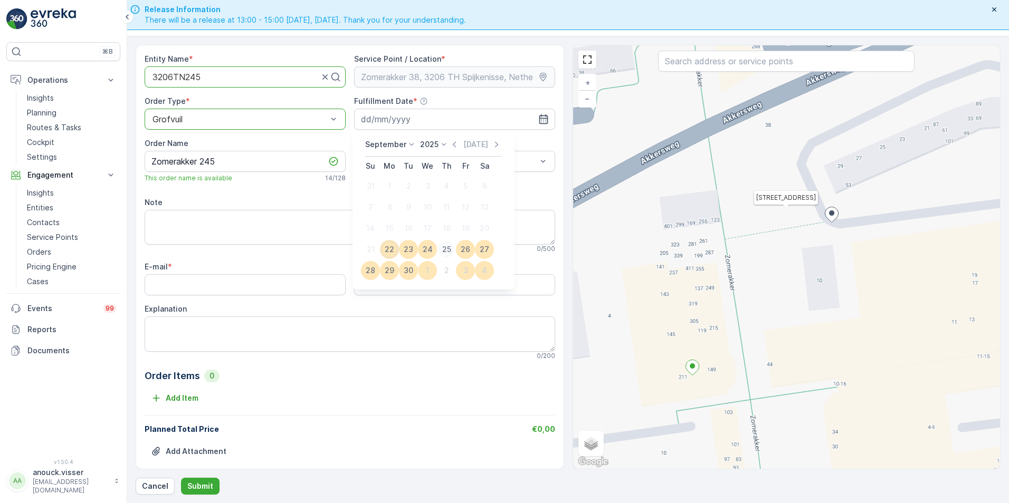
click at [449, 251] on div "25" at bounding box center [446, 249] width 17 height 17
type input "[DATE]"
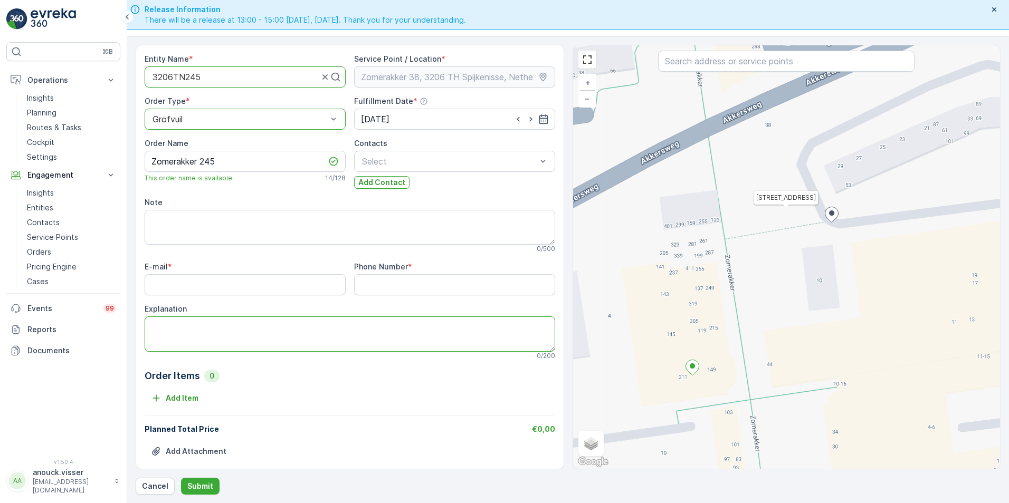
click at [415, 344] on textarea "Explanation" at bounding box center [350, 334] width 411 height 35
type textarea "1m3"
click at [203, 276] on input "E-mail" at bounding box center [245, 284] width 201 height 21
paste input "[EMAIL_ADDRESS][DOMAIN_NAME]"
type input "[EMAIL_ADDRESS][DOMAIN_NAME]"
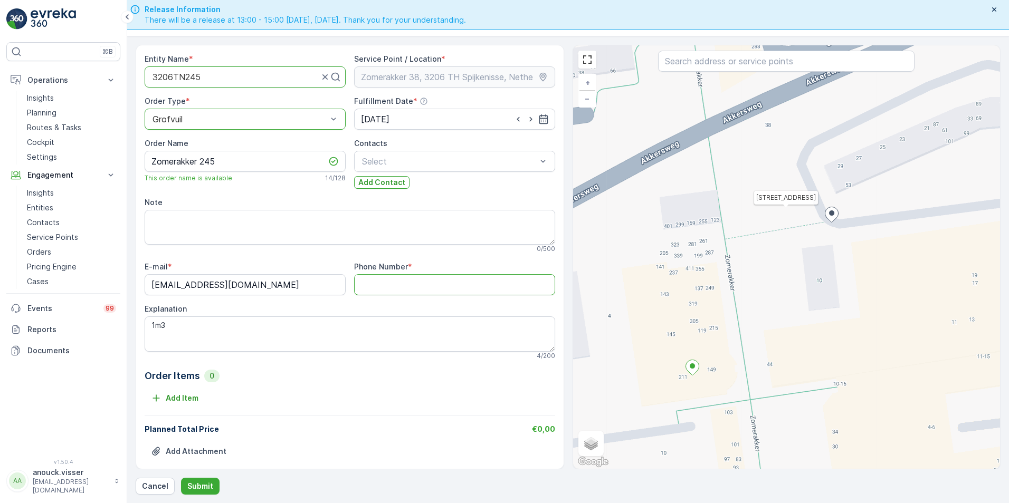
paste Number "0181640284"
click at [432, 280] on Number "0181640284" at bounding box center [454, 284] width 201 height 21
type Number "0181640284"
click at [206, 483] on p "Submit" at bounding box center [200, 486] width 26 height 11
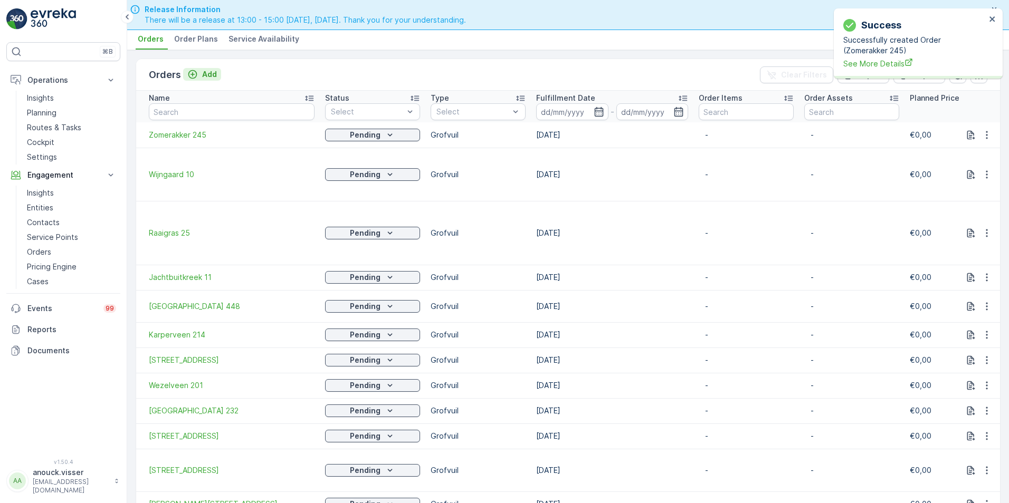
click at [192, 77] on icon "Add" at bounding box center [192, 74] width 11 height 11
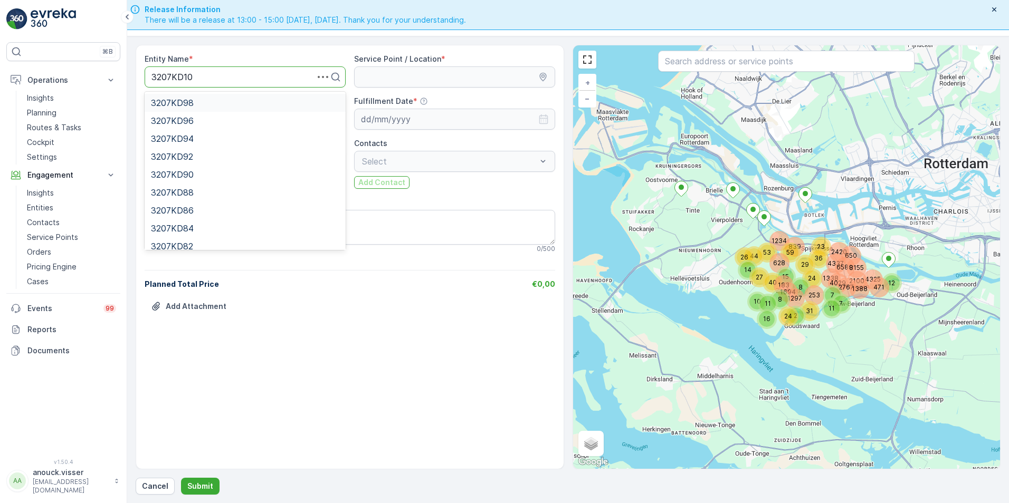
type input "3207KD104"
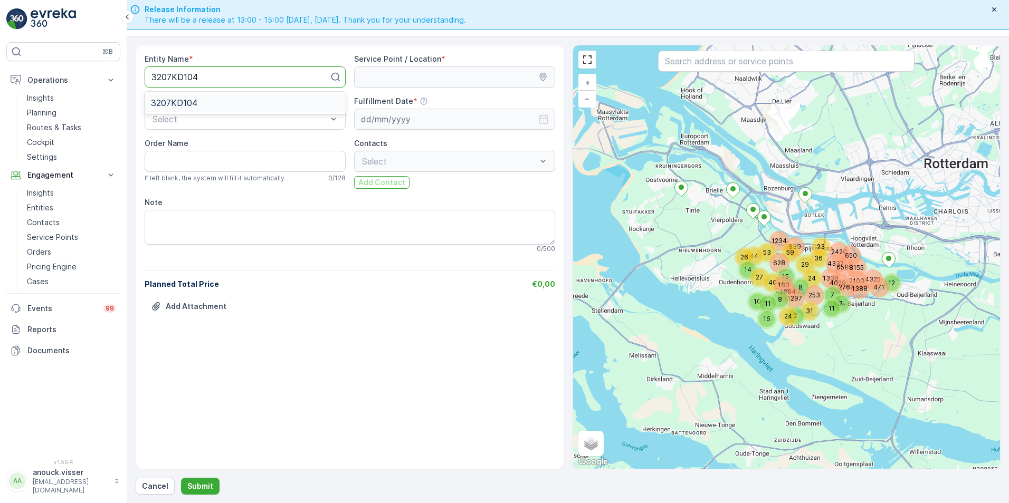
click at [177, 100] on span "3207KD104" at bounding box center [174, 102] width 46 height 9
click at [170, 152] on Name "Order Name" at bounding box center [245, 161] width 201 height 21
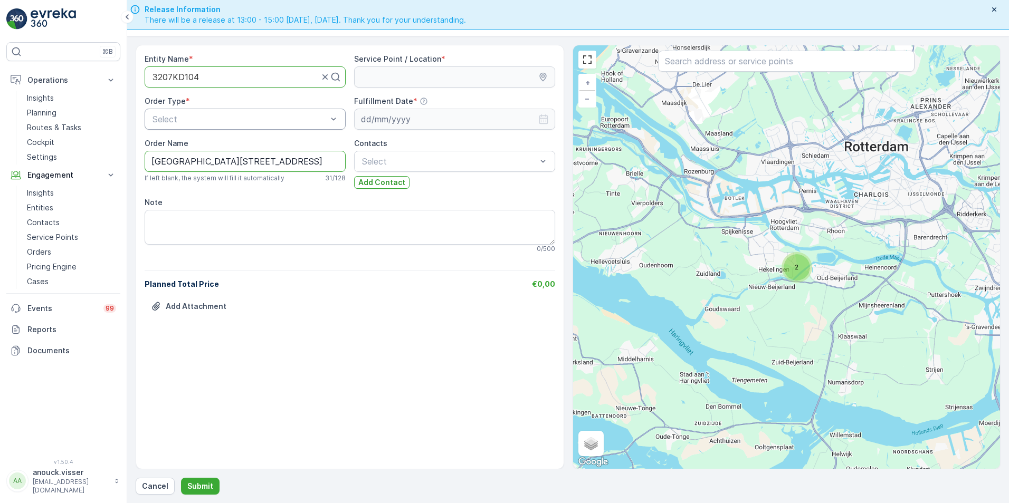
type Name "[GEOGRAPHIC_DATA][STREET_ADDRESS]"
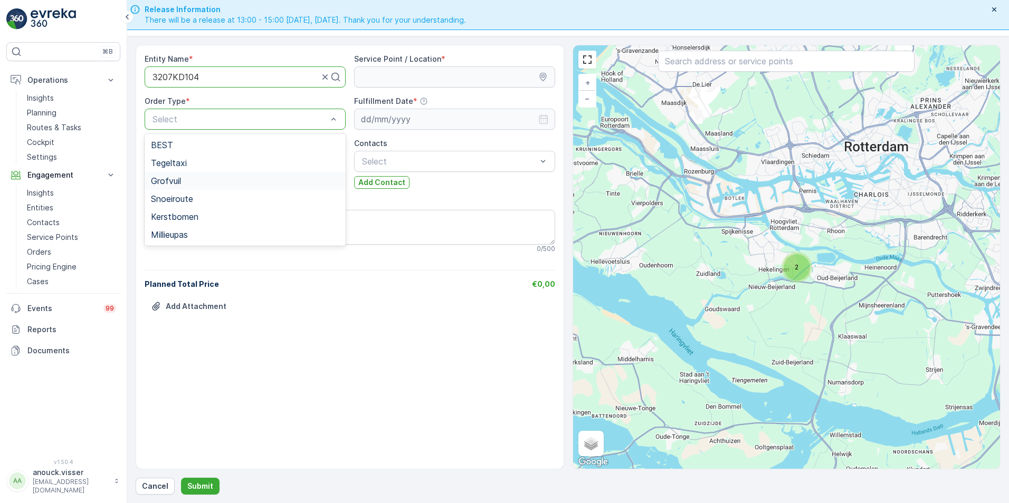
click at [203, 174] on div "Grofvuil" at bounding box center [245, 181] width 201 height 18
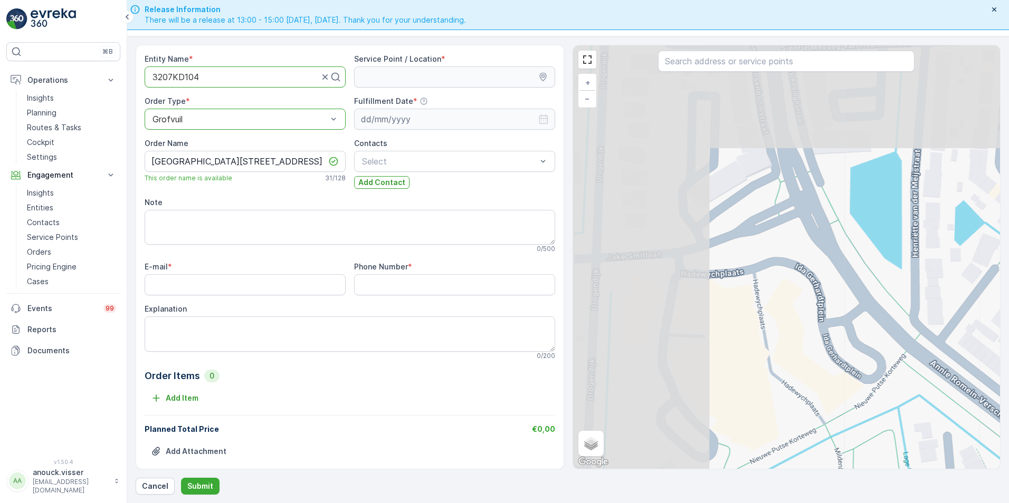
drag, startPoint x: 657, startPoint y: 115, endPoint x: 923, endPoint y: 296, distance: 322.0
click at [943, 321] on div "+ − Satellite Roadmap Terrain Hybrid Leaflet Keyboard shortcuts Map Data Map da…" at bounding box center [786, 257] width 427 height 424
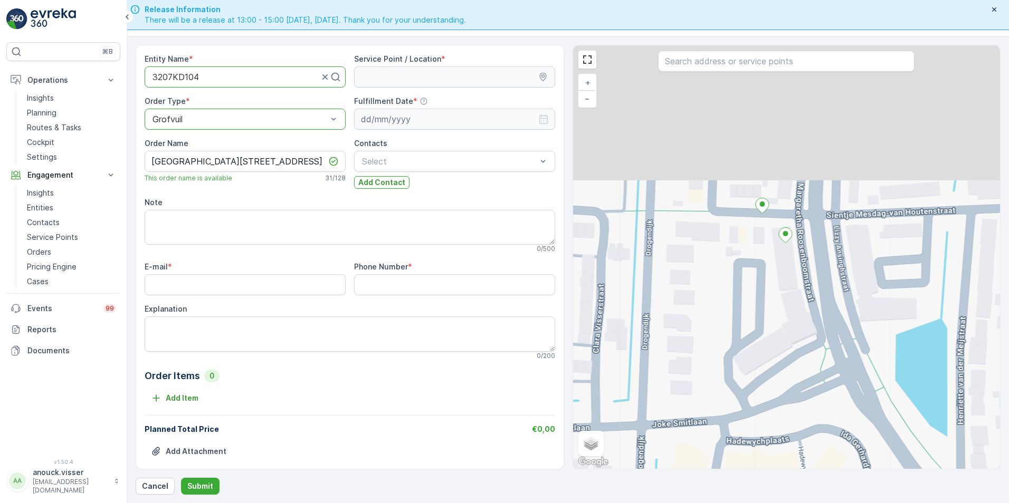
drag, startPoint x: 747, startPoint y: 133, endPoint x: 788, endPoint y: 291, distance: 163.4
click at [788, 291] on div "+ − Satellite Roadmap Terrain Hybrid Leaflet Keyboard shortcuts Map Data Map da…" at bounding box center [786, 257] width 427 height 424
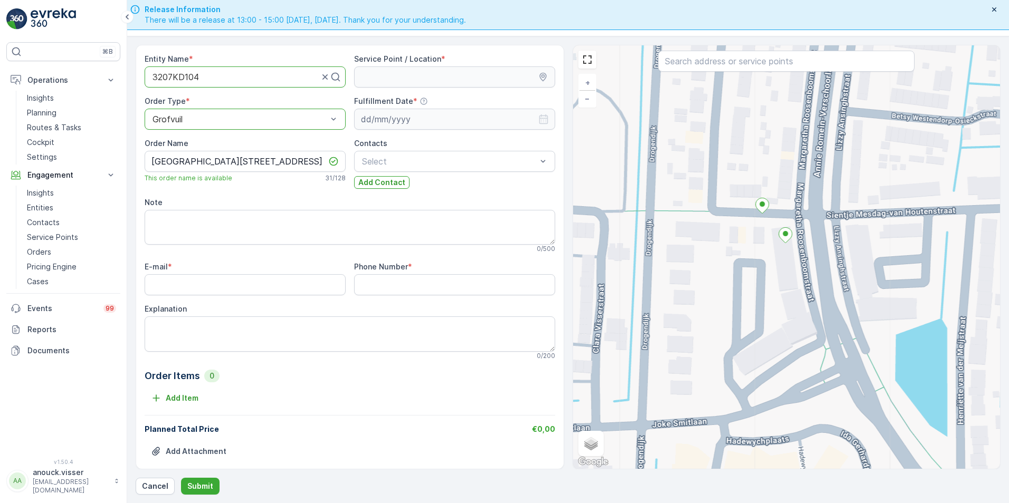
click at [760, 273] on div "+ − Satellite Roadmap Terrain Hybrid Leaflet Keyboard shortcuts Map Data Map da…" at bounding box center [786, 257] width 427 height 424
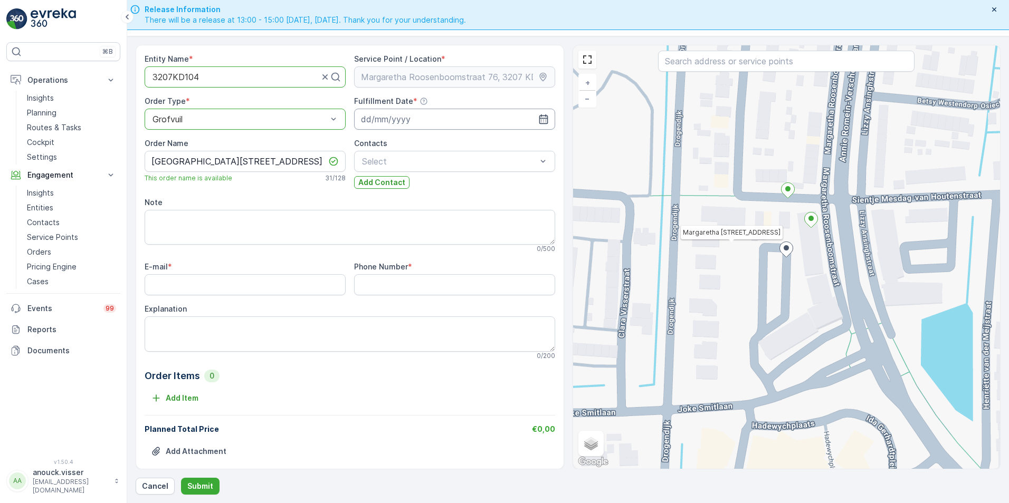
click at [393, 119] on input at bounding box center [454, 119] width 201 height 21
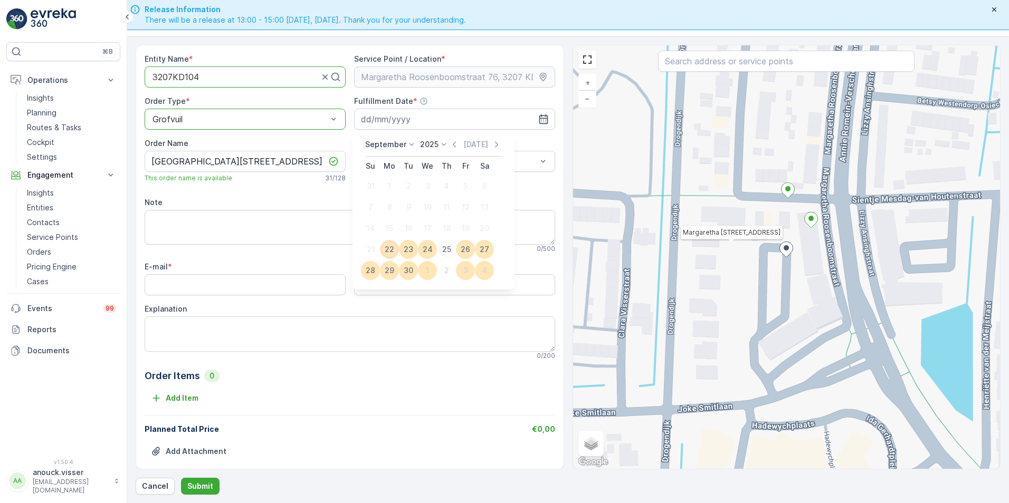
click at [449, 252] on div "25" at bounding box center [446, 249] width 17 height 17
type input "[DATE]"
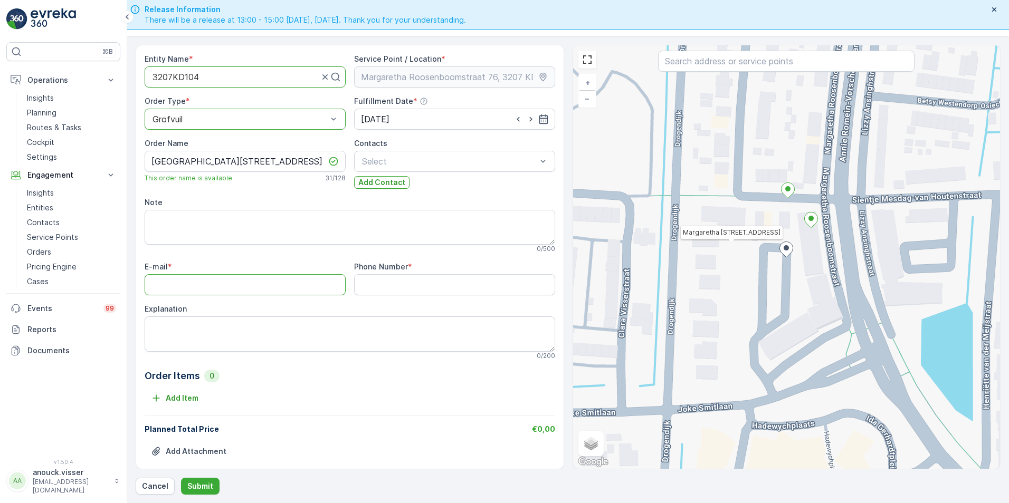
click at [198, 289] on input "E-mail" at bounding box center [245, 284] width 201 height 21
paste input "[EMAIL_ADDRESS][DOMAIN_NAME]"
click at [247, 286] on input "E-mail" at bounding box center [245, 284] width 201 height 21
type input "[EMAIL_ADDRESS][DOMAIN_NAME]"
drag, startPoint x: 405, startPoint y: 282, endPoint x: 387, endPoint y: 282, distance: 17.9
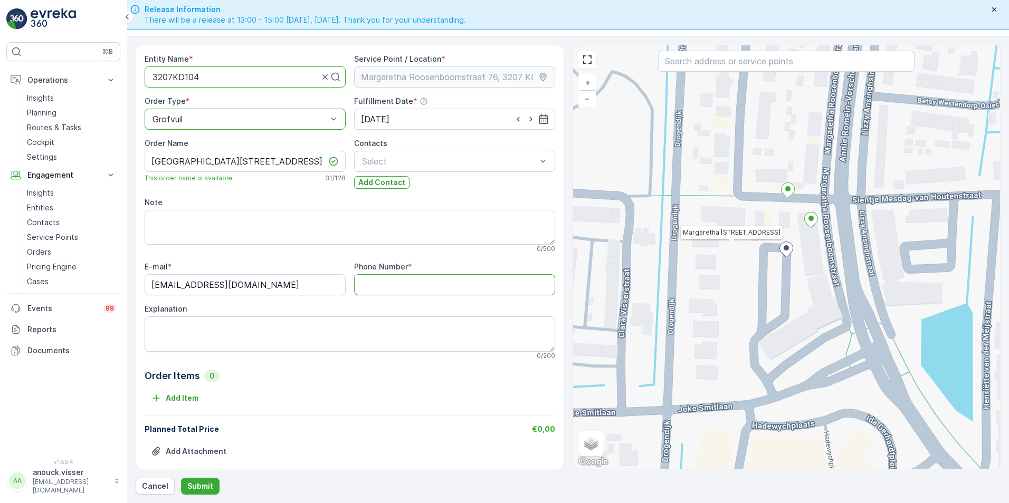
click at [405, 282] on Number "Phone Number" at bounding box center [454, 284] width 201 height 21
paste Number "0686865474"
click at [369, 289] on Number "0686865474" at bounding box center [454, 284] width 201 height 21
type Number "0686865474"
click at [345, 349] on textarea "Explanation" at bounding box center [350, 334] width 411 height 35
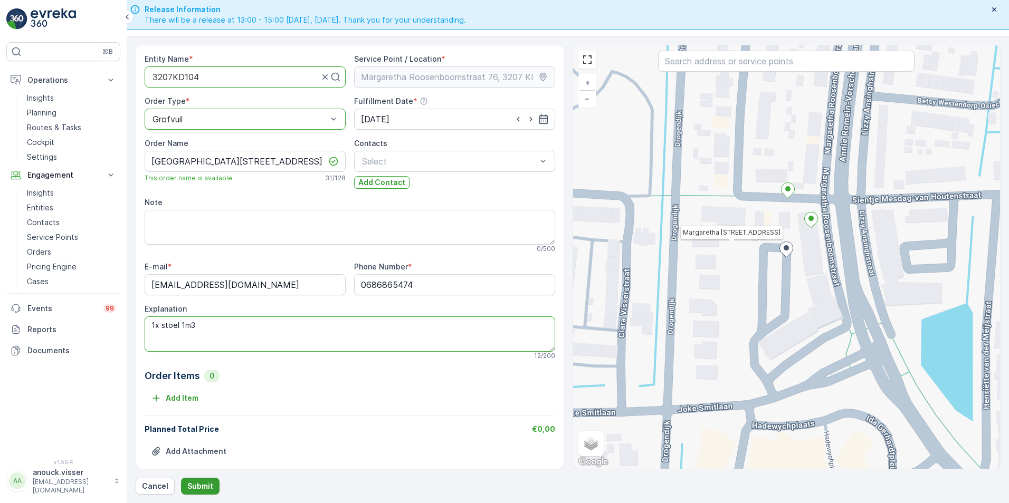
type textarea "1x stoel 1m3"
click at [196, 488] on p "Submit" at bounding box center [200, 486] width 26 height 11
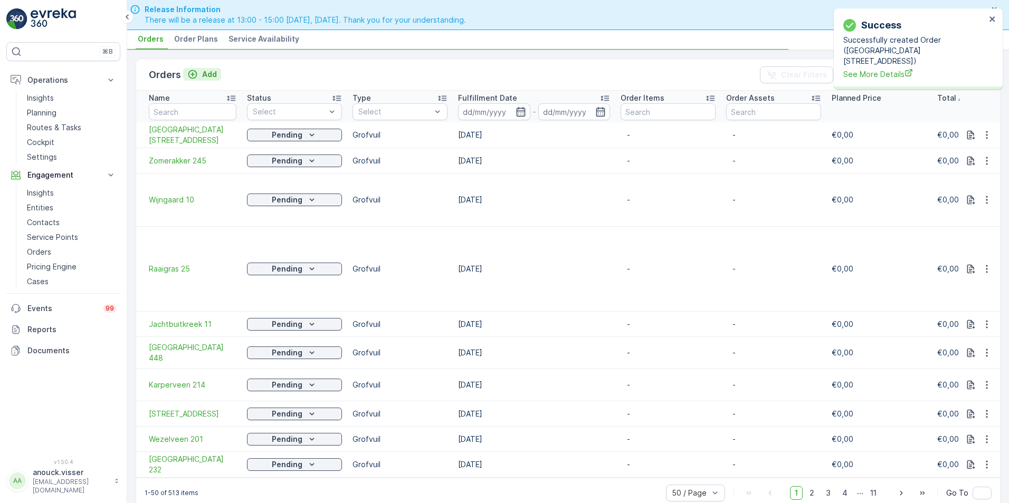
click at [206, 73] on p "Add" at bounding box center [209, 74] width 15 height 11
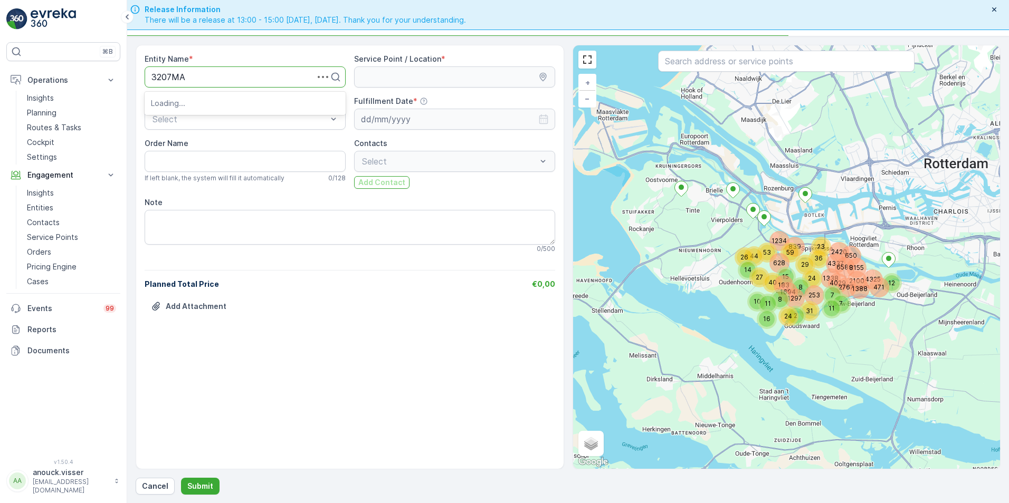
type input "3207MA5"
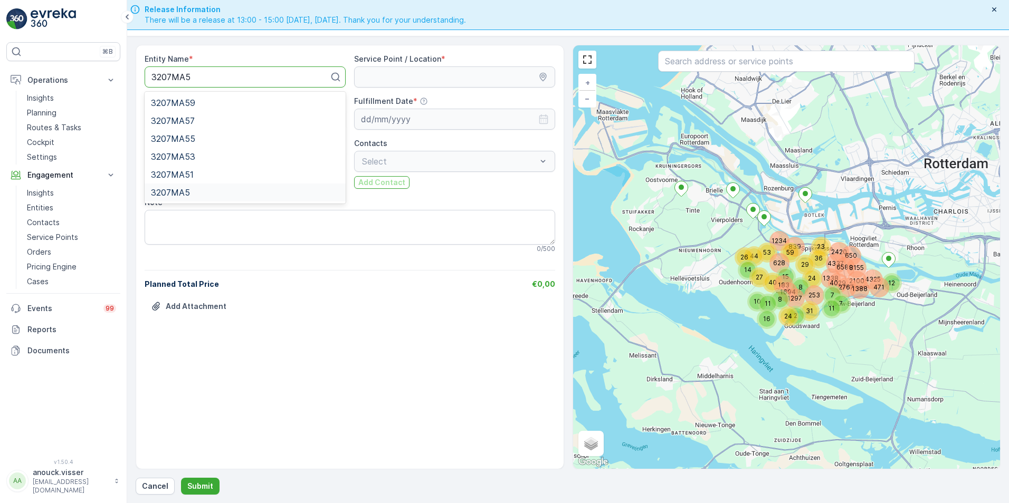
drag, startPoint x: 226, startPoint y: 100, endPoint x: 202, endPoint y: 188, distance: 91.4
click at [202, 188] on div "3207MA59 3207MA57 3207MA55 3207MA53 3207MA51 3207MA5" at bounding box center [245, 148] width 201 height 112
click at [202, 188] on div "3207MA5" at bounding box center [245, 192] width 188 height 9
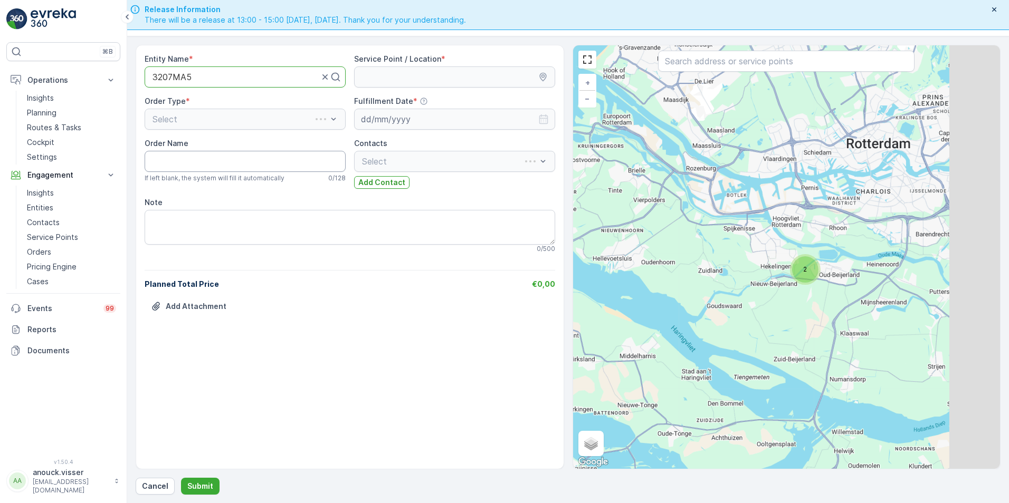
click at [168, 156] on Name "Order Name" at bounding box center [245, 161] width 201 height 21
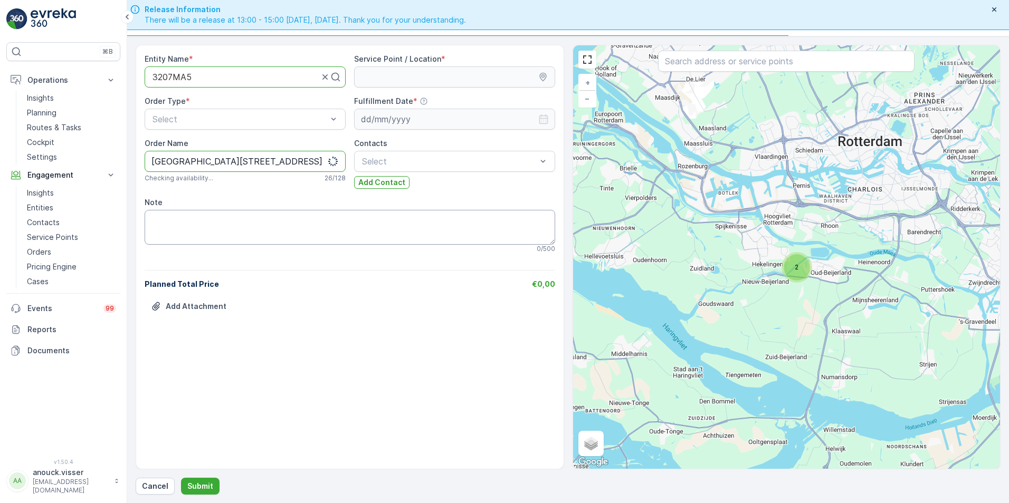
type Name "[GEOGRAPHIC_DATA][STREET_ADDRESS]"
click at [197, 225] on textarea "Note" at bounding box center [350, 227] width 411 height 35
click at [241, 126] on div "Select" at bounding box center [245, 119] width 201 height 21
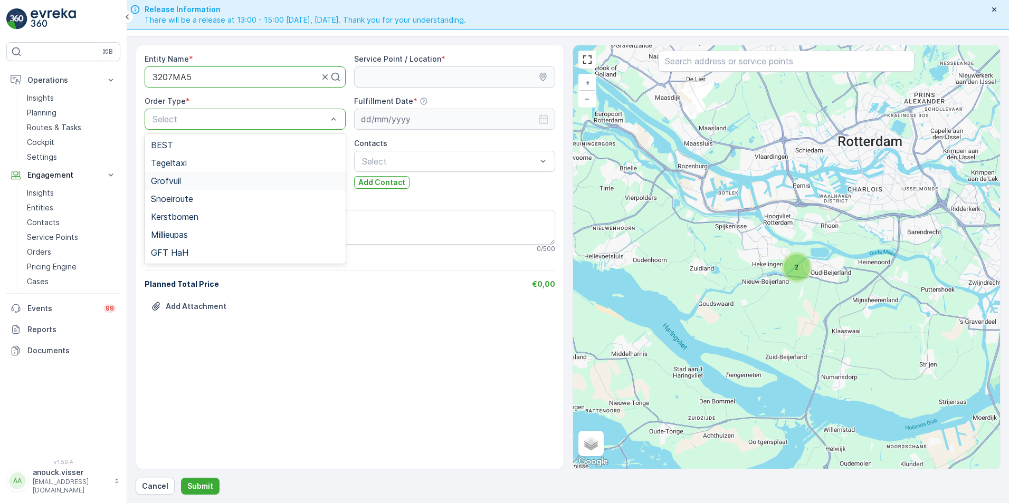
click at [185, 183] on div "Grofvuil" at bounding box center [245, 180] width 188 height 9
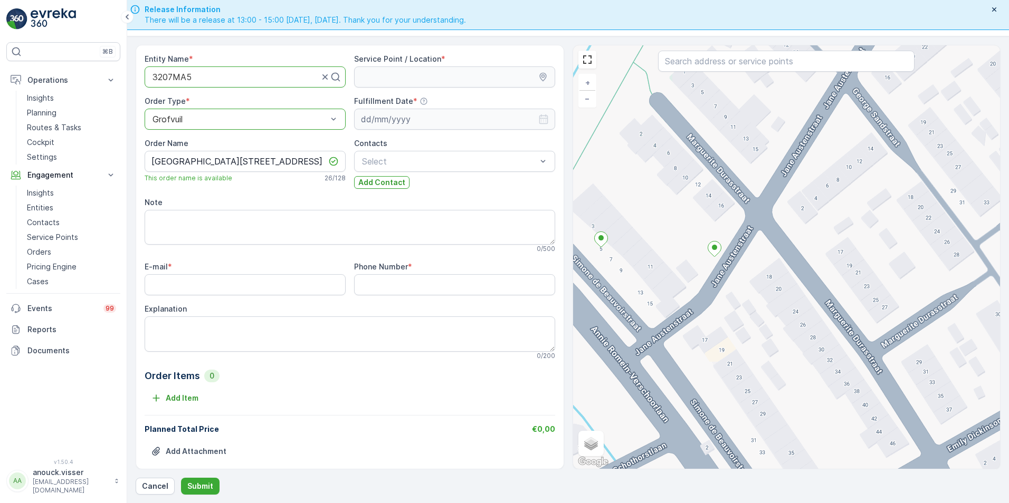
click at [652, 323] on div "+ − Satellite Roadmap Terrain Hybrid Leaflet Keyboard shortcuts Map Data Map da…" at bounding box center [786, 257] width 427 height 424
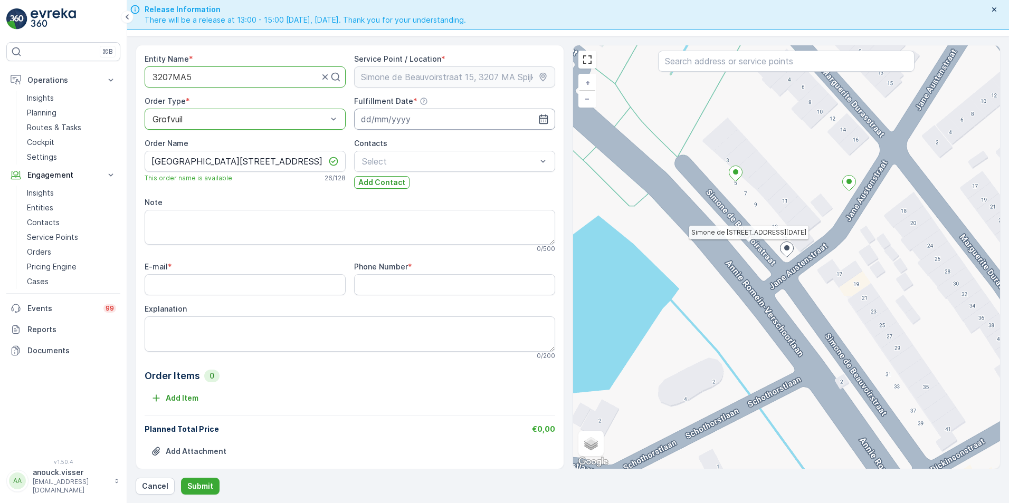
click at [403, 115] on input at bounding box center [454, 119] width 201 height 21
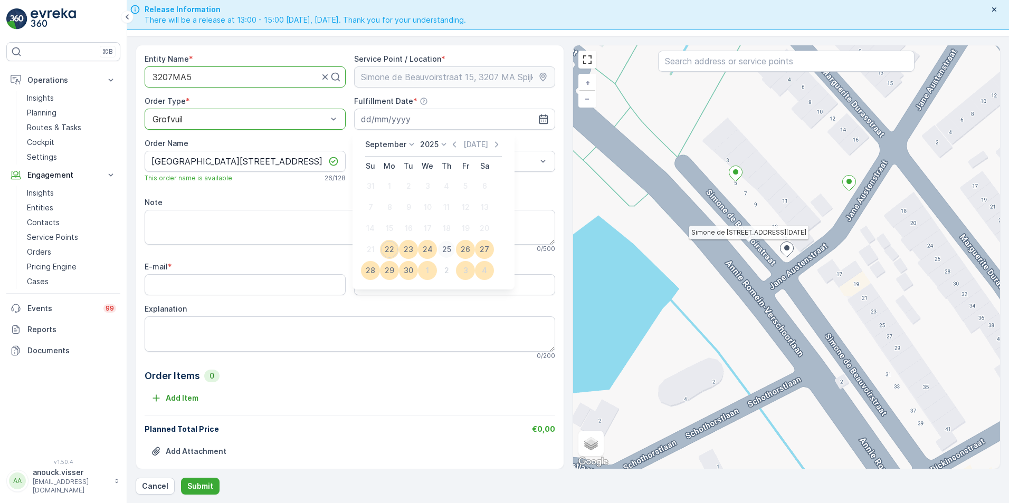
click at [446, 247] on div "25" at bounding box center [446, 249] width 17 height 17
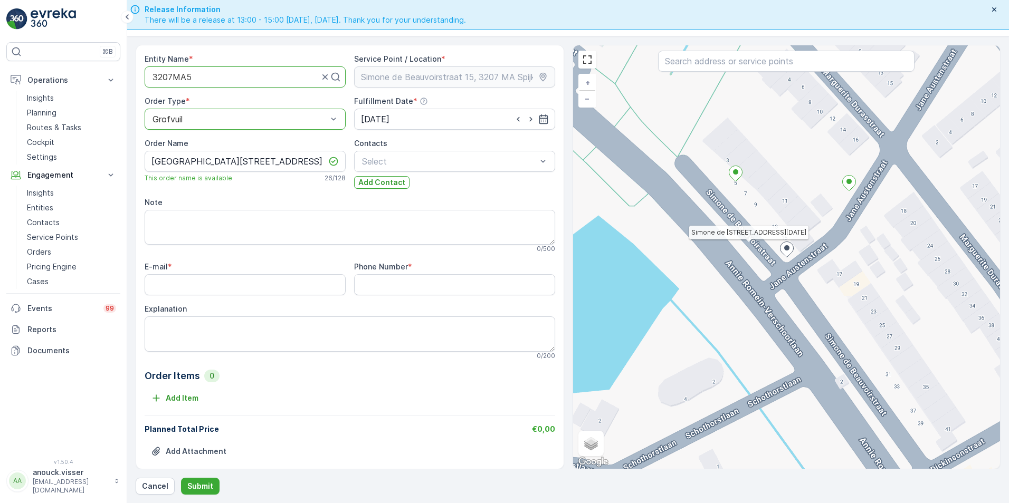
type input "[DATE]"
drag, startPoint x: 173, startPoint y: 281, endPoint x: 183, endPoint y: 278, distance: 11.2
click at [173, 281] on input "E-mail" at bounding box center [245, 284] width 201 height 21
click at [265, 321] on textarea "Explanation" at bounding box center [350, 334] width 411 height 35
type textarea "1x bankstel"
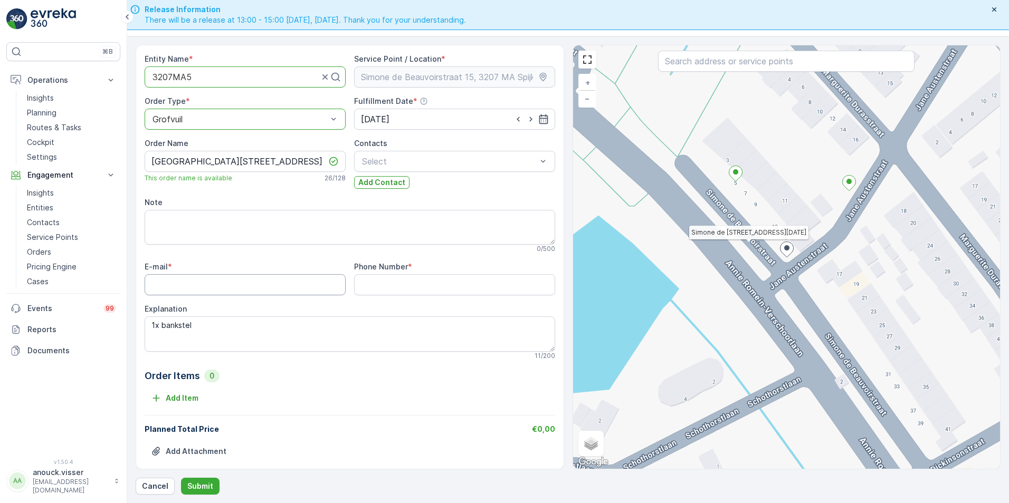
click at [233, 291] on input "E-mail" at bounding box center [245, 284] width 201 height 21
paste Number "0657995611"
click at [404, 289] on Number "Phone Number" at bounding box center [454, 284] width 201 height 21
type Number "0657995611"
click at [285, 298] on div "E-mail * Phone Number * 0657995611 Explanation 1x bankstel 11 / 200" at bounding box center [350, 311] width 411 height 98
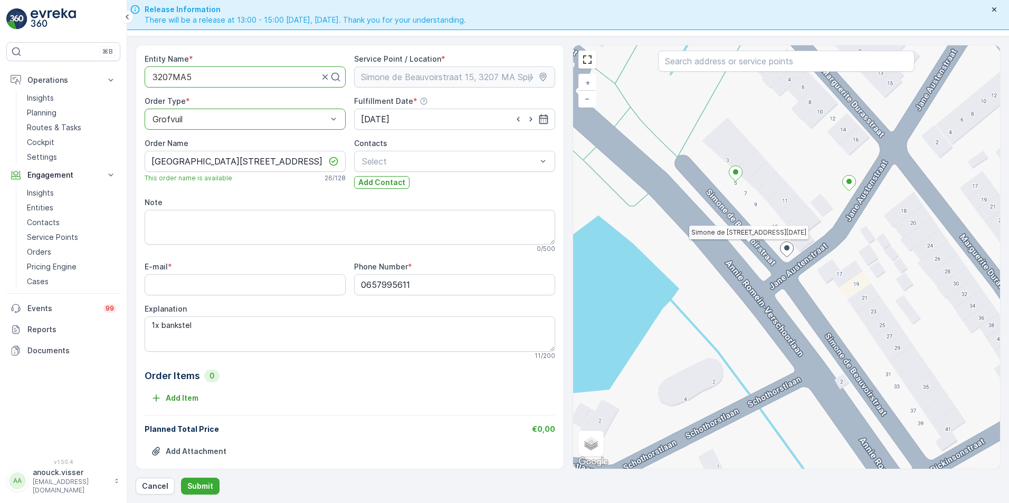
click at [287, 292] on input "E-mail" at bounding box center [245, 284] width 201 height 21
click at [281, 287] on input "E-mail" at bounding box center [245, 284] width 201 height 21
paste input "[PERSON_NAME][EMAIL_ADDRESS][DOMAIN_NAME]"
type input "[PERSON_NAME][EMAIL_ADDRESS][DOMAIN_NAME]"
click at [206, 485] on p "Submit" at bounding box center [200, 486] width 26 height 11
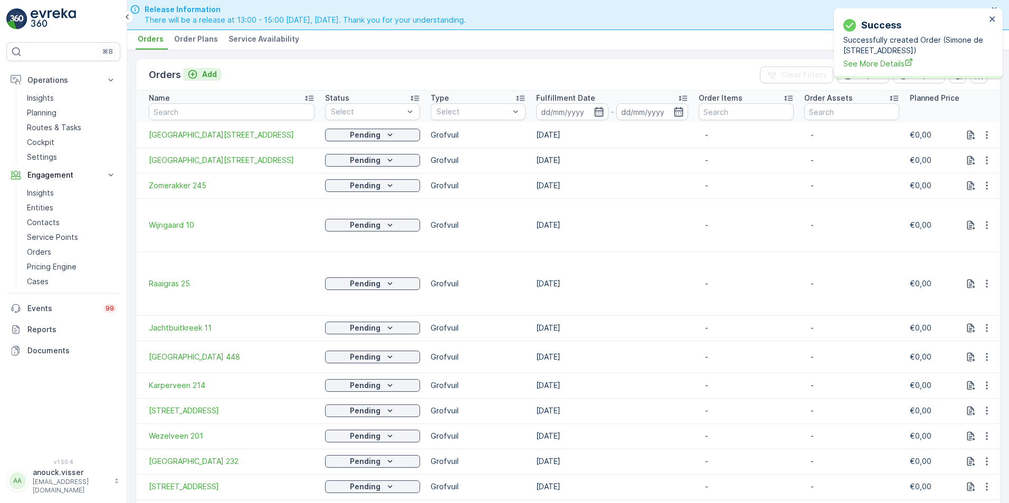
click at [195, 74] on icon "Add" at bounding box center [192, 74] width 11 height 11
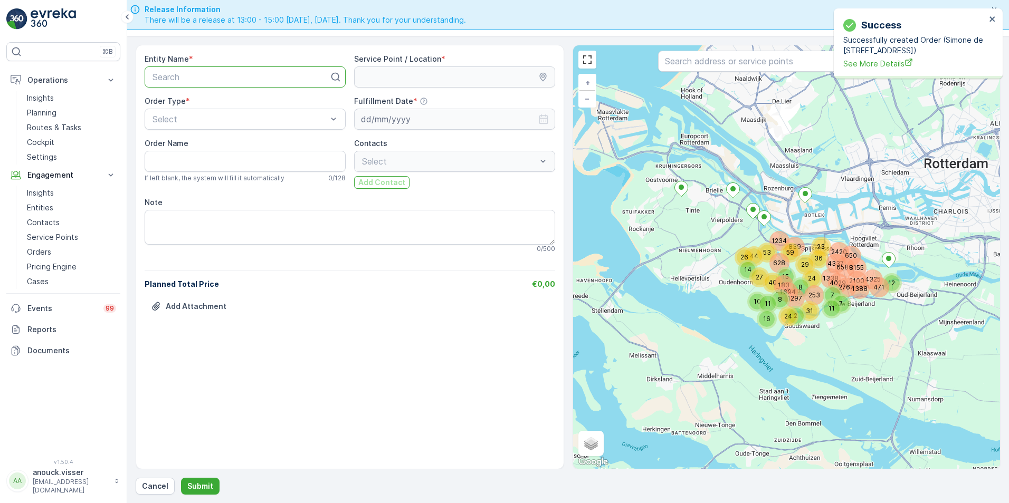
click at [195, 75] on div at bounding box center [240, 76] width 179 height 9
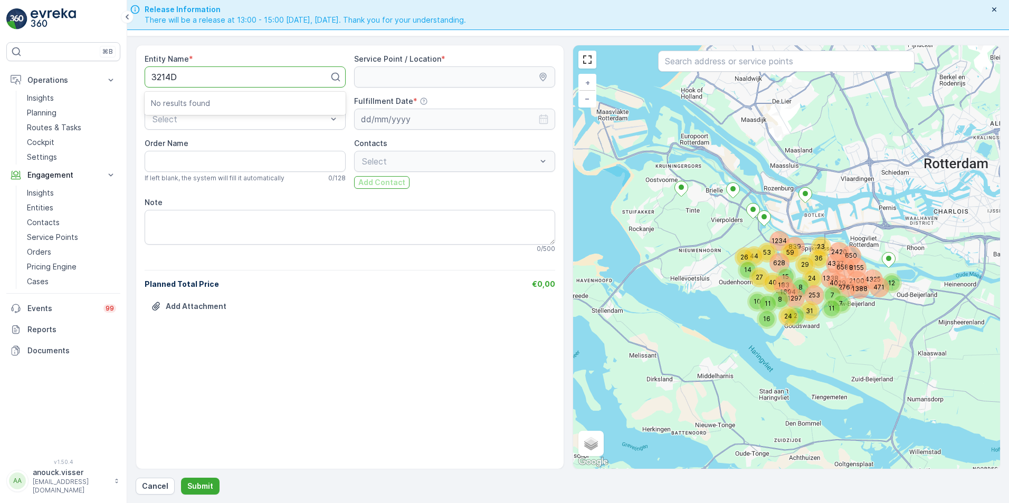
type input "3214"
drag, startPoint x: 203, startPoint y: 74, endPoint x: 25, endPoint y: 80, distance: 177.9
click at [25, 80] on div "⌘B Operations Insights Planning Routes & Tasks Cockpit Settings Engagement Insi…" at bounding box center [504, 251] width 1009 height 503
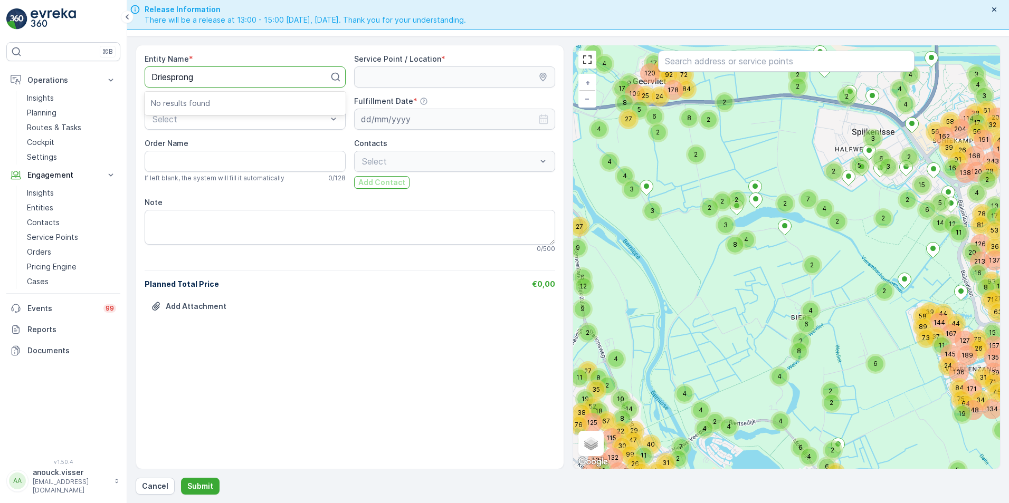
type input "Driesprong"
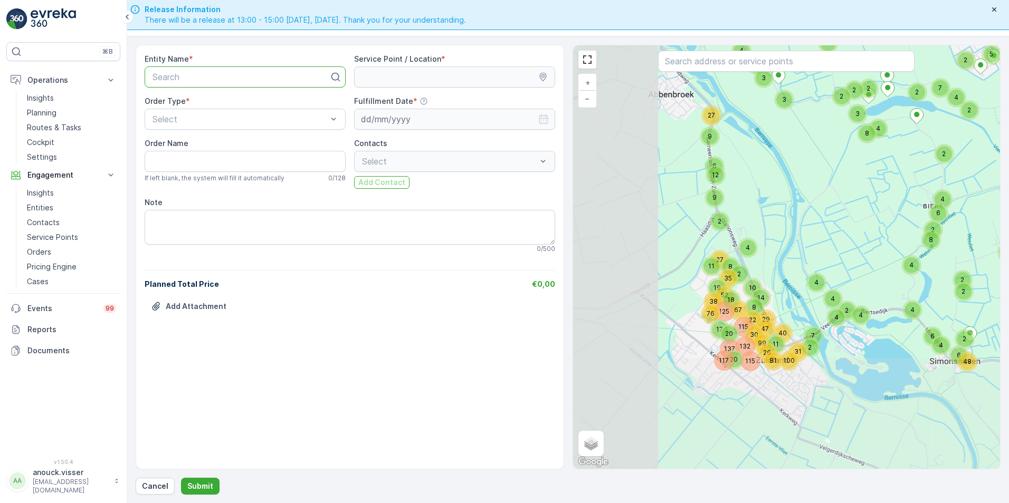
drag, startPoint x: 706, startPoint y: 322, endPoint x: 843, endPoint y: 207, distance: 179.0
click at [843, 206] on div "4 6 2 2 4 4 4 32 45 32 2 157 135 139 71 13 17 81 53 36 137 21 13 63 343 201 47 …" at bounding box center [786, 257] width 427 height 424
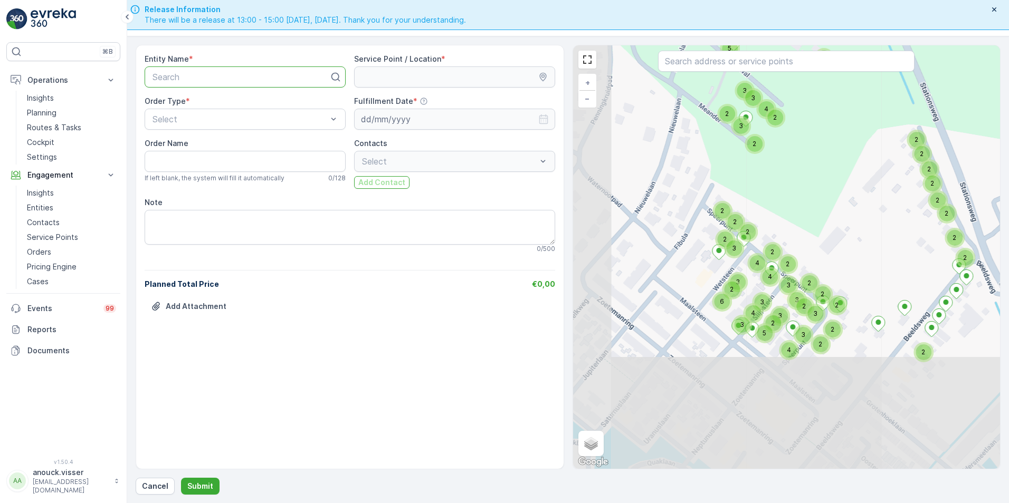
drag, startPoint x: 782, startPoint y: 250, endPoint x: 862, endPoint y: 178, distance: 108.0
click at [862, 178] on div "2 3 2 2 2 2 2 2 2 2 2 2 2 2 3 2 4 2 2 4 2 3 2 4 2 3 2 2 3 3 3 6 2 2 3 3 3 2 2 4…" at bounding box center [786, 257] width 427 height 424
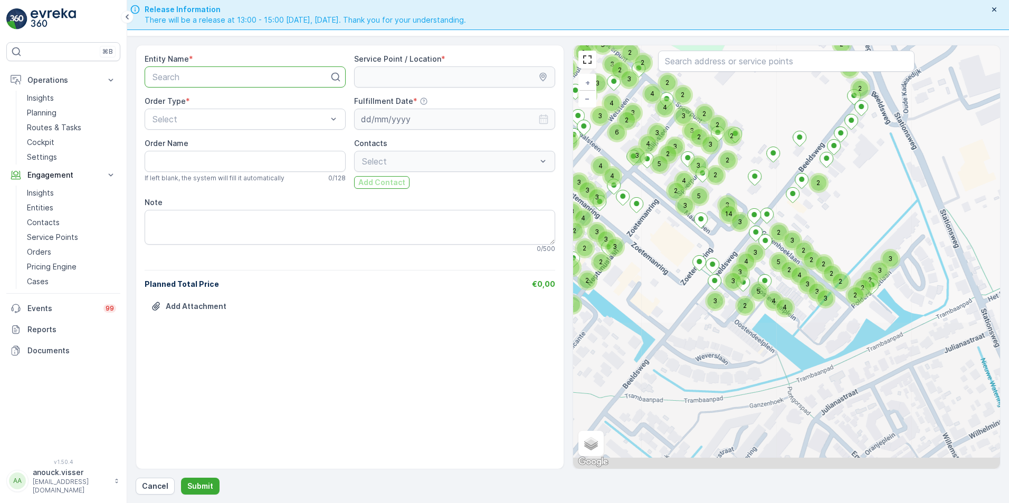
drag, startPoint x: 902, startPoint y: 290, endPoint x: 794, endPoint y: 126, distance: 196.7
click at [794, 126] on div "2 3 2 2 2 2 2 2 2 2 2 2 2 4 2 2 4 2 3 2 4 2 3 2 2 3 3 3 6 2 2 3 3 3 2 2 4 5 3 2…" at bounding box center [786, 257] width 427 height 424
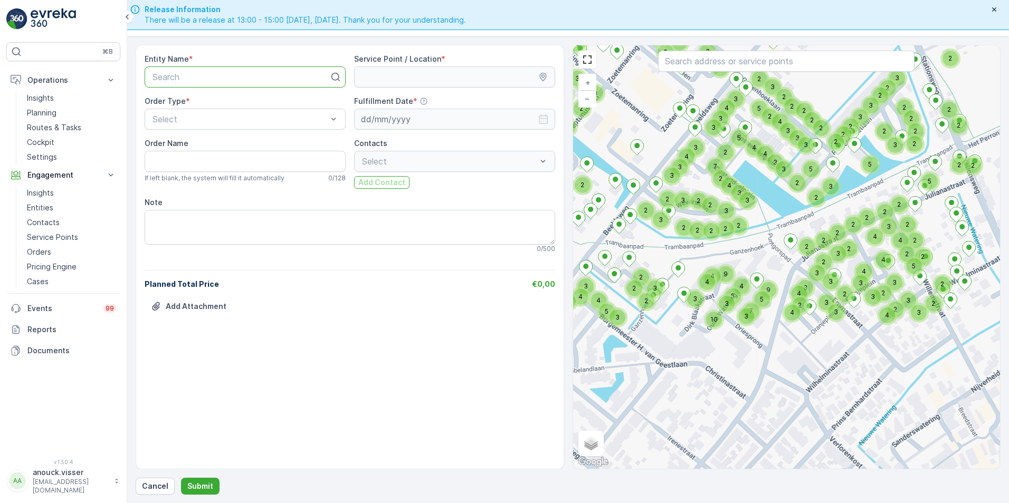
drag, startPoint x: 814, startPoint y: 358, endPoint x: 789, endPoint y: 259, distance: 102.3
click at [797, 202] on div "2 2 2 2 2 4 2 2 4 2 3 2 4 2 3 2 2 3 3 3 6 2 2 3 3 3 2 2 4 5 3 2 2 2 2 3 2 4 2 3…" at bounding box center [786, 257] width 427 height 424
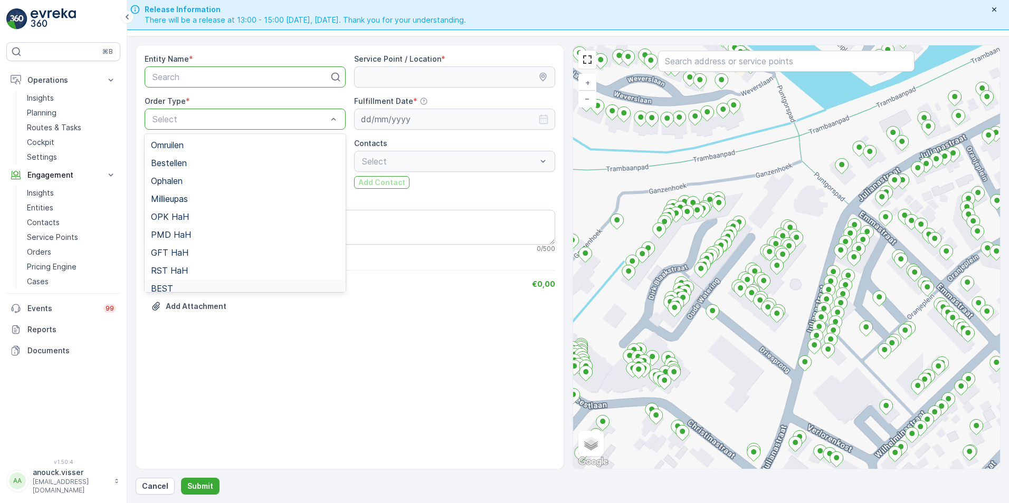
scroll to position [97, 0]
click at [180, 266] on span "Grofvuil" at bounding box center [166, 263] width 30 height 9
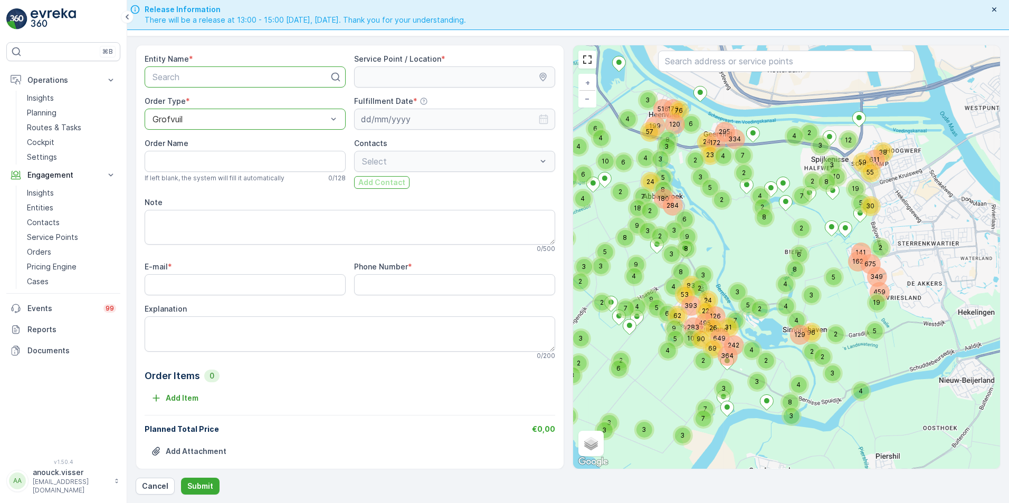
drag, startPoint x: 893, startPoint y: 317, endPoint x: 795, endPoint y: 288, distance: 102.2
click at [795, 288] on div "4 4 3 5 4 2 19 8 6 9 3 2 3 2 3 2 4 2 3 3 8 3 3 2 4 4 6 8 3 5 162 349 675 19 459…" at bounding box center [786, 257] width 427 height 424
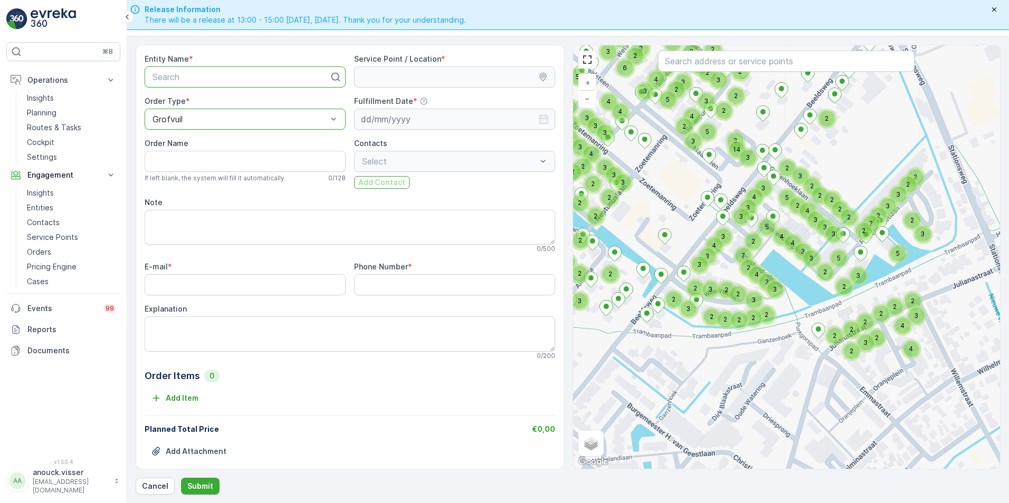
drag, startPoint x: 756, startPoint y: 304, endPoint x: 687, endPoint y: 216, distance: 112.4
click at [687, 216] on div "2 2 2 4 2 2 2 4 3 3 3 4 2 2 3 2 2 2 2 2 2 2 3 2 2 3 2 4 2 2 3 2 2 5 5 2 3 3 2 2…" at bounding box center [786, 257] width 427 height 424
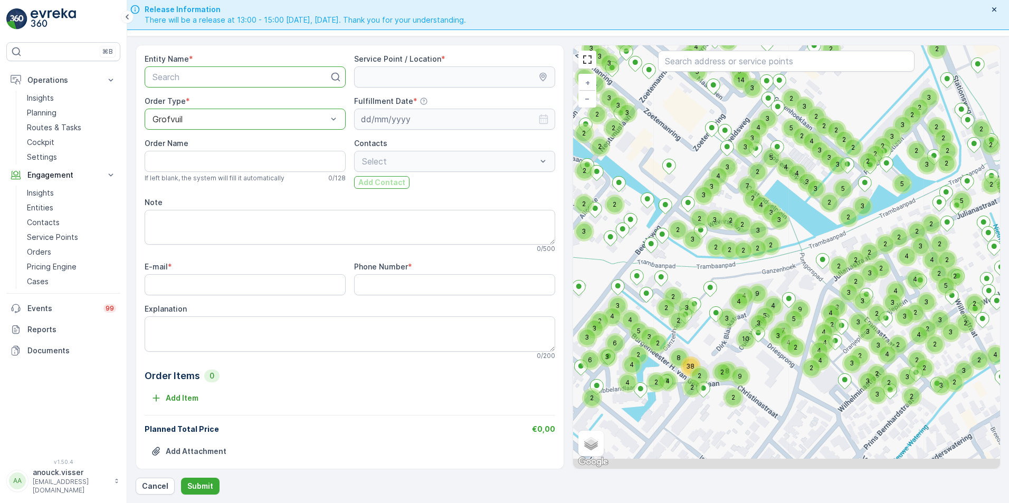
drag, startPoint x: 807, startPoint y: 324, endPoint x: 814, endPoint y: 263, distance: 61.1
click at [814, 263] on div "2 4 2 2 2 4 3 3 4 2 3 2 2 3 2 2 3 2 4 2 2 3 2 2 5 5 2 3 3 2 2 2 3 3 4 2 3 2 2 3…" at bounding box center [786, 257] width 427 height 424
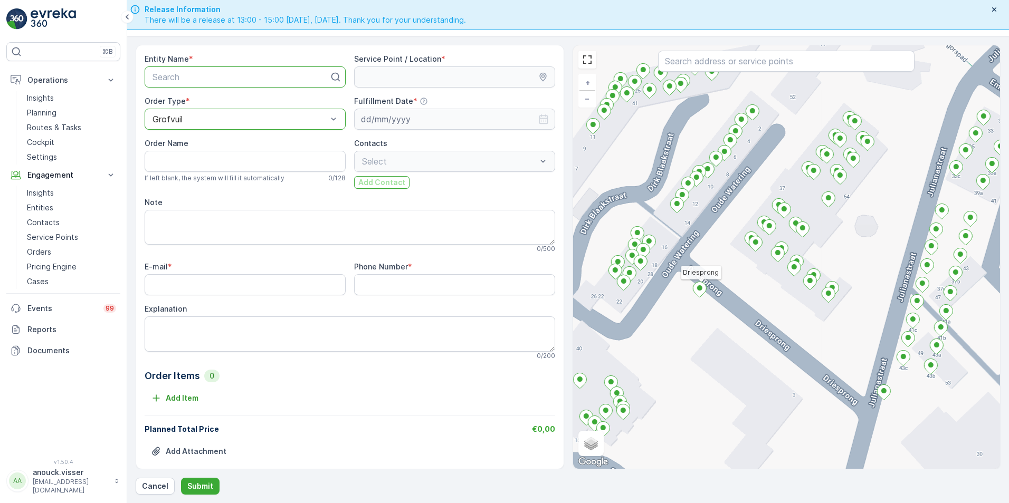
click at [697, 289] on icon at bounding box center [699, 289] width 13 height 15
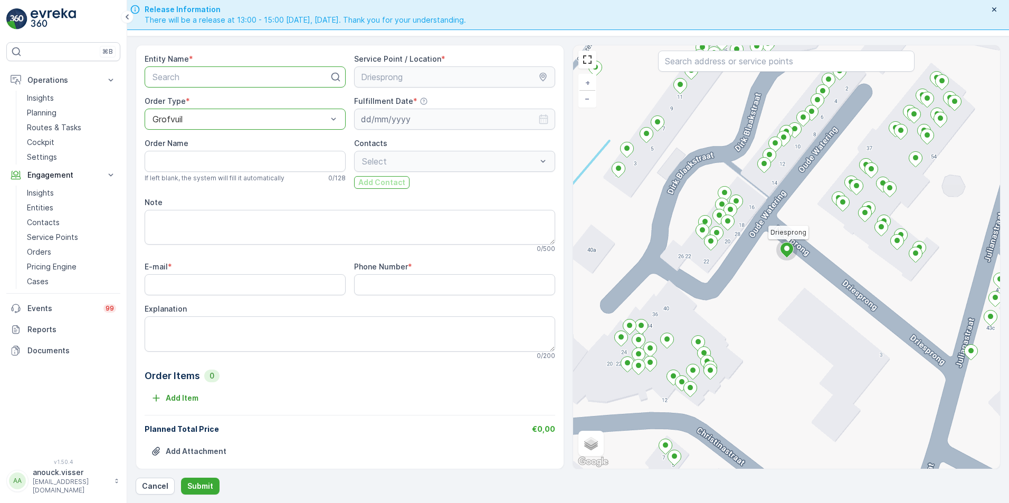
click at [252, 71] on p "Search" at bounding box center [241, 77] width 177 height 13
click at [331, 77] on icon at bounding box center [335, 77] width 11 height 11
click at [853, 330] on div "Driesprong + − Satellite Roadmap Terrain Hybrid Leaflet Keyboard shortcuts Map …" at bounding box center [786, 257] width 427 height 424
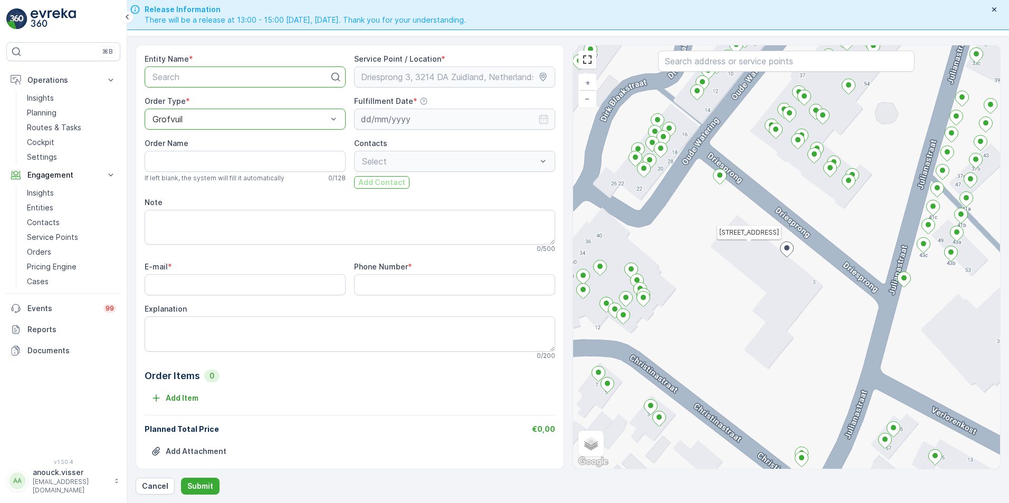
click at [842, 266] on div "Driesprong 3, 3214 DA Zuidland, Netherlands + − Satellite Roadmap Terrain Hybri…" at bounding box center [786, 257] width 427 height 424
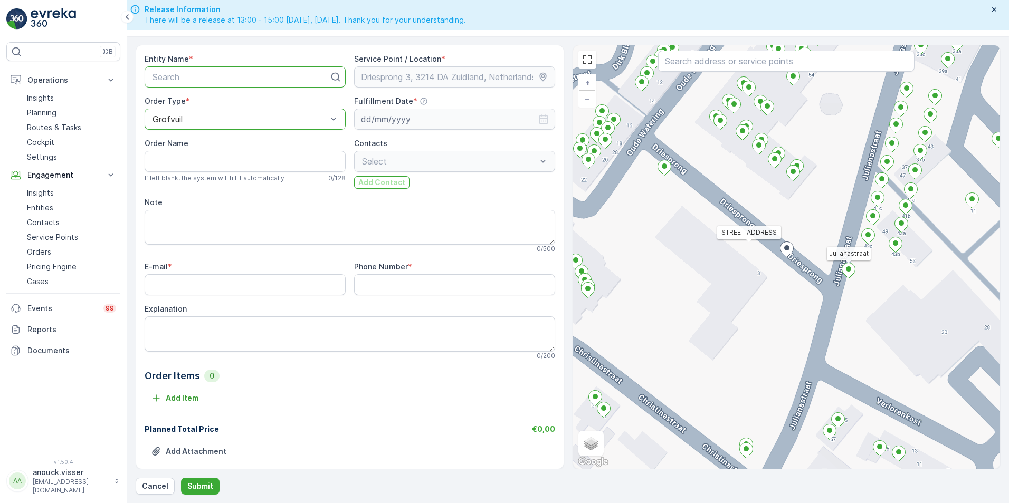
click at [633, 147] on div "Driesprong 3, 3214 DA Zuidland, Netherlands Julianastraat + − Satellite Roadmap…" at bounding box center [786, 257] width 427 height 424
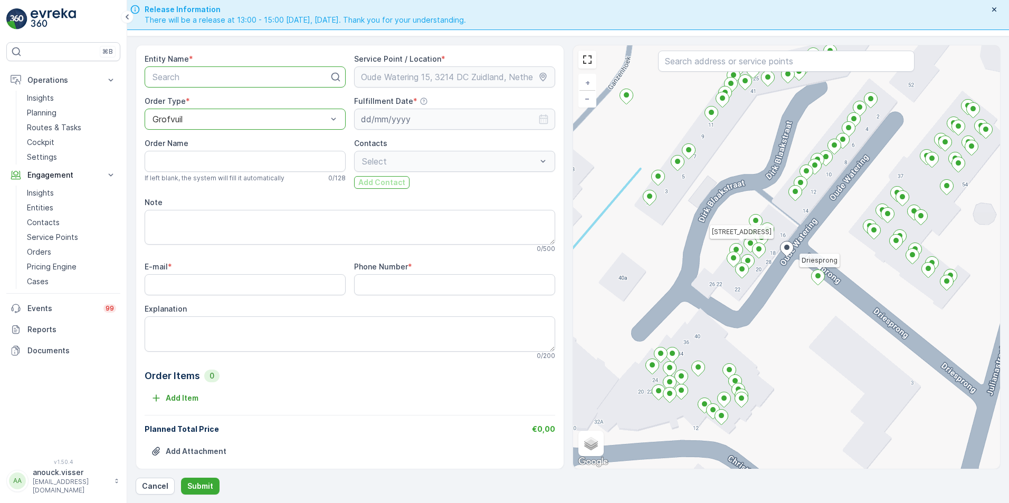
click at [818, 283] on icon at bounding box center [817, 277] width 13 height 15
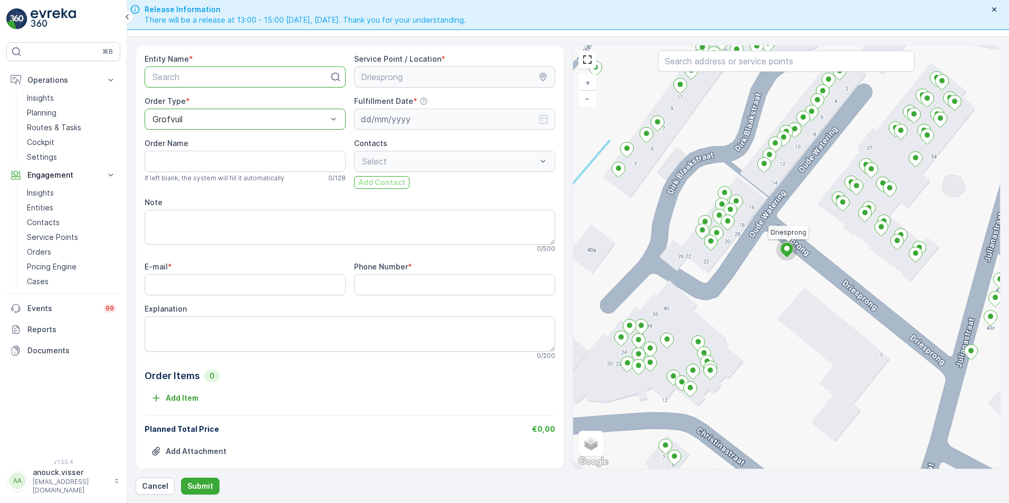
click at [194, 71] on p "Search" at bounding box center [241, 77] width 177 height 13
type input "3208AL19"
click at [221, 75] on div at bounding box center [240, 76] width 179 height 9
click at [146, 491] on p "Cancel" at bounding box center [155, 486] width 26 height 11
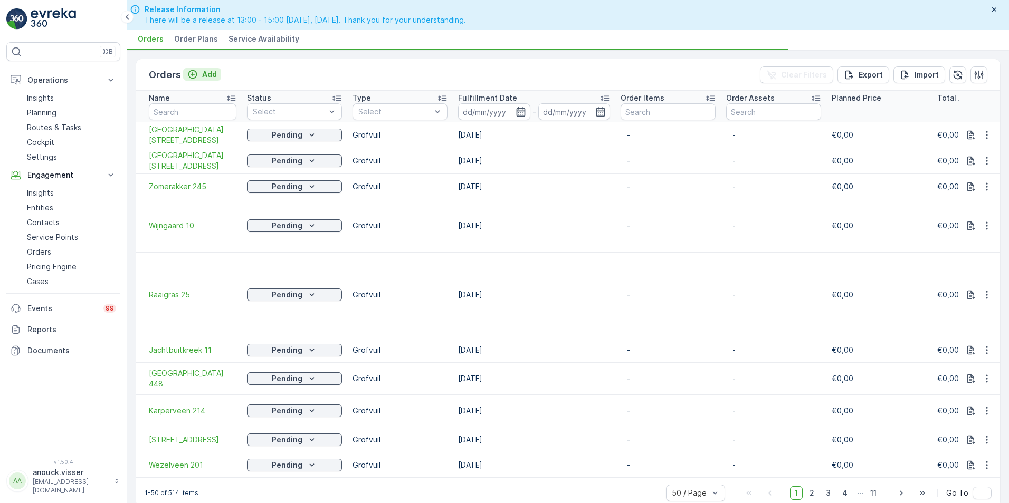
click at [200, 74] on div "Add" at bounding box center [202, 74] width 30 height 11
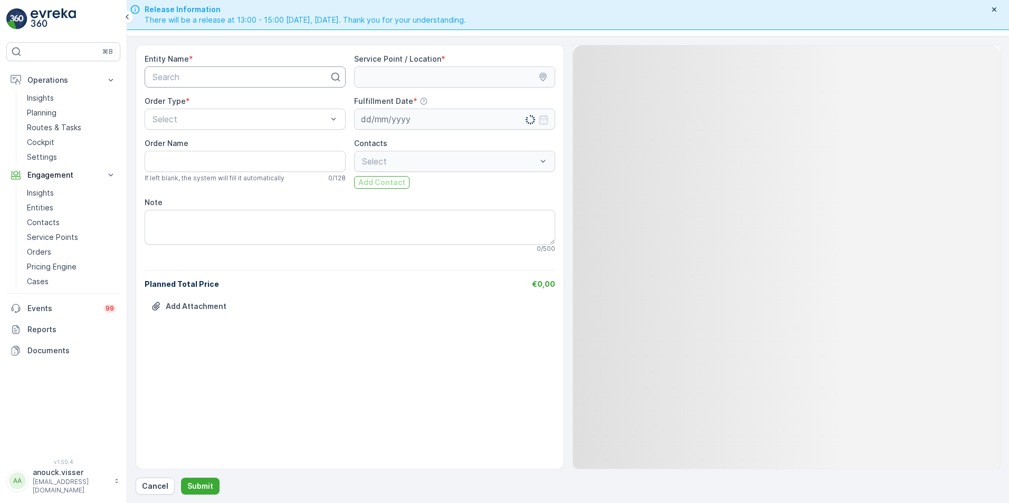
click at [264, 80] on div at bounding box center [240, 76] width 179 height 9
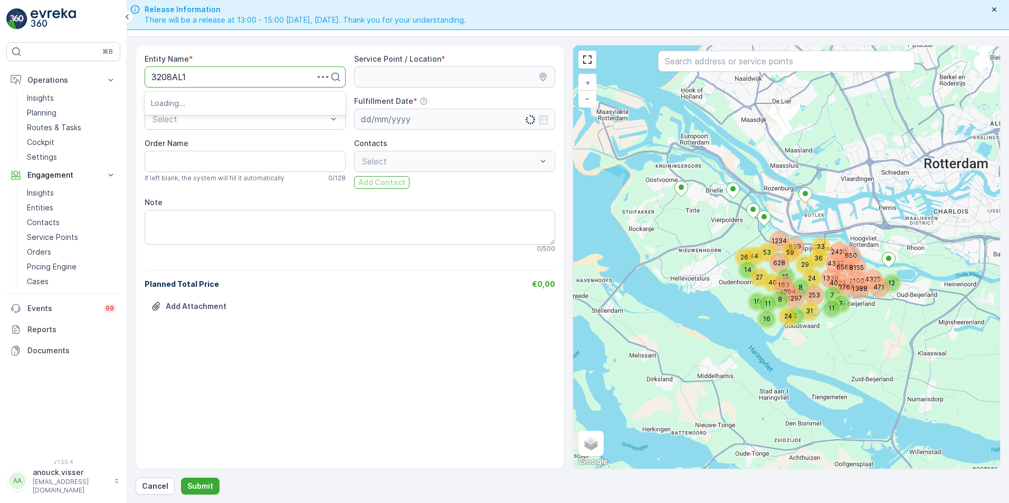
type input "3208AL19"
click at [224, 107] on div "3208AL19" at bounding box center [245, 102] width 188 height 9
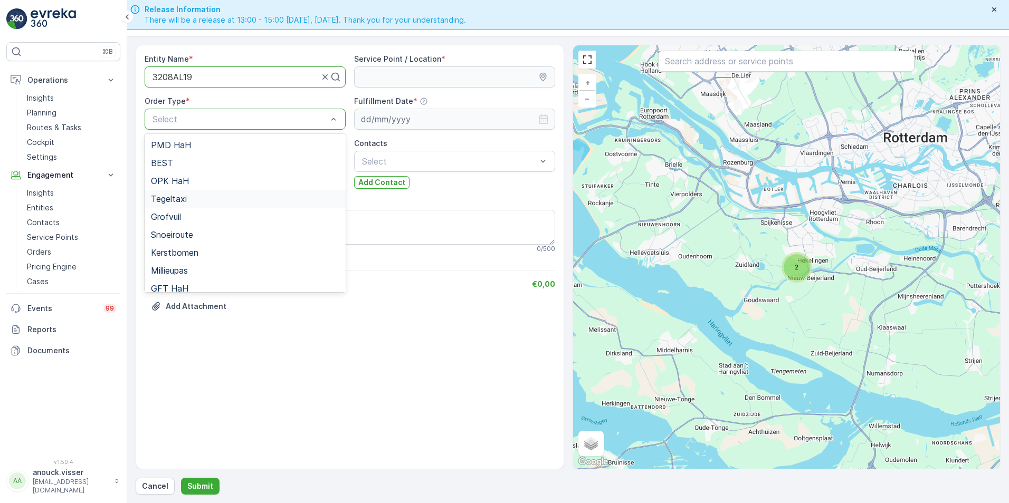
scroll to position [7, 0]
click at [187, 211] on div "Grofvuil" at bounding box center [245, 209] width 188 height 9
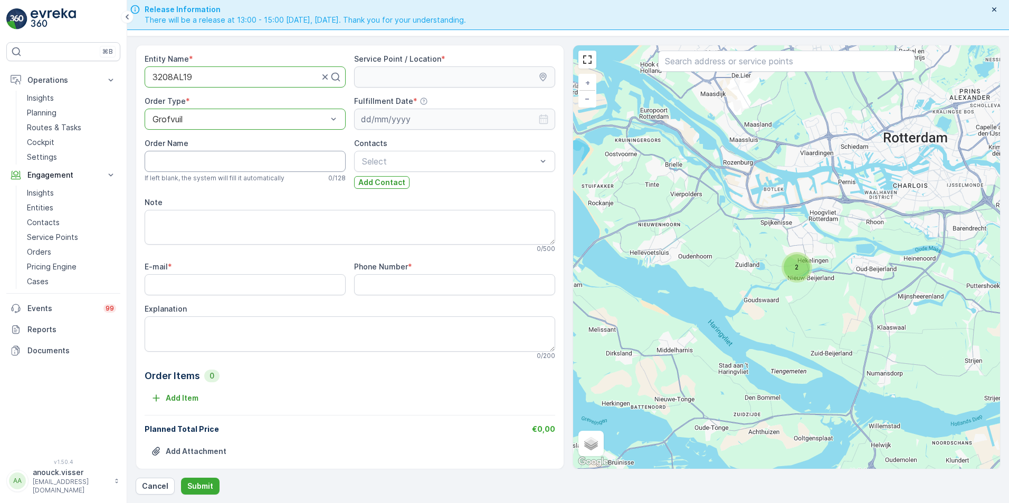
click at [197, 162] on Name "Order Name" at bounding box center [245, 161] width 201 height 21
type Name "J.P. [STREET_ADDRESS]"
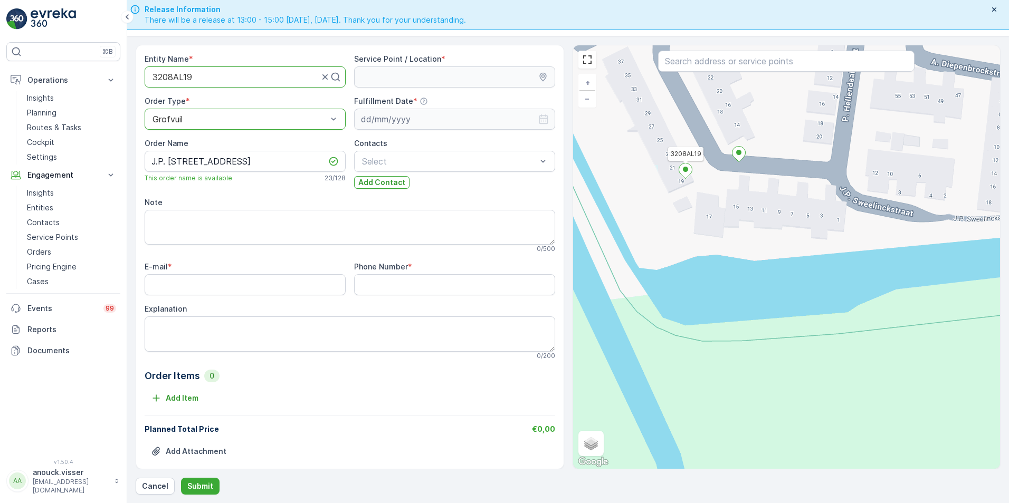
click at [689, 173] on icon at bounding box center [685, 171] width 13 height 15
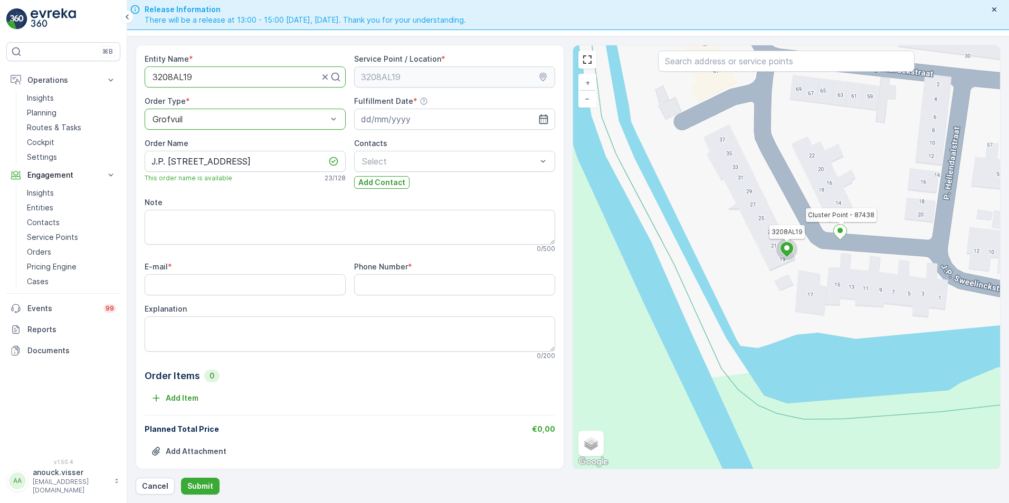
click at [839, 232] on ellipse at bounding box center [839, 230] width 5 height 5
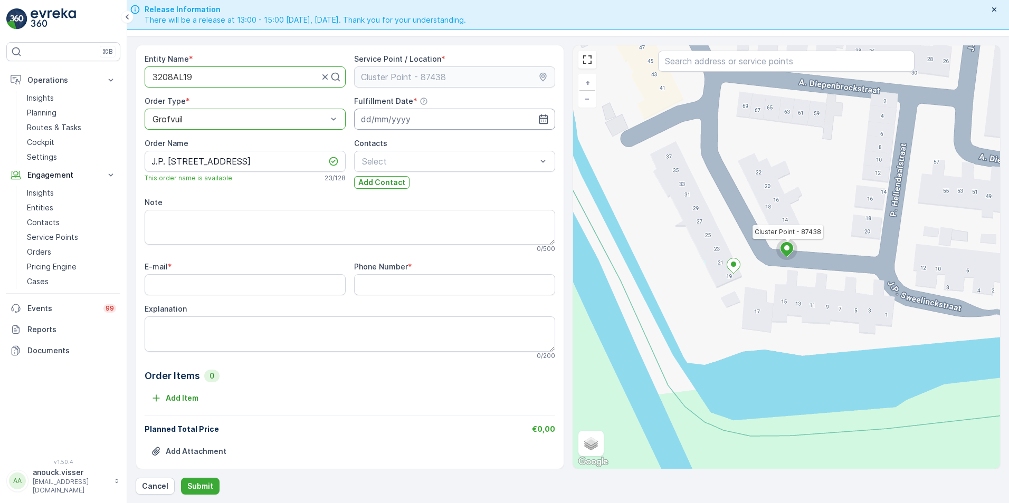
click at [376, 122] on input at bounding box center [454, 119] width 201 height 21
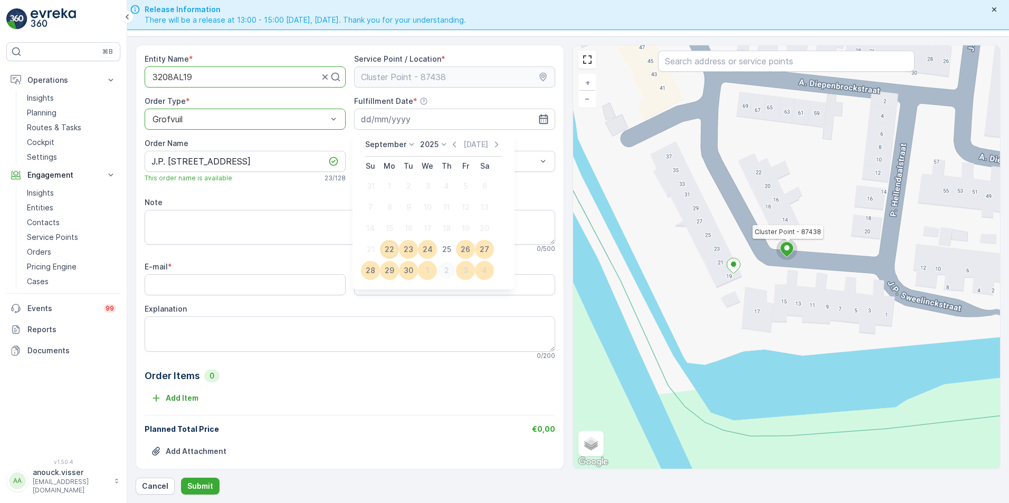
drag, startPoint x: 449, startPoint y: 250, endPoint x: 449, endPoint y: 271, distance: 21.6
click at [449, 271] on tbody "31 1 2 3 4 5 6 7 8 9 10 11 12 13 14 15 16 17 18 19 20 21 22 23 24 25 26 27 28 2…" at bounding box center [427, 229] width 133 height 106
click at [449, 271] on div "2" at bounding box center [446, 270] width 17 height 17
type input "[DATE]"
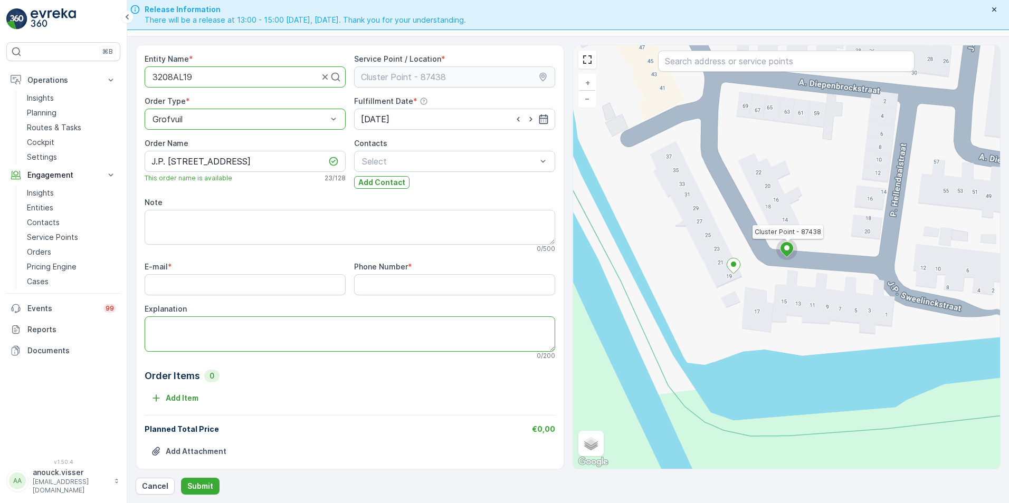
drag, startPoint x: 198, startPoint y: 330, endPoint x: 211, endPoint y: 320, distance: 16.2
click at [209, 320] on textarea "Explanation" at bounding box center [350, 334] width 411 height 35
type textarea "1x kast 3m3"
drag, startPoint x: 247, startPoint y: 286, endPoint x: 250, endPoint y: 281, distance: 5.4
click at [247, 286] on input "E-mail" at bounding box center [245, 284] width 201 height 21
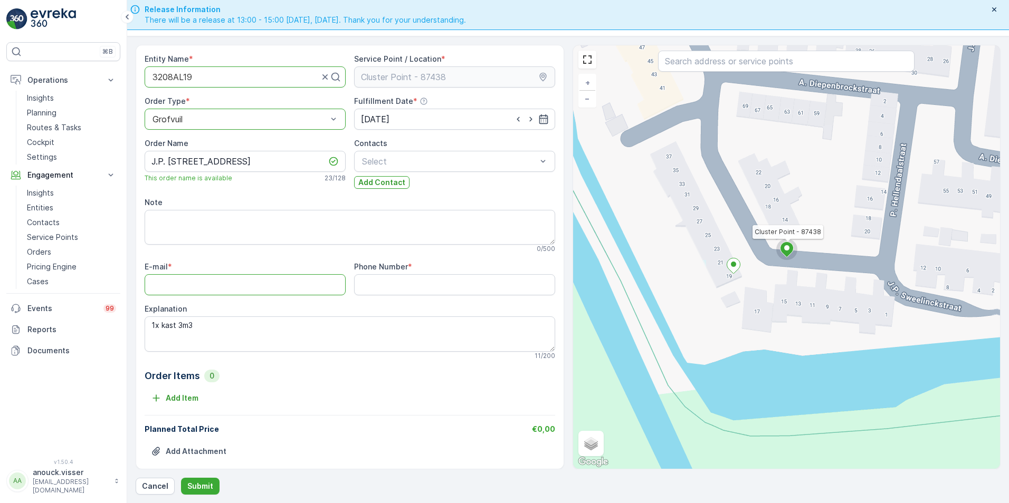
paste input "[EMAIL_ADDRESS][DOMAIN_NAME]"
type input "[EMAIL_ADDRESS][DOMAIN_NAME]"
click at [412, 279] on Number "Phone Number" at bounding box center [454, 284] width 201 height 21
paste Number "0628255246"
type Number "0628255246"
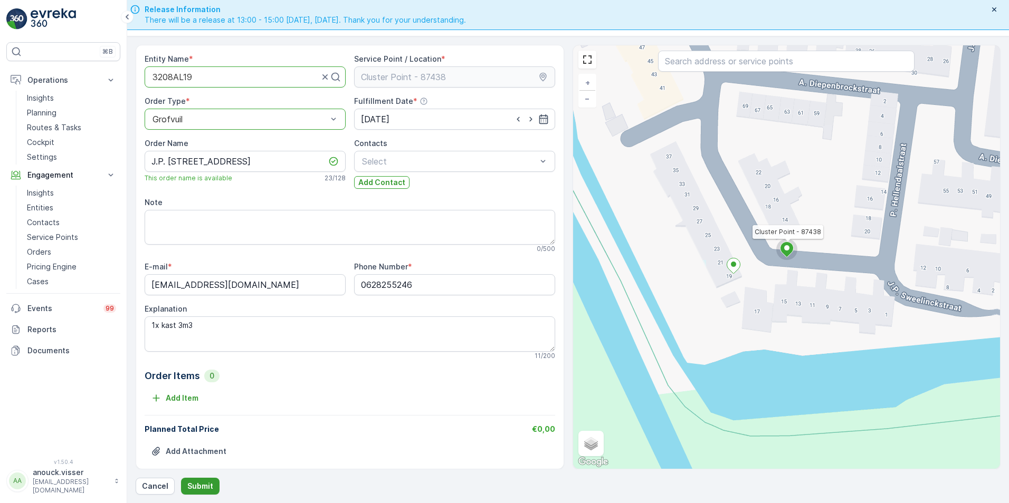
click at [202, 483] on p "Submit" at bounding box center [200, 486] width 26 height 11
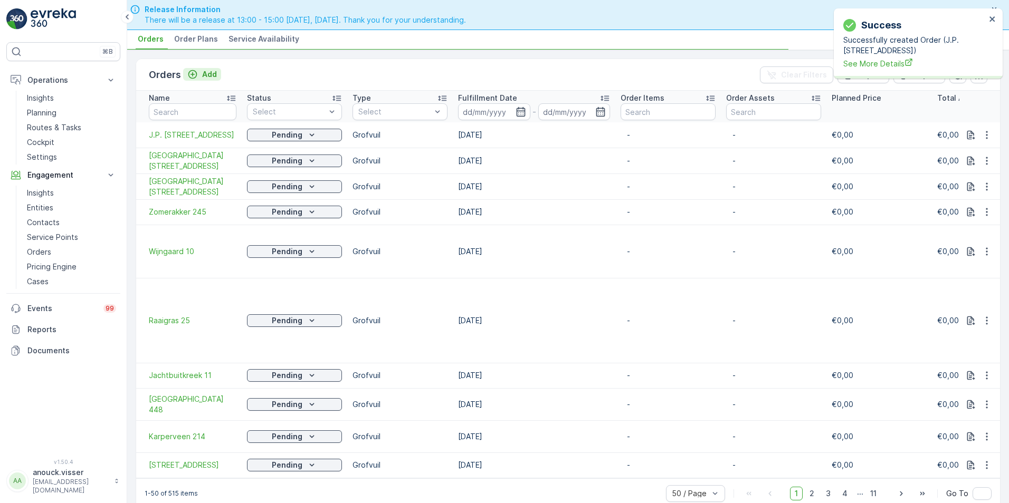
click at [211, 78] on p "Add" at bounding box center [209, 74] width 15 height 11
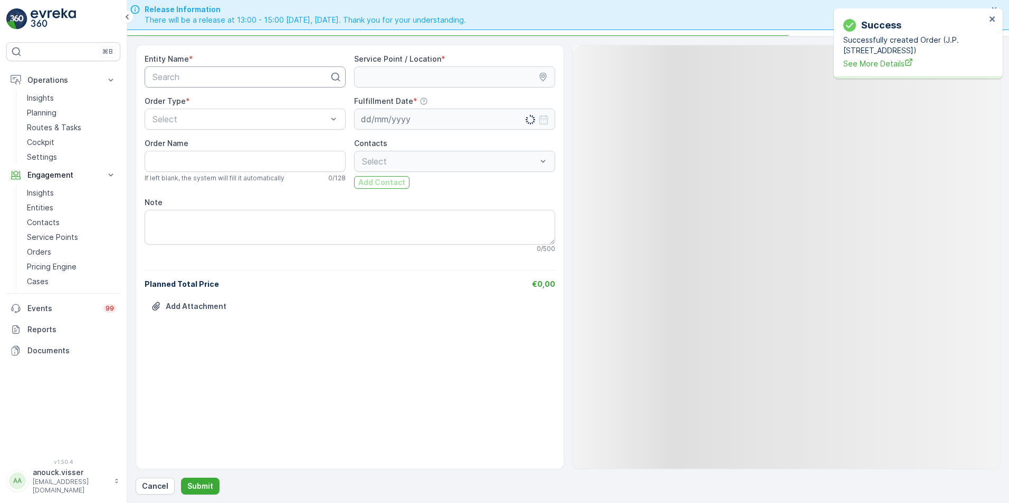
click at [247, 81] on div at bounding box center [240, 76] width 179 height 9
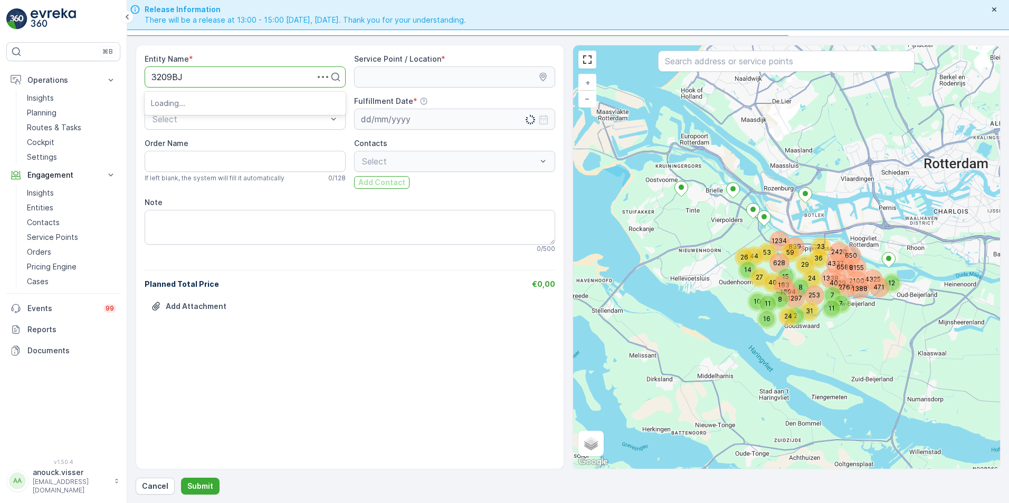
type input "3209BJ2"
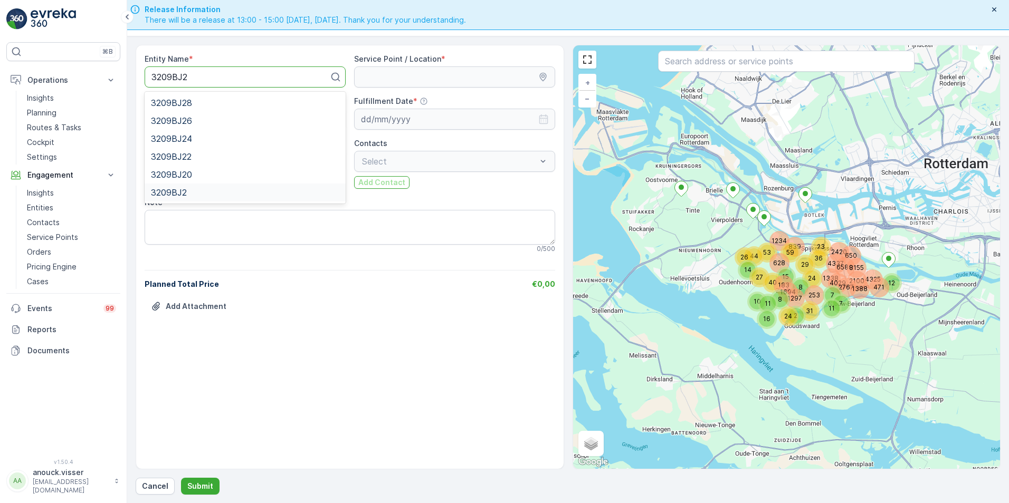
click at [182, 192] on span "3209BJ2" at bounding box center [169, 192] width 36 height 9
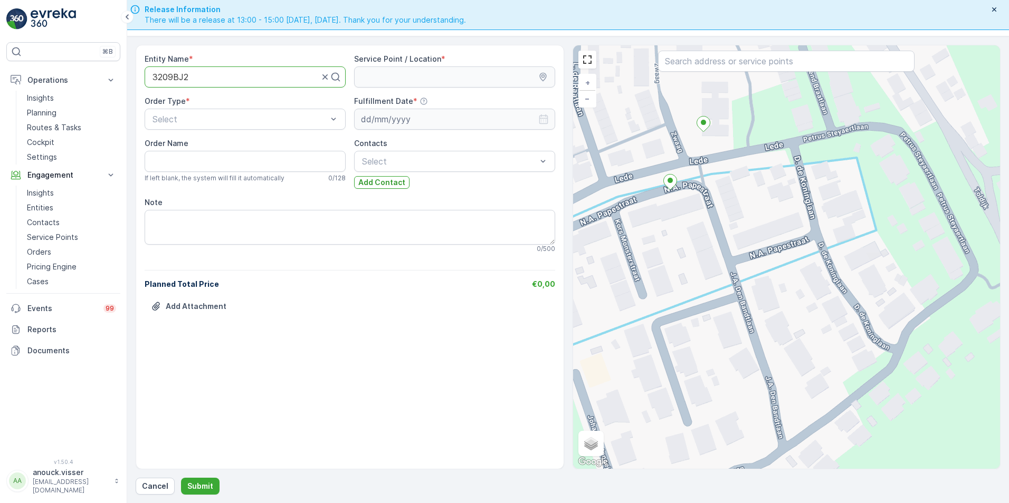
click at [679, 145] on div "+ − Satellite Roadmap Terrain Hybrid Leaflet Keyboard shortcuts Map Data Map da…" at bounding box center [786, 257] width 427 height 424
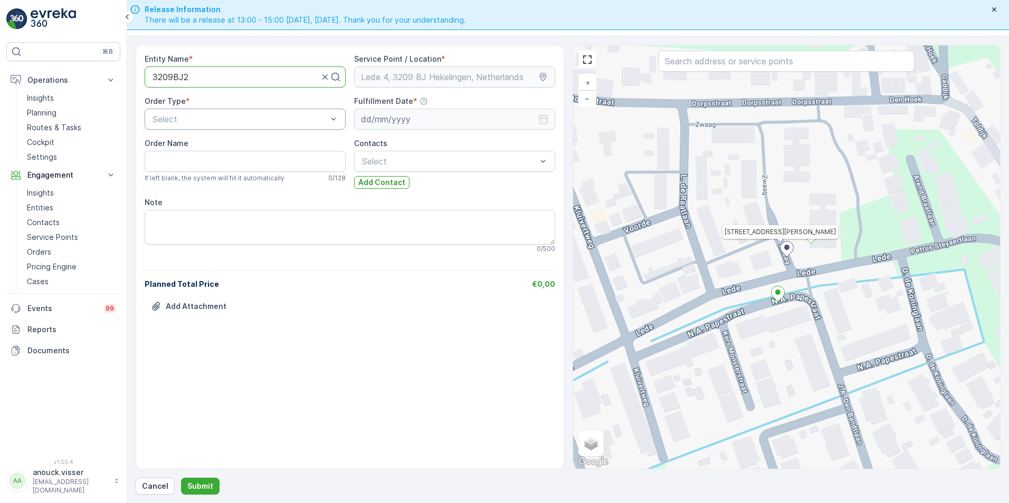
click at [170, 109] on div "Select" at bounding box center [245, 119] width 201 height 21
click at [186, 183] on div "Grofvuil" at bounding box center [245, 180] width 188 height 9
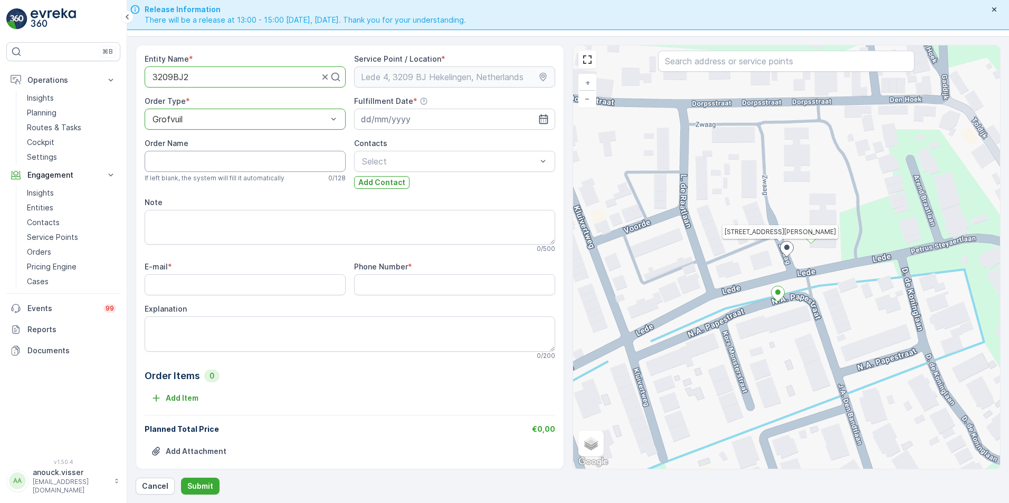
click at [192, 166] on Name "Order Name" at bounding box center [245, 161] width 201 height 21
type Name "Zwaag 2"
click at [193, 326] on textarea "Explanation" at bounding box center [350, 334] width 411 height 35
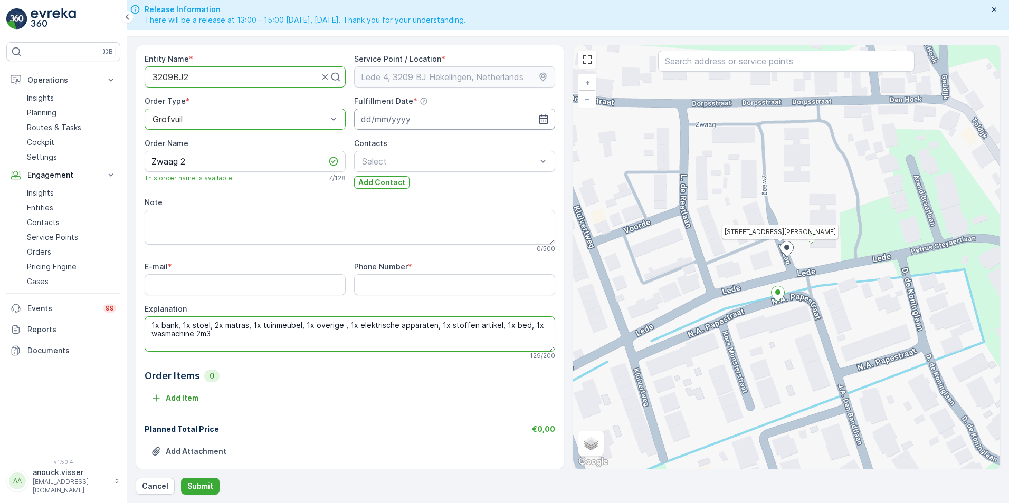
type textarea "1x bank, 1x stoel, 2x matras, 1x tuinmeubel, 1x overige , 1x elektrische appara…"
click at [440, 120] on input at bounding box center [454, 119] width 201 height 21
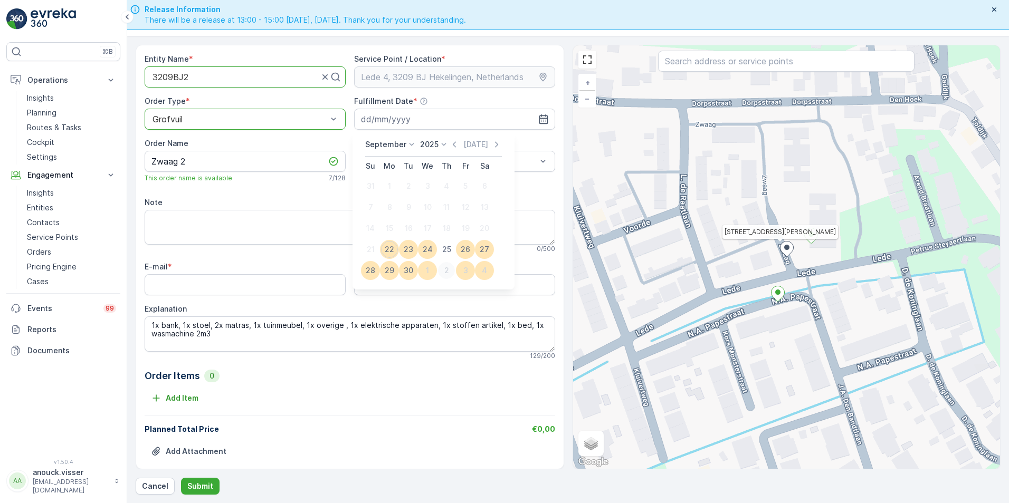
click at [452, 271] on div "2" at bounding box center [446, 270] width 17 height 17
type input "[DATE]"
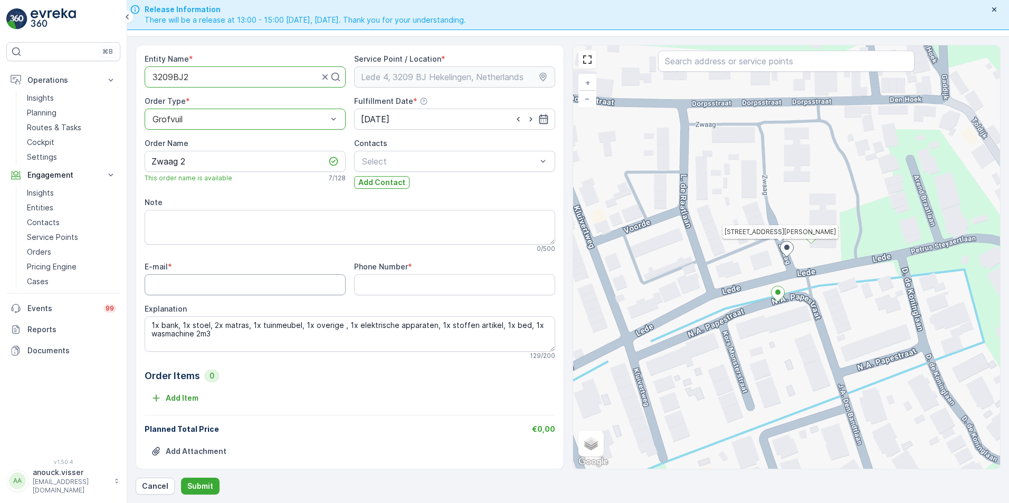
click at [171, 280] on input "E-mail" at bounding box center [245, 284] width 201 height 21
paste input "[EMAIL_ADDRESS][DOMAIN_NAME]"
click at [230, 282] on input "E-mail" at bounding box center [245, 284] width 201 height 21
type input "[EMAIL_ADDRESS][DOMAIN_NAME]"
click at [455, 297] on div "E-mail * info@fideelbewindvoering.nl Phone Number * Explanation 1x bank, 1x sto…" at bounding box center [350, 311] width 411 height 98
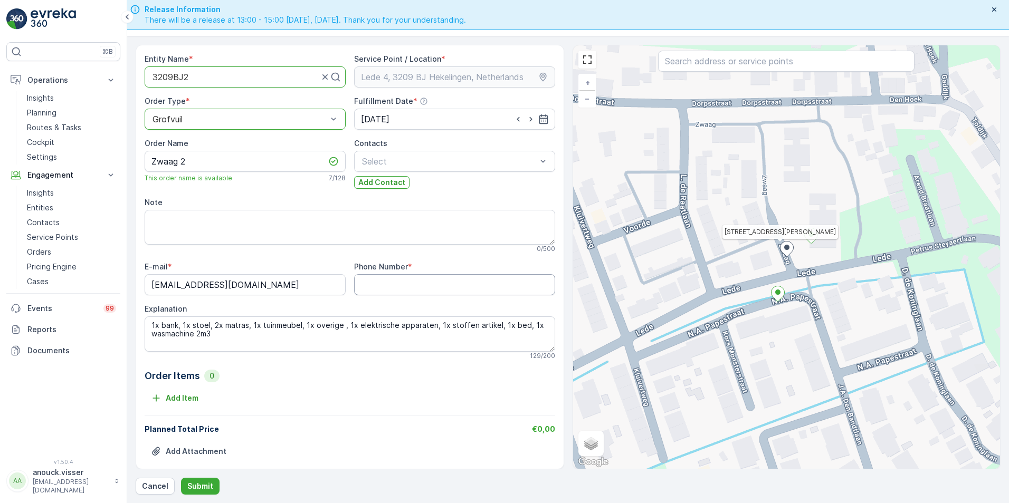
paste Number "0181851859"
click at [453, 283] on Number "Phone Number" at bounding box center [454, 284] width 201 height 21
type Number "0181851859"
click at [162, 284] on input "[EMAIL_ADDRESS][DOMAIN_NAME]" at bounding box center [245, 284] width 201 height 21
type input "[EMAIL_ADDRESS][DOMAIN_NAME]"
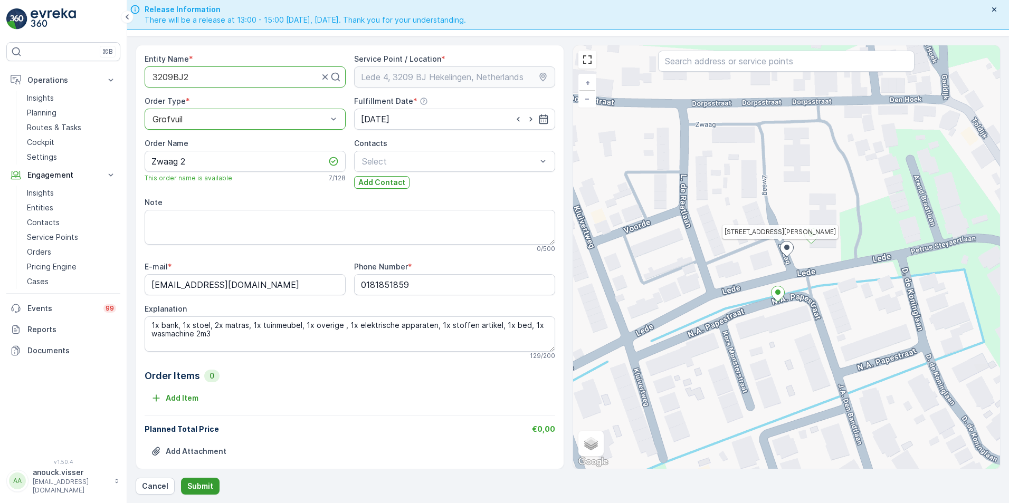
click at [203, 485] on p "Submit" at bounding box center [200, 486] width 26 height 11
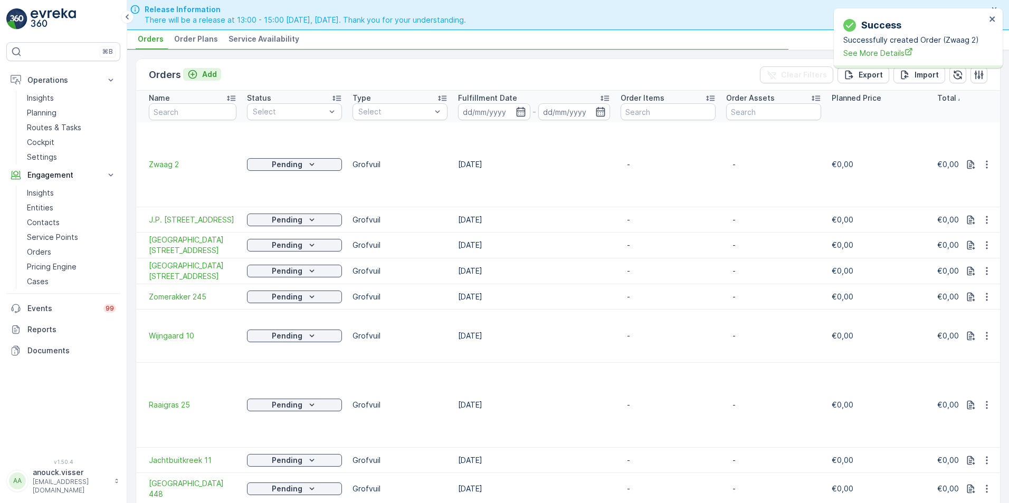
click at [204, 73] on p "Add" at bounding box center [209, 74] width 15 height 11
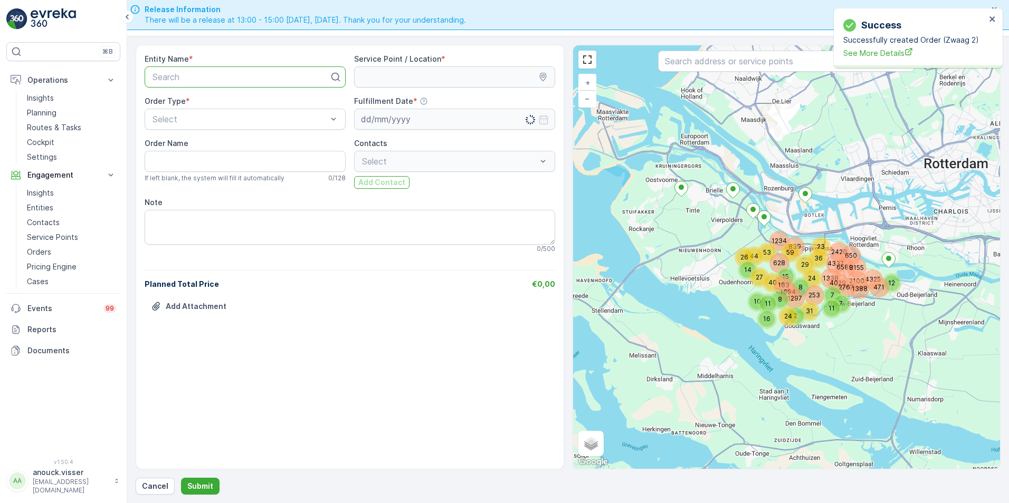
click at [179, 73] on div at bounding box center [240, 76] width 179 height 9
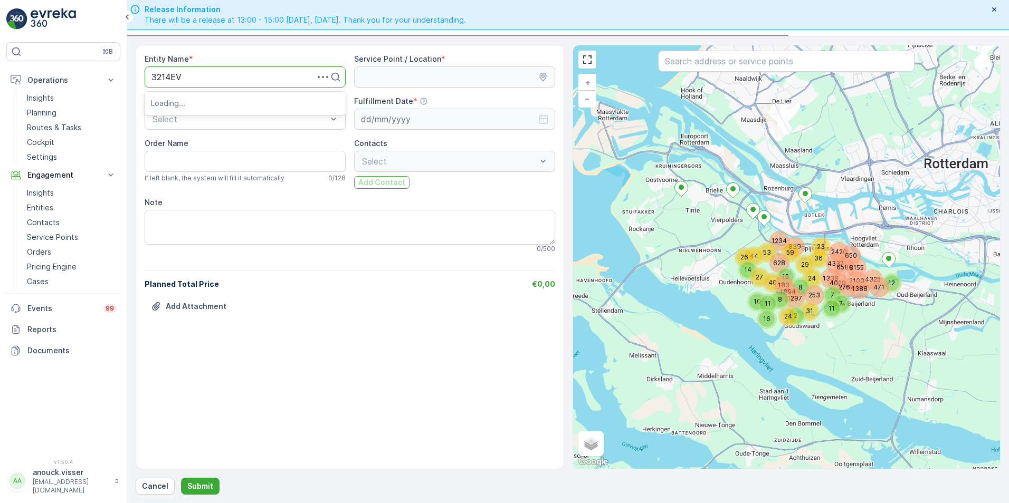
type input "3214EV6"
click at [195, 103] on div "3214EV6" at bounding box center [245, 102] width 188 height 9
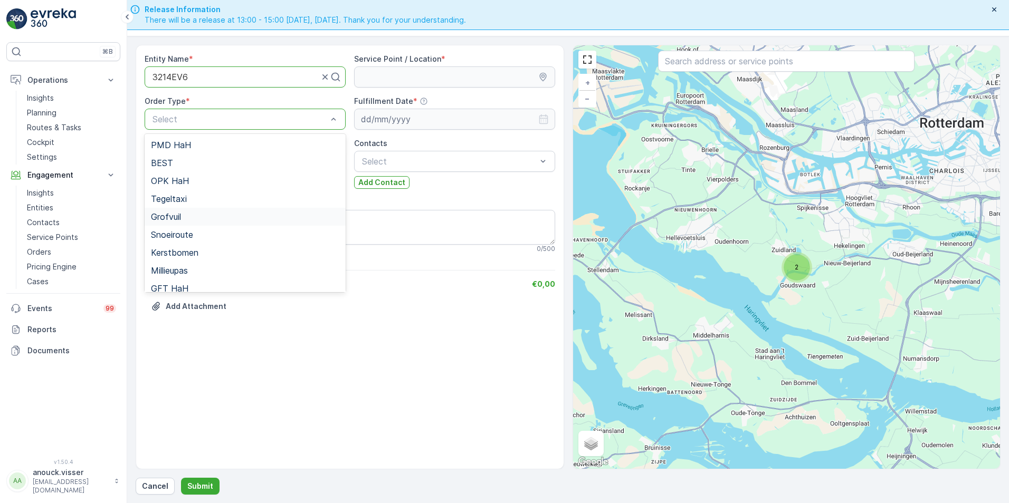
click at [181, 218] on span "Grofvuil" at bounding box center [166, 216] width 30 height 9
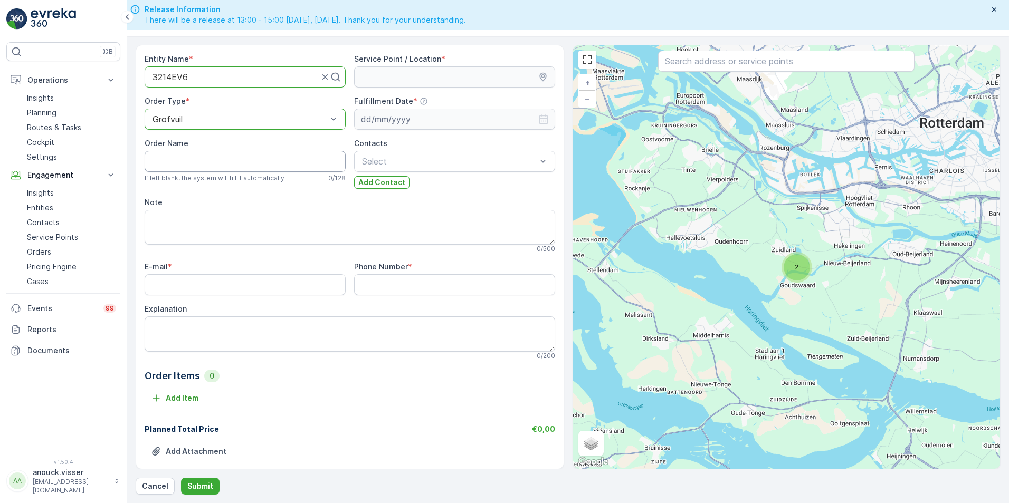
click at [198, 161] on Name "Order Name" at bounding box center [245, 161] width 201 height 21
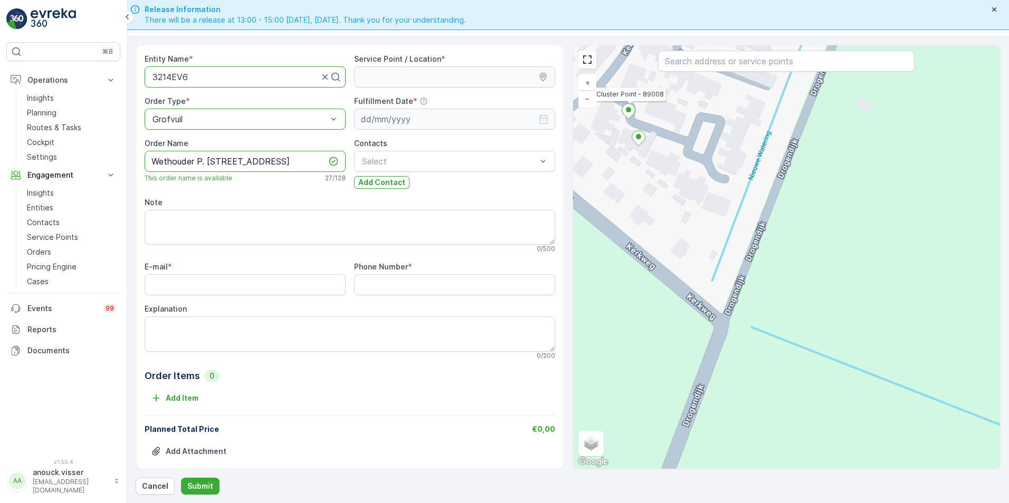
type Name "Wethouder P. [STREET_ADDRESS]"
click at [628, 111] on ellipse at bounding box center [628, 109] width 5 height 5
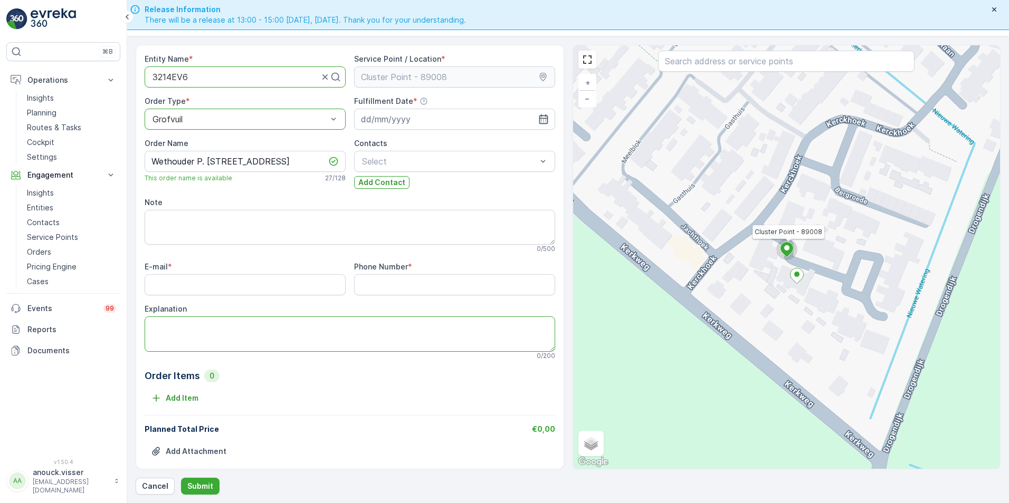
click at [377, 338] on textarea "Explanation" at bounding box center [350, 334] width 411 height 35
drag, startPoint x: 151, startPoint y: 320, endPoint x: 185, endPoint y: 323, distance: 33.9
click at [178, 330] on textarea "2x lamminaat 1m3" at bounding box center [350, 334] width 411 height 35
type textarea "2x laminaat 1m3"
click at [311, 279] on input "E-mail" at bounding box center [245, 284] width 201 height 21
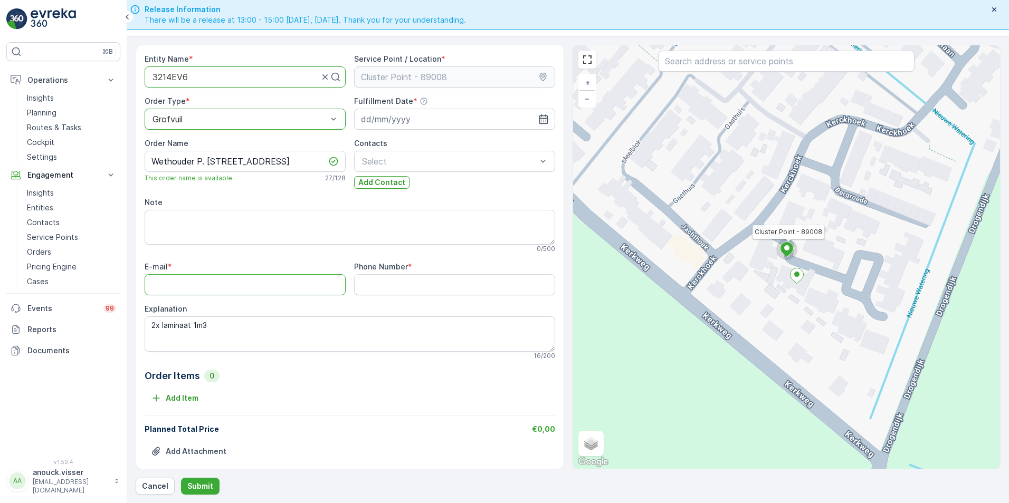
paste input "[EMAIL_ADDRESS][DOMAIN_NAME]"
type input "[EMAIL_ADDRESS][DOMAIN_NAME]"
click at [425, 284] on Number "Phone Number" at bounding box center [454, 284] width 201 height 21
paste Number "0653493858"
type Number "0653493858"
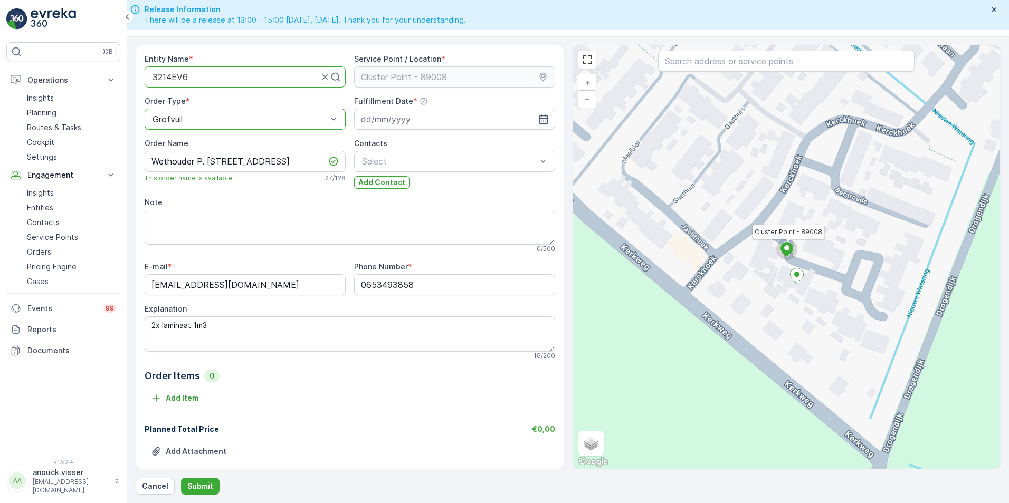
drag, startPoint x: 443, startPoint y: 118, endPoint x: 535, endPoint y: 191, distance: 117.6
click at [443, 118] on input at bounding box center [454, 119] width 201 height 21
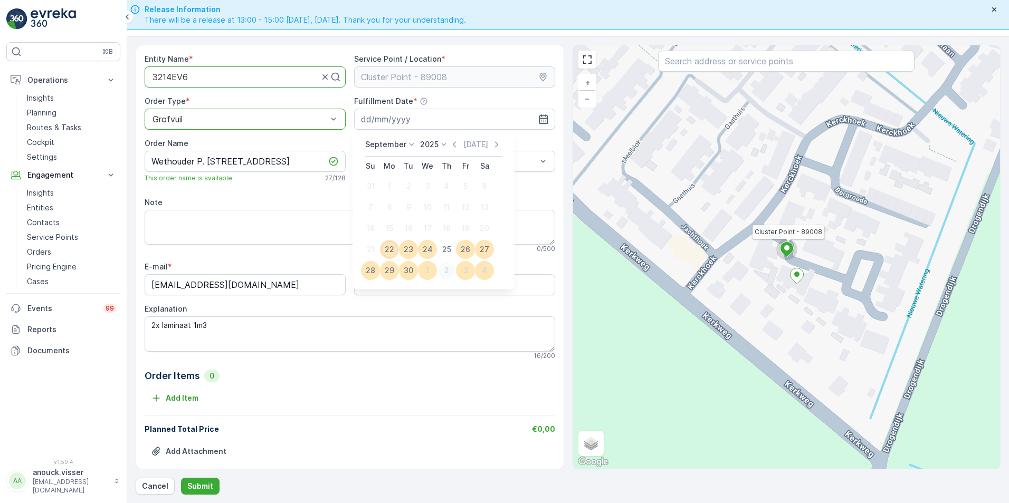
click at [447, 271] on div "2" at bounding box center [446, 270] width 17 height 17
type input "[DATE]"
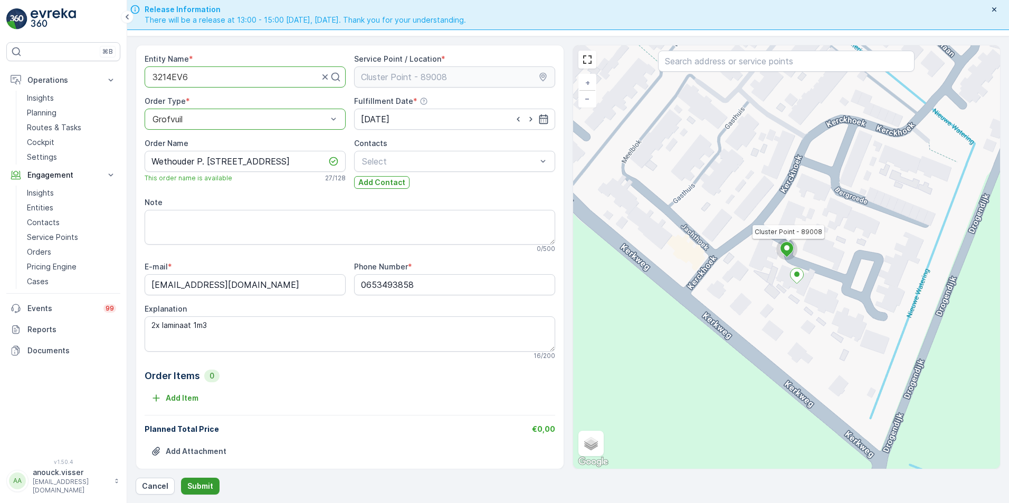
click at [211, 487] on button "Submit" at bounding box center [200, 486] width 39 height 17
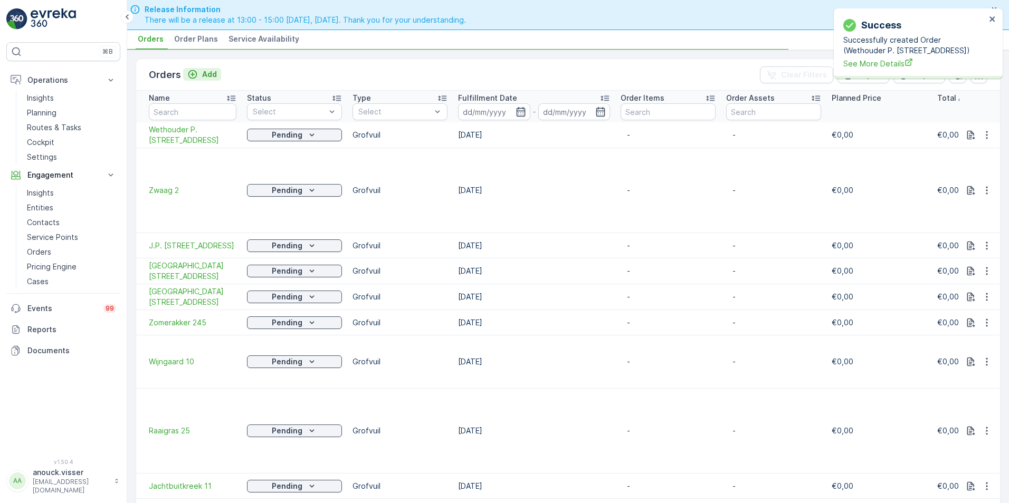
click at [206, 69] on p "Add" at bounding box center [209, 74] width 15 height 11
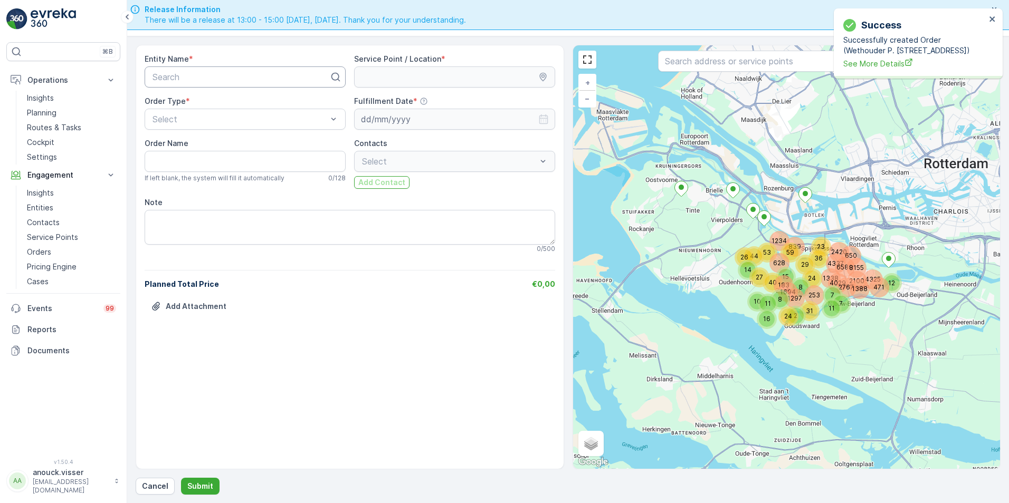
click at [266, 78] on div at bounding box center [240, 76] width 179 height 9
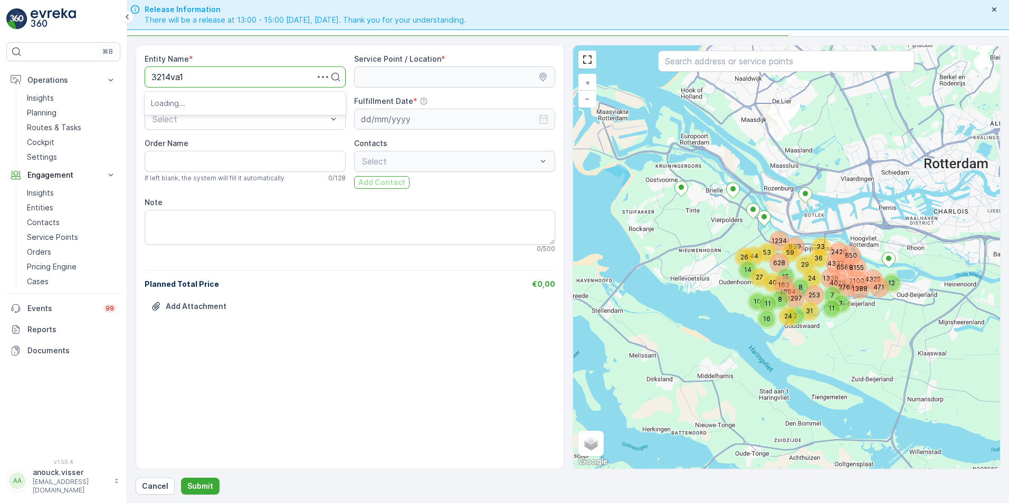
type input "3214va17"
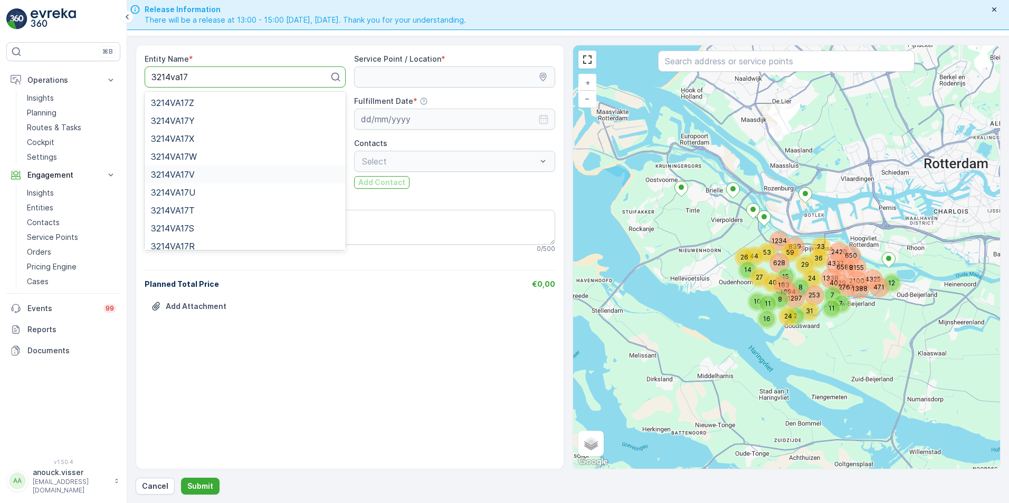
click at [197, 175] on div "3214VA17V" at bounding box center [245, 174] width 188 height 9
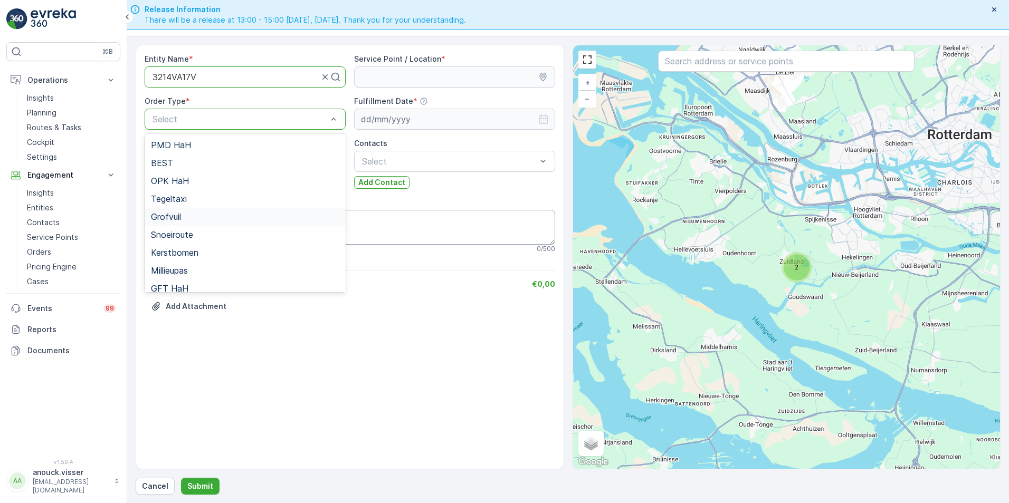
click at [182, 215] on div "Grofvuil" at bounding box center [245, 216] width 188 height 9
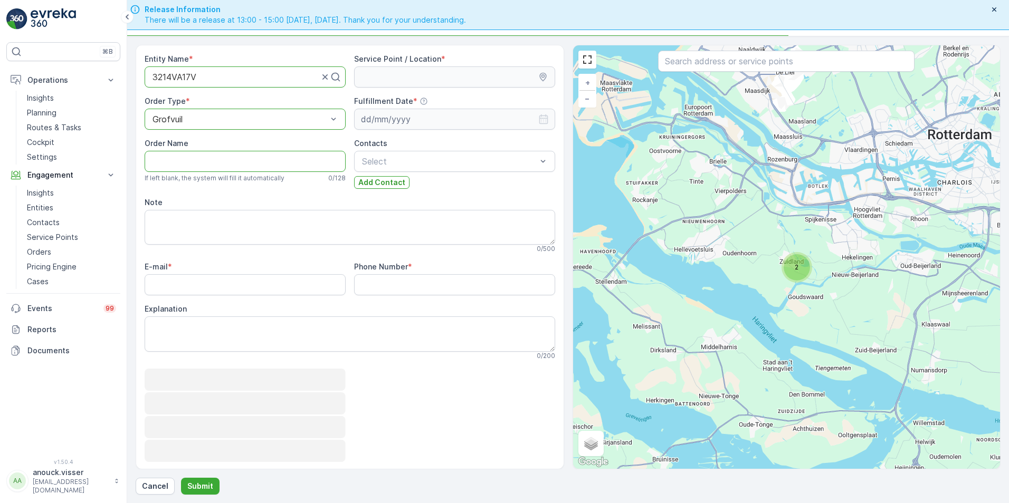
click at [185, 160] on Name "Order Name" at bounding box center [245, 161] width 201 height 21
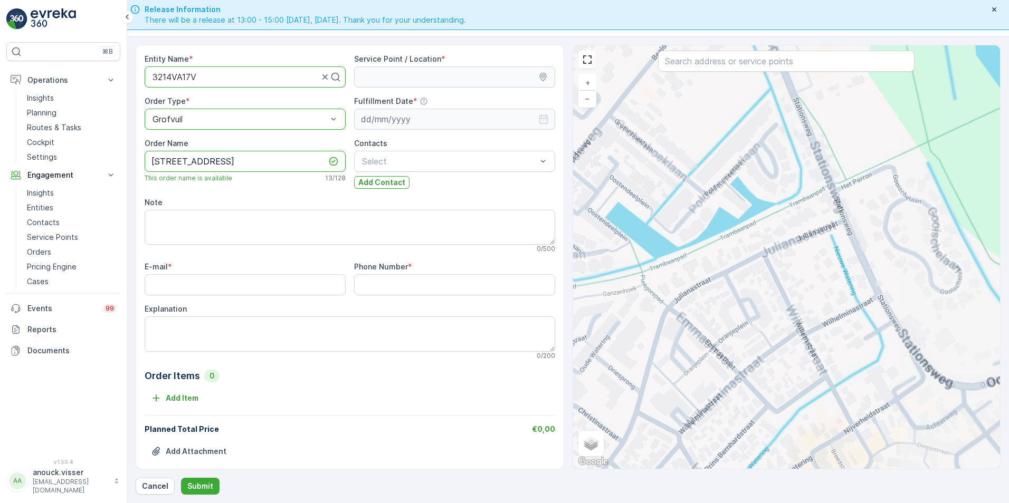
type Name "[STREET_ADDRESS]"
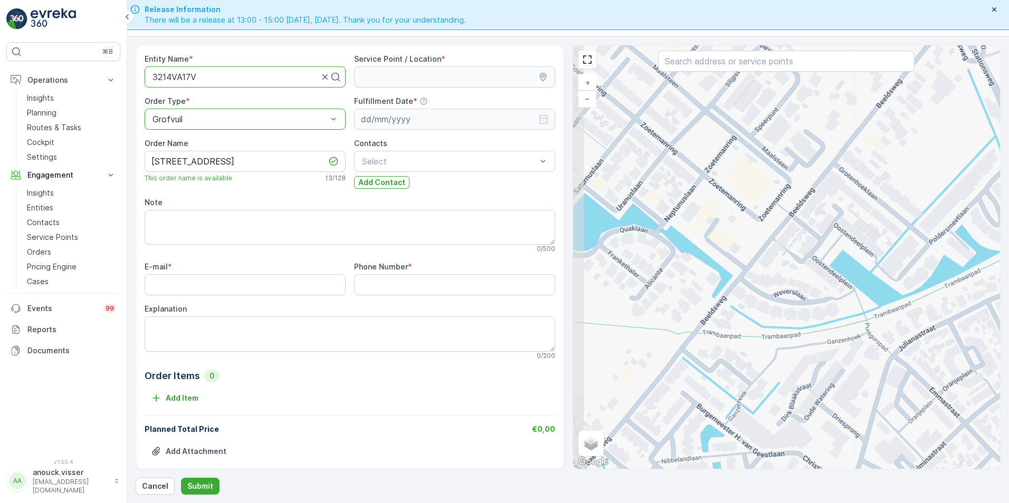
drag, startPoint x: 664, startPoint y: 220, endPoint x: 889, endPoint y: 268, distance: 229.4
click at [889, 268] on div "+ − Satellite Roadmap Terrain Hybrid Leaflet Keyboard shortcuts Map Data Map da…" at bounding box center [786, 257] width 427 height 424
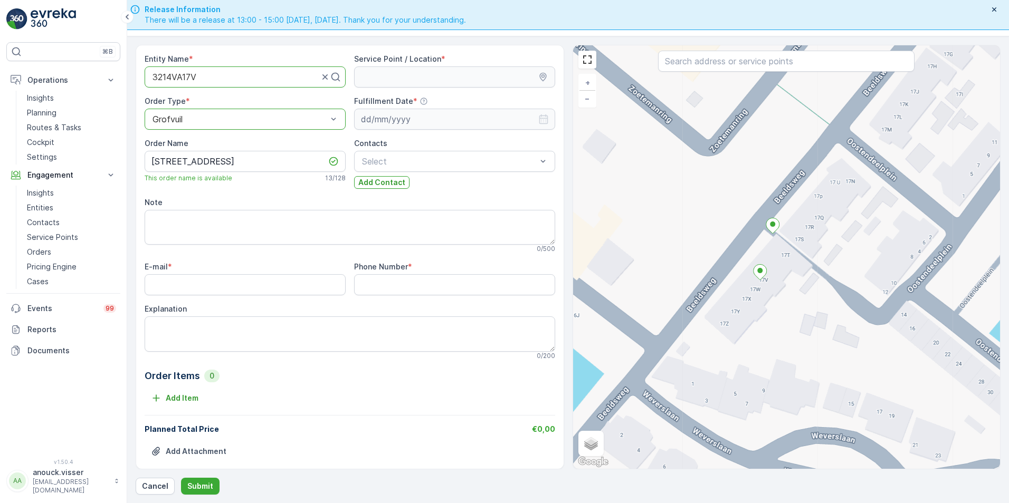
click at [746, 260] on div "+ − Satellite Roadmap Terrain Hybrid Leaflet Keyboard shortcuts Map Data Map da…" at bounding box center [786, 257] width 427 height 424
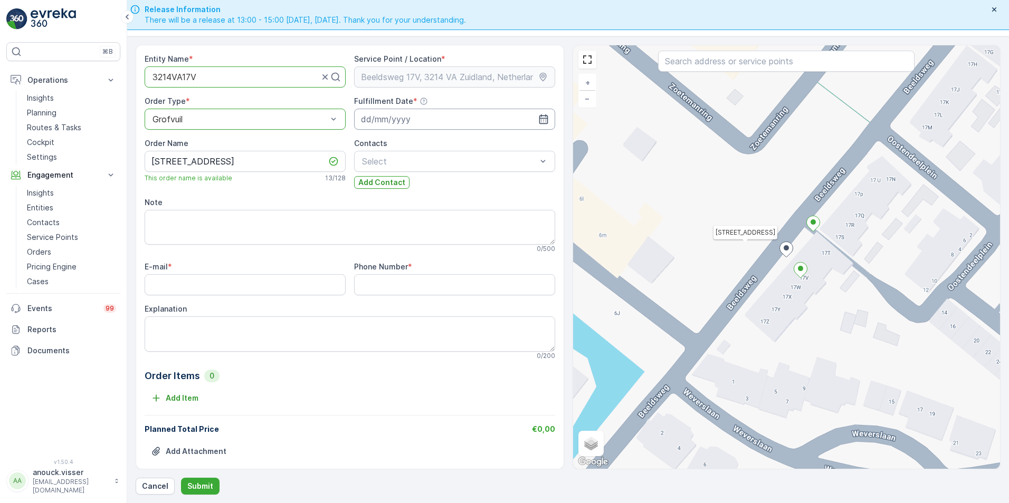
click at [387, 115] on input at bounding box center [454, 119] width 201 height 21
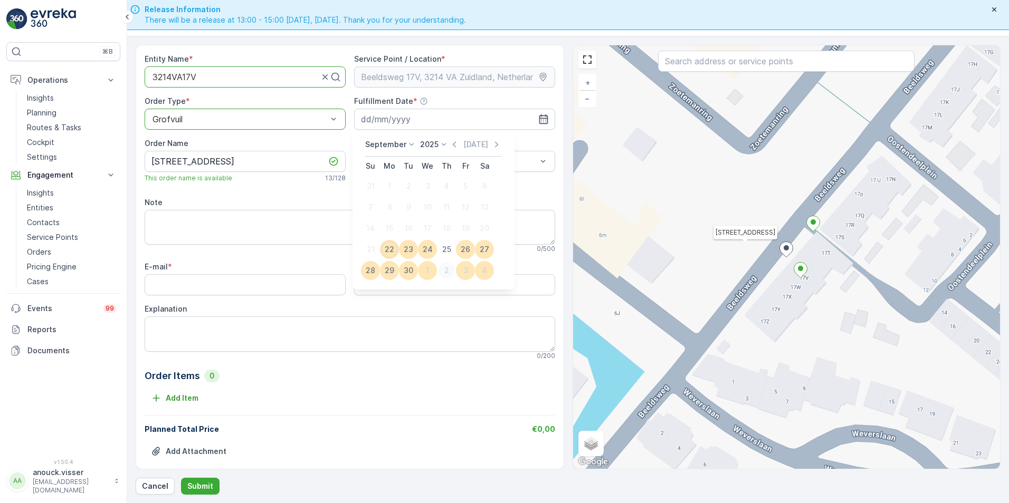
click at [450, 271] on div "2" at bounding box center [446, 270] width 17 height 17
type input "[DATE]"
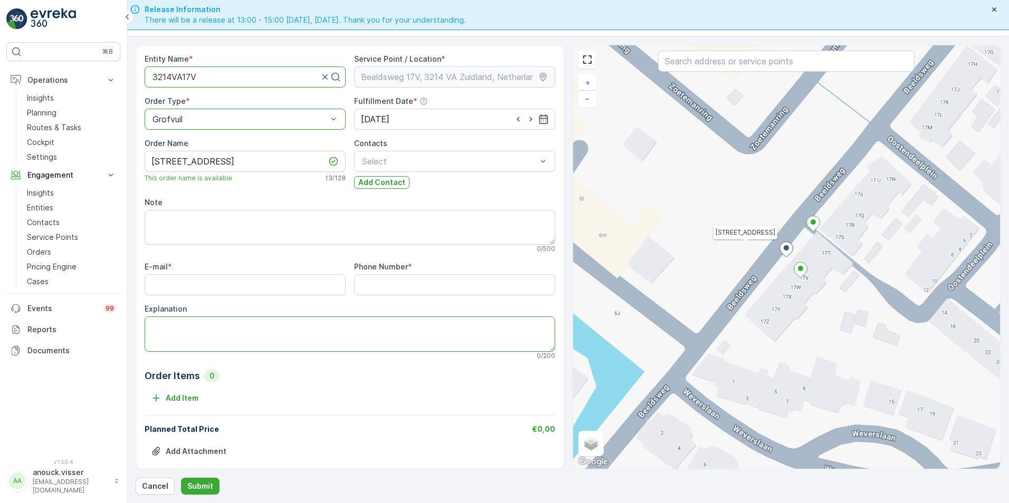
click at [307, 336] on textarea "Explanation" at bounding box center [350, 334] width 411 height 35
type textarea "1x karton 5m3"
paste input "[EMAIL_ADDRESS][DOMAIN_NAME]"
click at [317, 280] on input "E-mail" at bounding box center [245, 284] width 201 height 21
click at [167, 281] on input "[EMAIL_ADDRESS][DOMAIN_NAME]" at bounding box center [245, 284] width 201 height 21
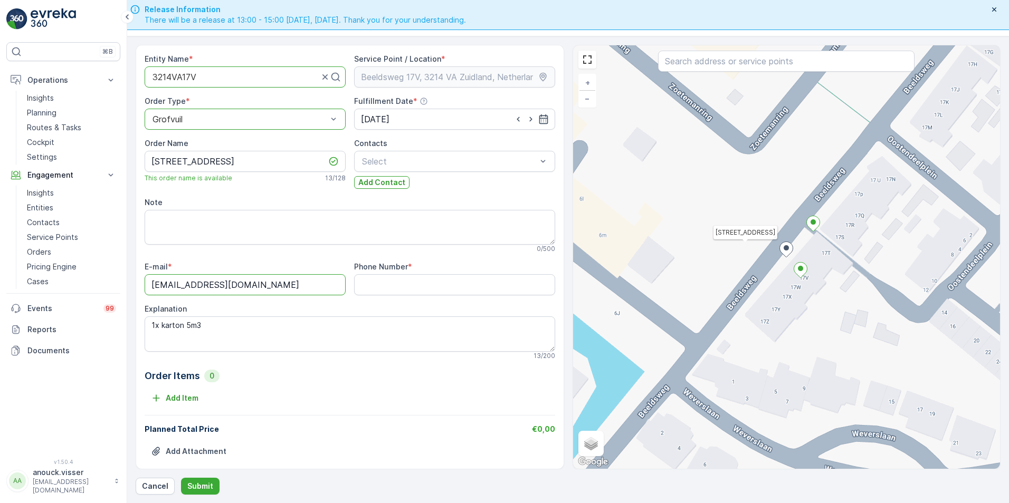
type input "[EMAIL_ADDRESS][DOMAIN_NAME]"
click at [451, 296] on Number "Phone Number" at bounding box center [454, 284] width 201 height 21
paste Number "0624802628"
type Number "0624802628"
click at [205, 493] on button "Submit" at bounding box center [200, 486] width 39 height 17
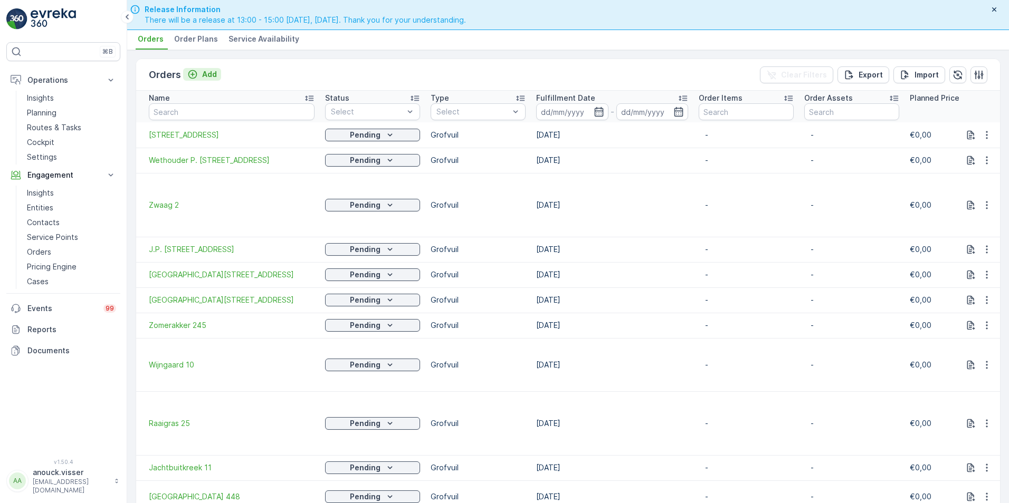
click at [212, 77] on p "Add" at bounding box center [209, 74] width 15 height 11
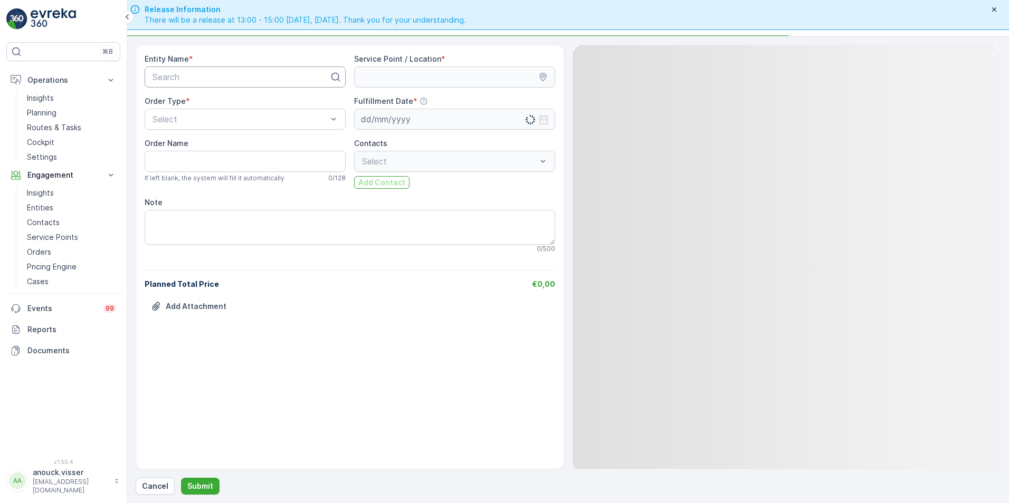
click at [256, 80] on div at bounding box center [240, 76] width 179 height 9
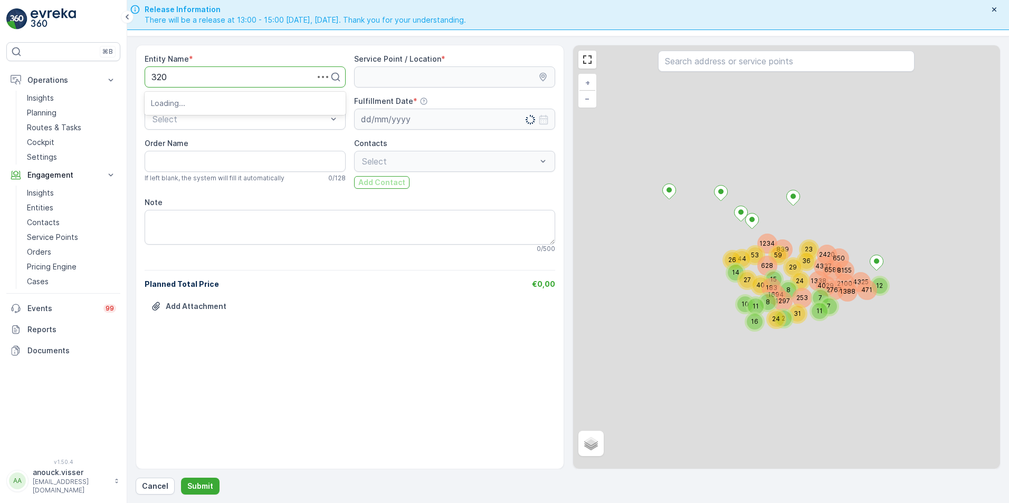
type input "3201"
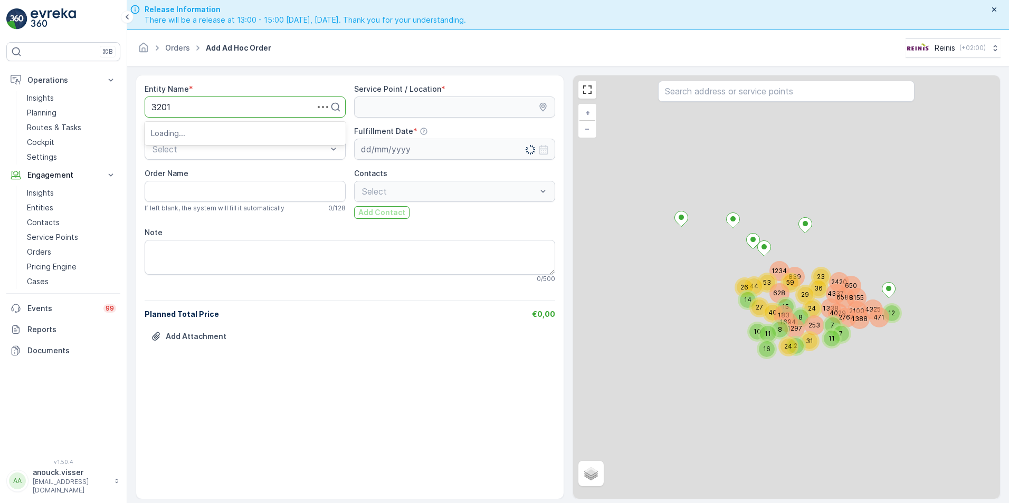
scroll to position [30, 0]
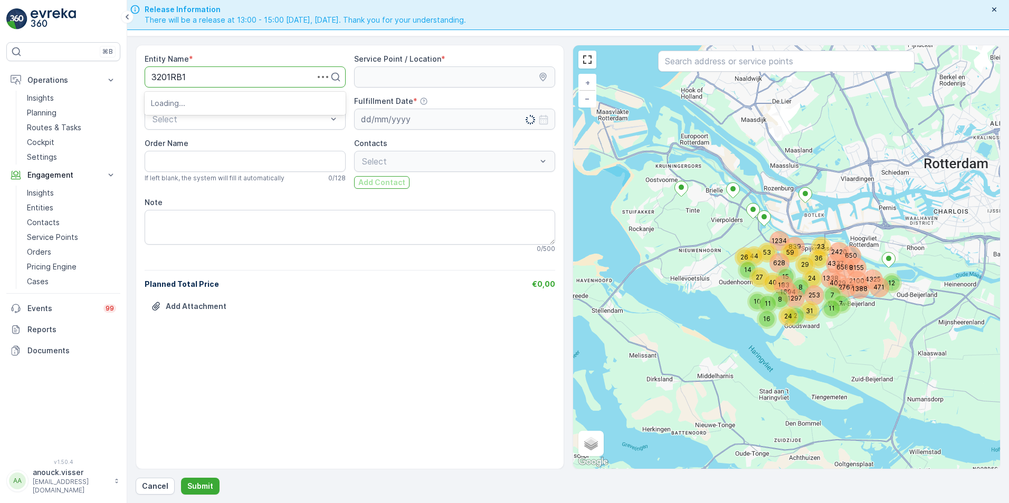
type input "3201RB19"
click at [216, 100] on div "3201RB19" at bounding box center [245, 102] width 188 height 9
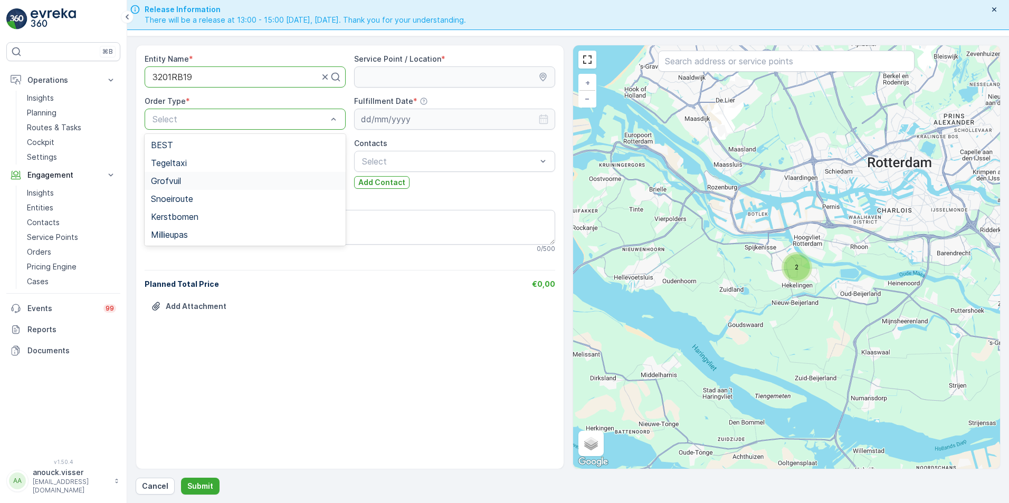
click at [180, 178] on span "Grofvuil" at bounding box center [166, 180] width 30 height 9
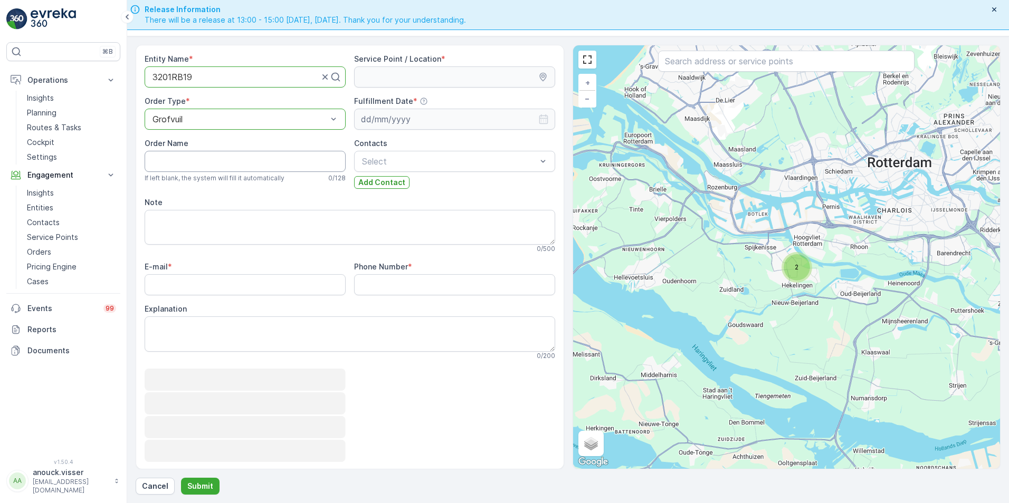
click at [189, 163] on Name "Order Name" at bounding box center [245, 161] width 201 height 21
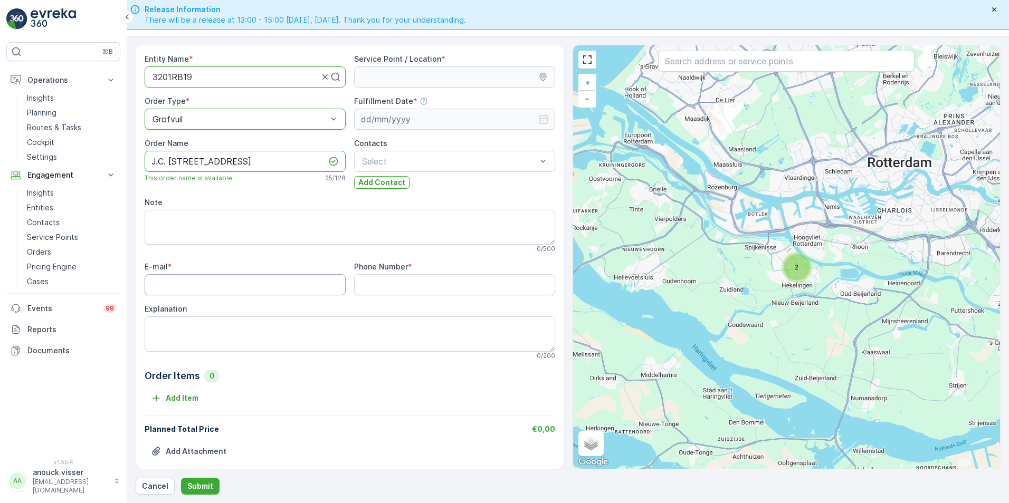
type Name "J.C. [STREET_ADDRESS]"
click at [208, 291] on input "E-mail" at bounding box center [245, 284] width 201 height 21
click at [283, 275] on input "E-mail" at bounding box center [245, 284] width 201 height 21
paste input "[EMAIL_ADDRESS][DOMAIN_NAME]"
click at [164, 286] on input "[EMAIL_ADDRESS][DOMAIN_NAME]" at bounding box center [245, 284] width 201 height 21
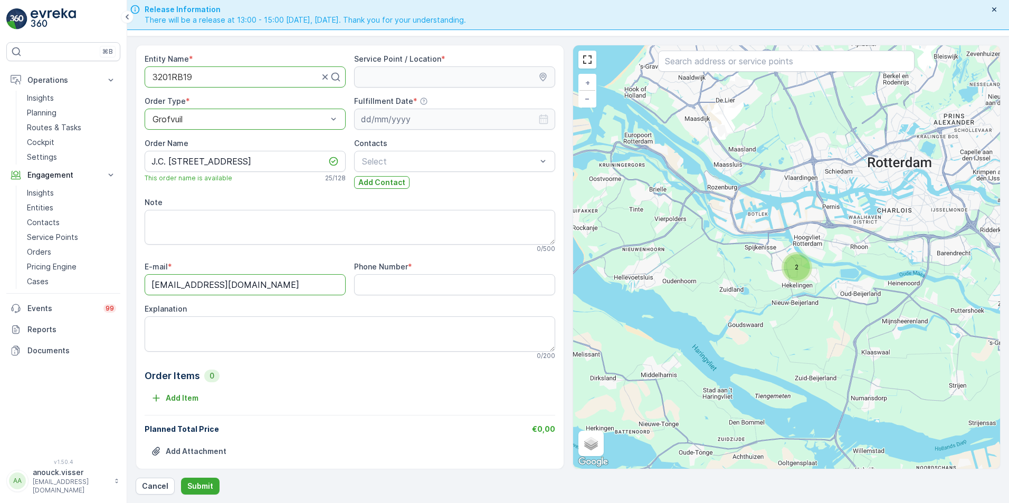
type input "[EMAIL_ADDRESS][DOMAIN_NAME]"
click at [438, 285] on Number "Phone Number" at bounding box center [454, 284] width 201 height 21
paste Number "0641267879"
type Number "0641267879"
click at [310, 333] on textarea "Explanation" at bounding box center [350, 334] width 411 height 35
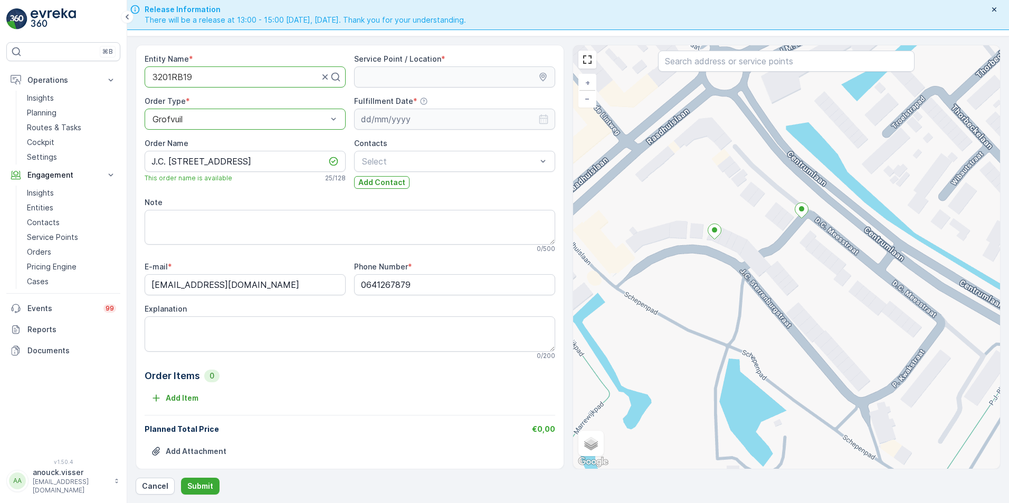
click at [713, 253] on div "+ − Satellite Roadmap Terrain Hybrid Leaflet Keyboard shortcuts Map Data Map da…" at bounding box center [786, 257] width 427 height 424
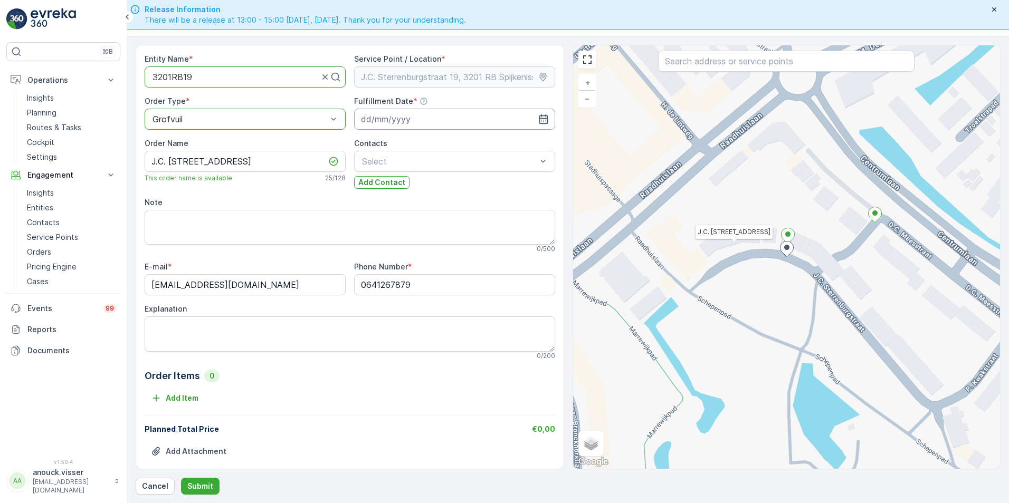
click at [417, 115] on input at bounding box center [454, 119] width 201 height 21
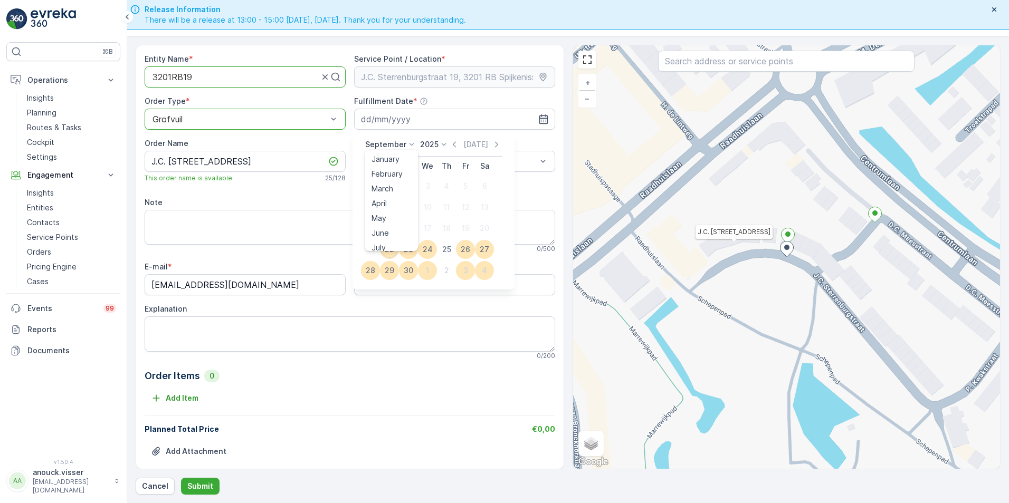
click at [406, 148] on icon at bounding box center [411, 144] width 11 height 11
click at [403, 236] on div "October" at bounding box center [386, 239] width 39 height 15
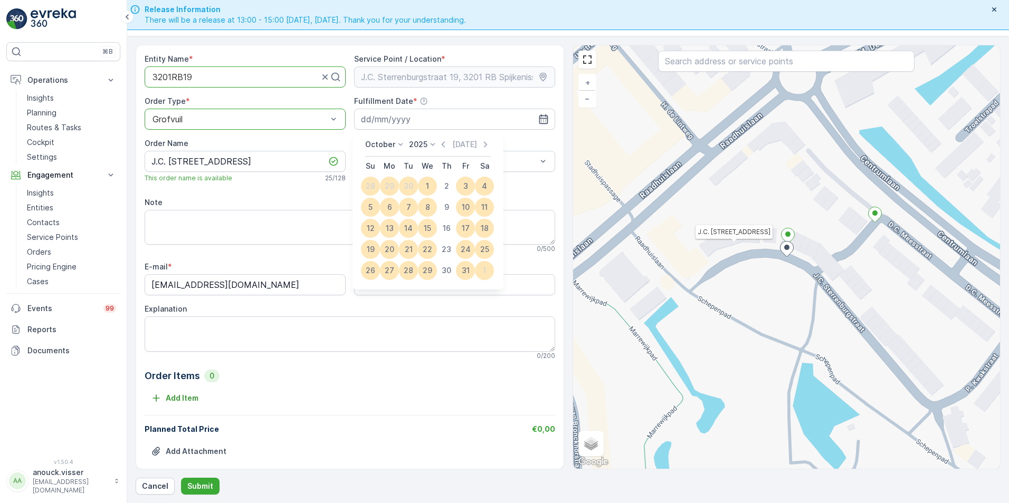
click at [447, 208] on div "9" at bounding box center [446, 207] width 17 height 17
type input "[DATE]"
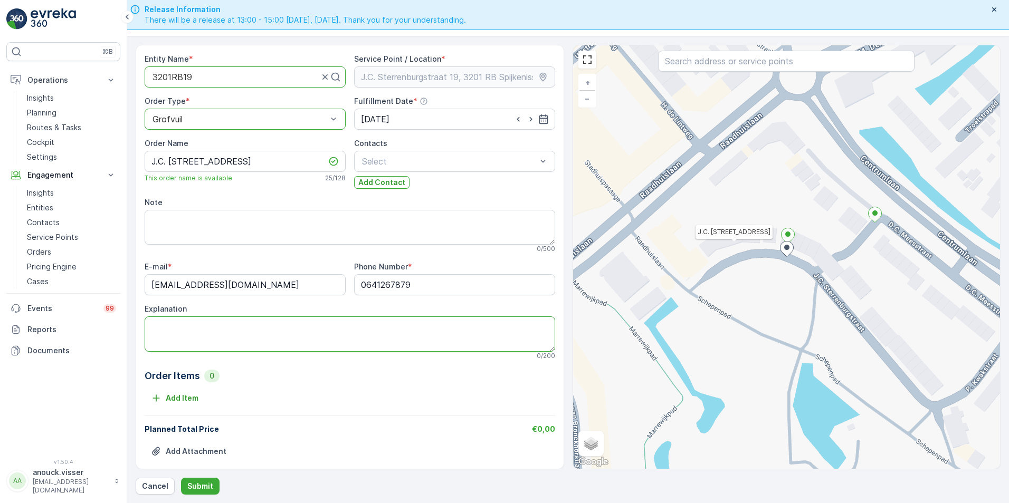
drag, startPoint x: 227, startPoint y: 332, endPoint x: 239, endPoint y: 320, distance: 17.2
click at [227, 332] on textarea "Explanation" at bounding box center [350, 334] width 411 height 35
type textarea "bank, 1x bloempot, 1x grasmaaier, 1x hout, 1x kast, 1x speelgoed, 1x stoel, 1x …"
click at [201, 490] on p "Submit" at bounding box center [200, 486] width 26 height 11
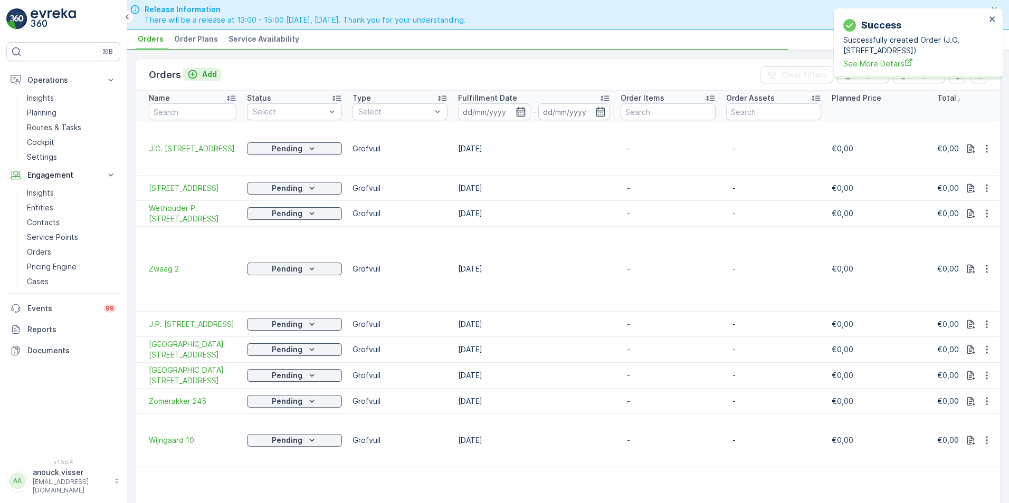
click at [203, 73] on p "Add" at bounding box center [209, 74] width 15 height 11
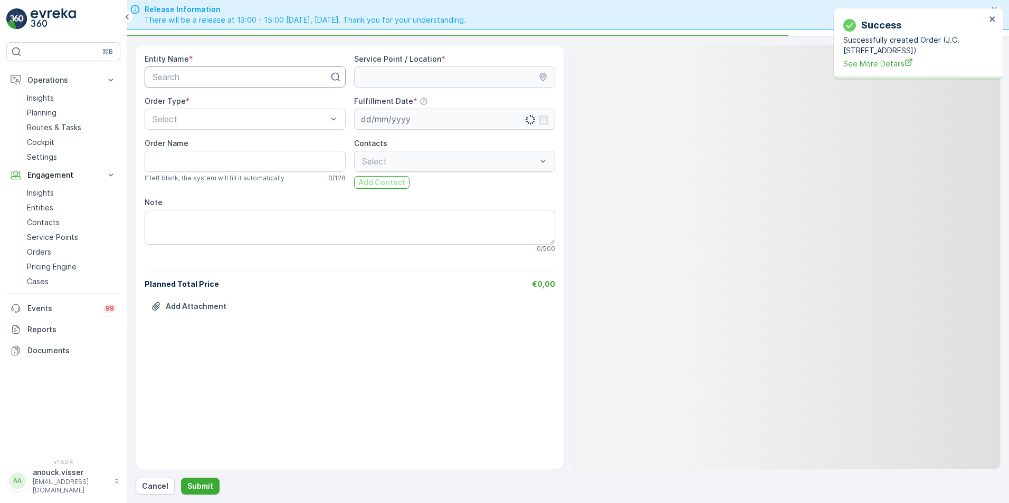
click at [253, 76] on div at bounding box center [240, 76] width 179 height 9
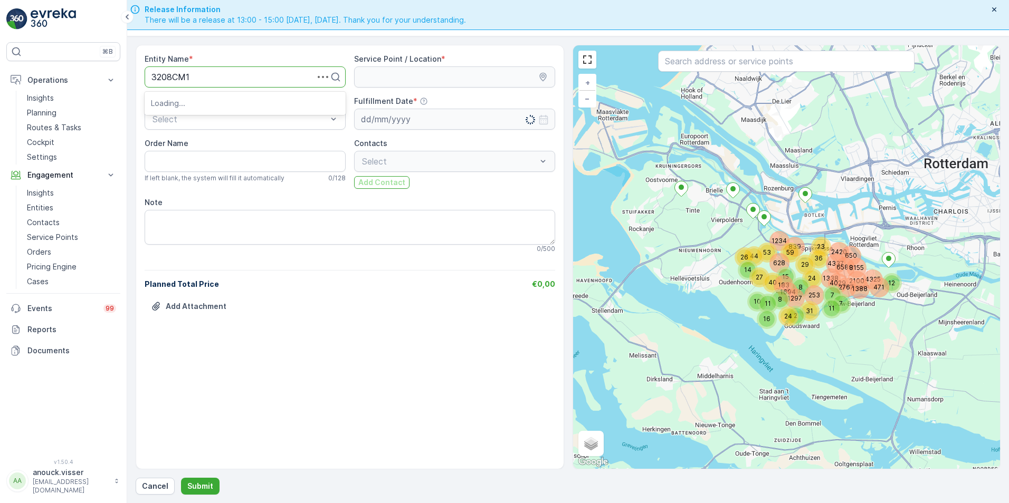
type input "3208CM15"
click at [213, 107] on div "3208CM15" at bounding box center [245, 102] width 188 height 9
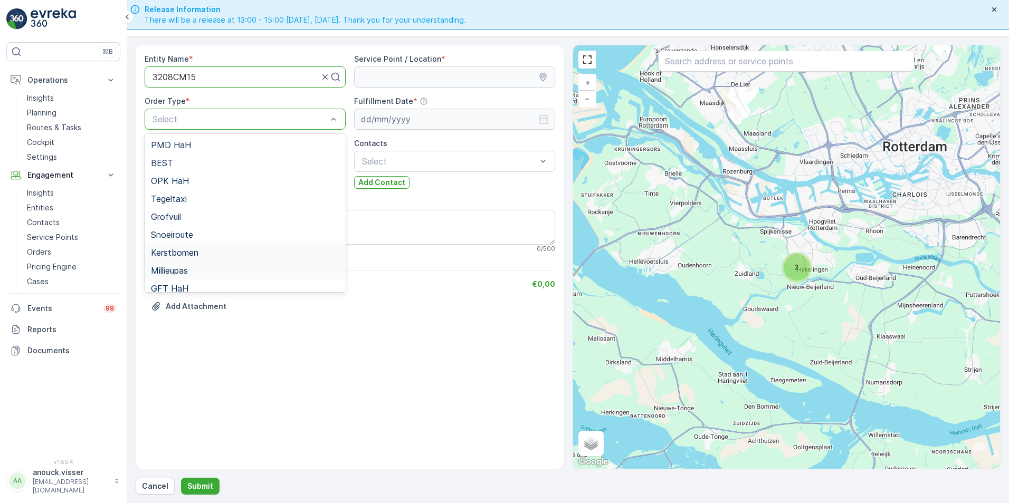
scroll to position [7, 0]
click at [185, 204] on div "Grofvuil" at bounding box center [245, 210] width 201 height 18
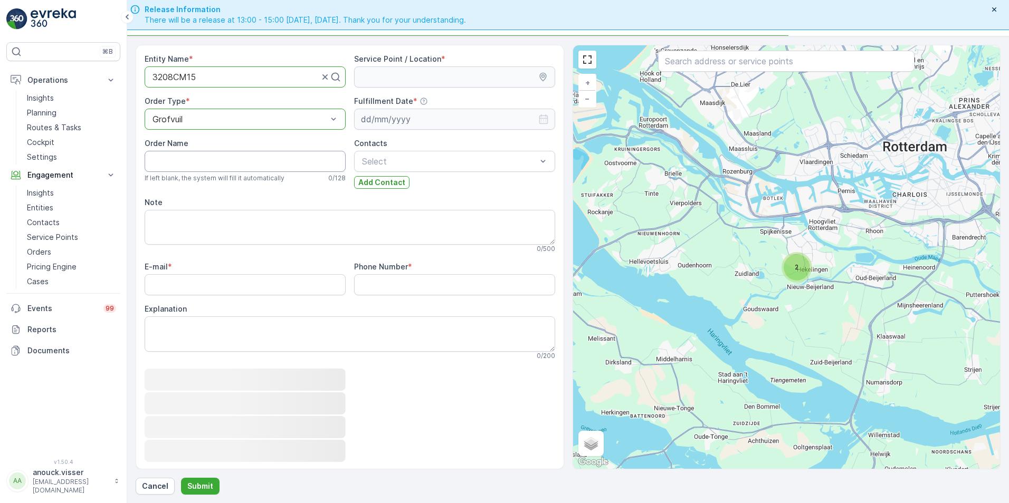
click at [183, 164] on Name "Order Name" at bounding box center [245, 161] width 201 height 21
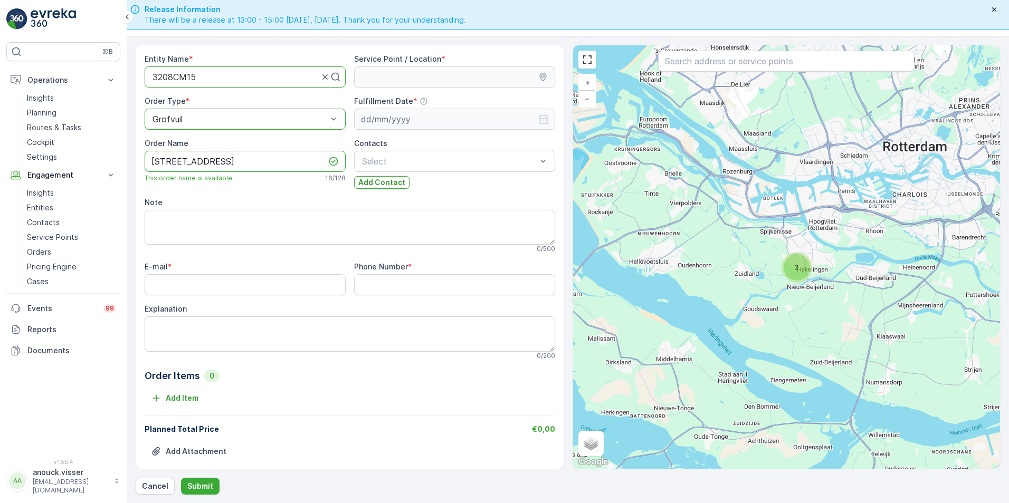
type Name "[STREET_ADDRESS]"
drag, startPoint x: 251, startPoint y: 277, endPoint x: 270, endPoint y: 266, distance: 22.2
click at [251, 277] on input "E-mail" at bounding box center [245, 284] width 201 height 21
click at [262, 291] on input "E-mail" at bounding box center [245, 284] width 201 height 21
paste input "[EMAIL_ADDRESS][DOMAIN_NAME]"
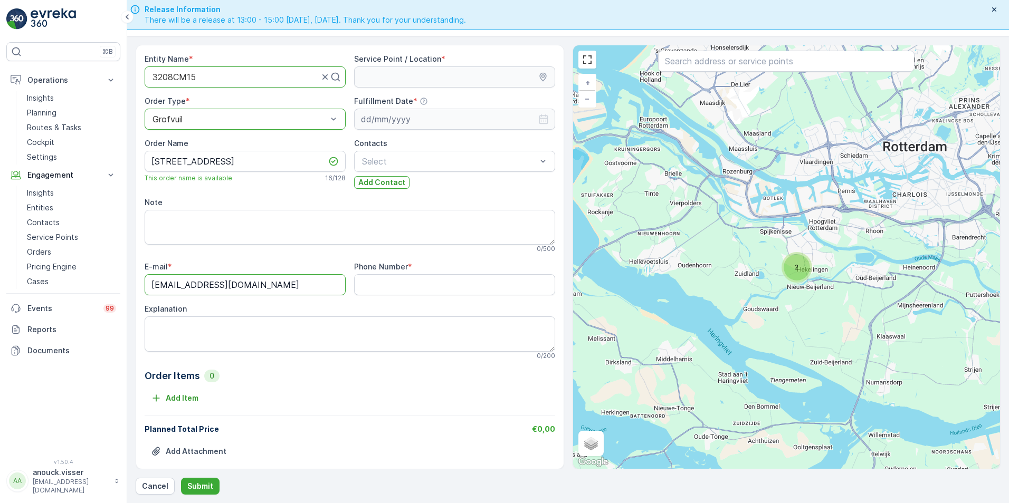
type input "[EMAIL_ADDRESS][DOMAIN_NAME]"
drag, startPoint x: 414, startPoint y: 282, endPoint x: 364, endPoint y: 296, distance: 51.3
click at [414, 282] on Number "Phone Number" at bounding box center [454, 284] width 201 height 21
paste Number "0615382124"
click at [371, 283] on Number "0615382124" at bounding box center [454, 284] width 201 height 21
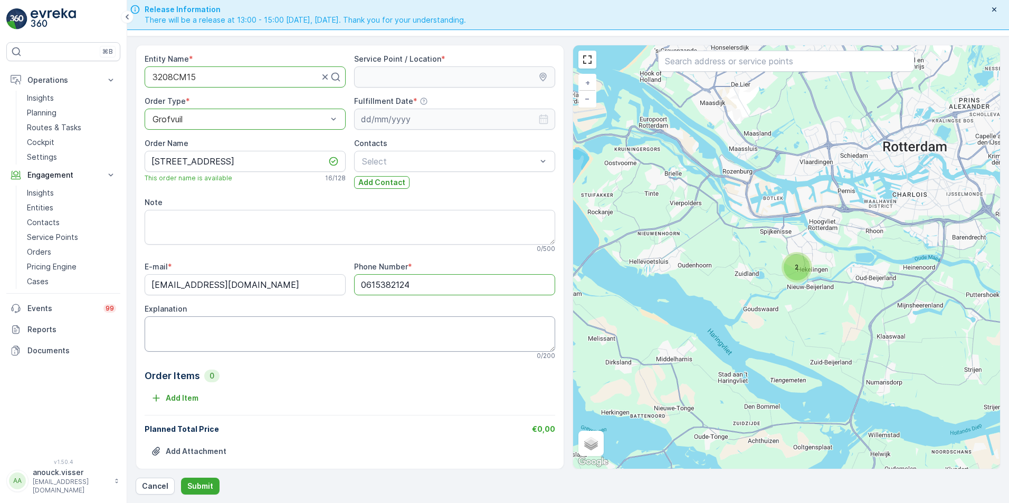
type Number "0615382124"
click at [277, 324] on textarea "Explanation" at bounding box center [350, 334] width 411 height 35
type textarea "3x hout, 3x tapijt, 1x tafel, 2x stoel, 1x lade, 25x karton, 8x laminaat, 1x tr…"
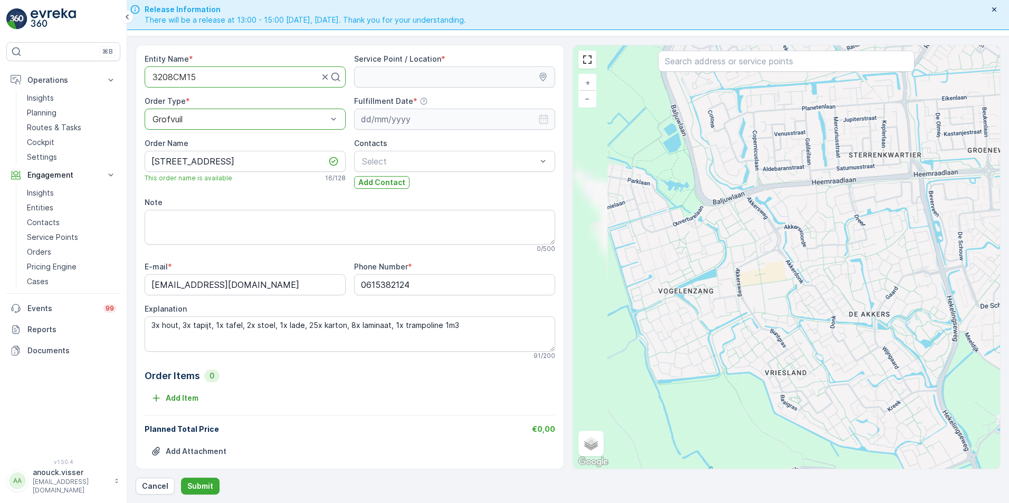
drag, startPoint x: 713, startPoint y: 246, endPoint x: 834, endPoint y: 265, distance: 122.8
click at [850, 265] on div "+ − Satellite Roadmap Terrain Hybrid Leaflet Keyboard shortcuts Map Data Map da…" at bounding box center [786, 257] width 427 height 424
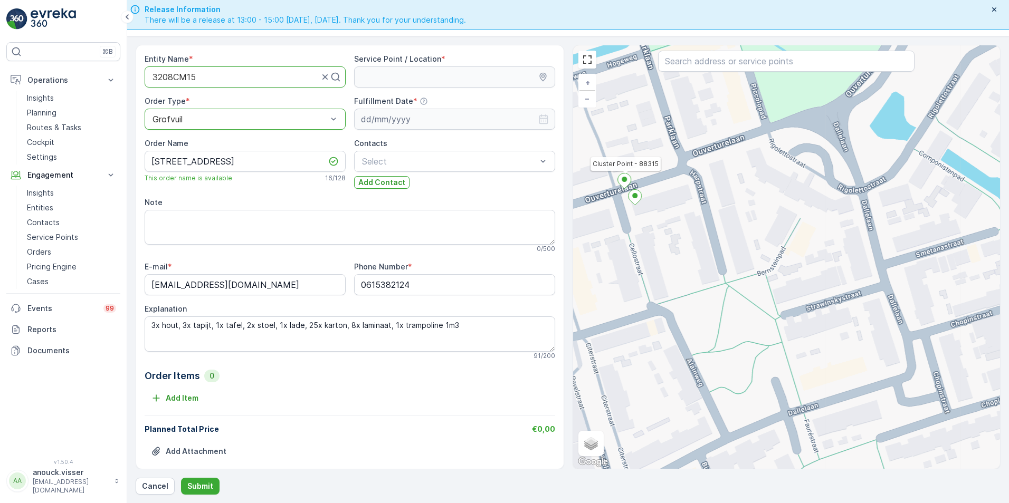
click at [625, 181] on ellipse at bounding box center [624, 179] width 5 height 5
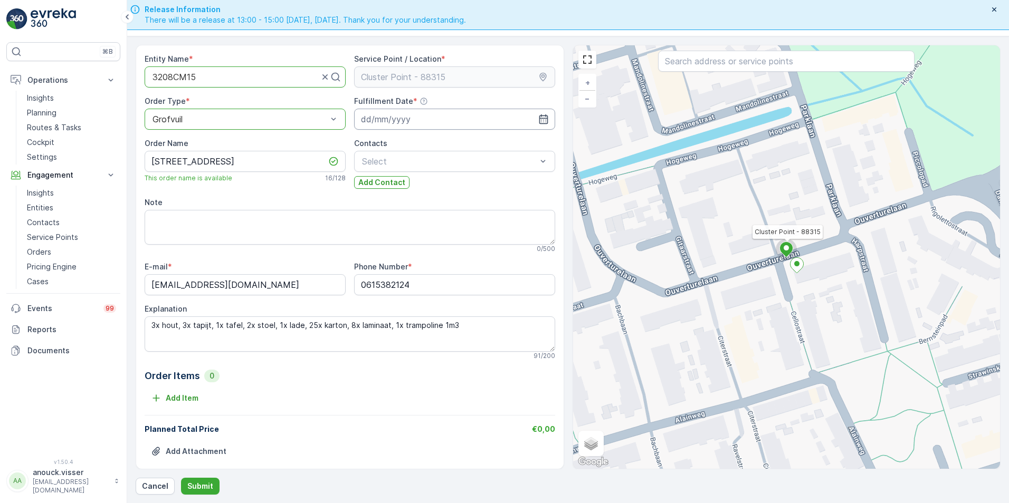
click at [411, 125] on input at bounding box center [454, 119] width 201 height 21
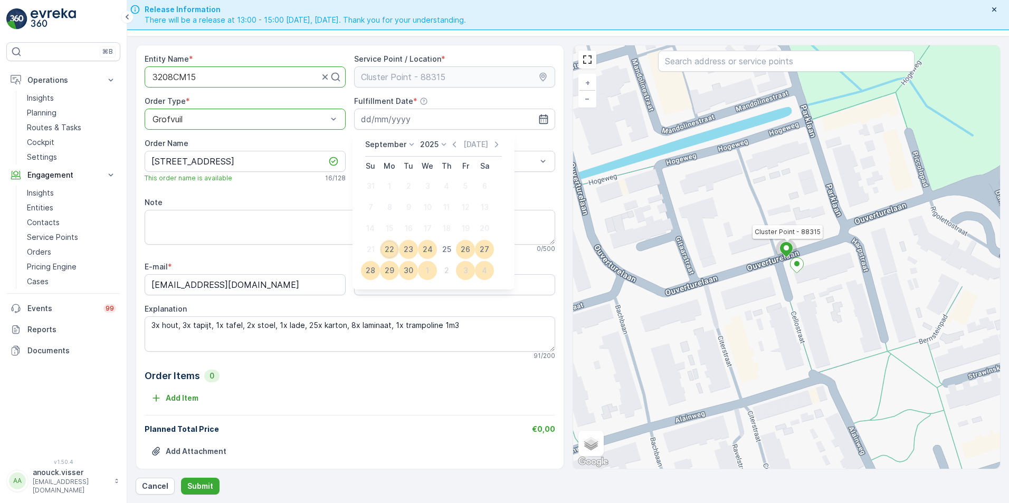
click at [407, 145] on icon at bounding box center [411, 144] width 11 height 11
click at [394, 212] on span "October" at bounding box center [386, 212] width 30 height 11
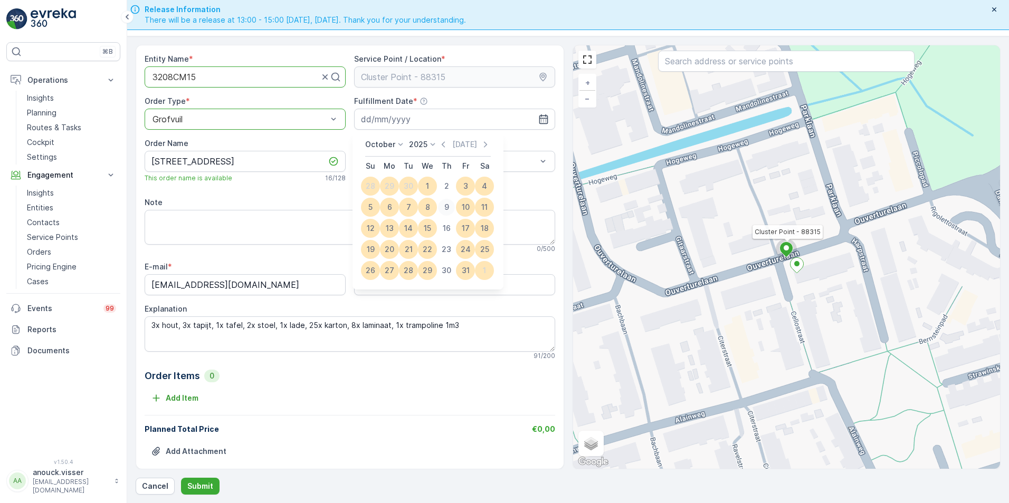
click at [447, 207] on div "9" at bounding box center [446, 207] width 17 height 17
type input "[DATE]"
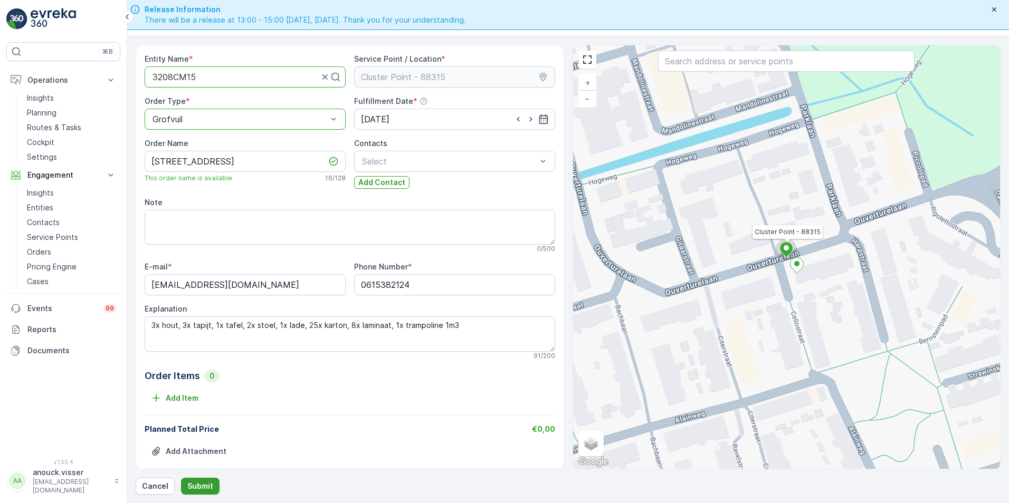
click at [207, 482] on p "Submit" at bounding box center [200, 486] width 26 height 11
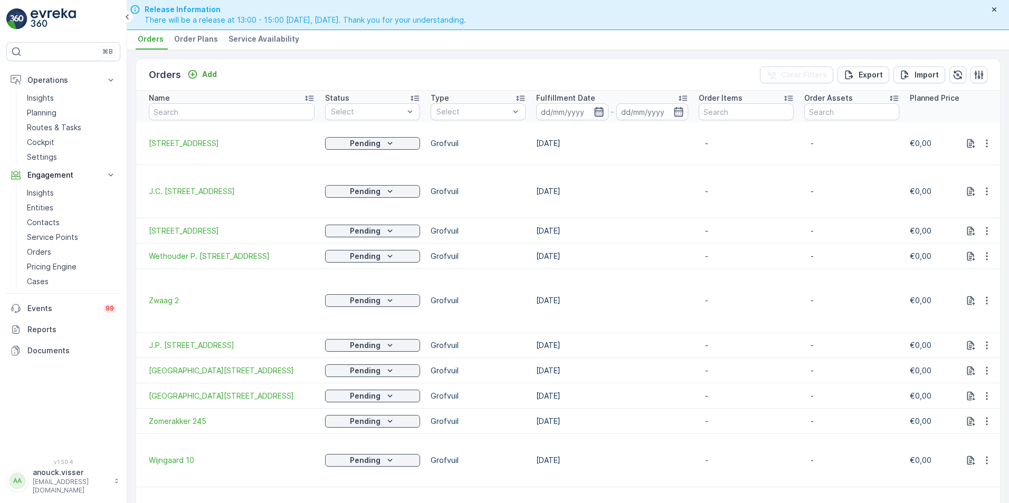
click at [597, 108] on icon "button" at bounding box center [599, 112] width 11 height 11
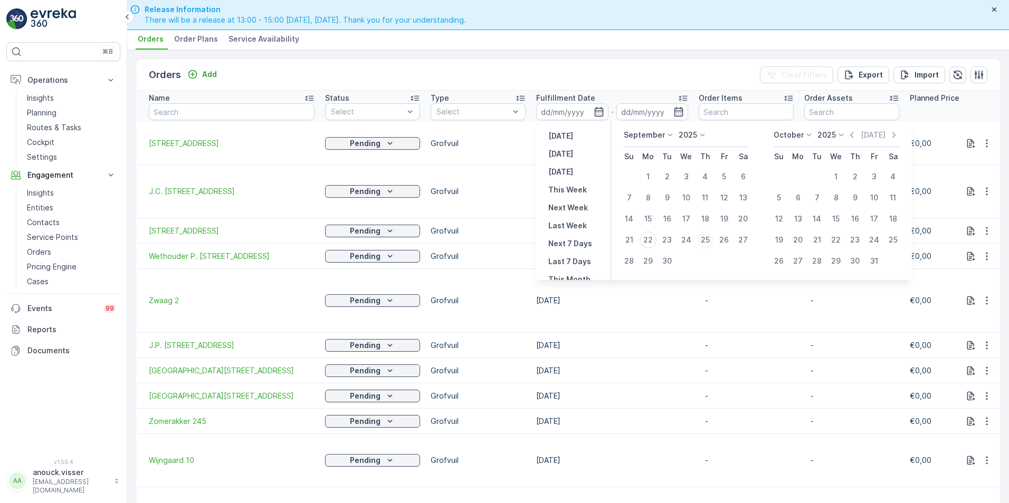
click at [706, 242] on div "25" at bounding box center [705, 240] width 17 height 17
type input "[DATE]"
click at [706, 242] on div "25" at bounding box center [705, 240] width 17 height 17
type input "[DATE]"
click at [708, 239] on div "25" at bounding box center [705, 240] width 17 height 17
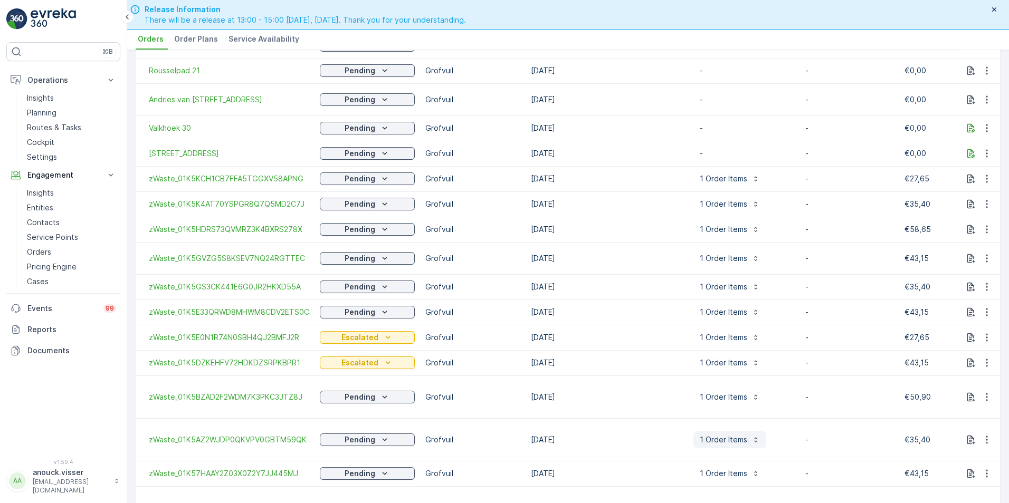
scroll to position [672, 0]
